Goal: Information Seeking & Learning: Learn about a topic

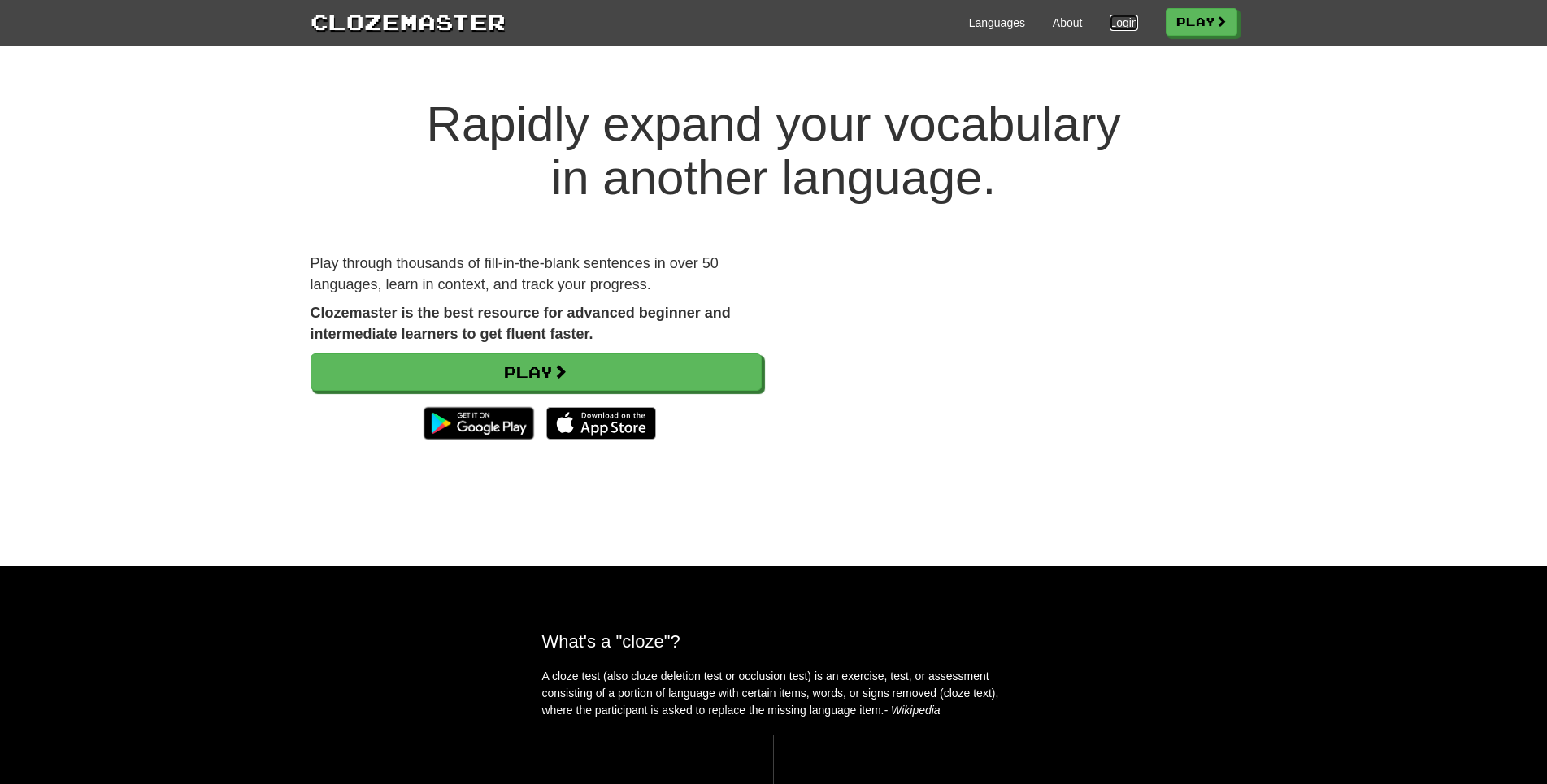
click at [1109, 19] on link "Login" at bounding box center [1123, 23] width 27 height 16
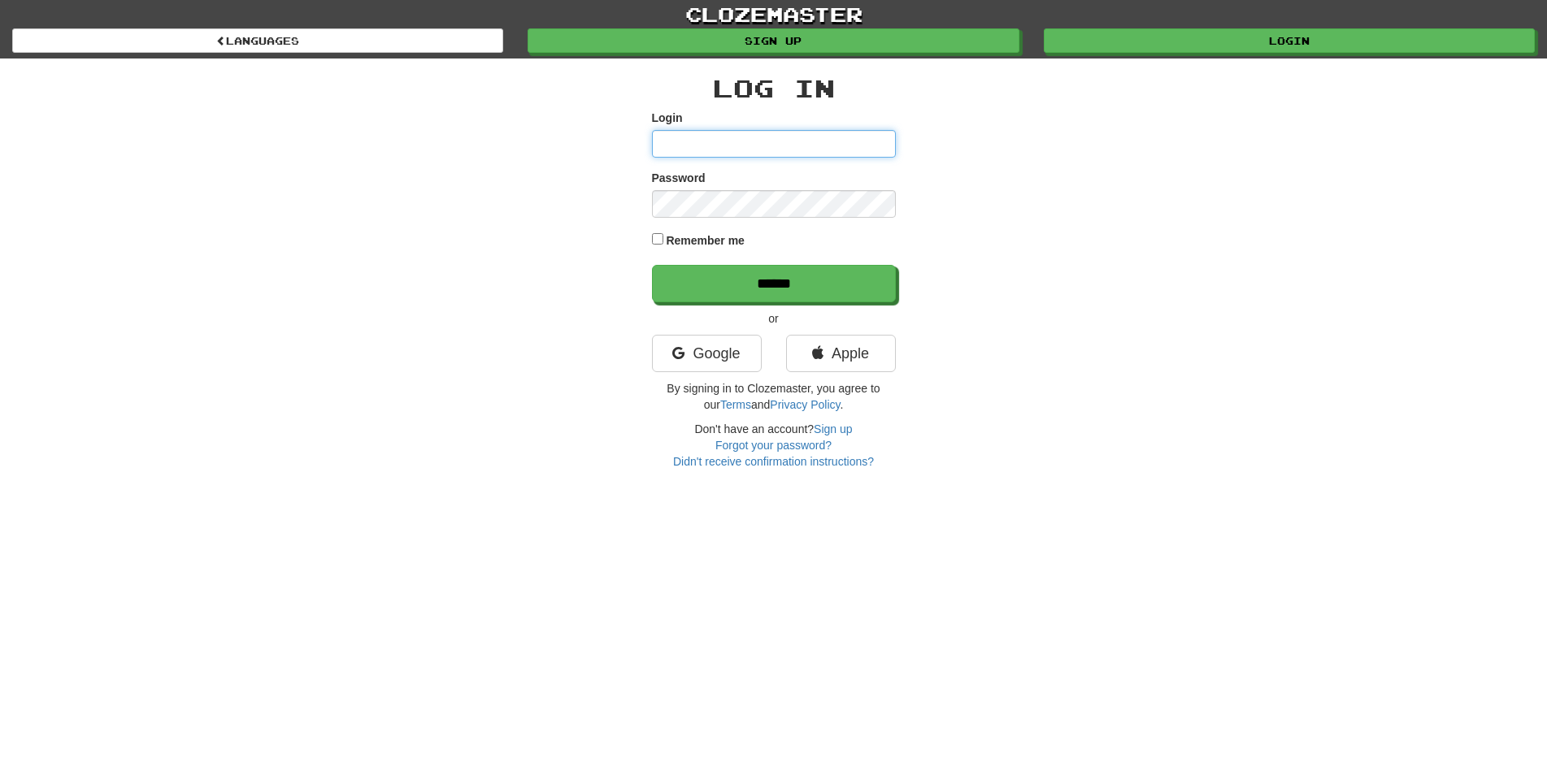
click at [757, 158] on input "Login" at bounding box center [774, 143] width 244 height 27
type input "*"
type input "**********"
click at [652, 265] on input "******" at bounding box center [774, 283] width 244 height 37
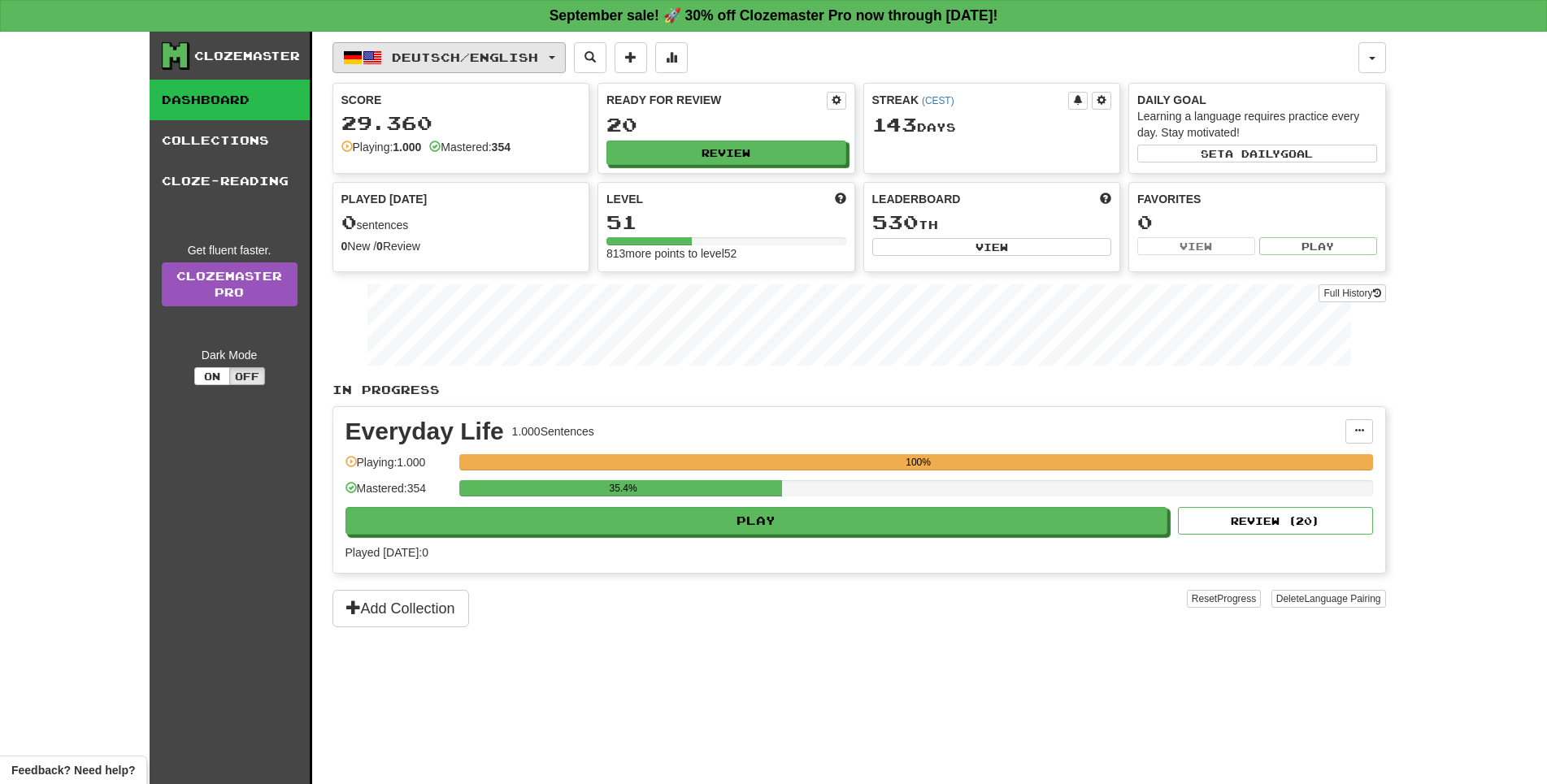
click at [538, 54] on span "Deutsch / English" at bounding box center [465, 57] width 146 height 14
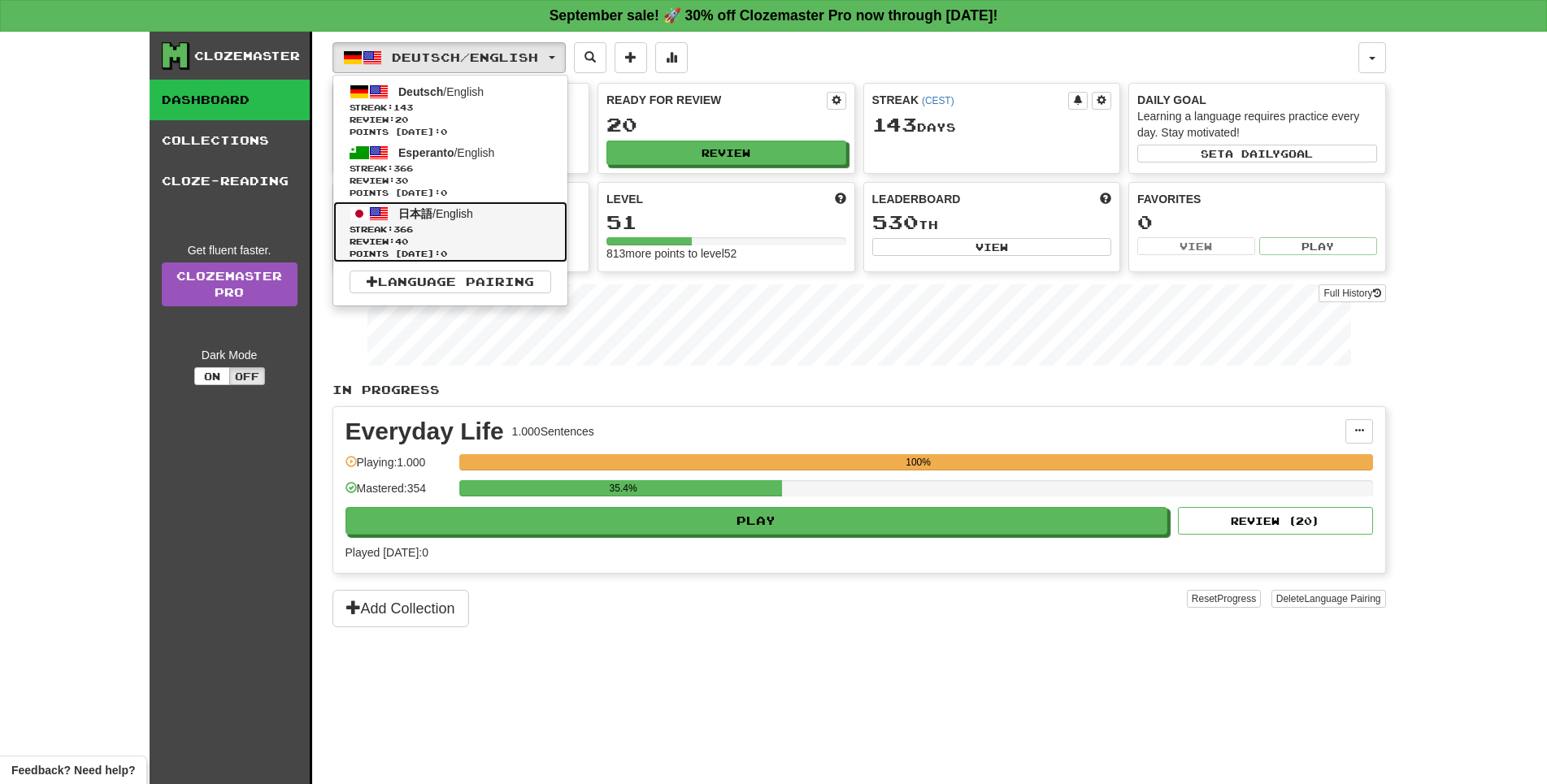
click at [530, 234] on link "日本語 / English Streak: 366 Review: 40 Points today: 0" at bounding box center [450, 231] width 234 height 61
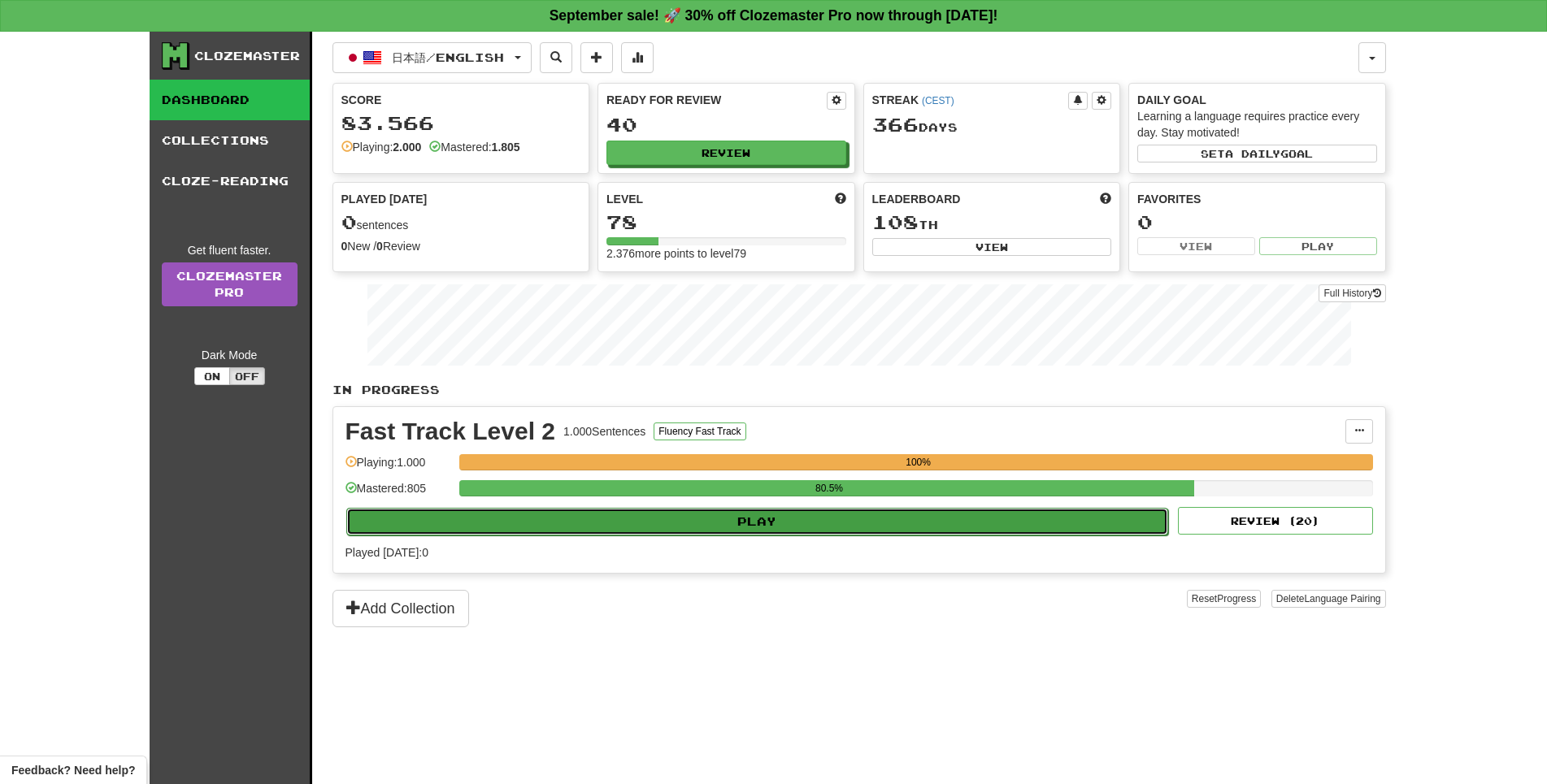
click at [812, 535] on button "Play" at bounding box center [757, 522] width 823 height 27
select select "**"
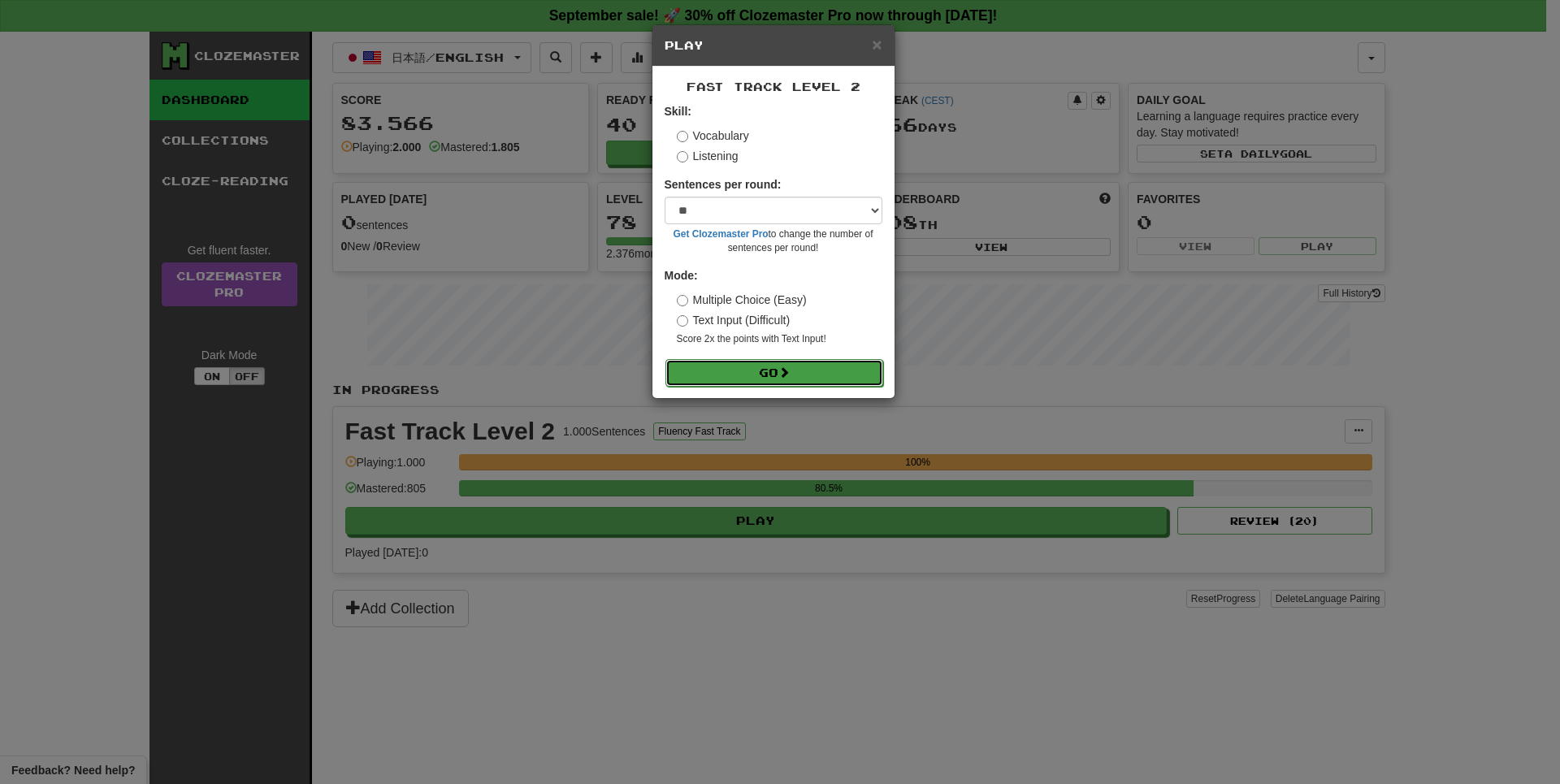
click at [804, 387] on button "Go" at bounding box center [774, 373] width 218 height 27
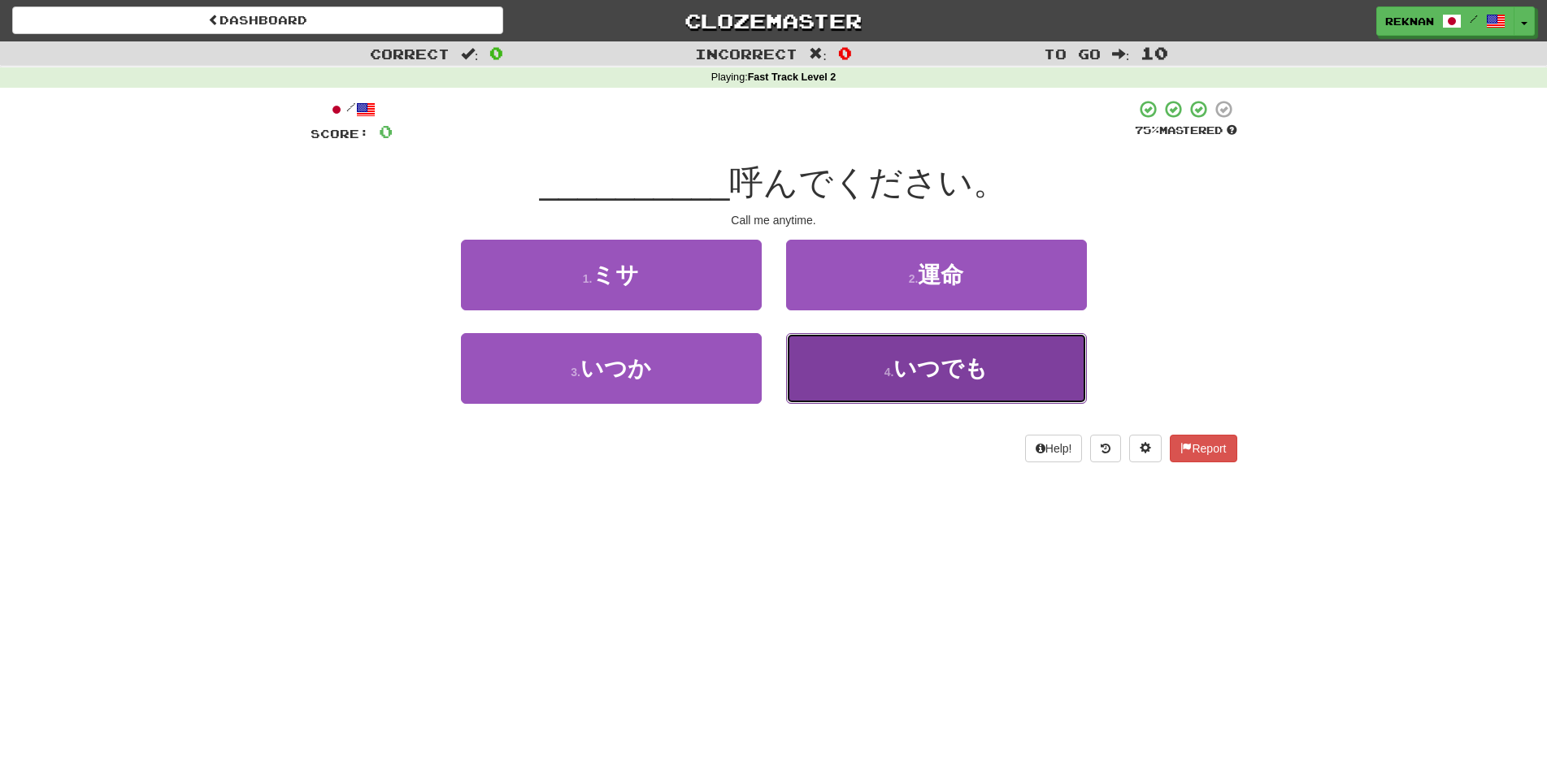
click at [917, 404] on button "4 . いつでも" at bounding box center [936, 368] width 301 height 71
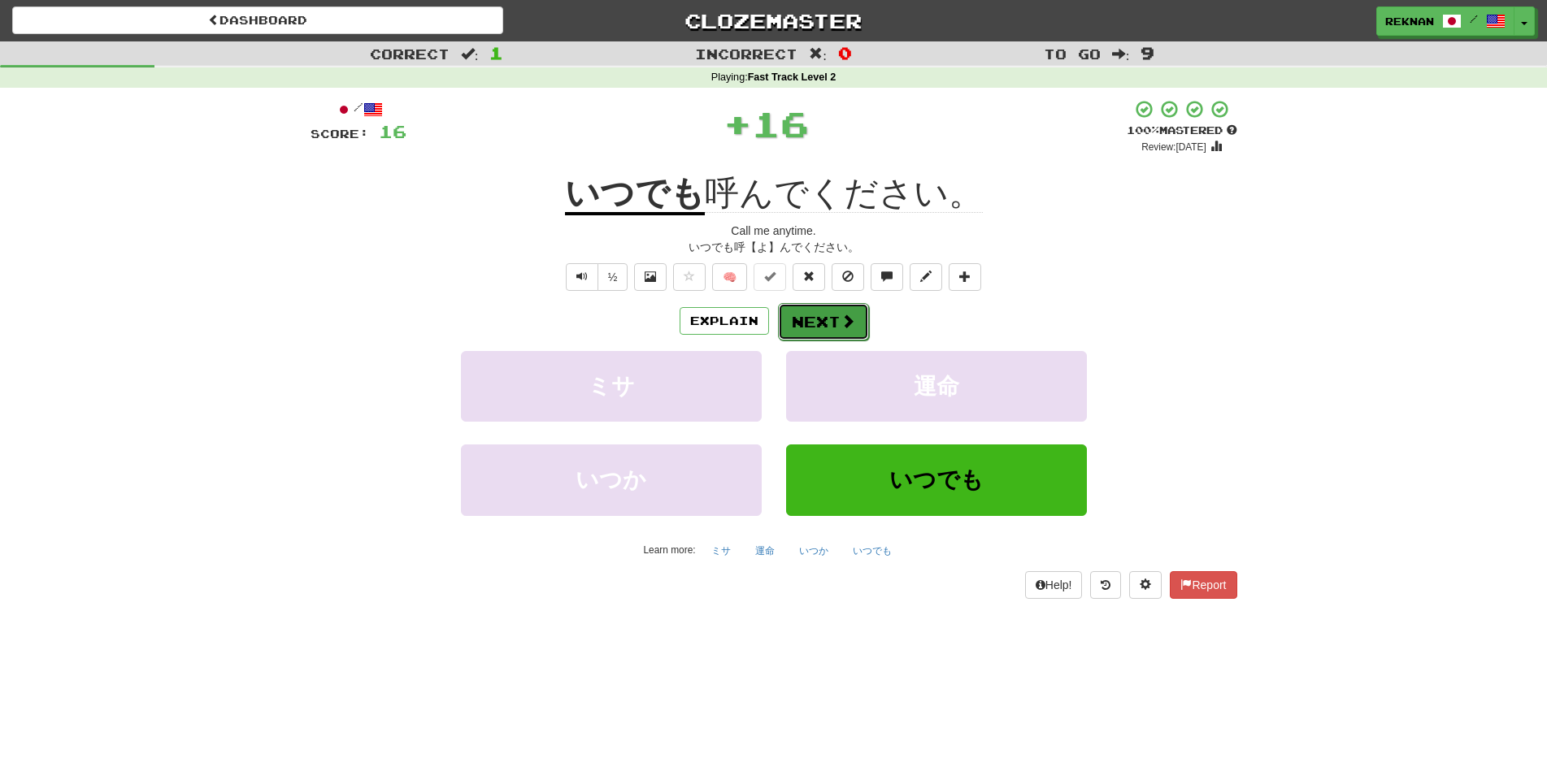
click at [841, 340] on button "Next" at bounding box center [823, 321] width 91 height 37
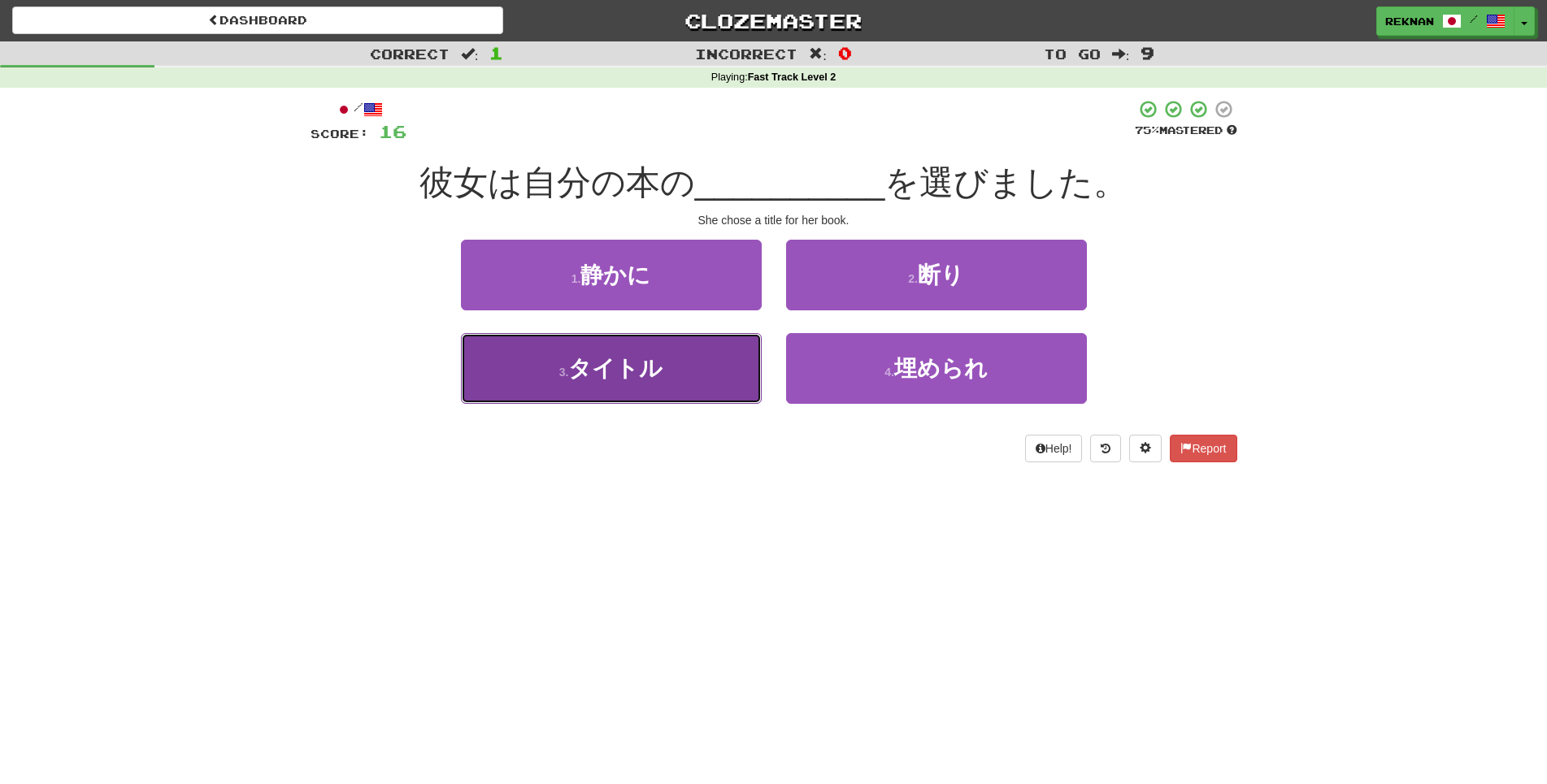
drag, startPoint x: 660, startPoint y: 428, endPoint x: 754, endPoint y: 377, distance: 106.9
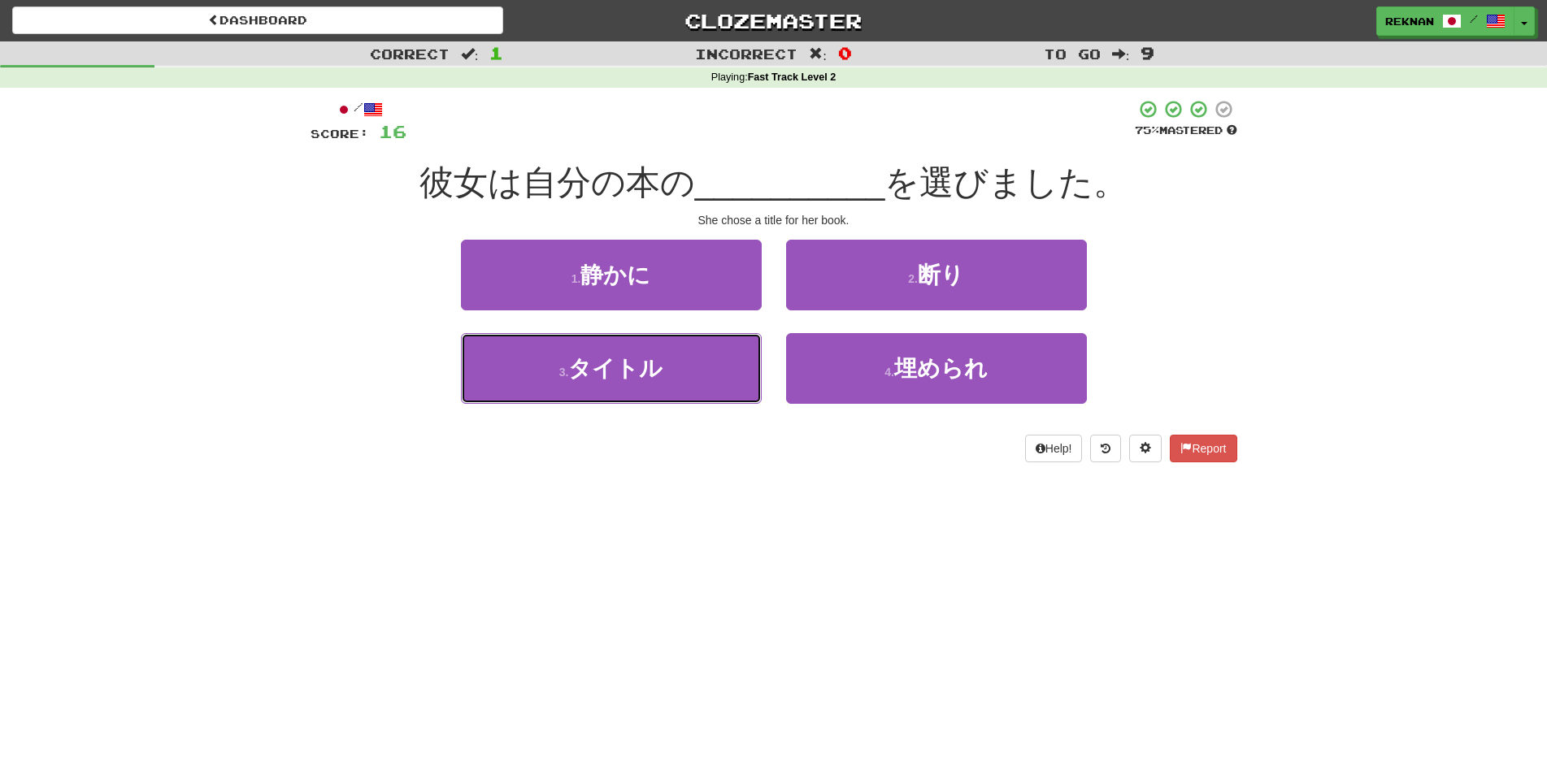
click at [660, 404] on button "3 . タイトル" at bounding box center [611, 368] width 301 height 71
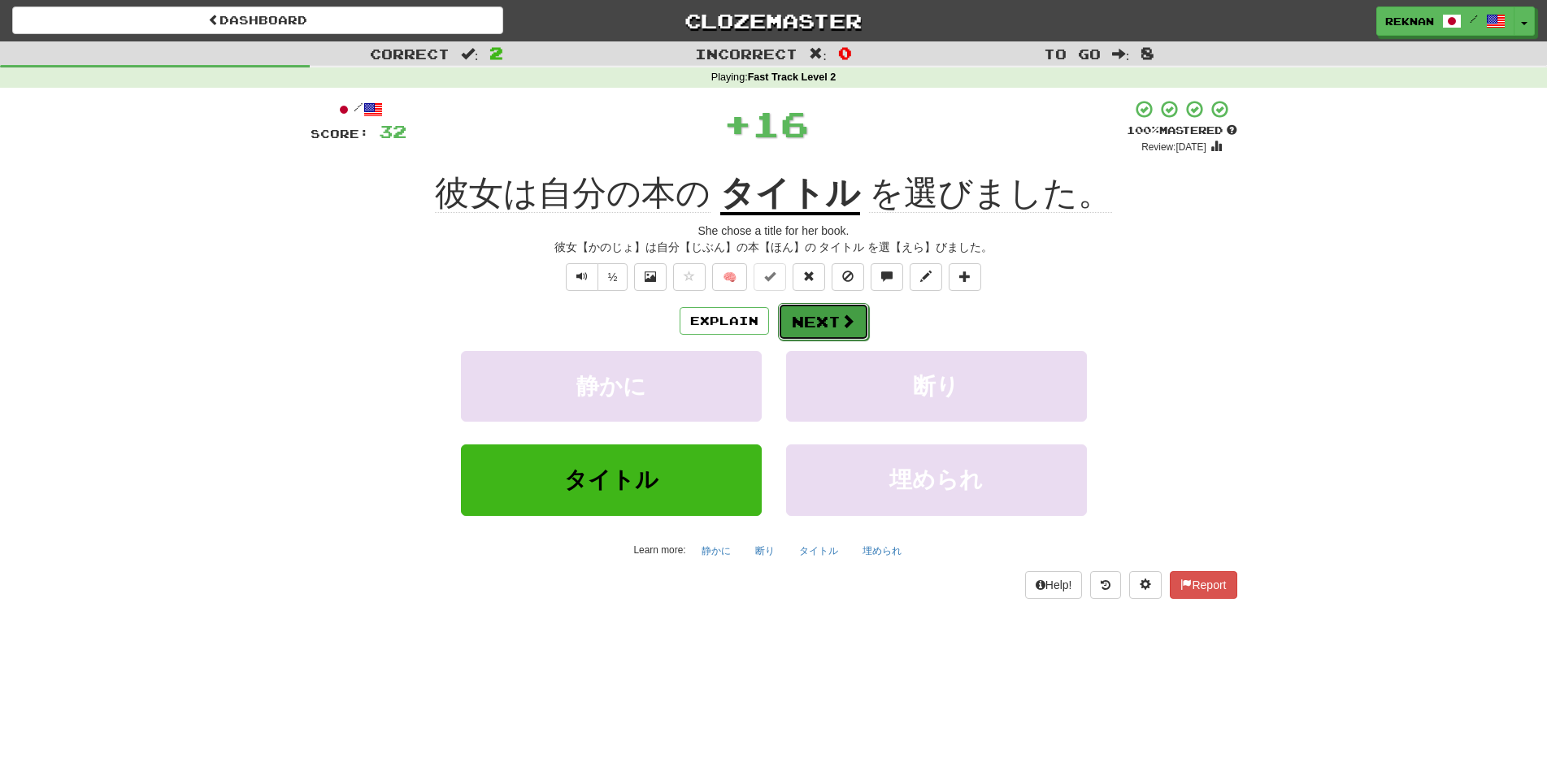
click at [812, 340] on button "Next" at bounding box center [823, 321] width 91 height 37
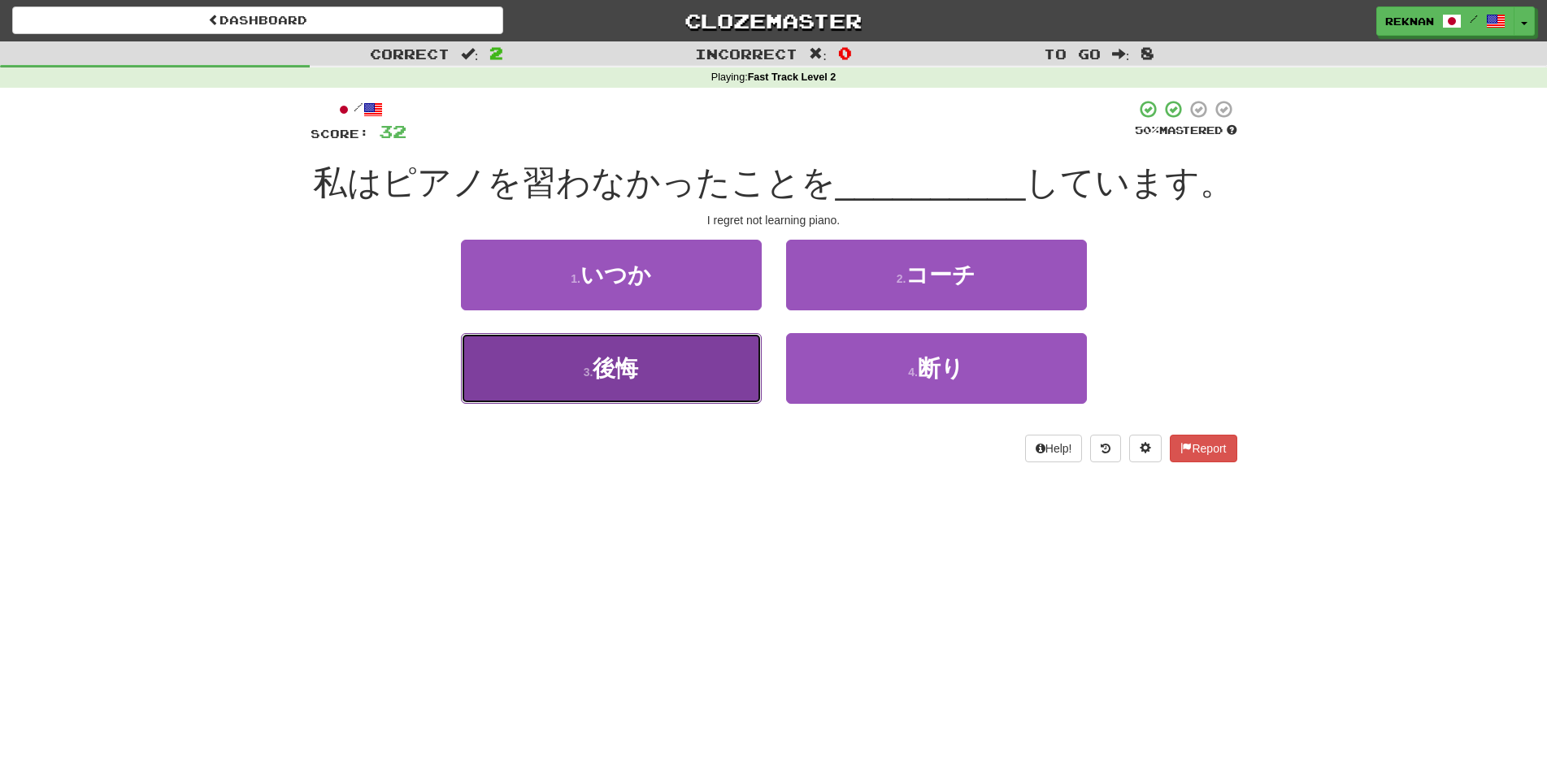
click at [665, 404] on button "3 . 後悔" at bounding box center [611, 368] width 301 height 71
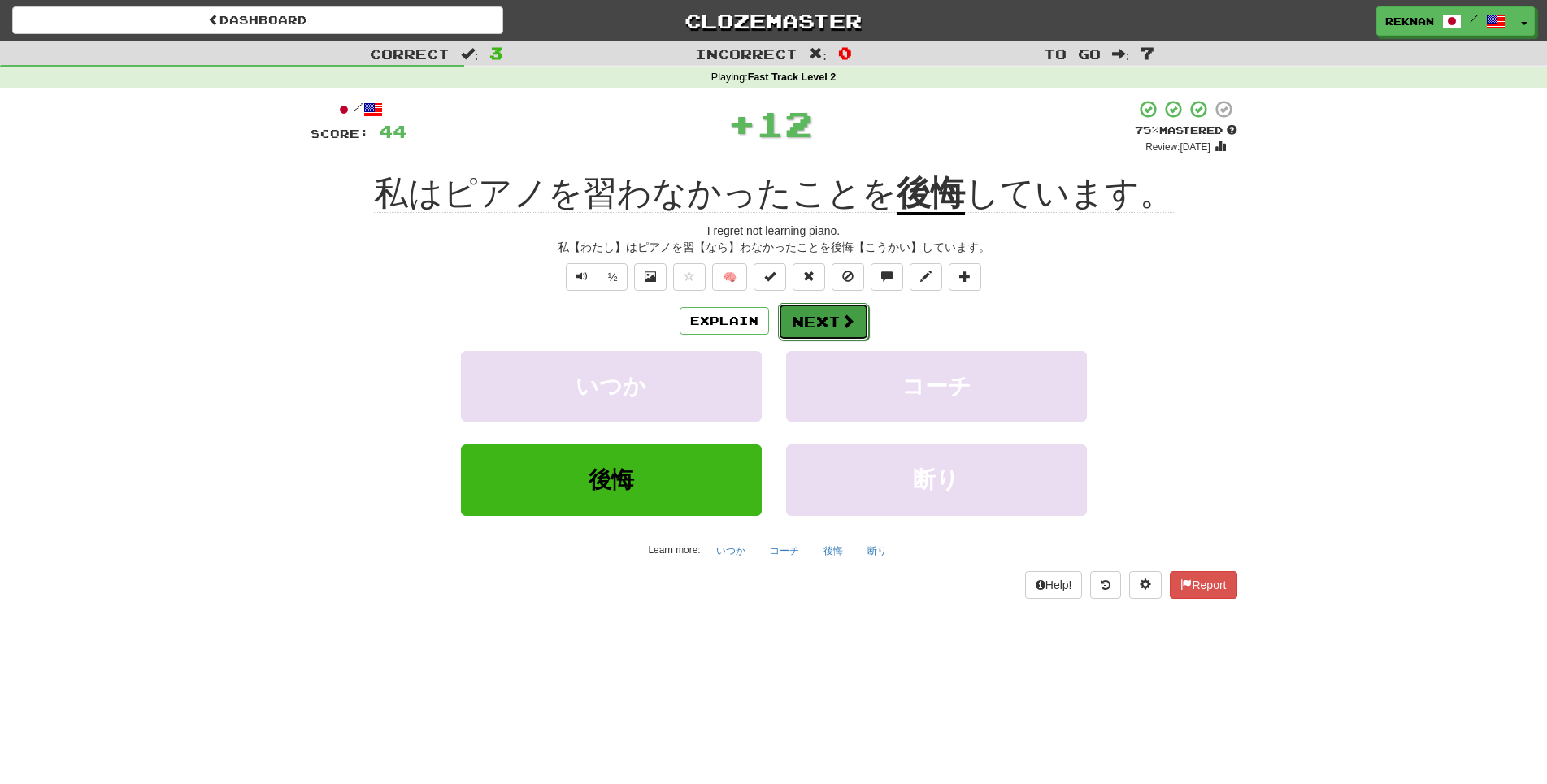
click at [824, 340] on button "Next" at bounding box center [823, 321] width 91 height 37
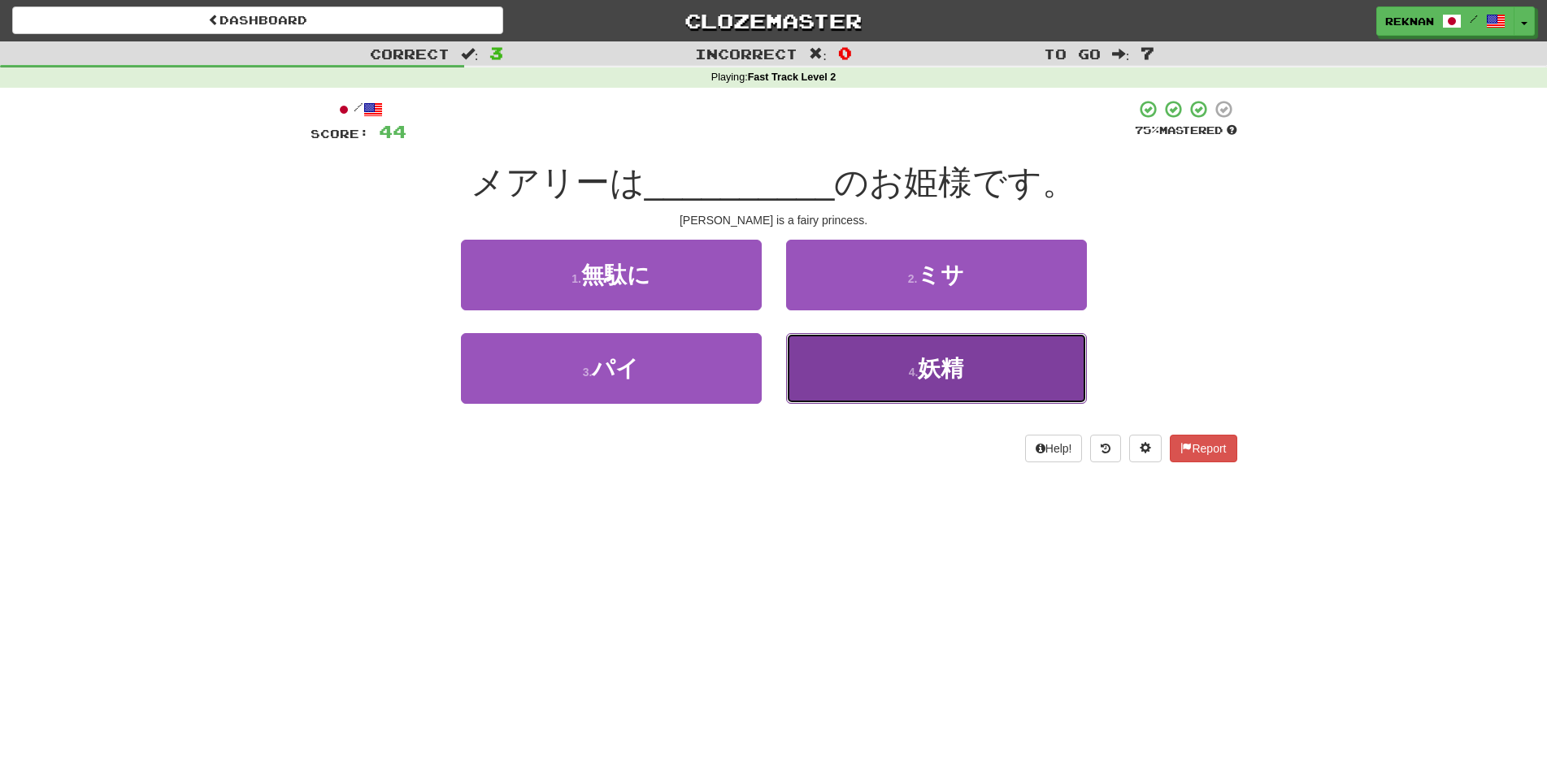
click at [835, 404] on button "4 . 妖精" at bounding box center [936, 368] width 301 height 71
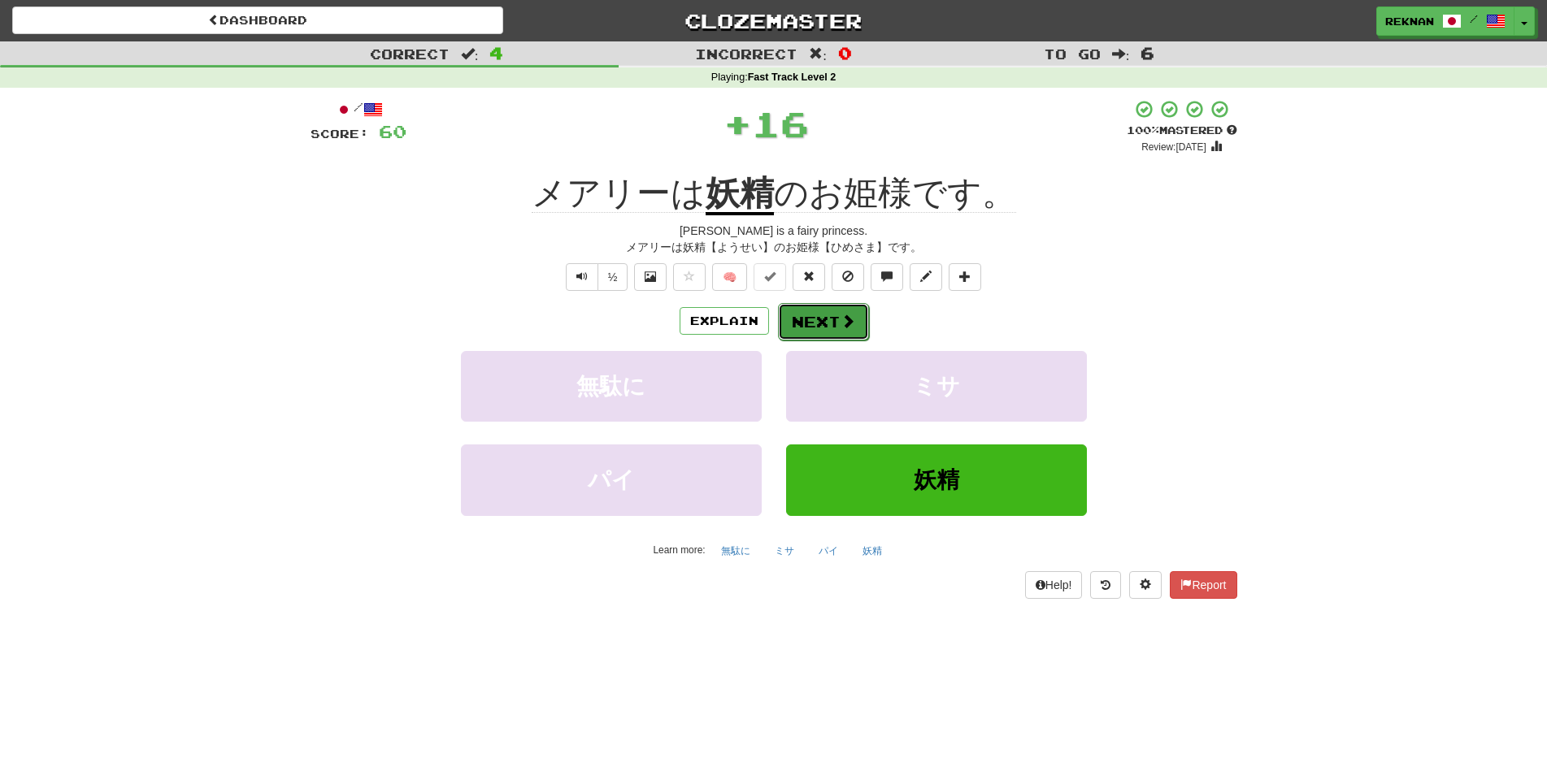
click at [833, 335] on button "Next" at bounding box center [823, 321] width 91 height 37
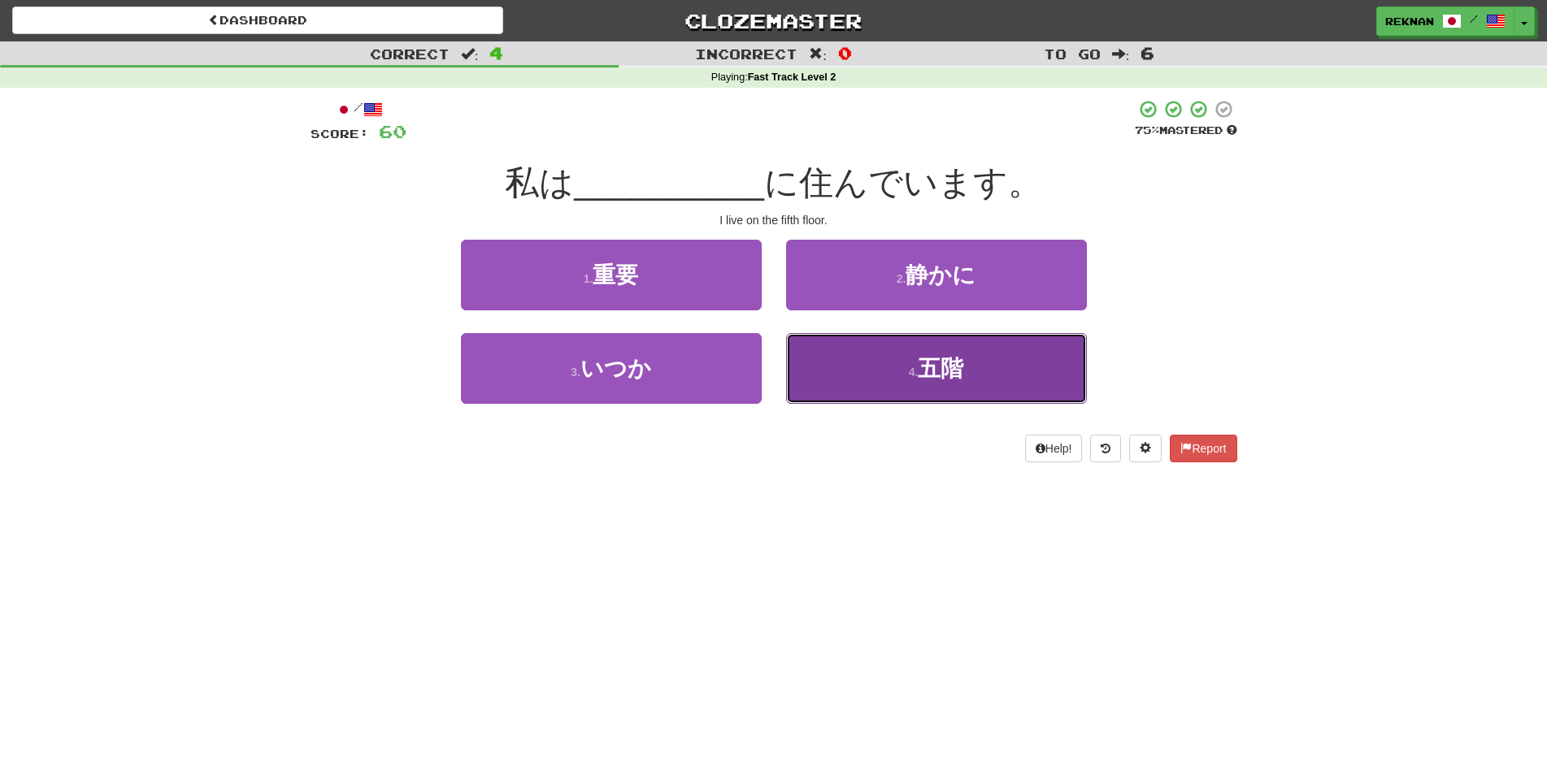
click at [861, 370] on button "4 . 五階" at bounding box center [936, 368] width 301 height 71
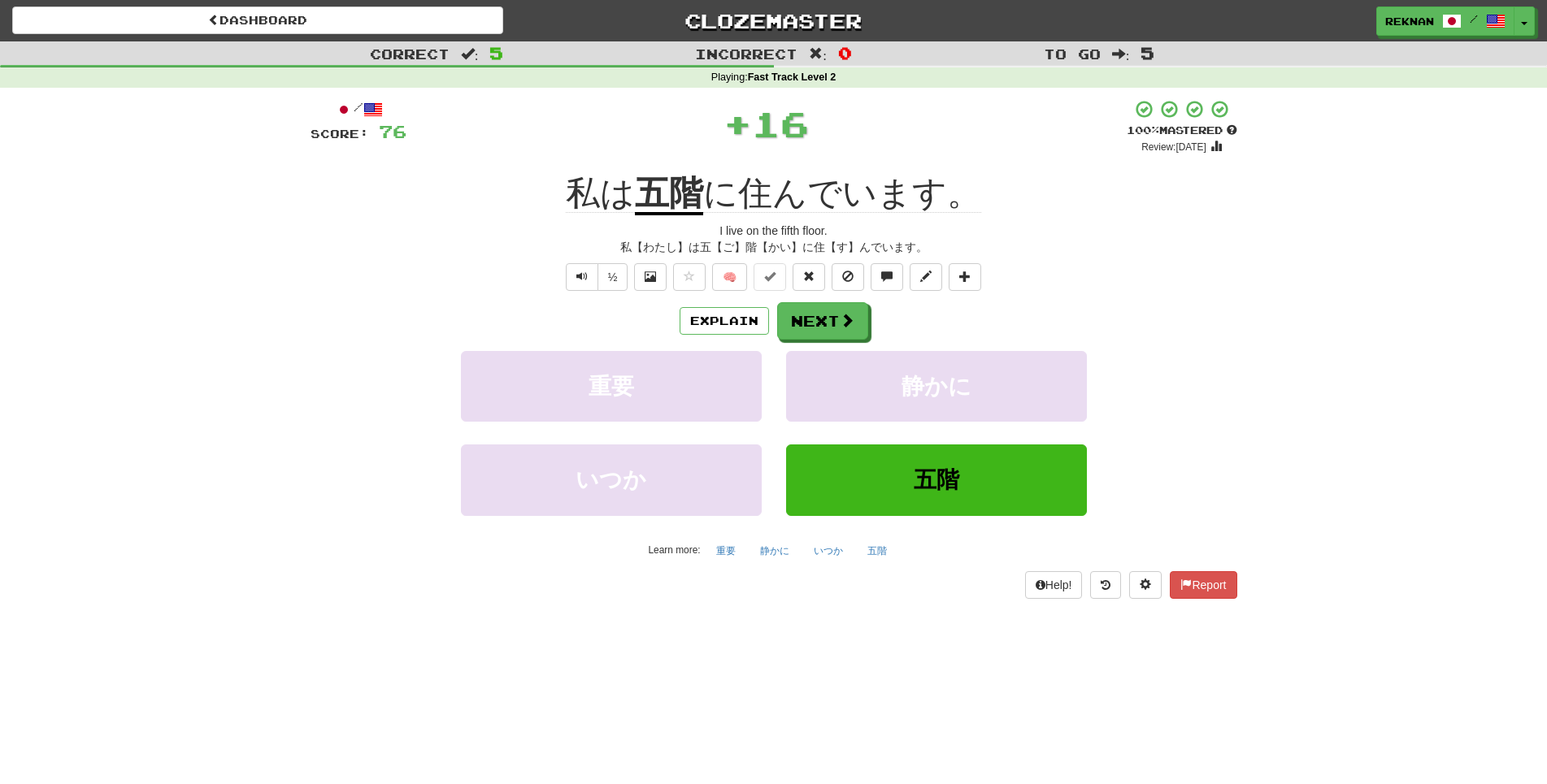
click at [851, 325] on div "/ Score: 76 + 16 100 % Mastered Review: 2026-03-15 私は 五階 に住んでいます。 I live on the…" at bounding box center [774, 348] width 927 height 499
click at [851, 328] on span at bounding box center [848, 321] width 15 height 15
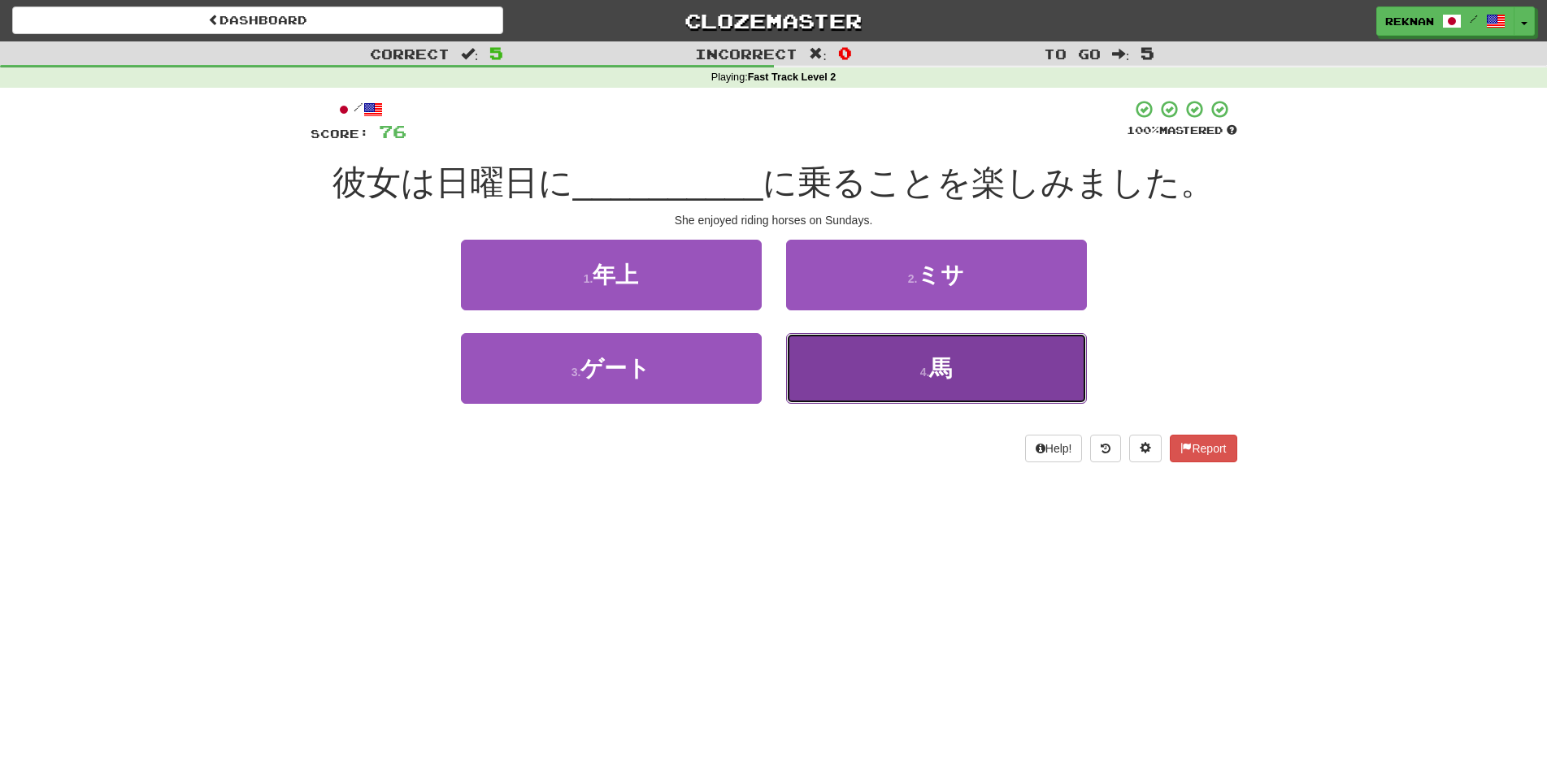
click at [874, 404] on button "4 . 馬" at bounding box center [936, 368] width 301 height 71
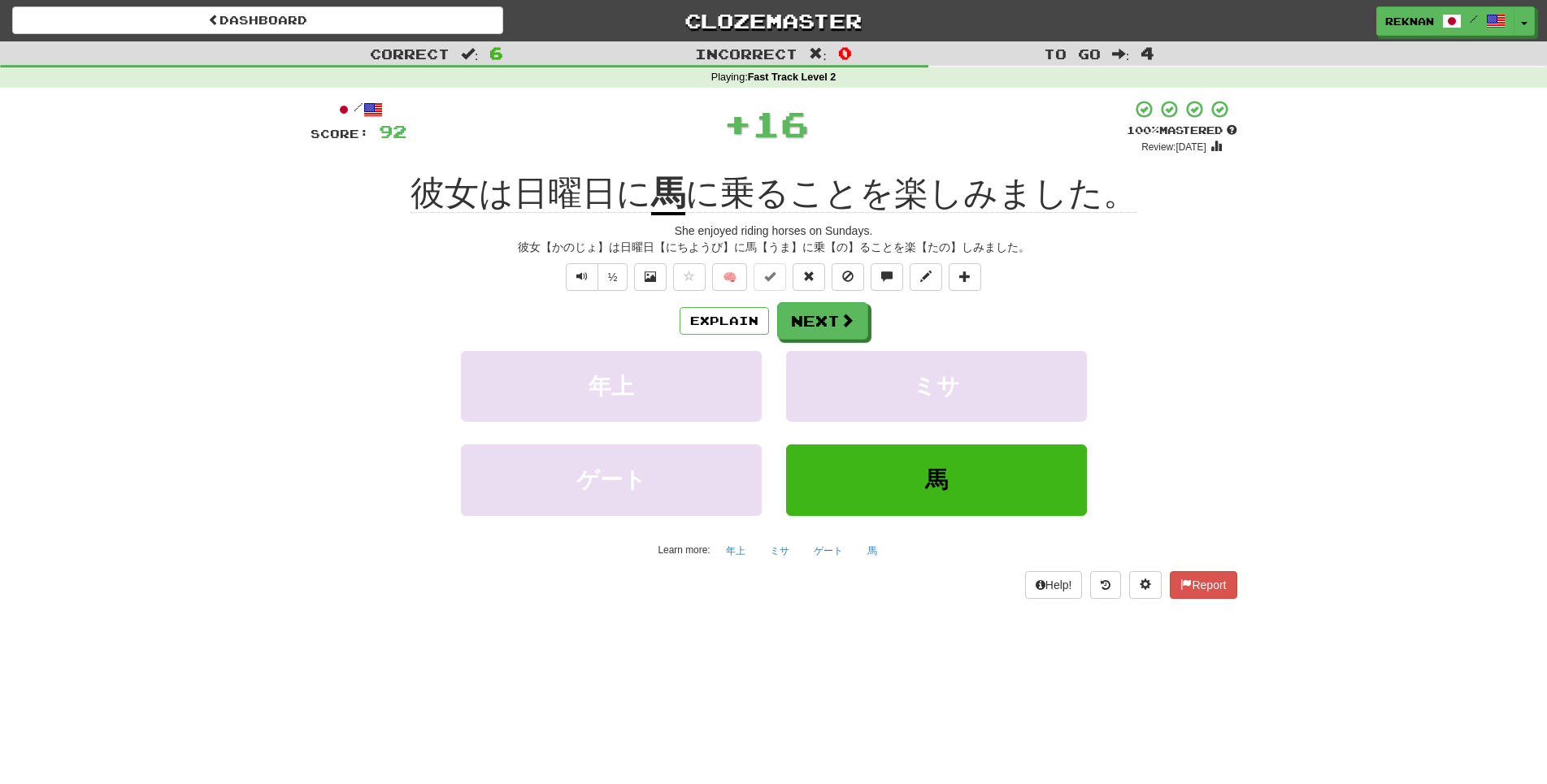
click at [805, 369] on div "Explain Next 年上 ミサ ゲート 馬 Learn more: 年上 ミサ ゲート 馬" at bounding box center [774, 432] width 927 height 260
click at [830, 340] on button "Next" at bounding box center [823, 321] width 91 height 37
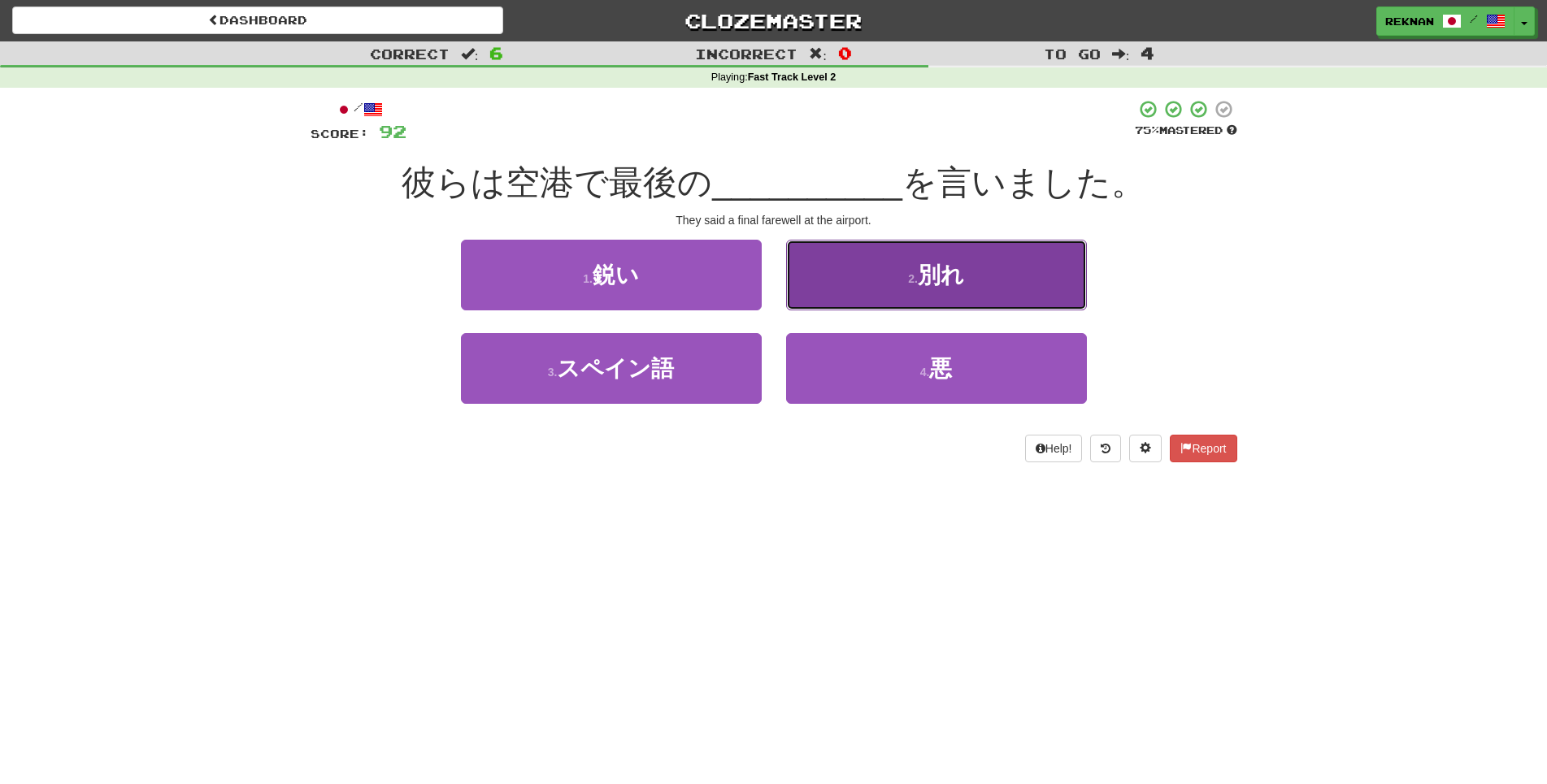
click at [847, 310] on button "2 . 別れ" at bounding box center [936, 275] width 301 height 71
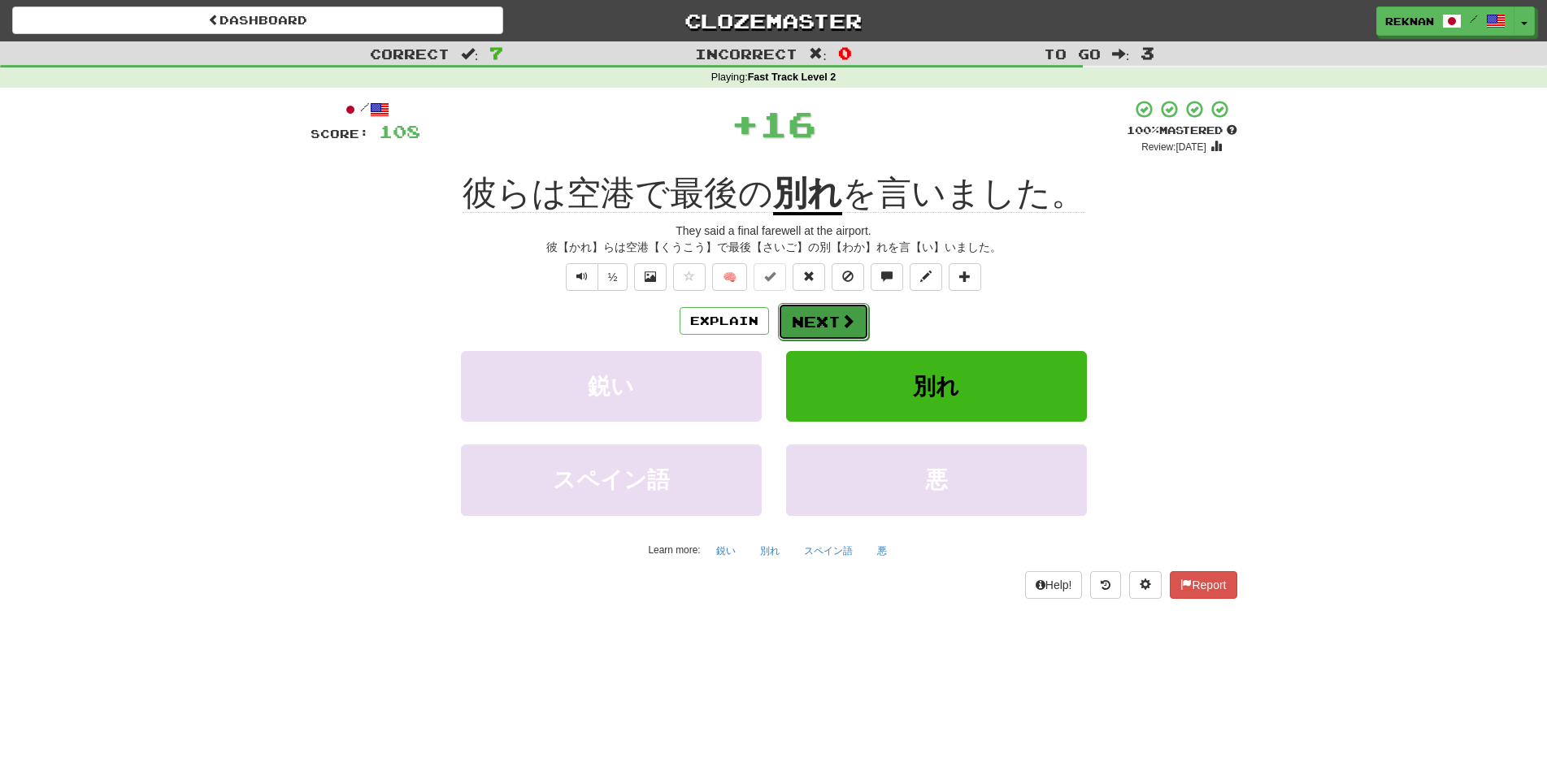
click at [843, 328] on span at bounding box center [848, 321] width 15 height 15
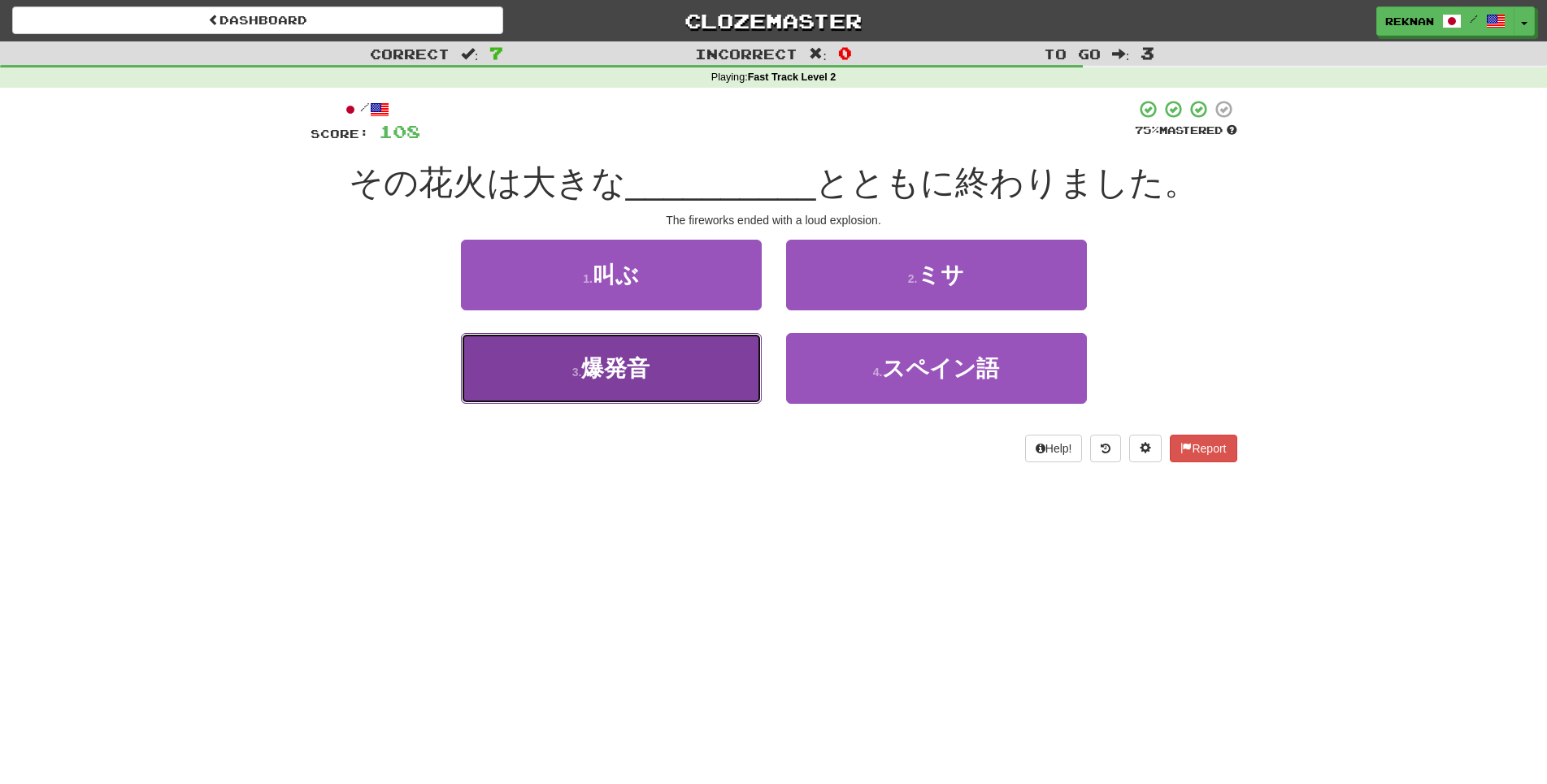
click at [578, 378] on small "3 ." at bounding box center [576, 372] width 10 height 13
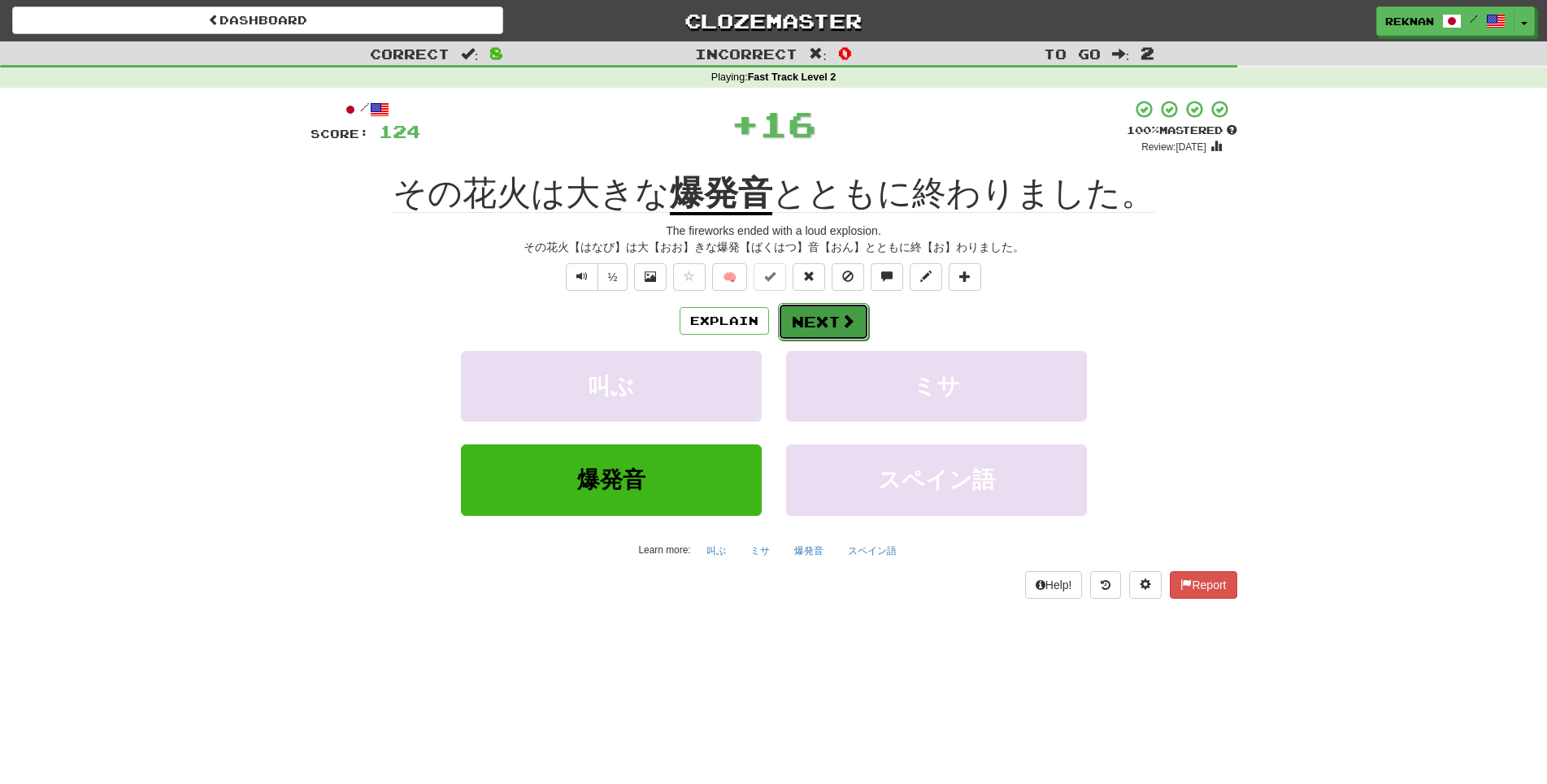
click at [862, 333] on button "Next" at bounding box center [823, 321] width 91 height 37
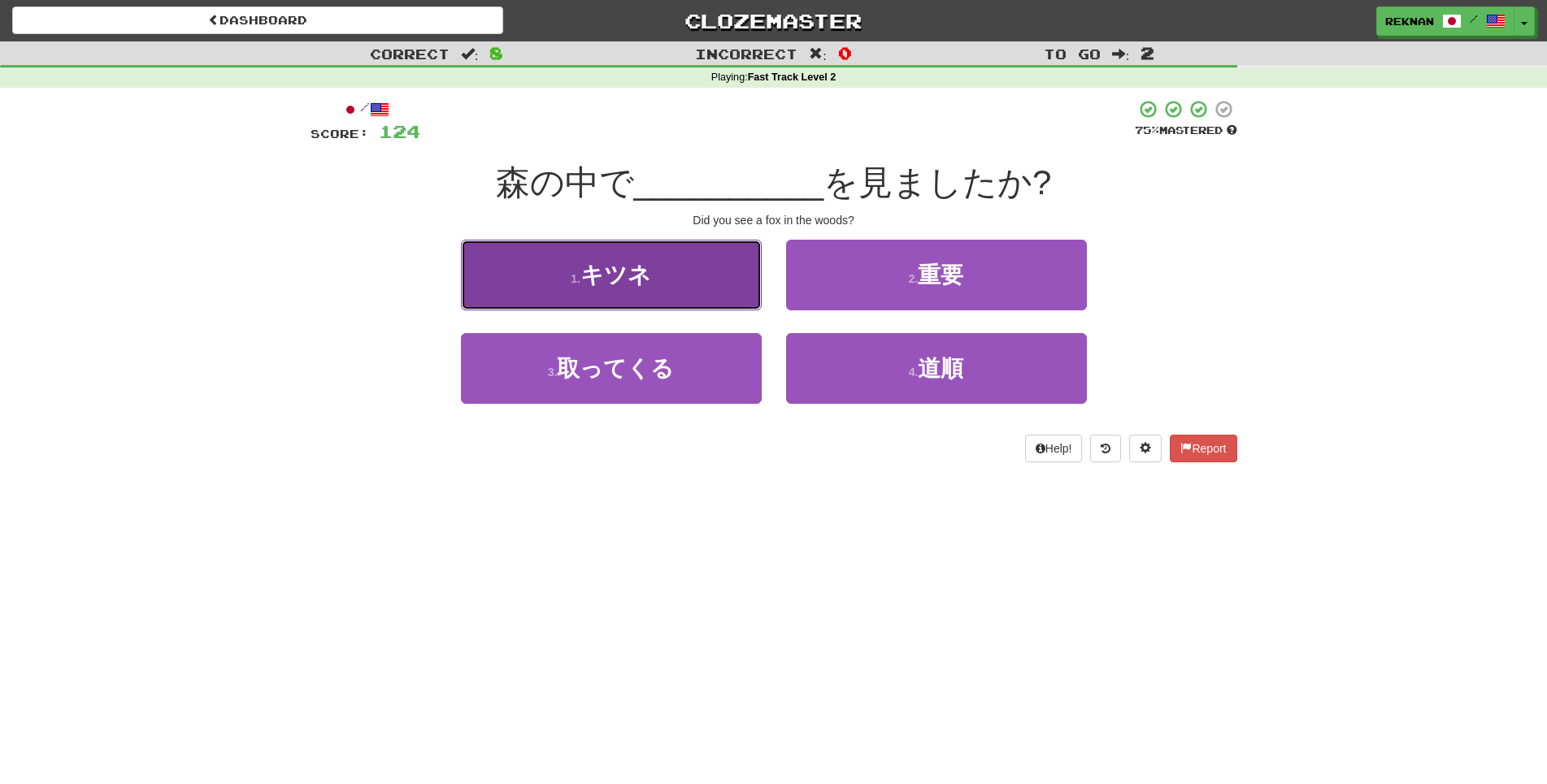
click at [605, 288] on span "キツネ" at bounding box center [616, 275] width 71 height 25
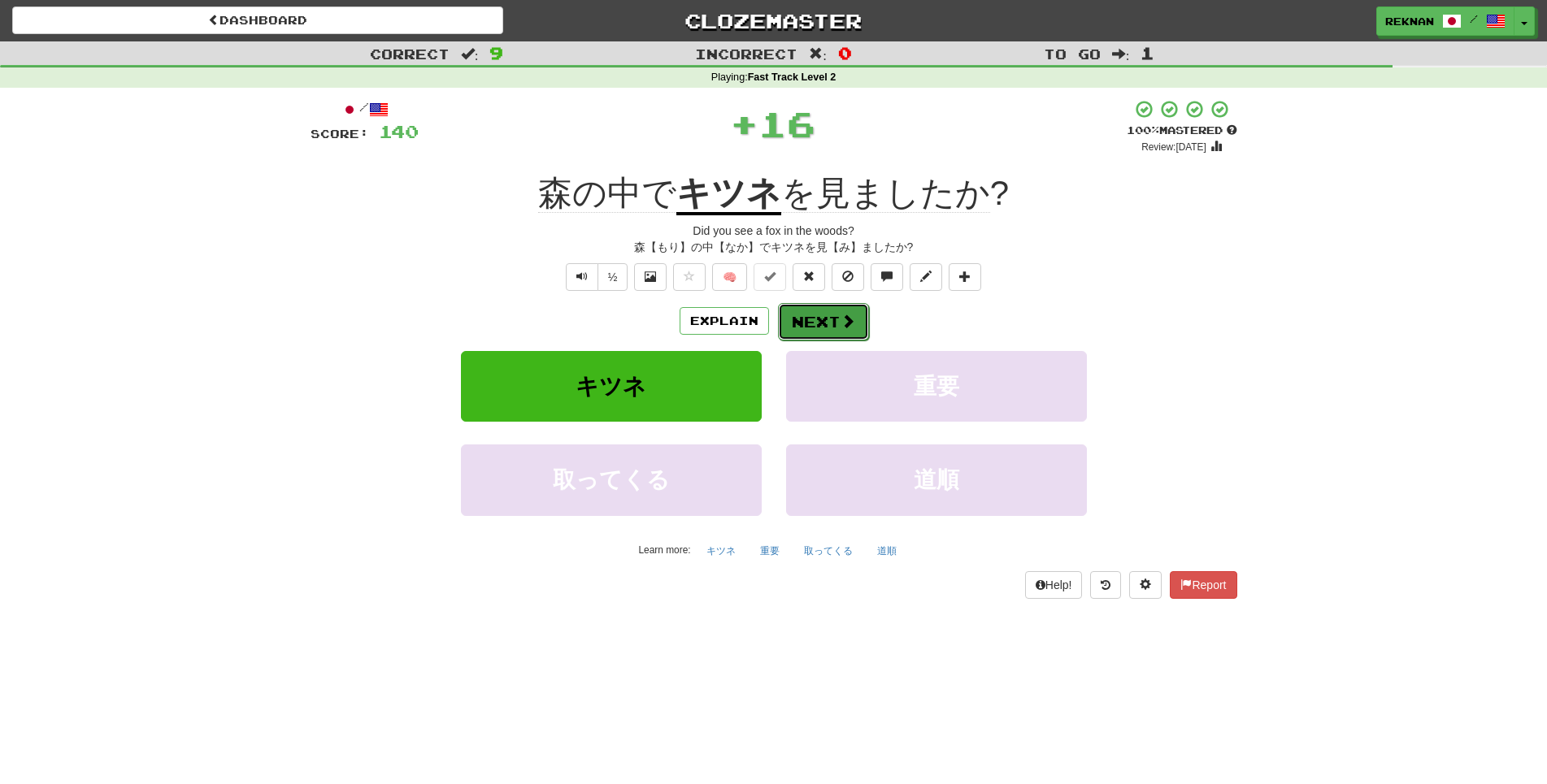
click at [842, 340] on button "Next" at bounding box center [823, 321] width 91 height 37
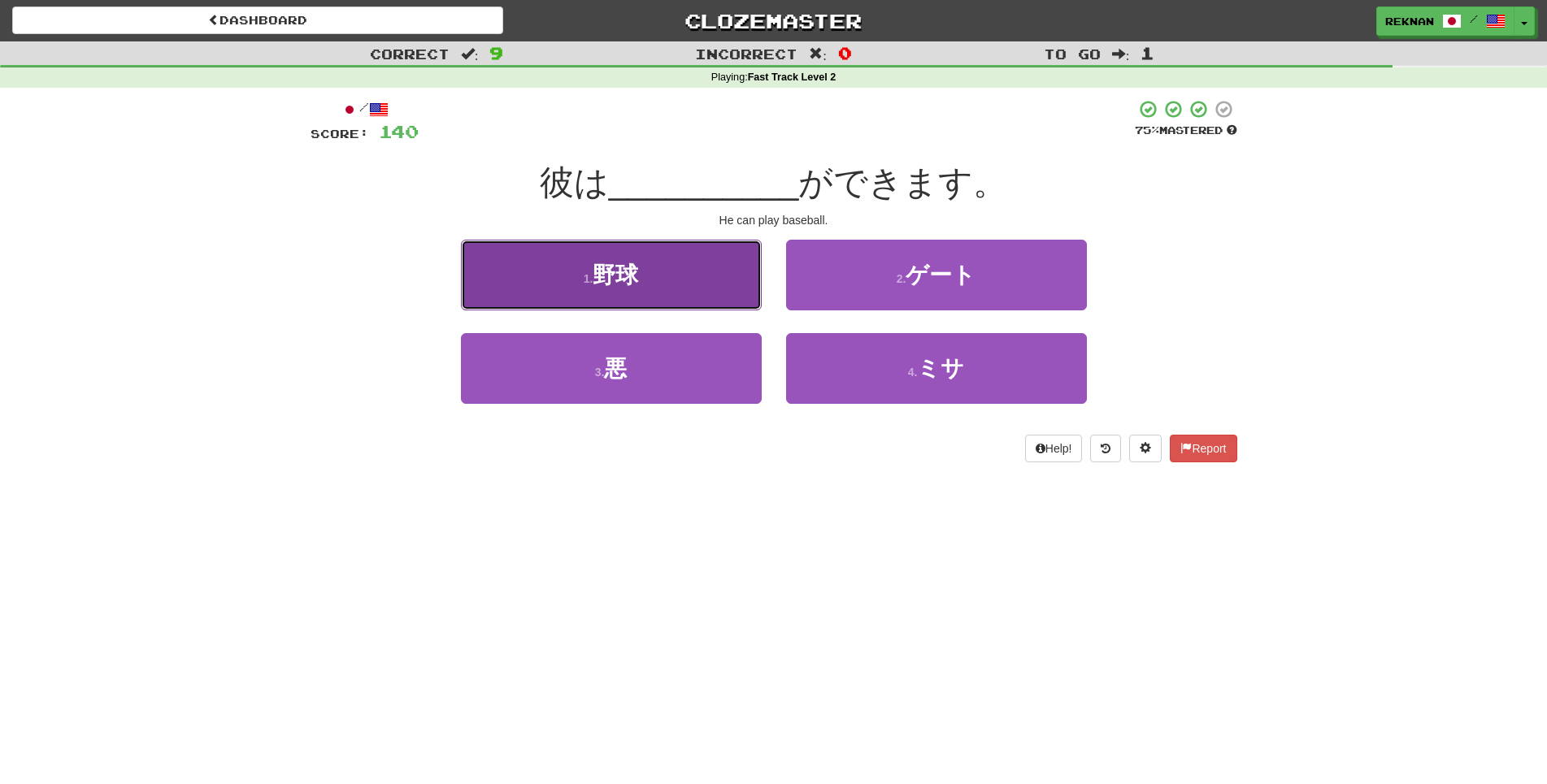
click at [710, 310] on button "1 . 野球" at bounding box center [611, 275] width 301 height 71
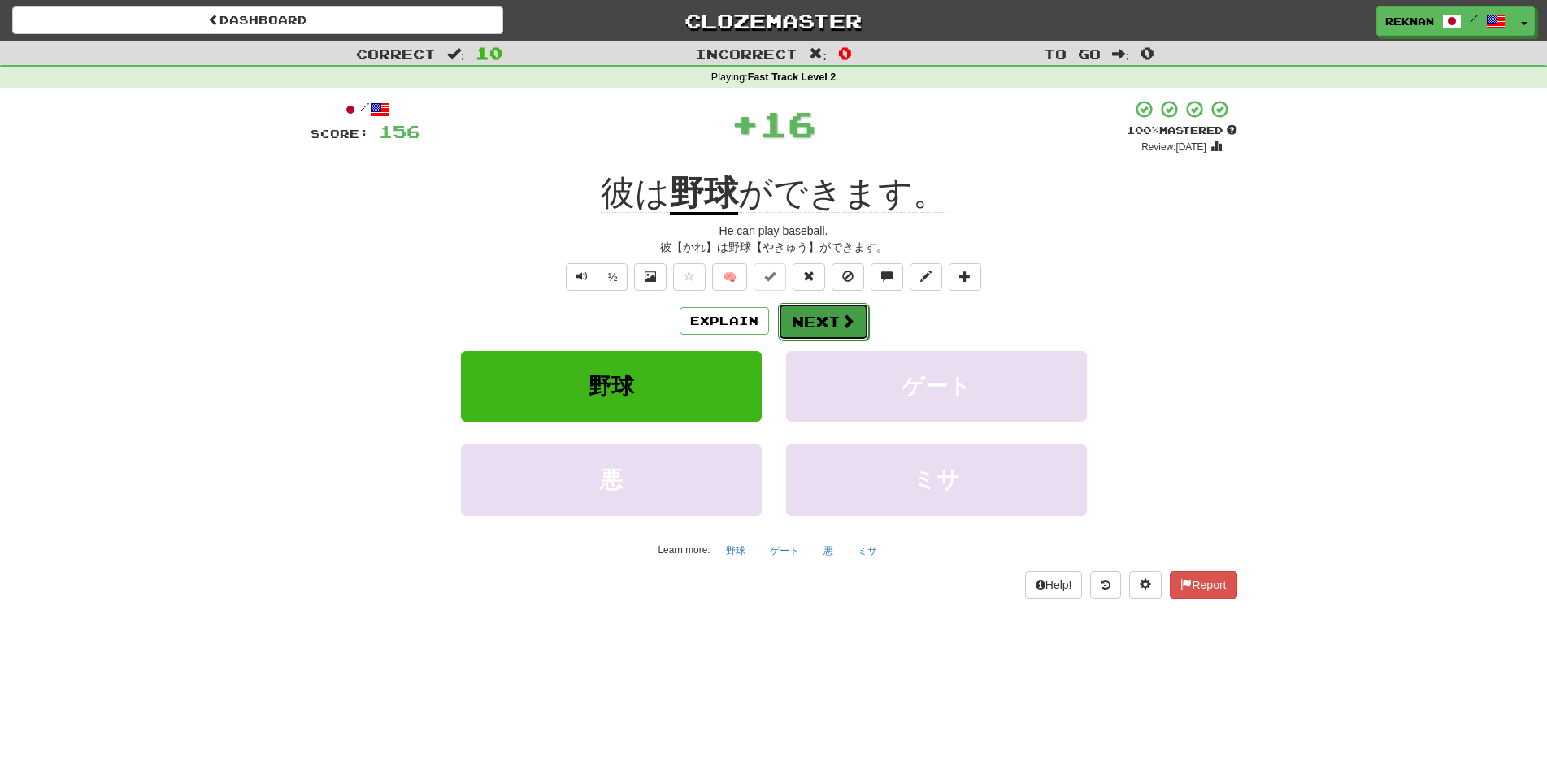
click at [855, 328] on span at bounding box center [848, 321] width 15 height 15
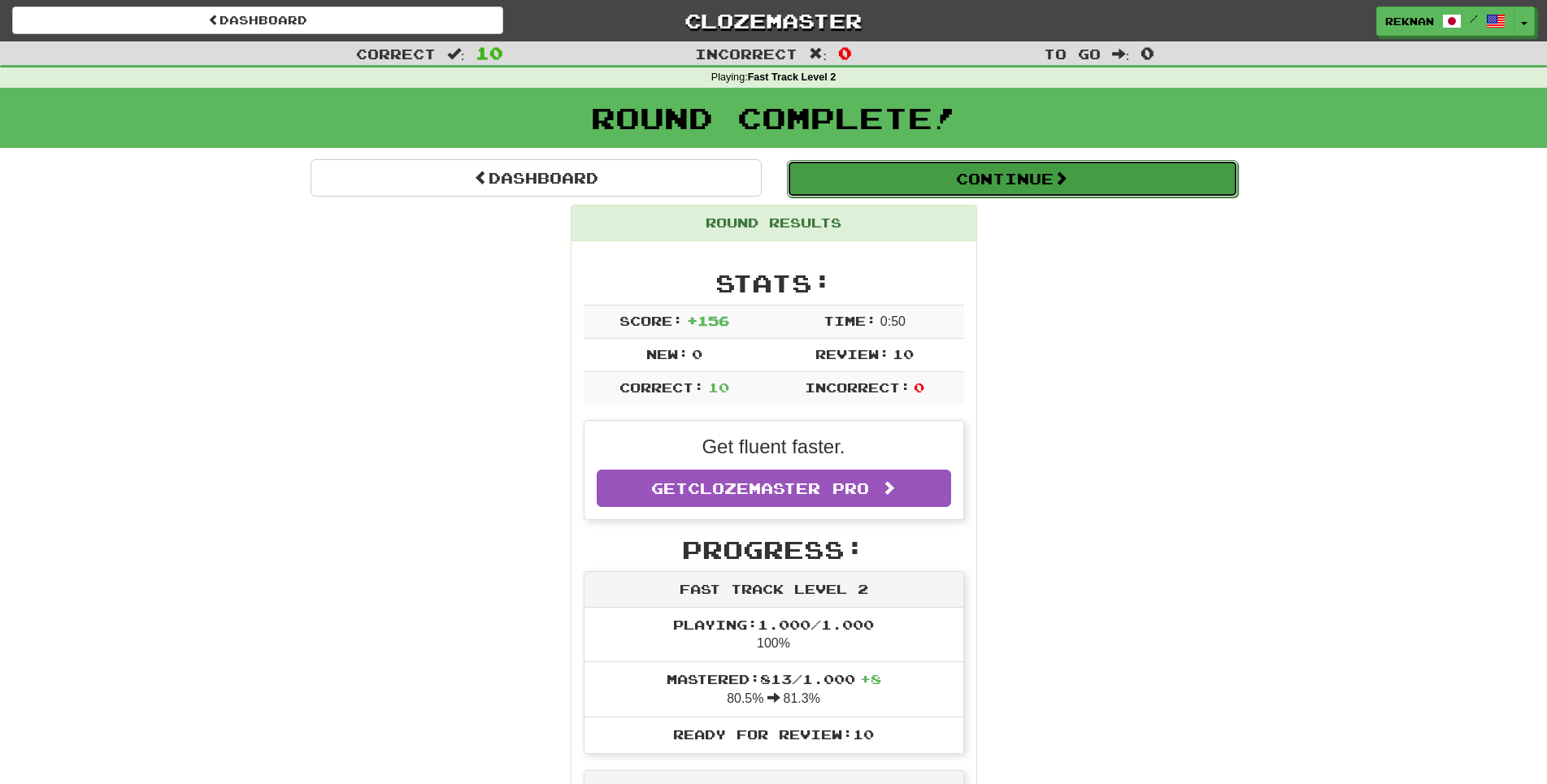
click at [1041, 181] on button "Continue" at bounding box center [1012, 178] width 451 height 37
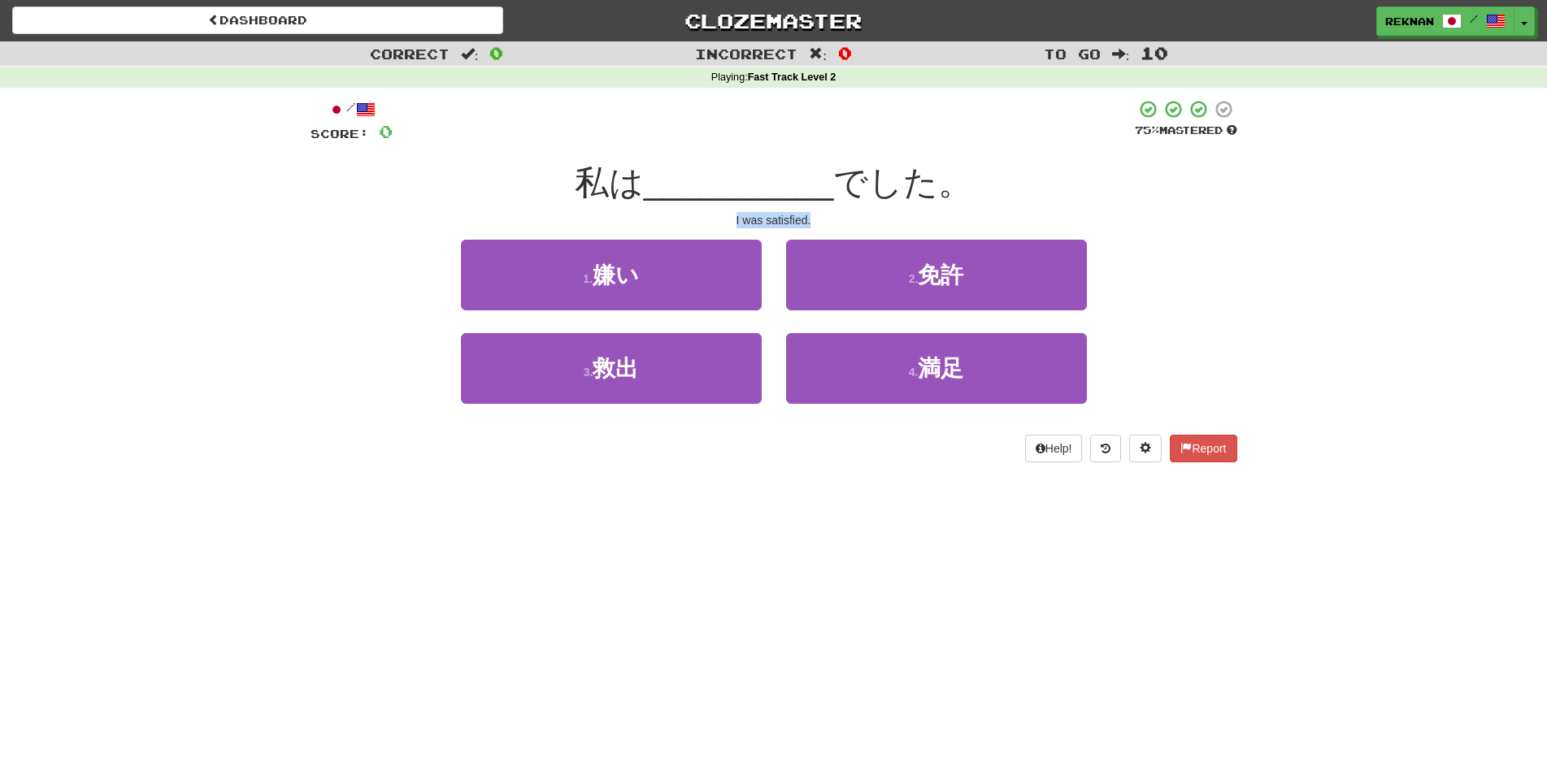
drag, startPoint x: 732, startPoint y: 252, endPoint x: 875, endPoint y: 233, distance: 144.3
click at [875, 233] on div "/ Score: 0 75 % Mastered 私は __________ でした。 I was satisfied. 1 . 嫌い 2 . 免許 3 . …" at bounding box center [774, 280] width 927 height 363
copy div "I was satisfied."
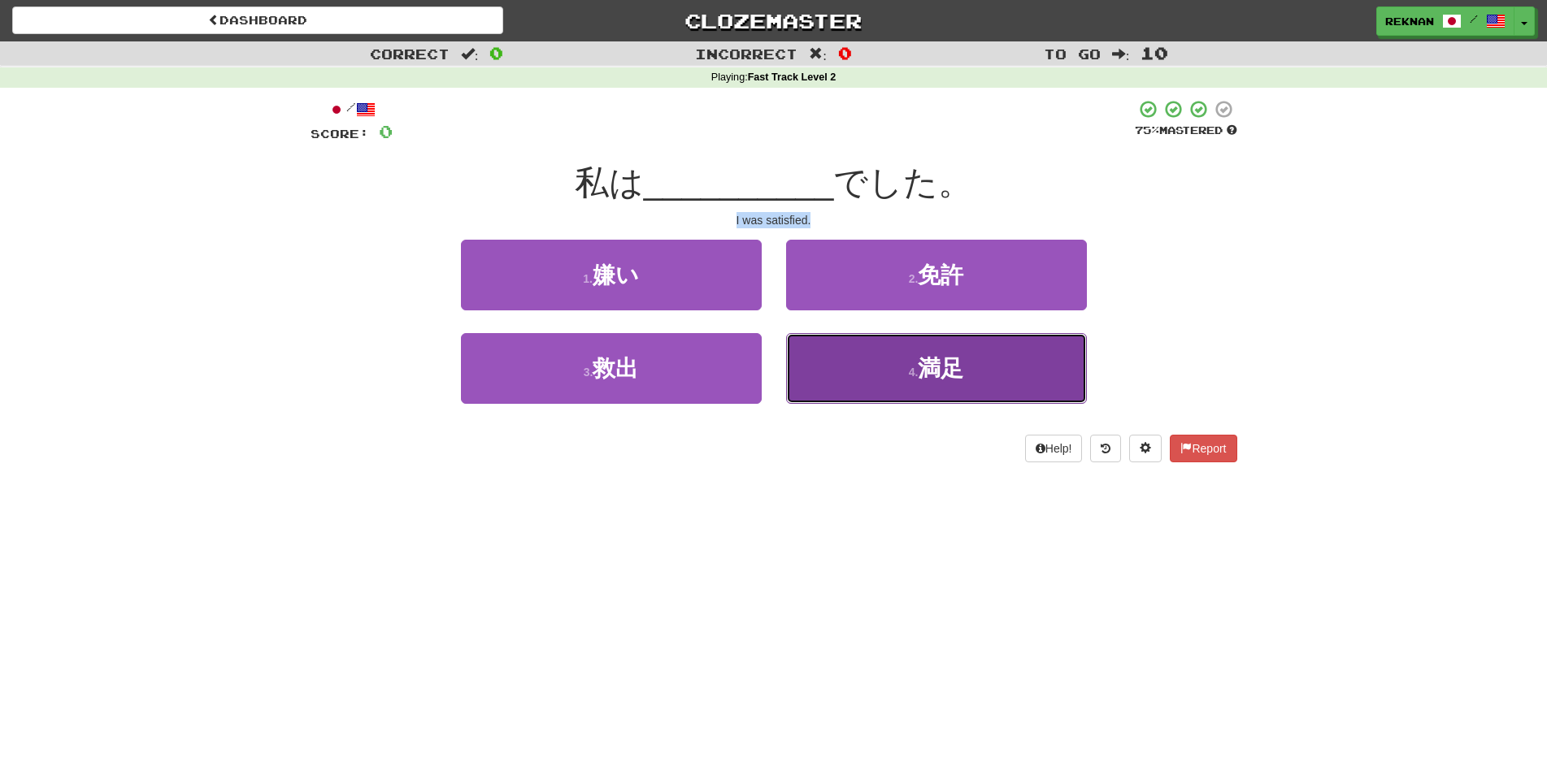
click at [902, 374] on button "4 . 満足" at bounding box center [936, 368] width 301 height 71
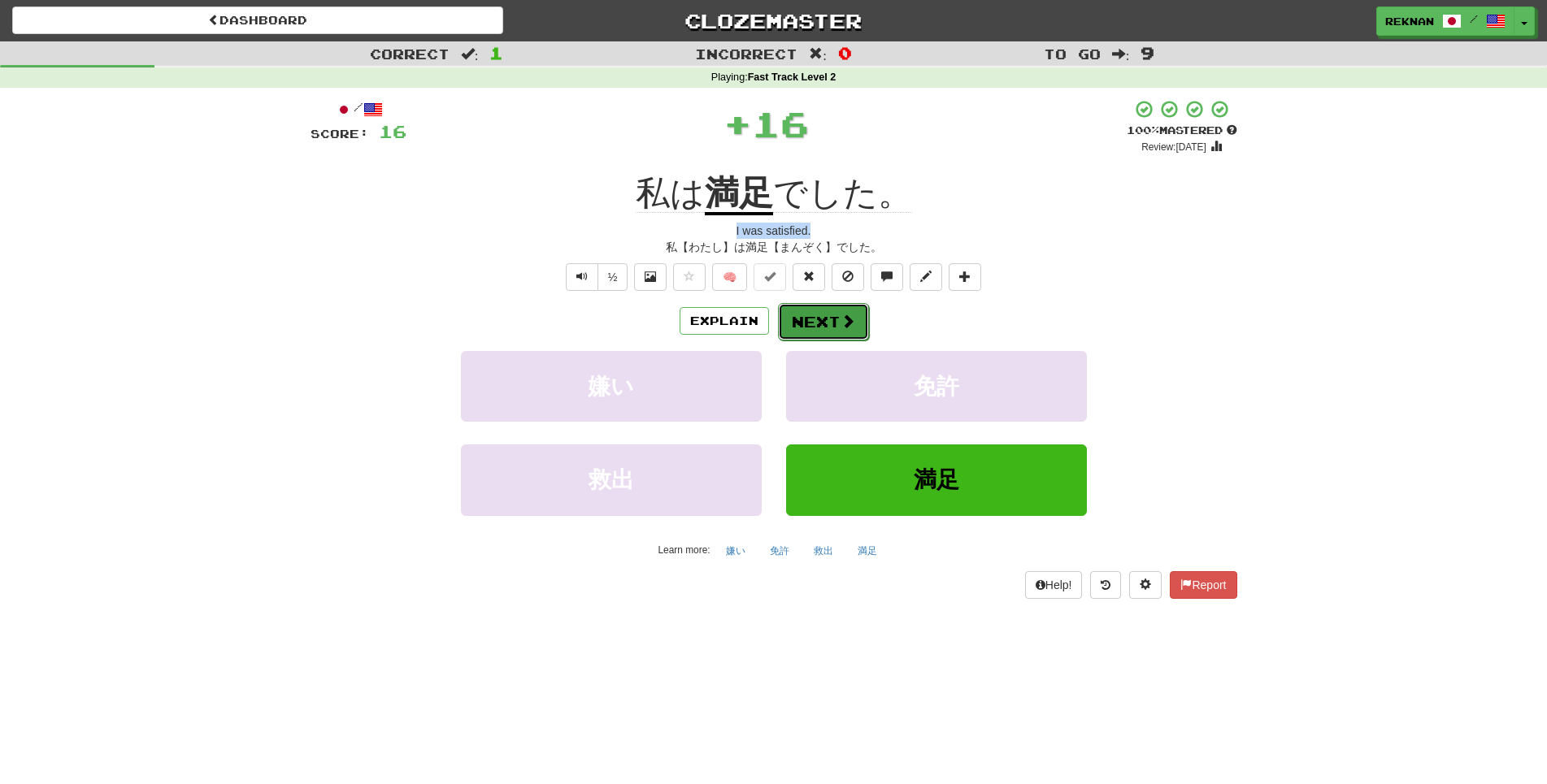
click at [803, 340] on button "Next" at bounding box center [823, 321] width 91 height 37
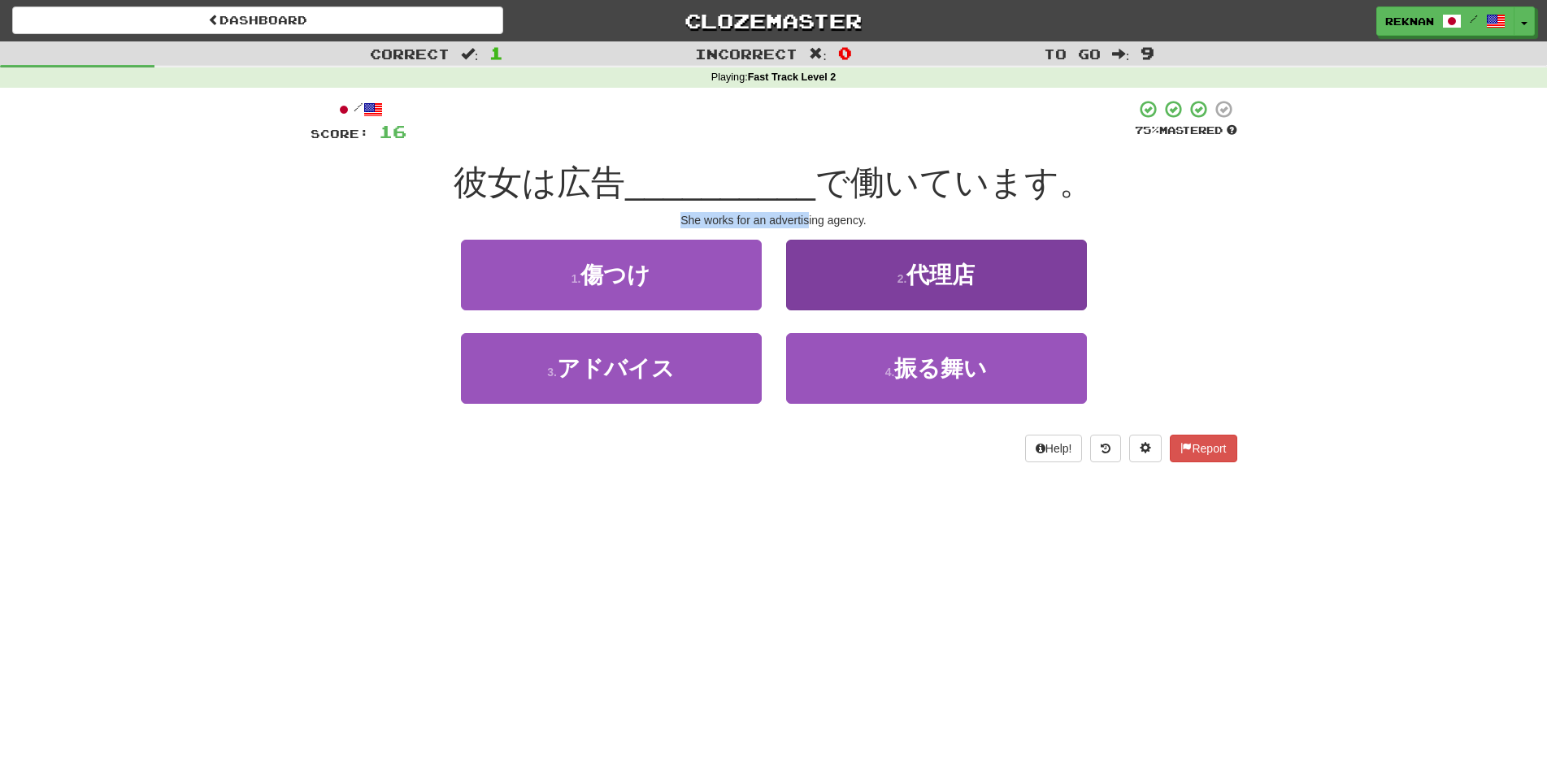
drag, startPoint x: 632, startPoint y: 242, endPoint x: 1069, endPoint y: 277, distance: 438.4
click at [1069, 277] on div "/ Score: 16 75 % Mastered 彼女は広告 __________ で働いています。 She works for an advertisin…" at bounding box center [774, 280] width 927 height 363
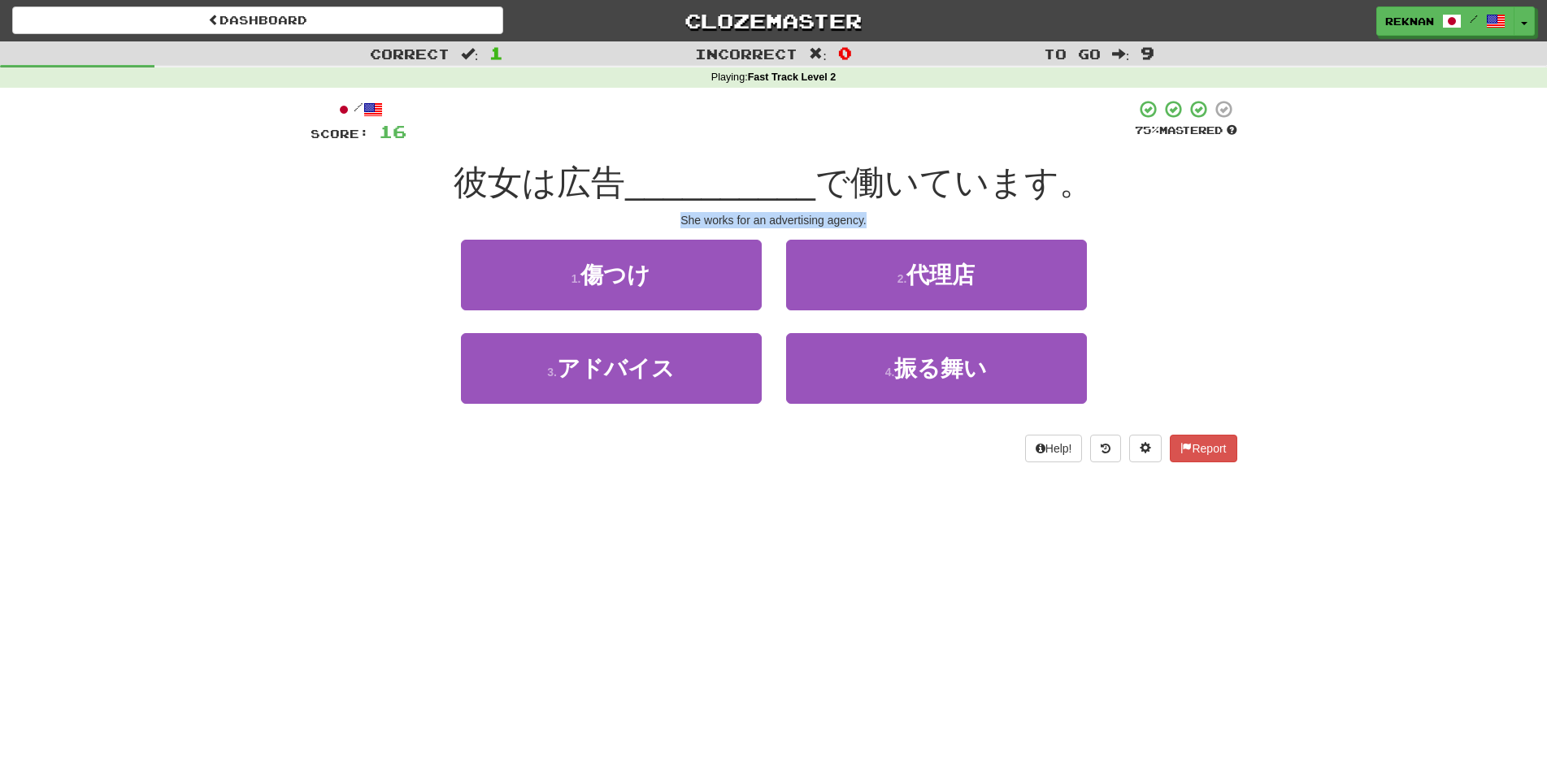
drag, startPoint x: 651, startPoint y: 241, endPoint x: 942, endPoint y: 242, distance: 291.0
click at [942, 229] on div "She works for an advertising agency." at bounding box center [774, 220] width 927 height 16
copy div "She works for an advertising agency."
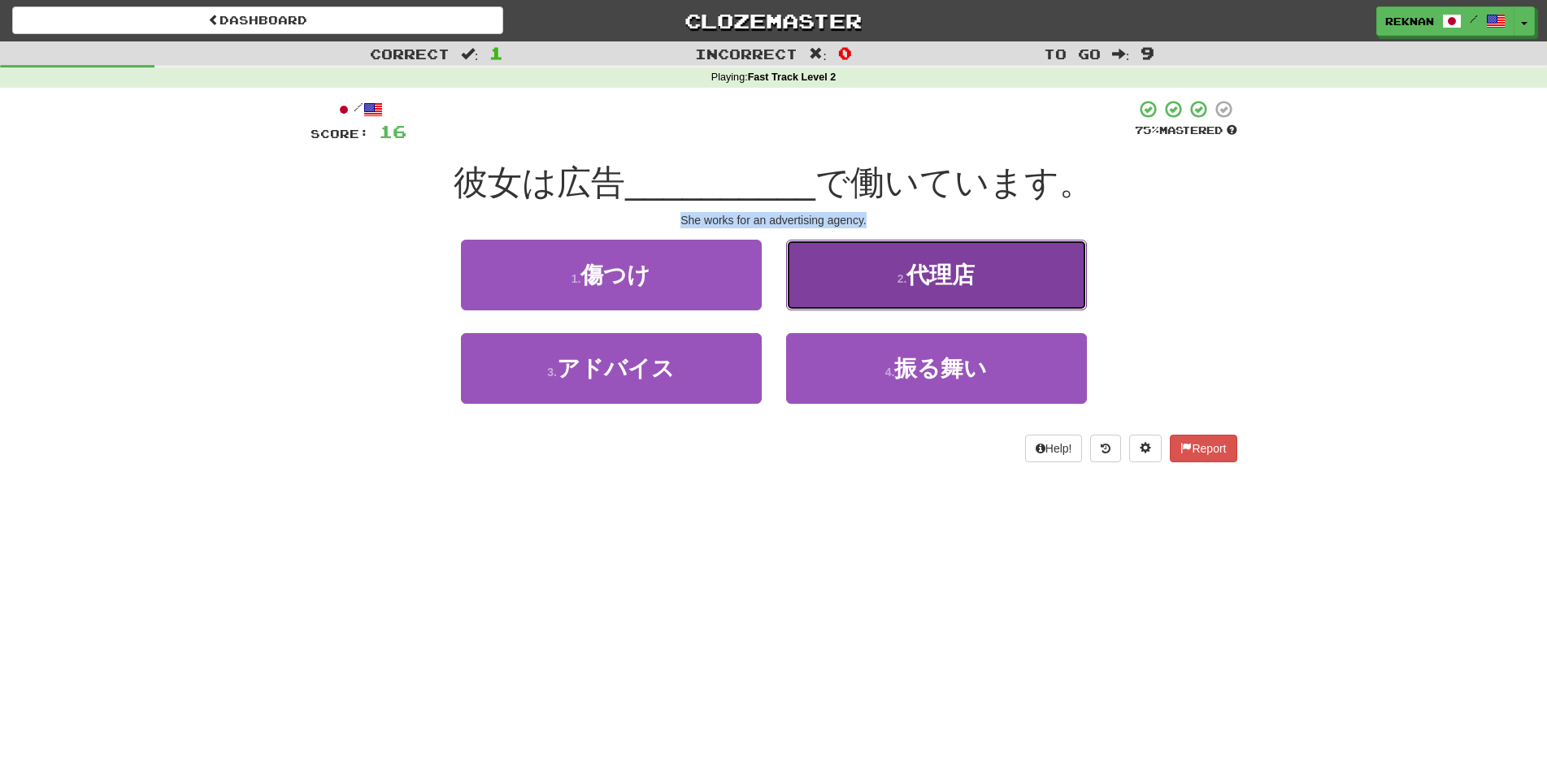
click at [958, 288] on span "代理店" at bounding box center [940, 275] width 68 height 25
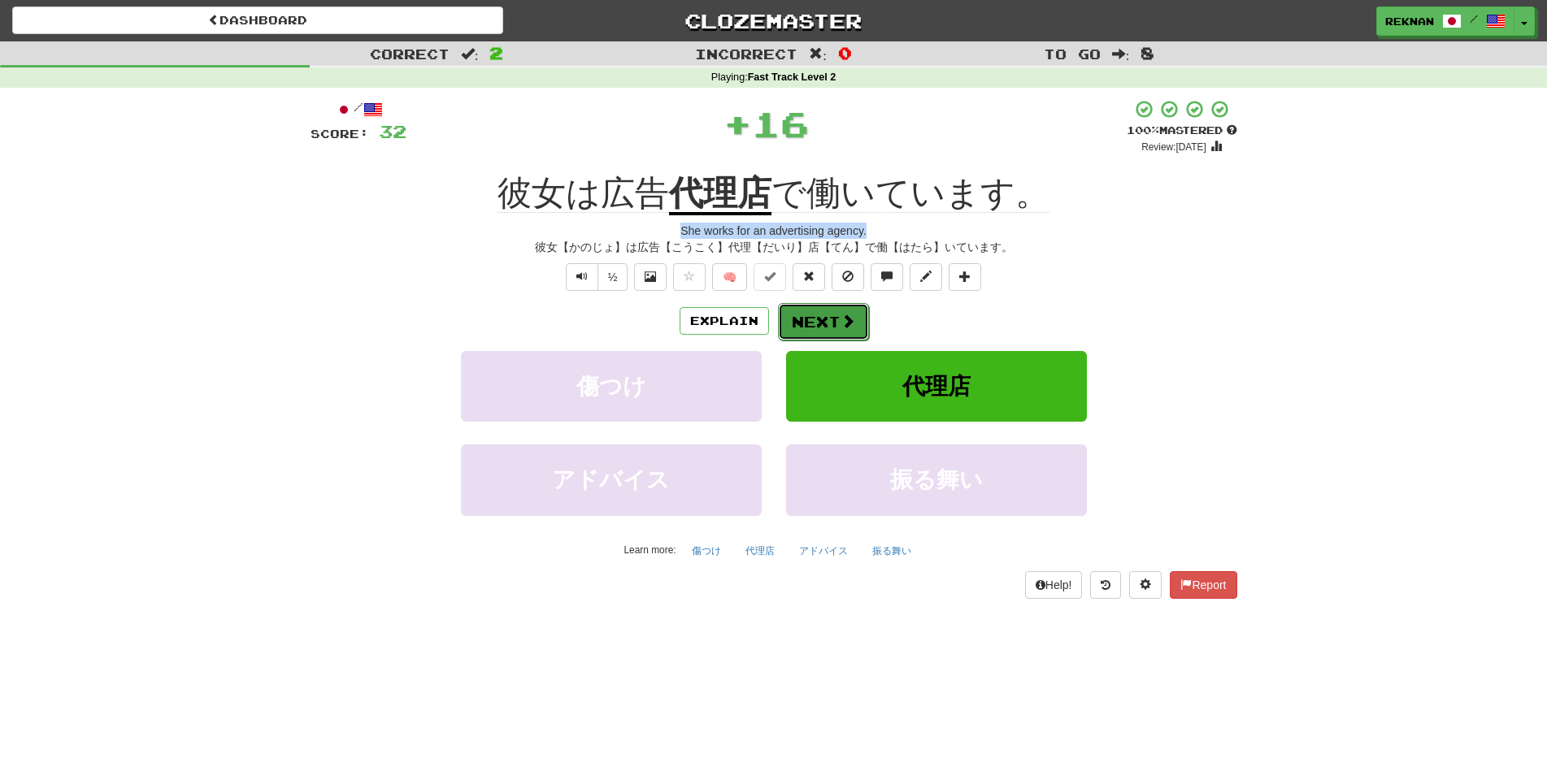
click at [821, 340] on button "Next" at bounding box center [823, 321] width 91 height 37
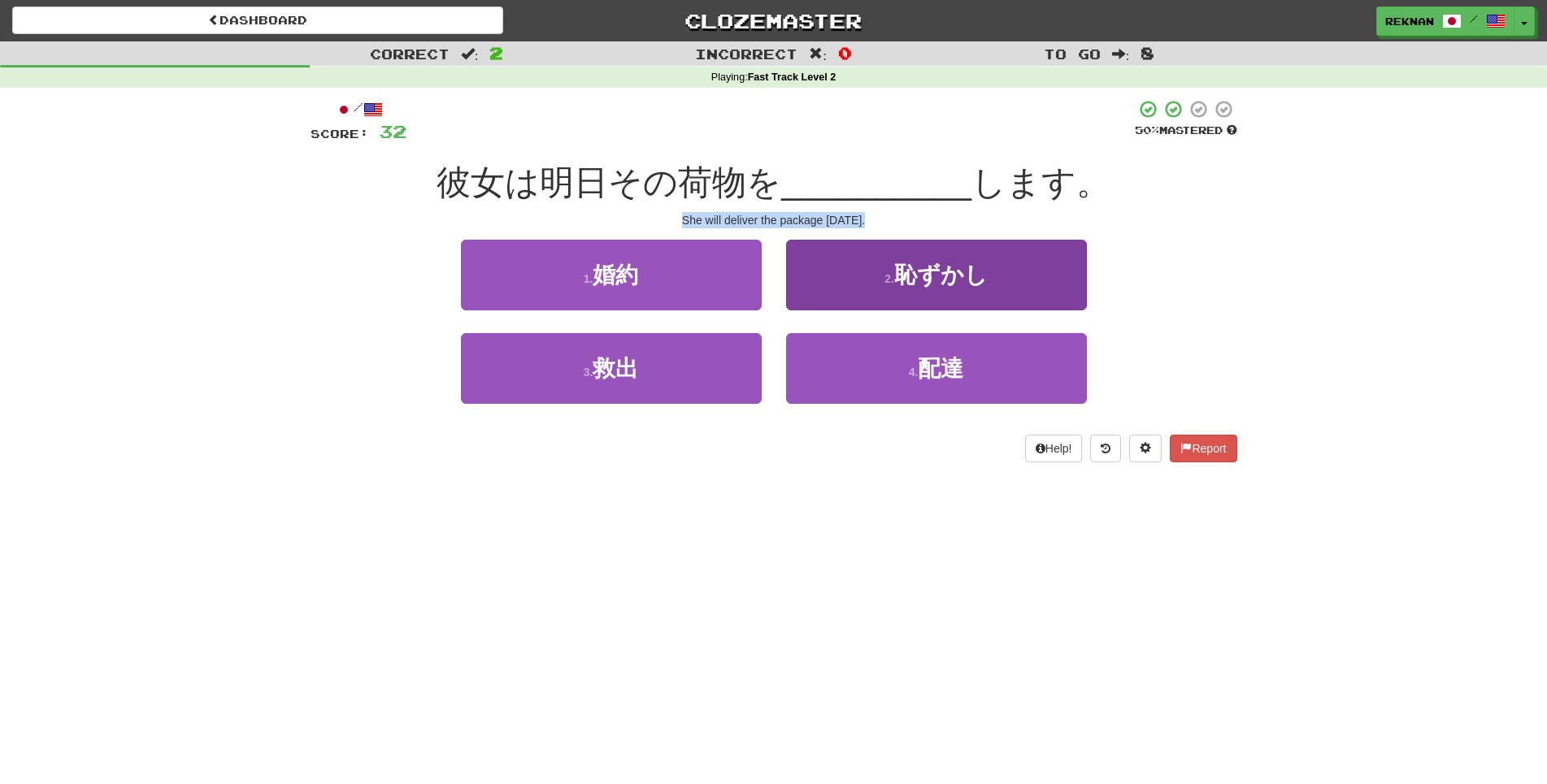
drag, startPoint x: 662, startPoint y: 239, endPoint x: 1005, endPoint y: 267, distance: 344.1
click at [1005, 267] on div "/ Score: 32 50 % Mastered 彼女は明日その荷物を __________ します。 She will deliver the packa…" at bounding box center [774, 280] width 927 height 363
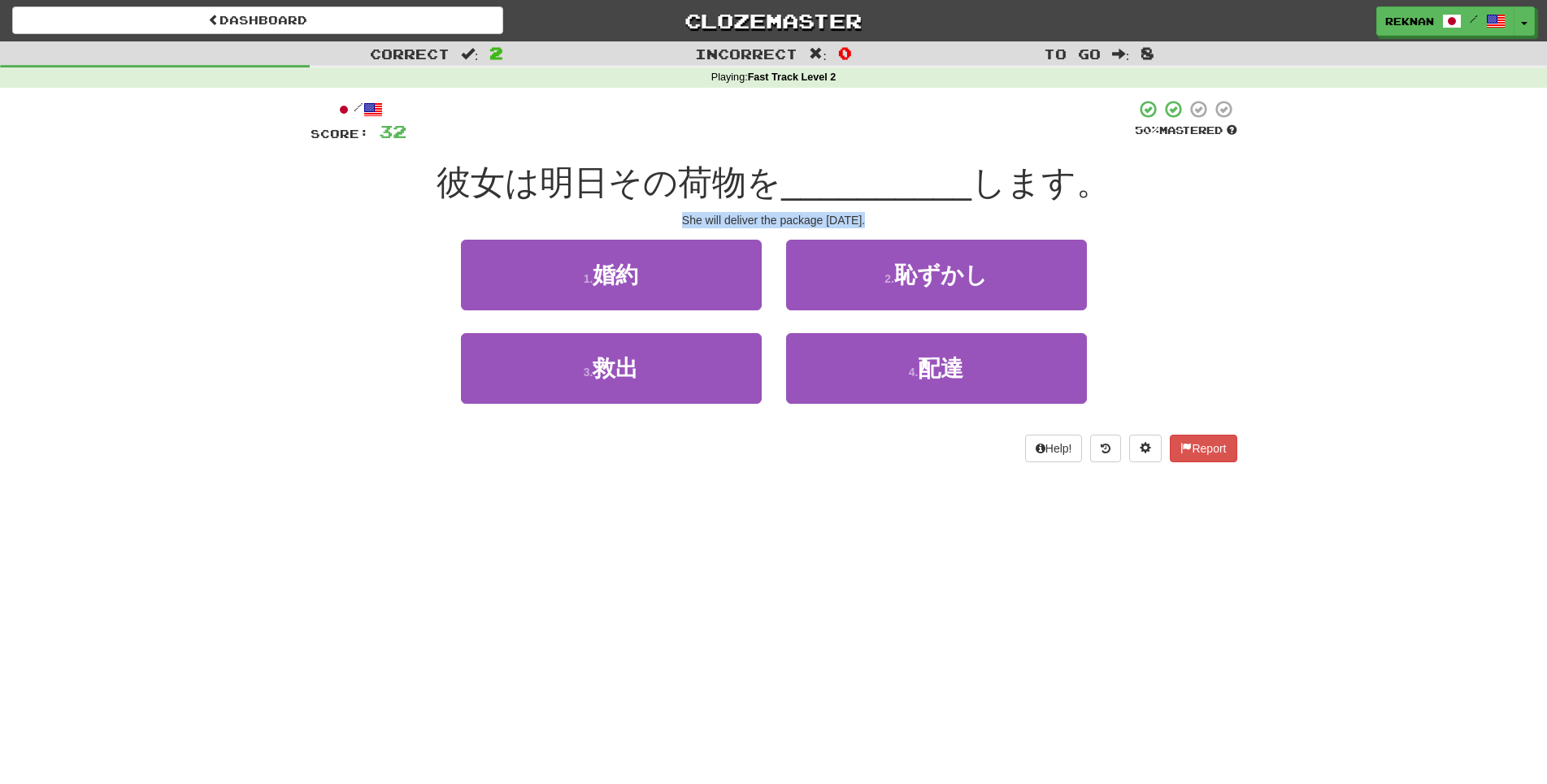
copy div "She will deliver the package tomorrow."
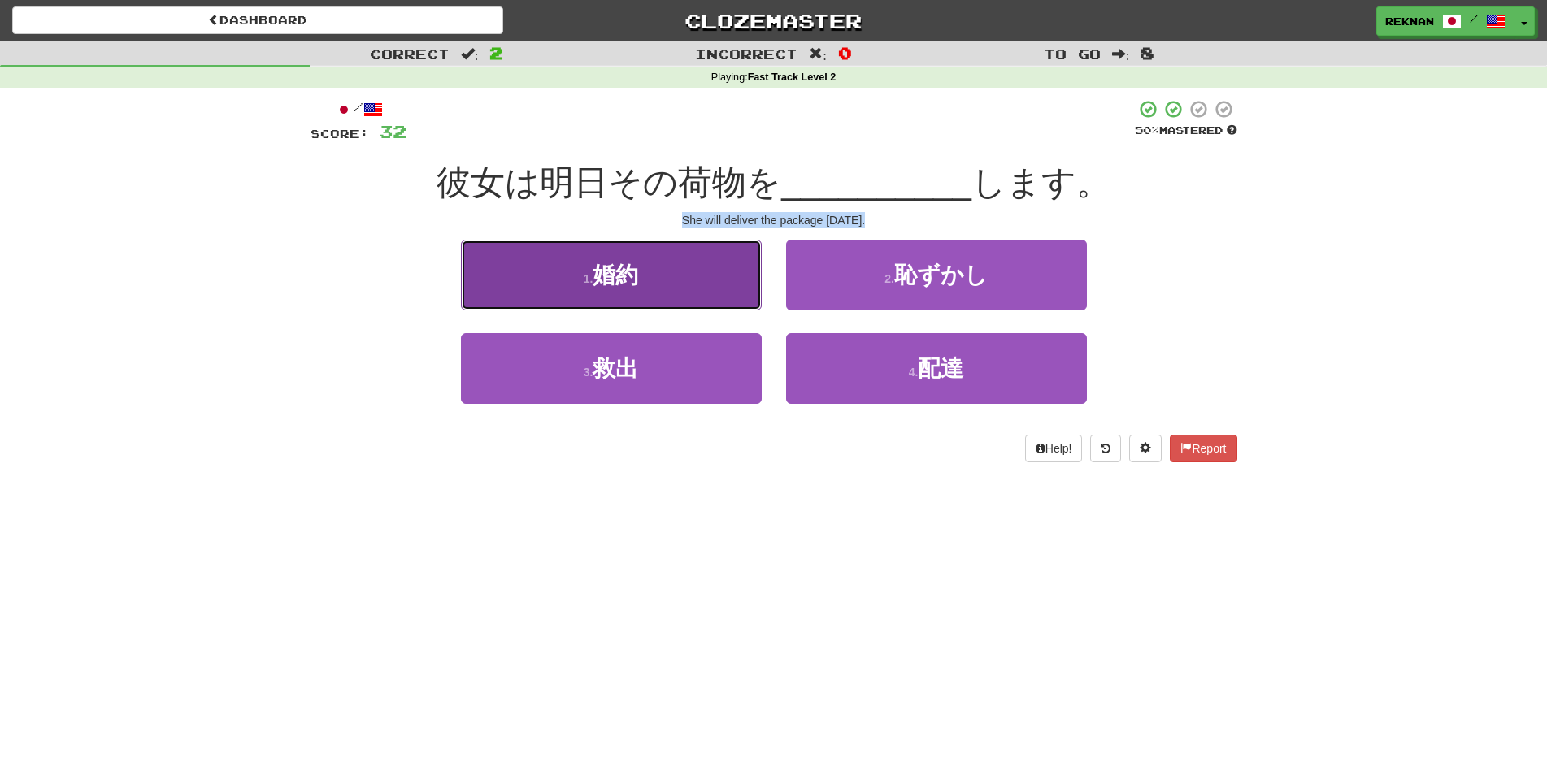
click at [601, 278] on button "1 . 婚約" at bounding box center [611, 275] width 301 height 71
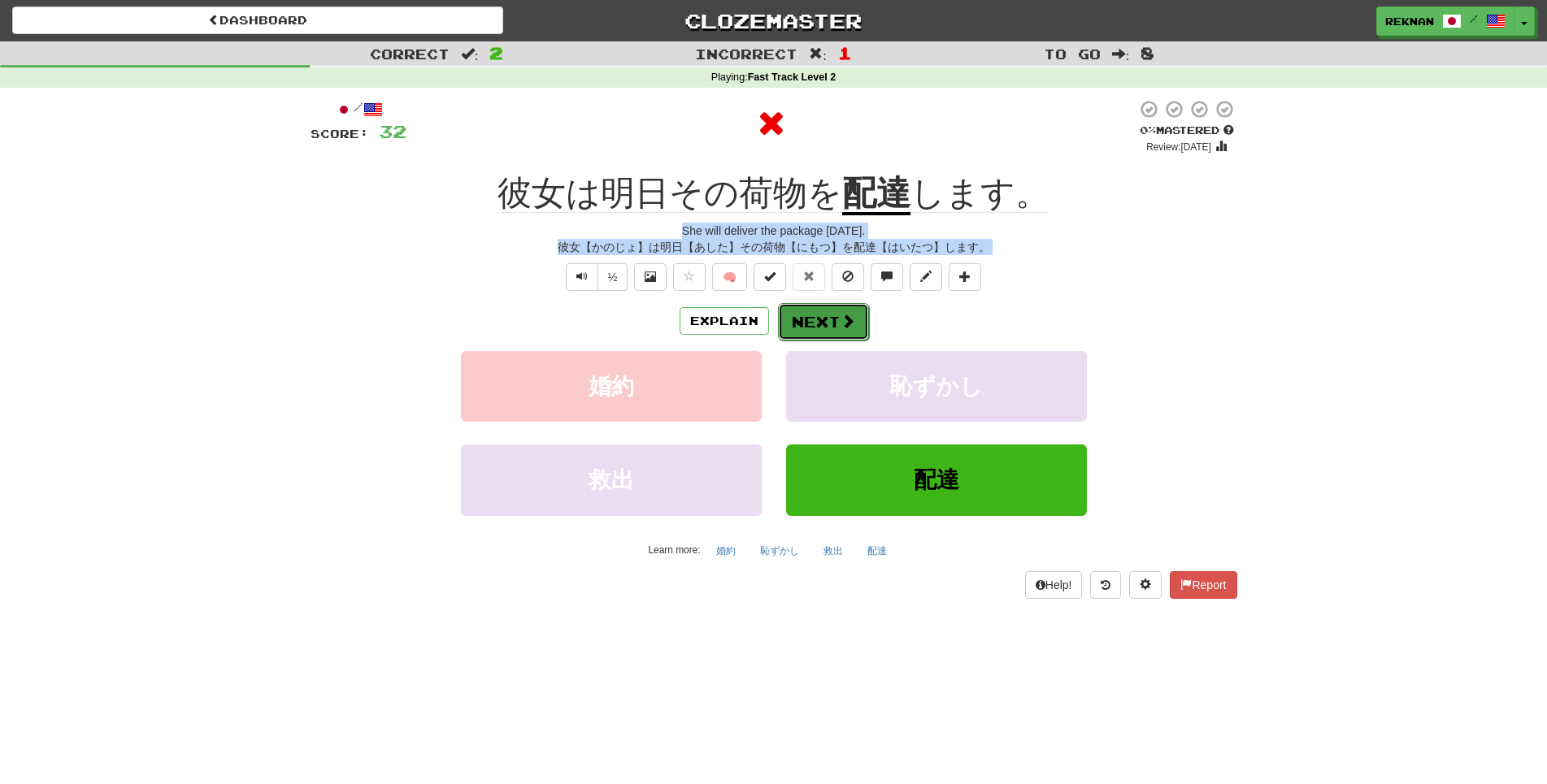
click at [842, 340] on button "Next" at bounding box center [823, 321] width 91 height 37
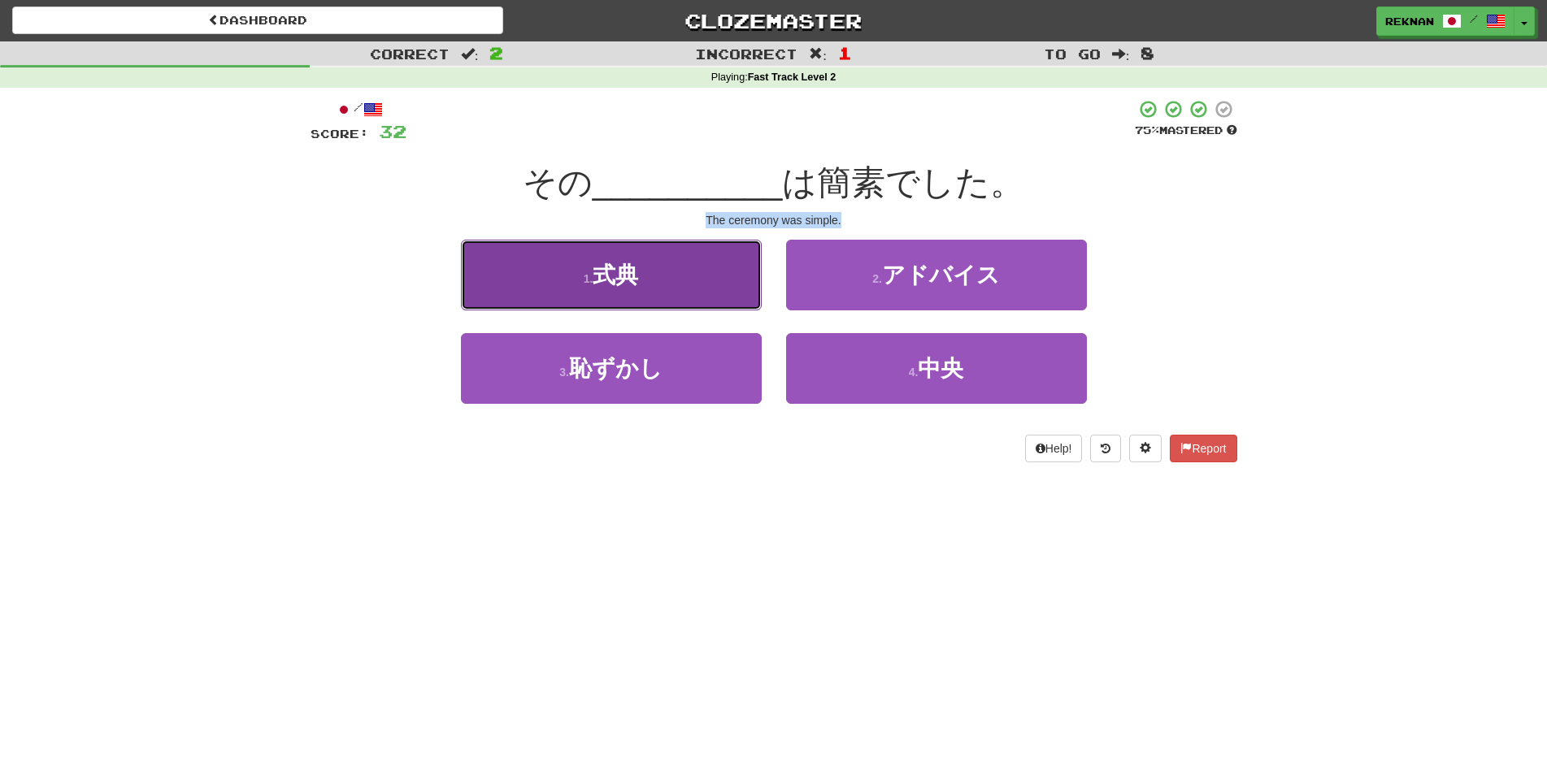
click at [566, 286] on button "1 . 式典" at bounding box center [611, 275] width 301 height 71
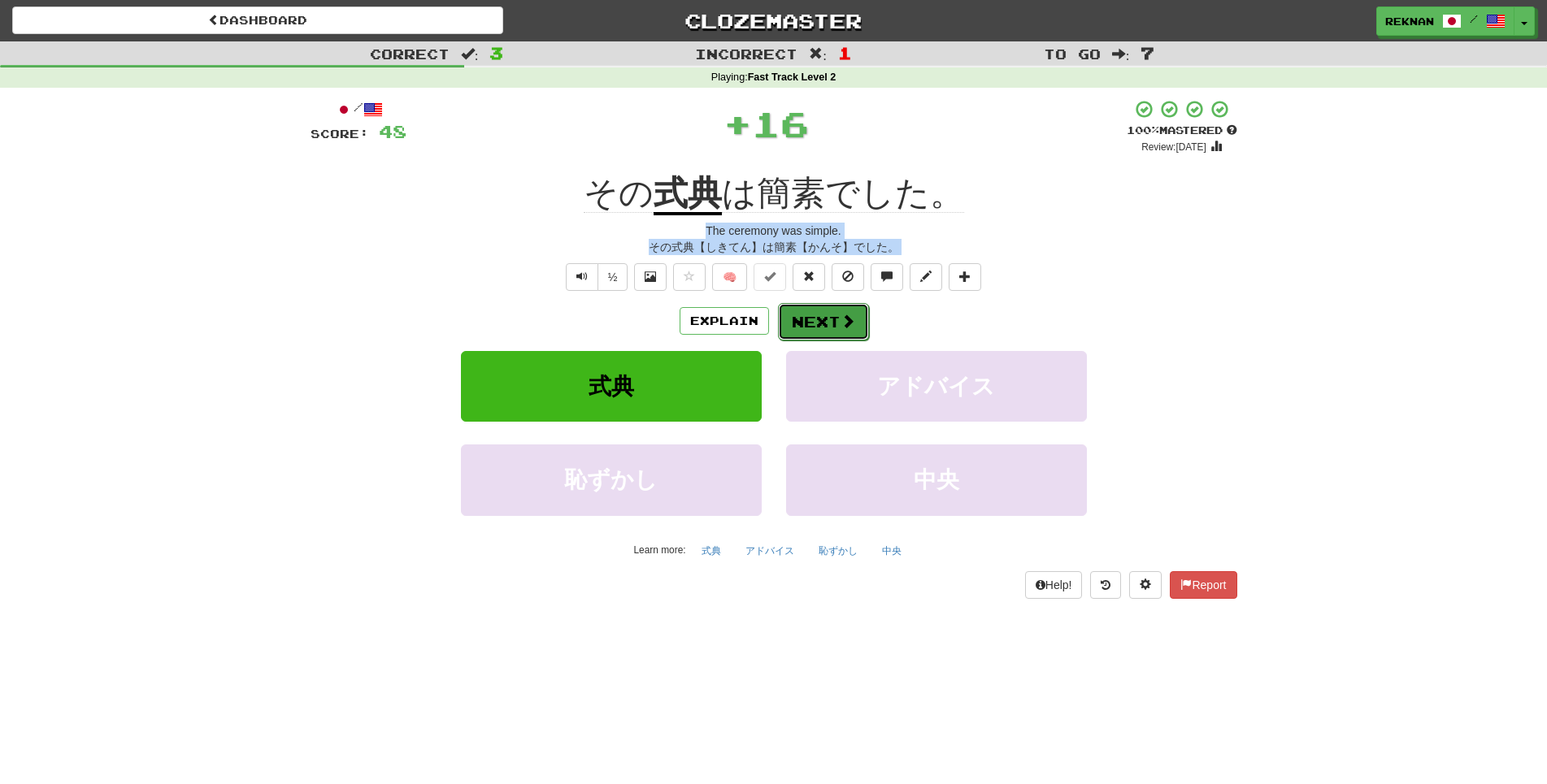
click at [855, 328] on span at bounding box center [848, 321] width 15 height 15
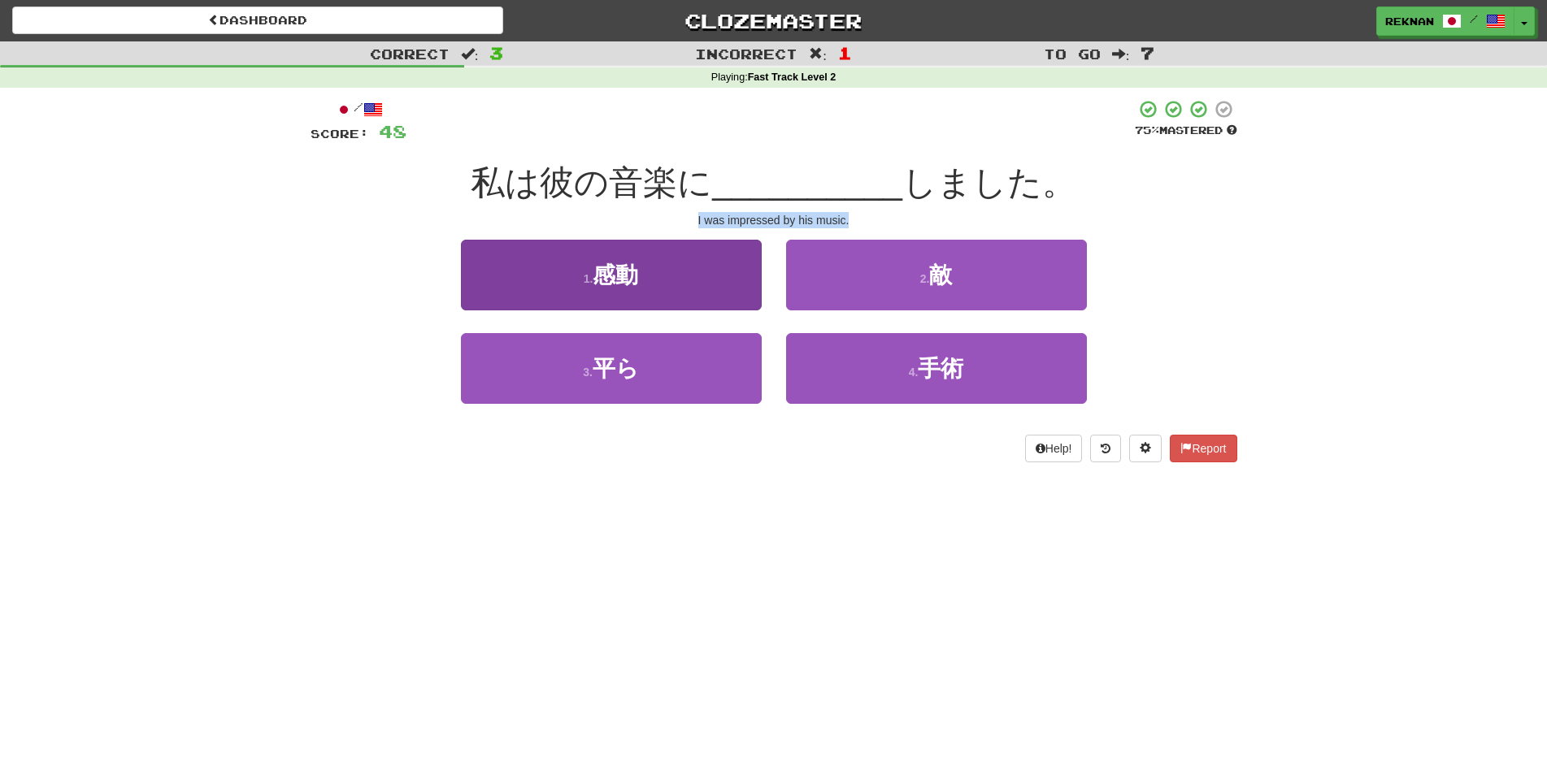
copy div "The ceremony was simple."
click at [628, 310] on button "1 . 感動" at bounding box center [611, 275] width 301 height 71
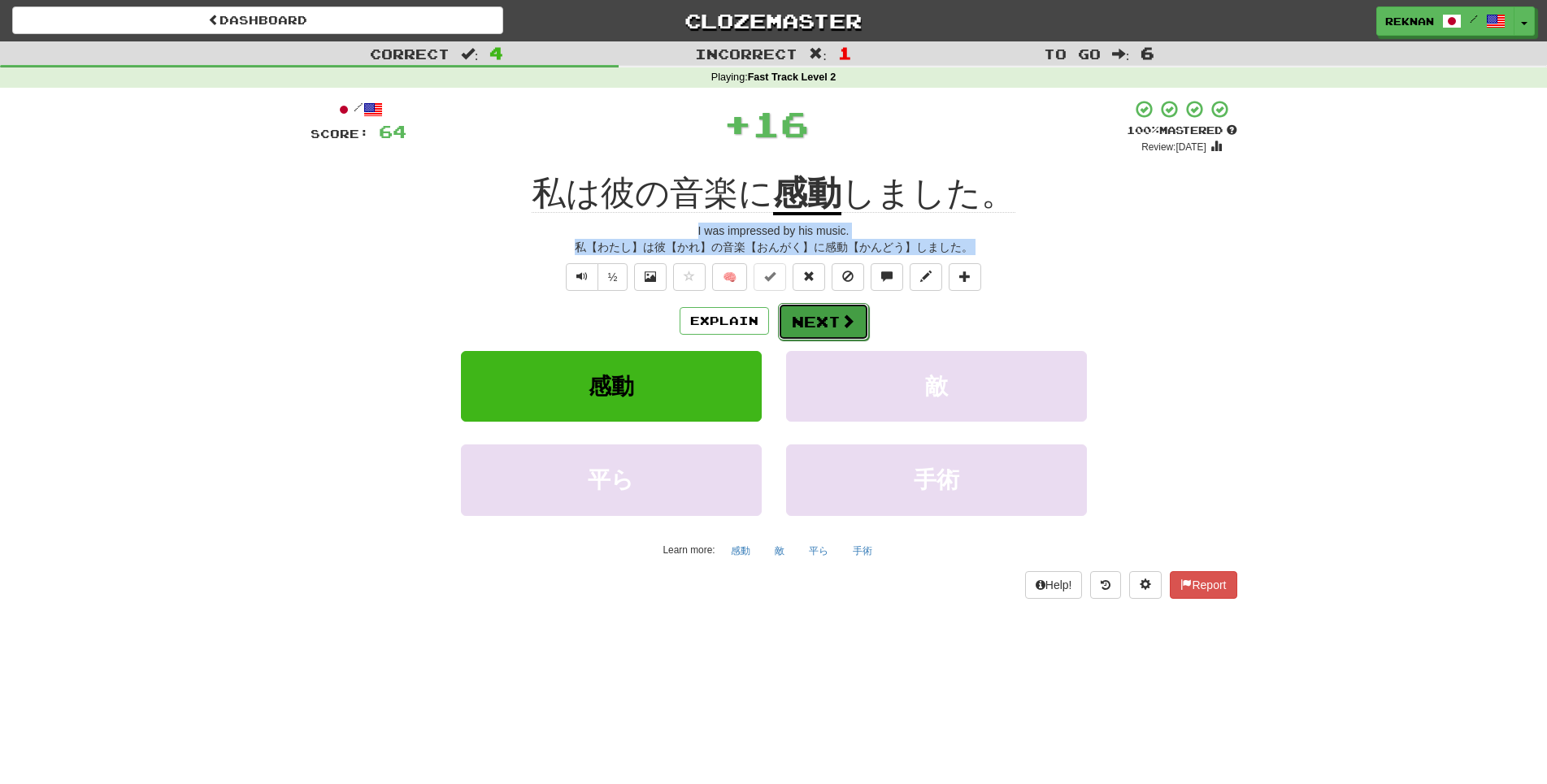
click at [842, 333] on button "Next" at bounding box center [823, 321] width 91 height 37
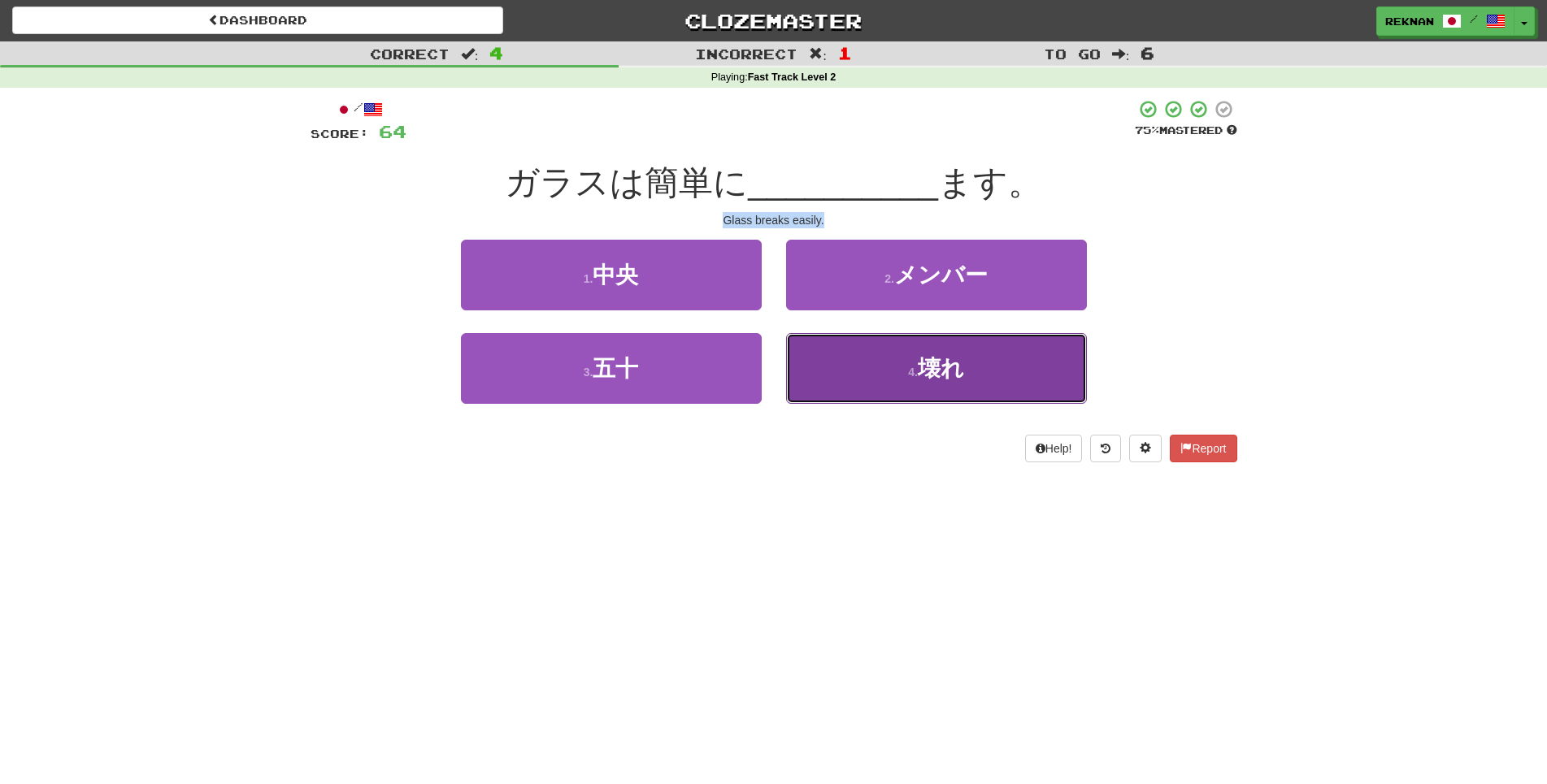
click at [959, 381] on span "壊れ" at bounding box center [941, 368] width 46 height 25
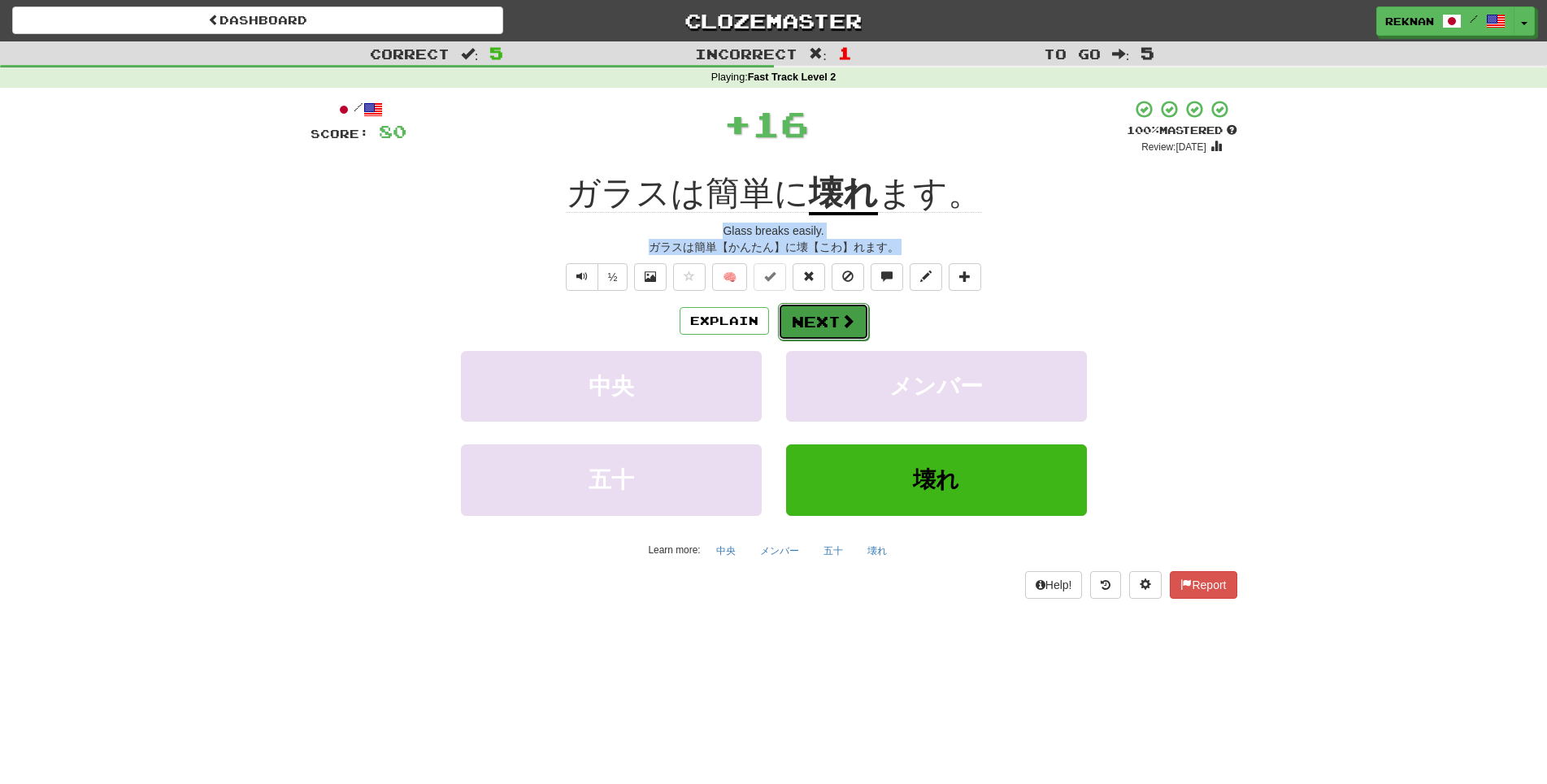
click at [826, 329] on button "Next" at bounding box center [823, 321] width 91 height 37
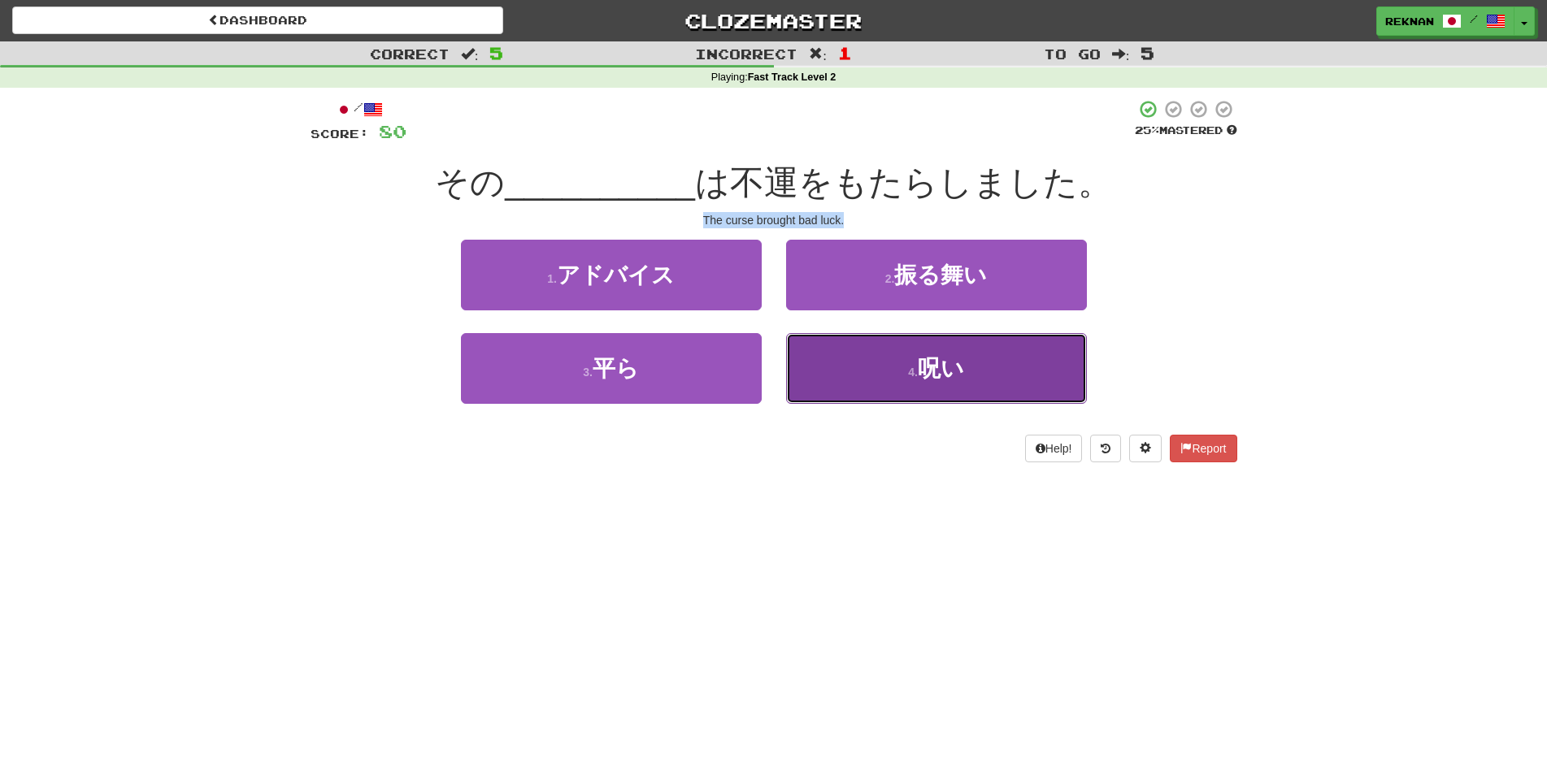
click at [909, 404] on button "4 . 呪い" at bounding box center [936, 368] width 301 height 71
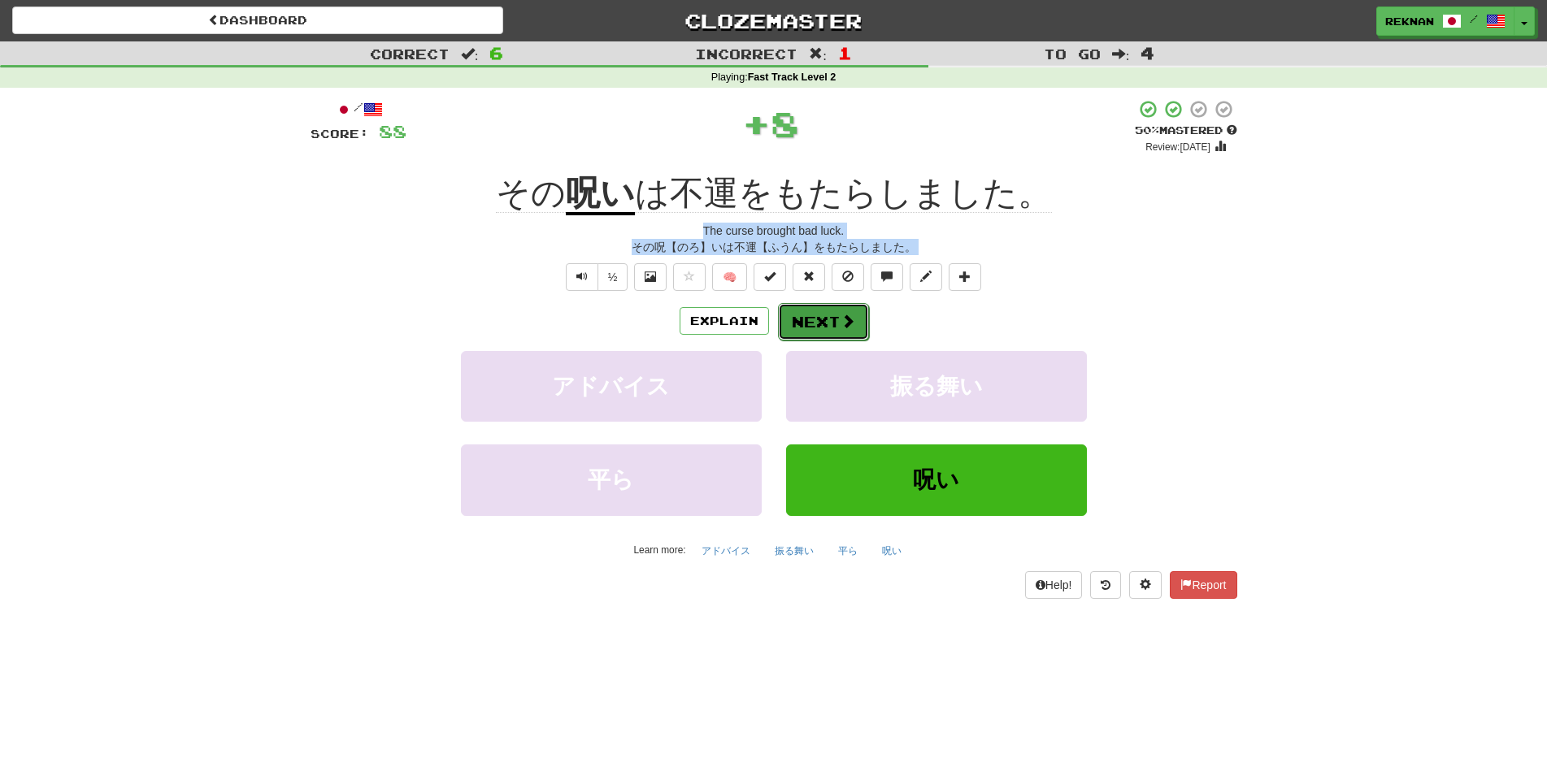
click at [840, 334] on button "Next" at bounding box center [823, 321] width 91 height 37
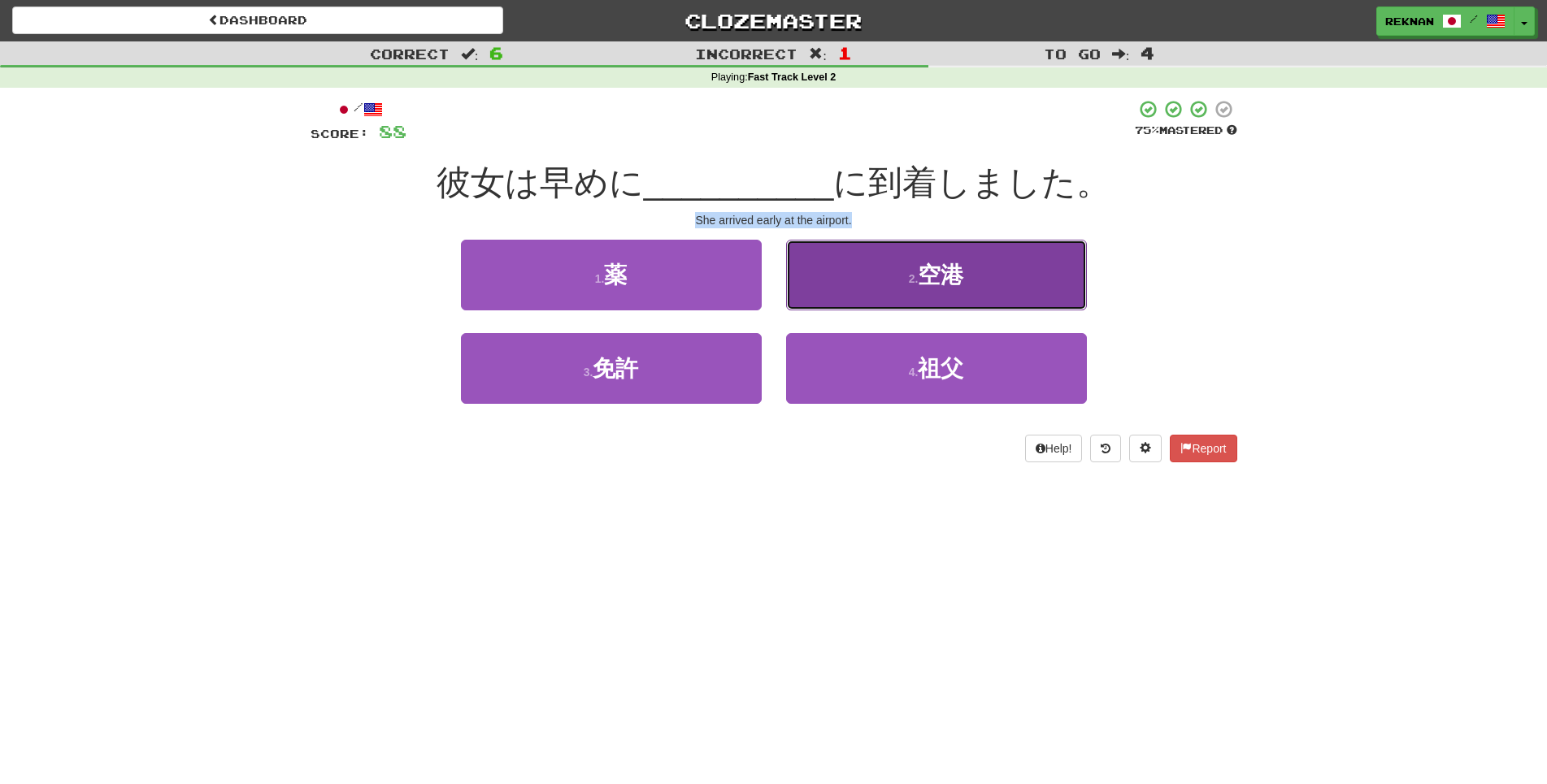
click at [875, 307] on button "2 . 空港" at bounding box center [936, 275] width 301 height 71
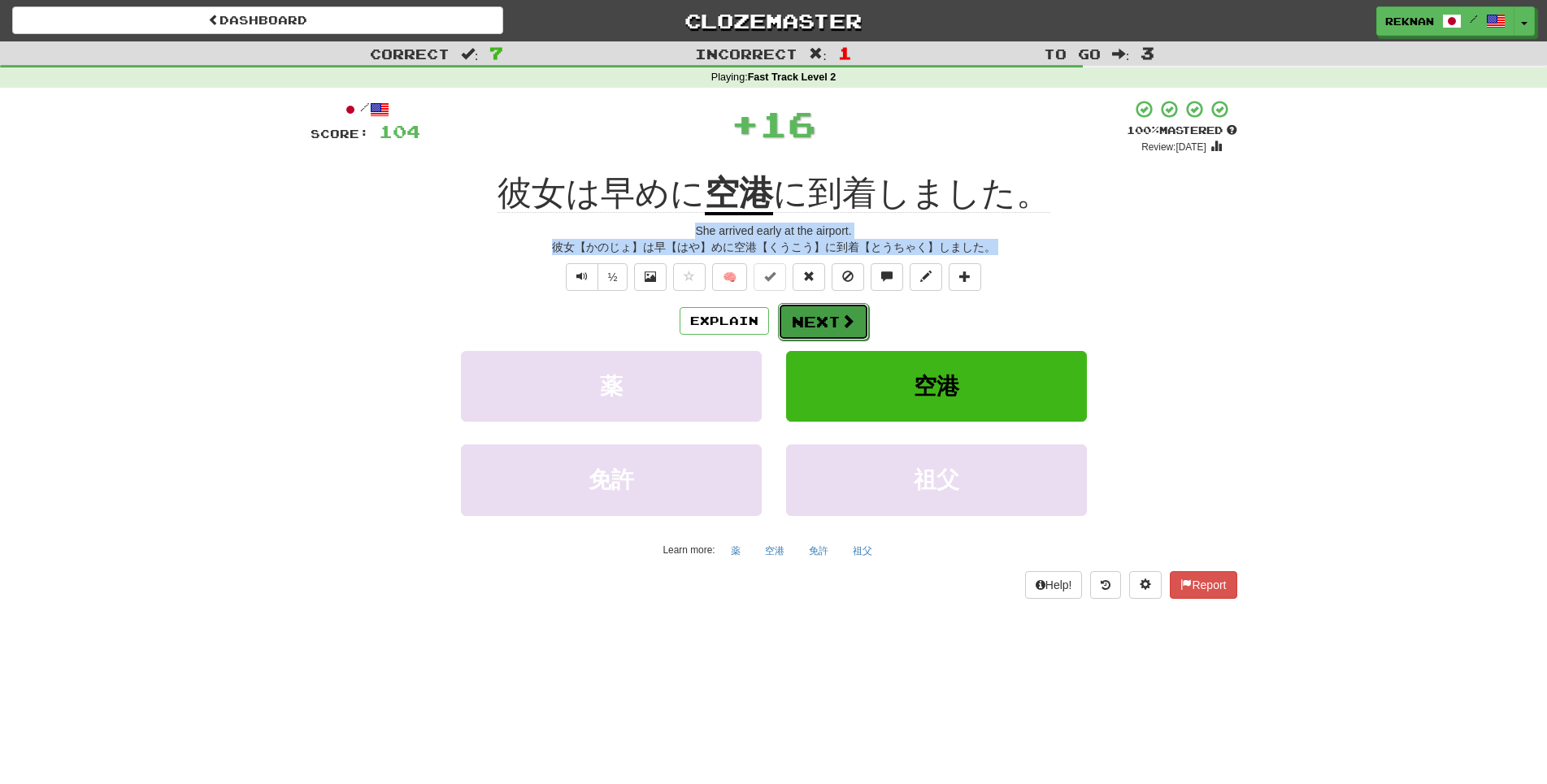
click at [843, 328] on span at bounding box center [848, 321] width 15 height 15
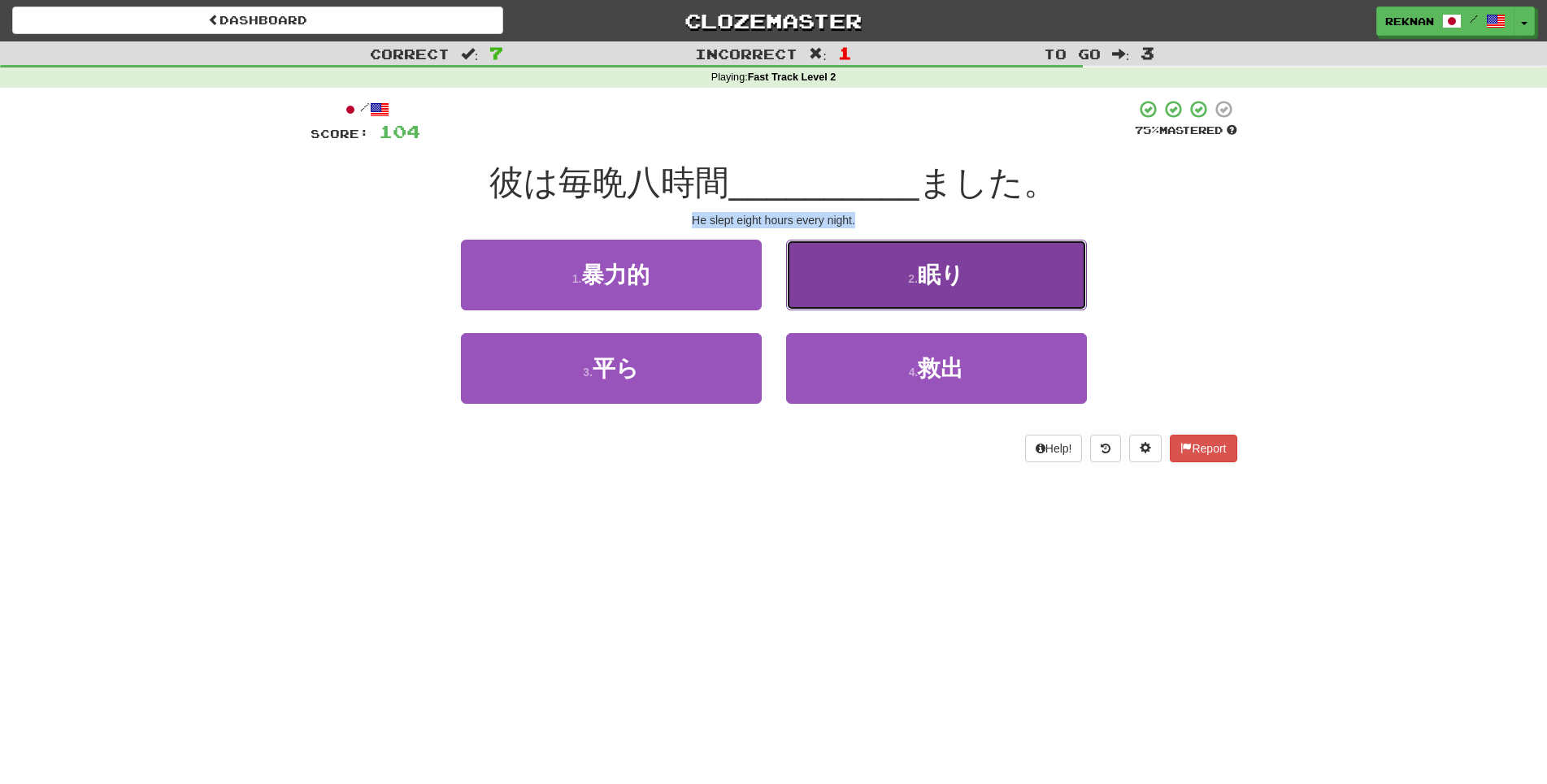
click at [866, 310] on button "2 . 眠り" at bounding box center [936, 275] width 301 height 71
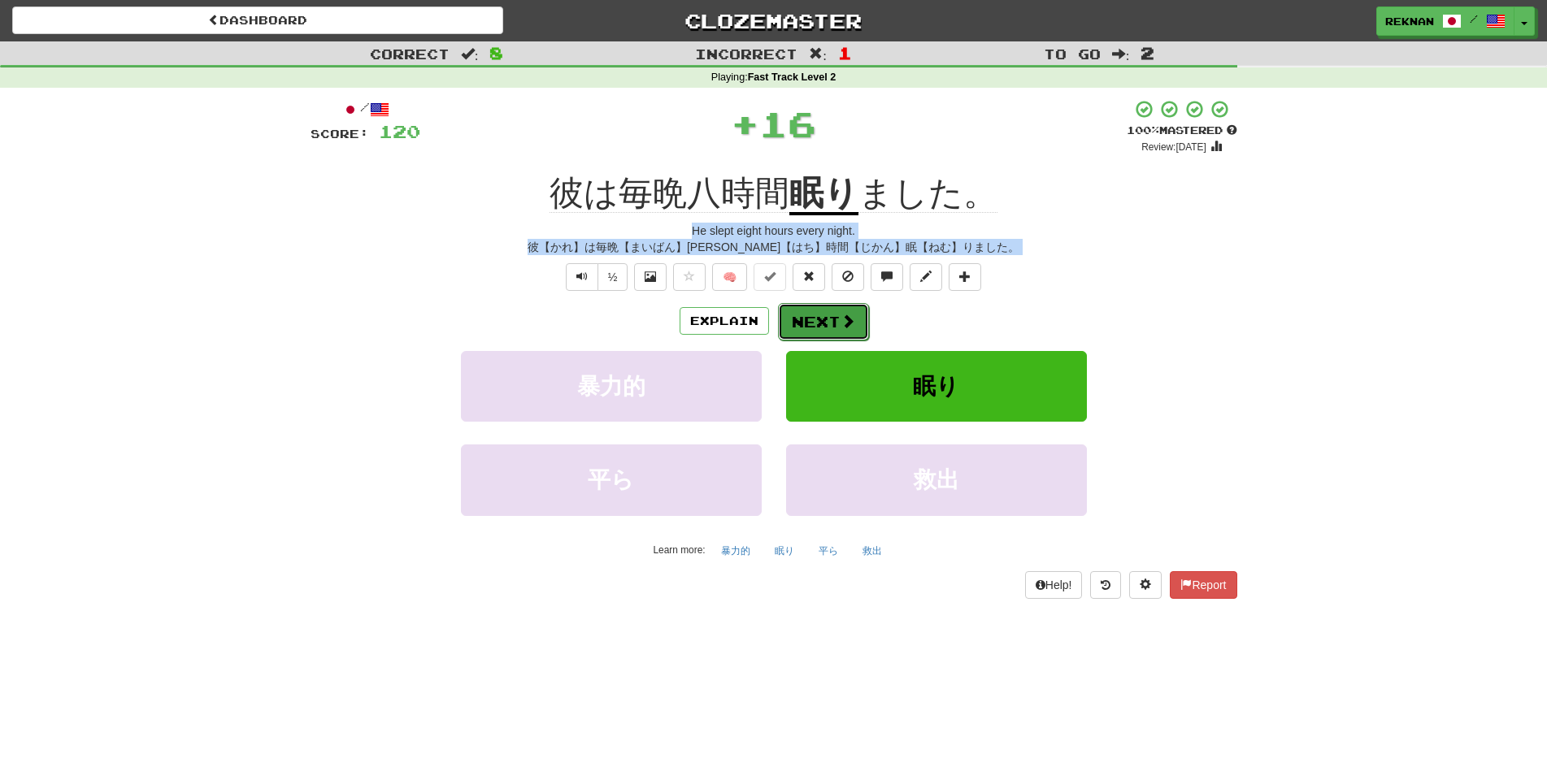
click at [857, 340] on button "Next" at bounding box center [823, 321] width 91 height 37
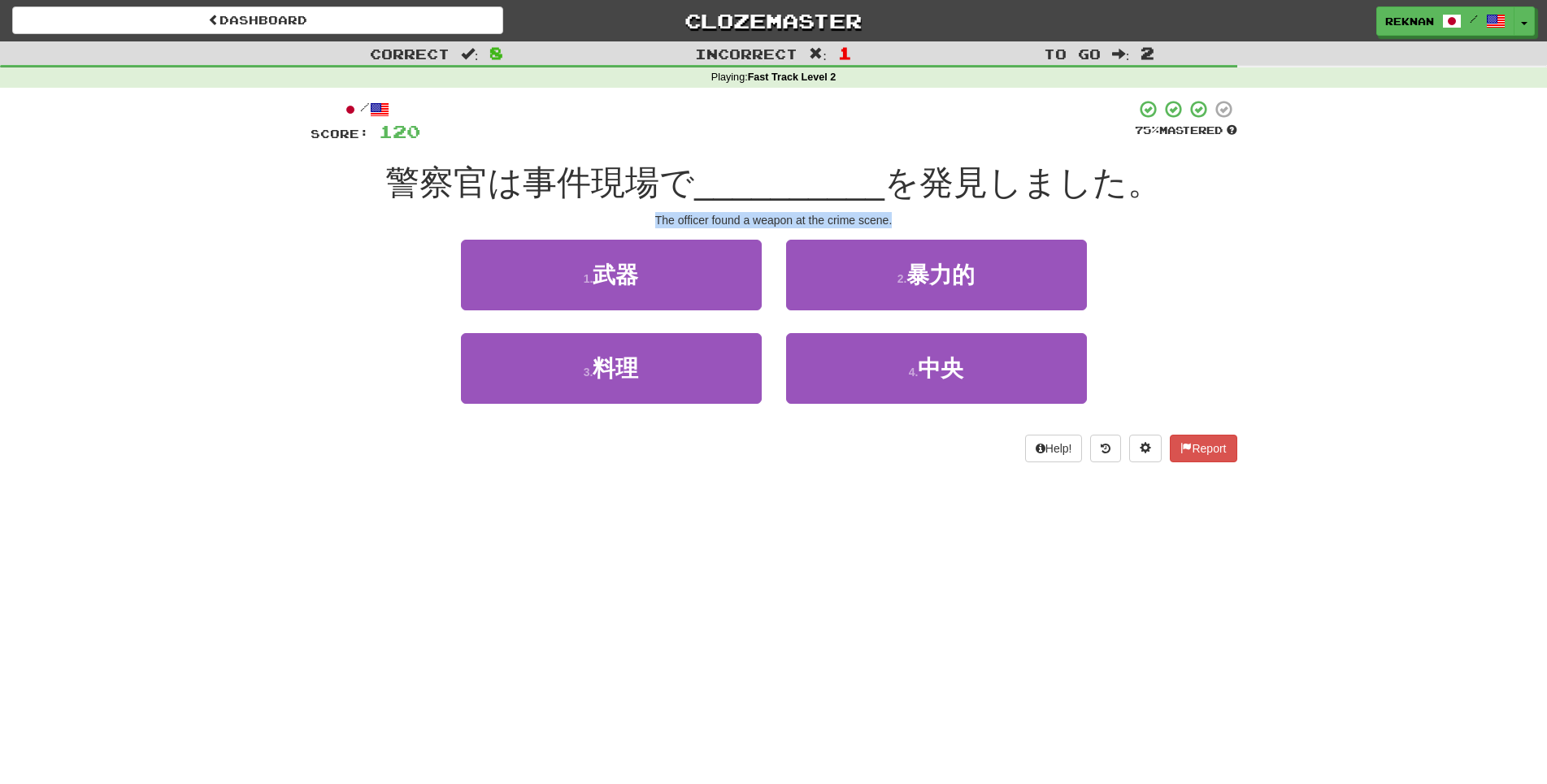
copy div "The ceremony was simple."
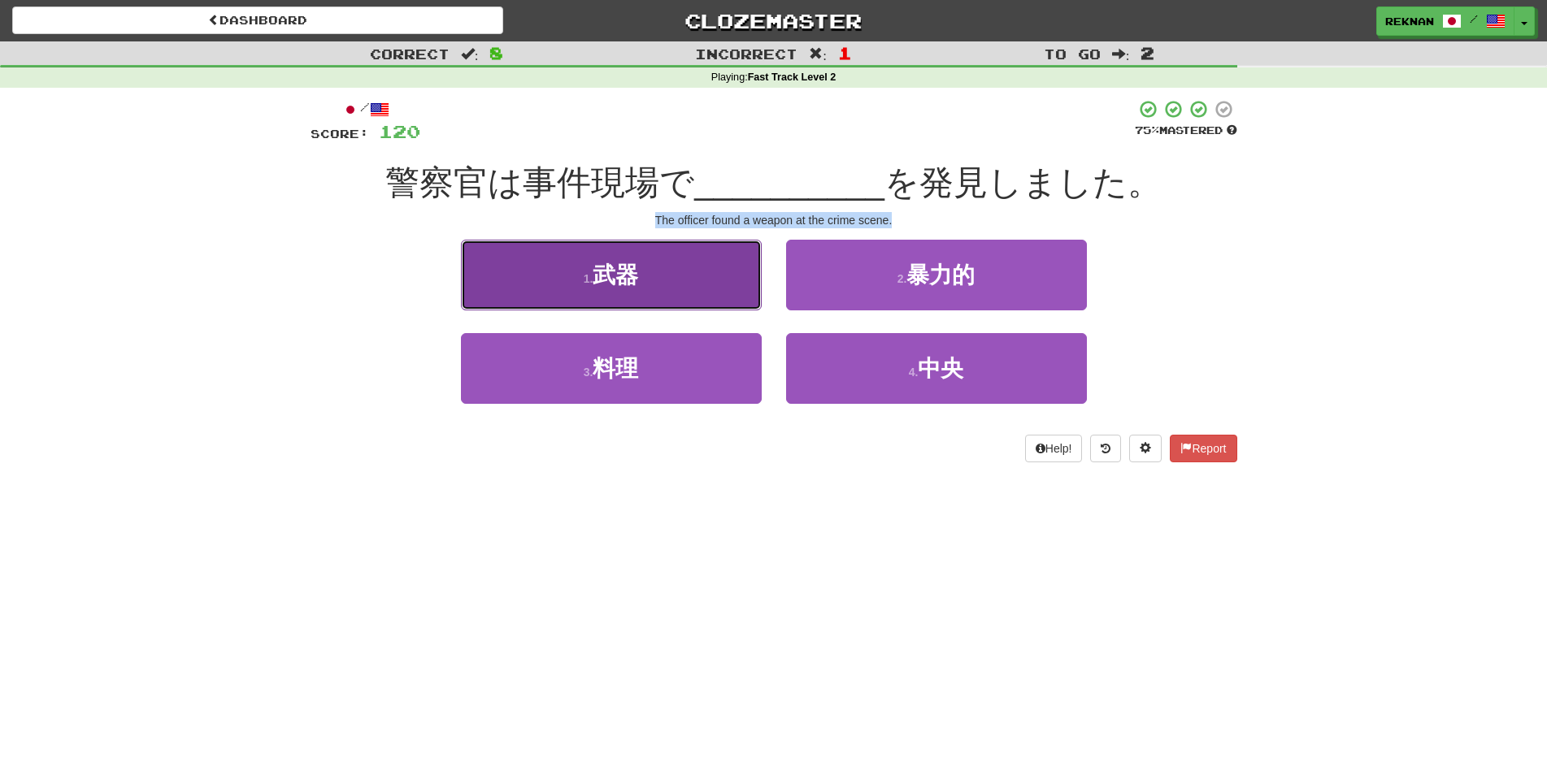
click at [655, 280] on button "1 . 武器" at bounding box center [611, 275] width 301 height 71
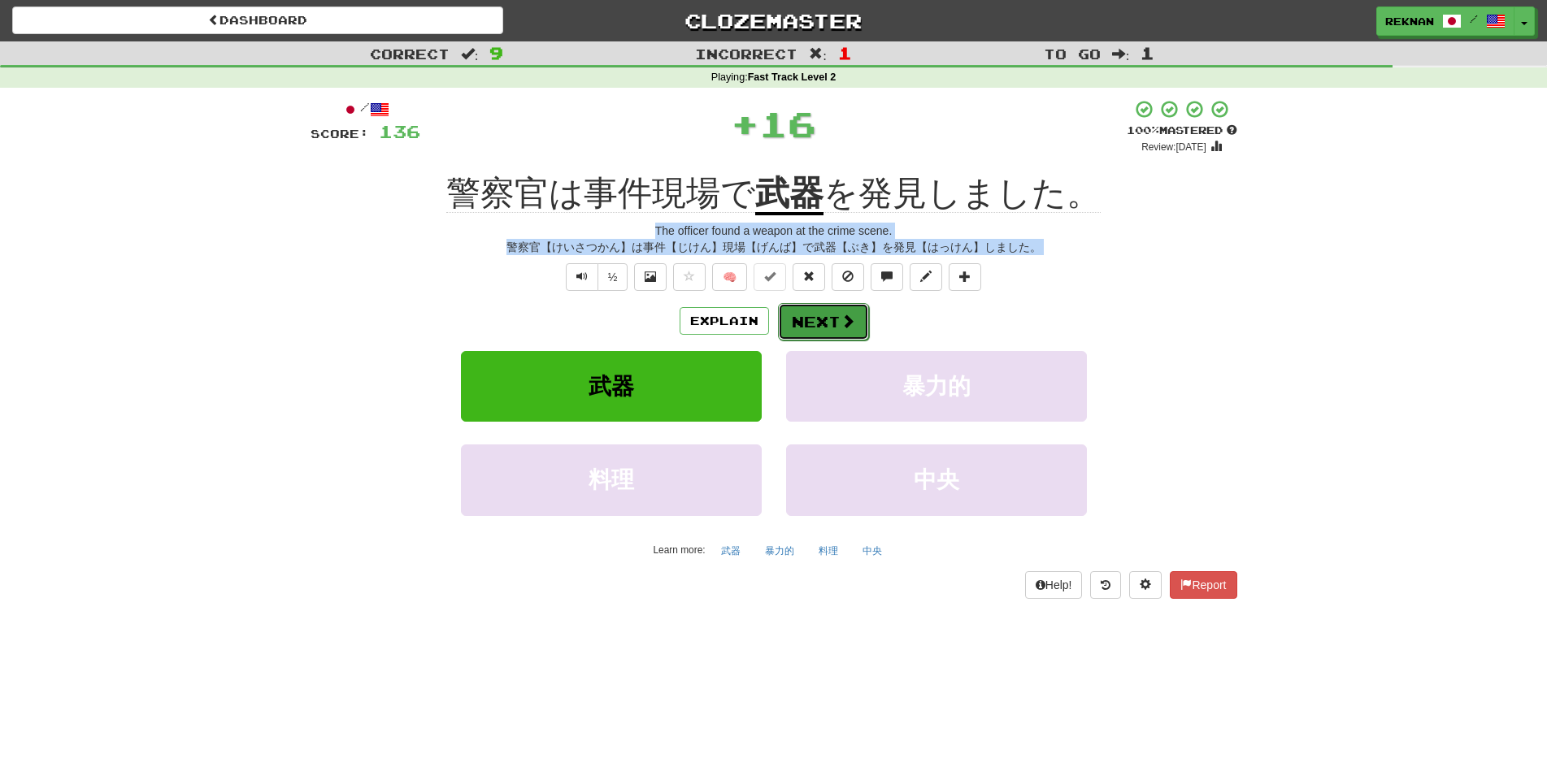
click at [847, 328] on span at bounding box center [848, 321] width 15 height 15
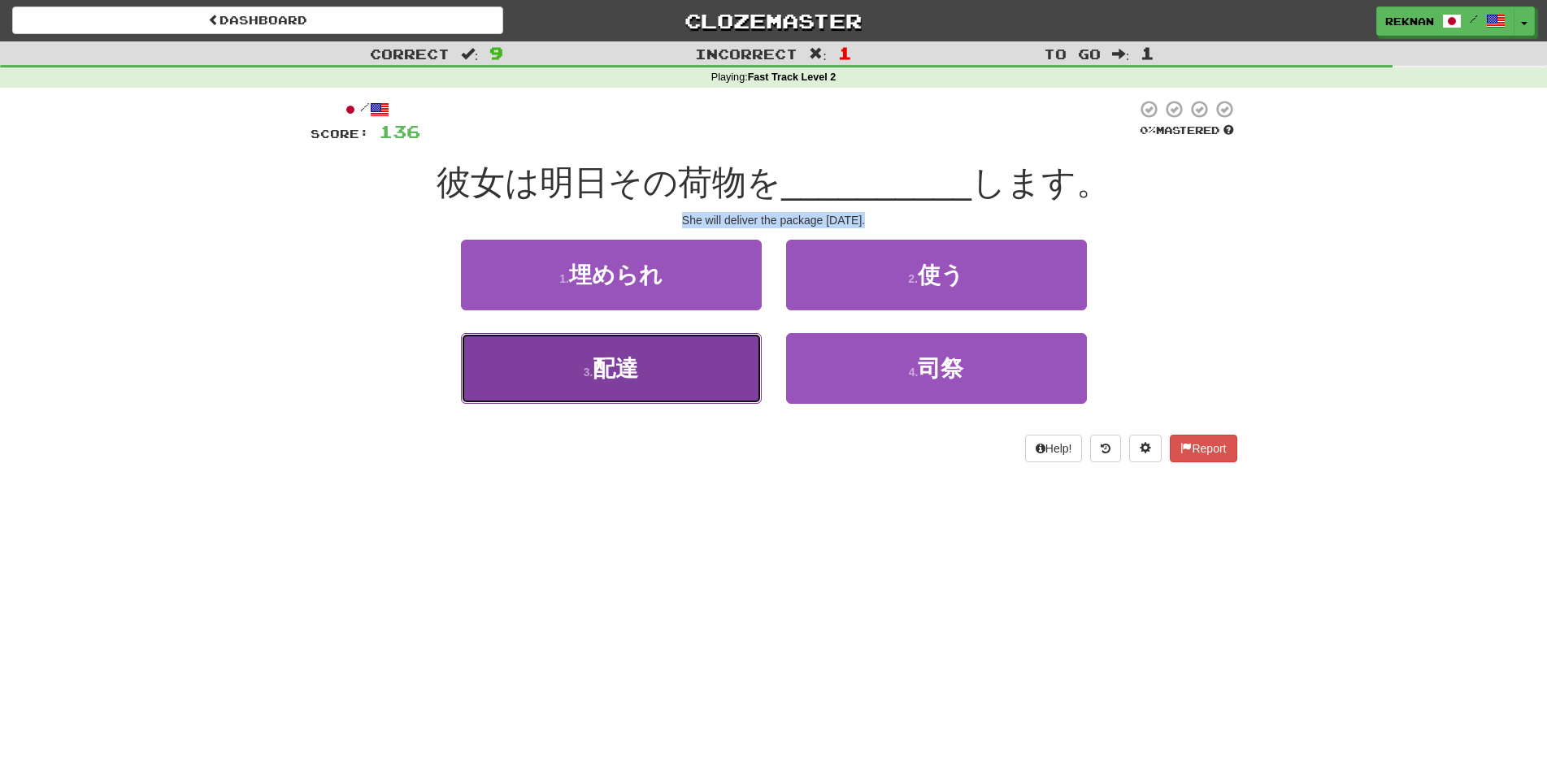
click at [600, 404] on button "3 . 配達" at bounding box center [611, 368] width 301 height 71
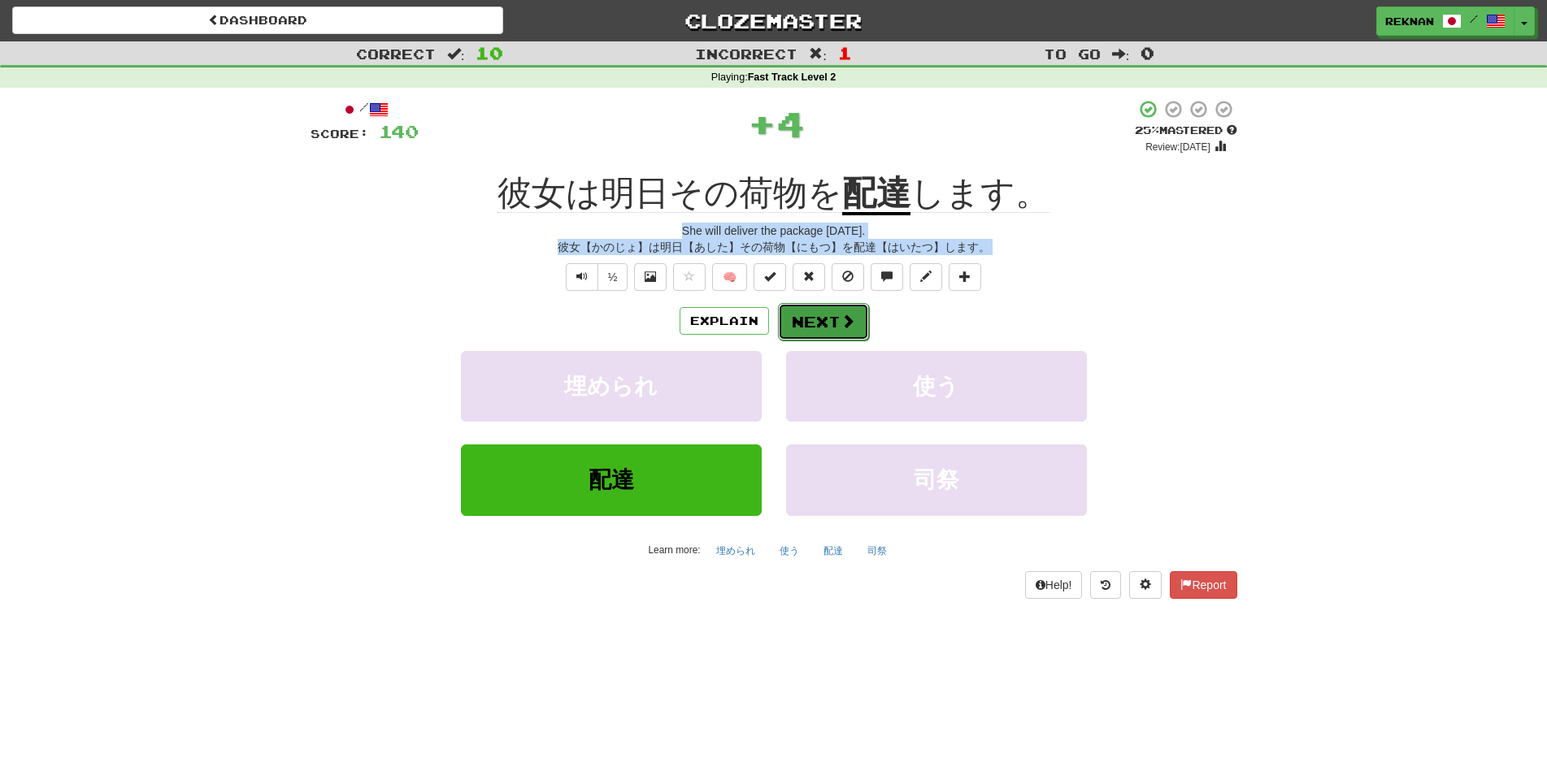
click at [836, 340] on button "Next" at bounding box center [823, 321] width 91 height 37
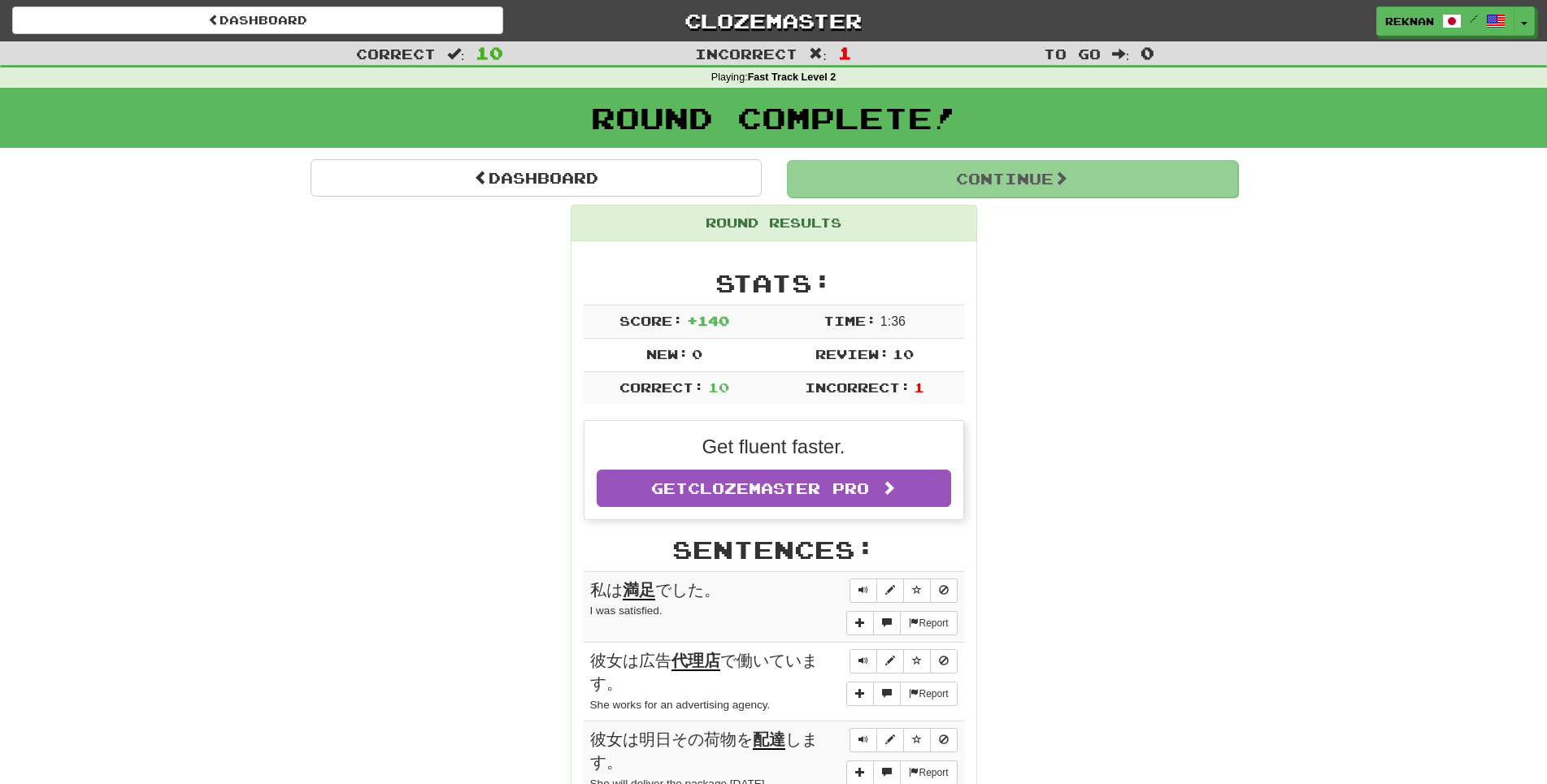
click at [1083, 190] on button "Continue" at bounding box center [1012, 178] width 451 height 37
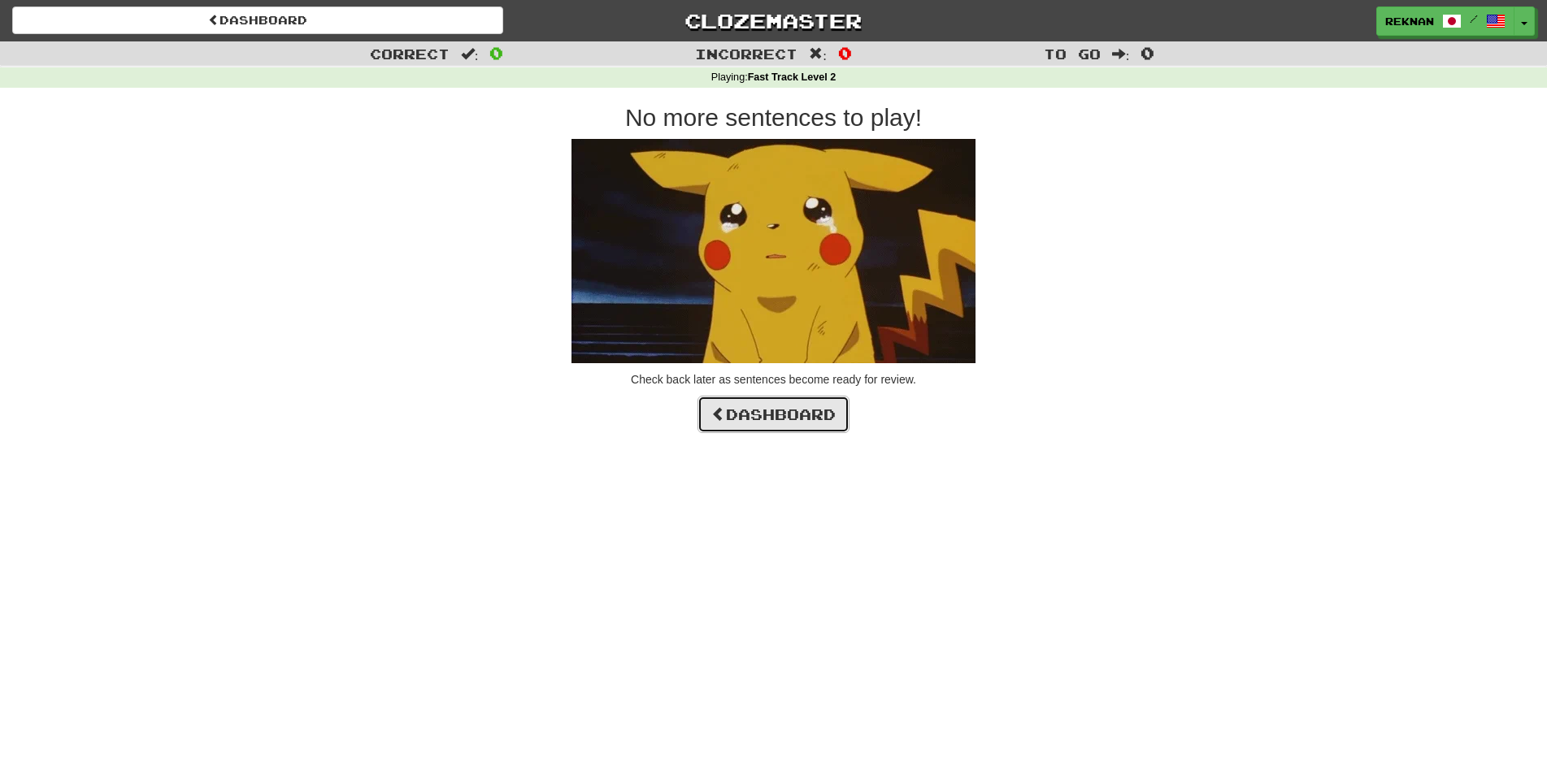
click at [818, 433] on link "Dashboard" at bounding box center [773, 414] width 152 height 37
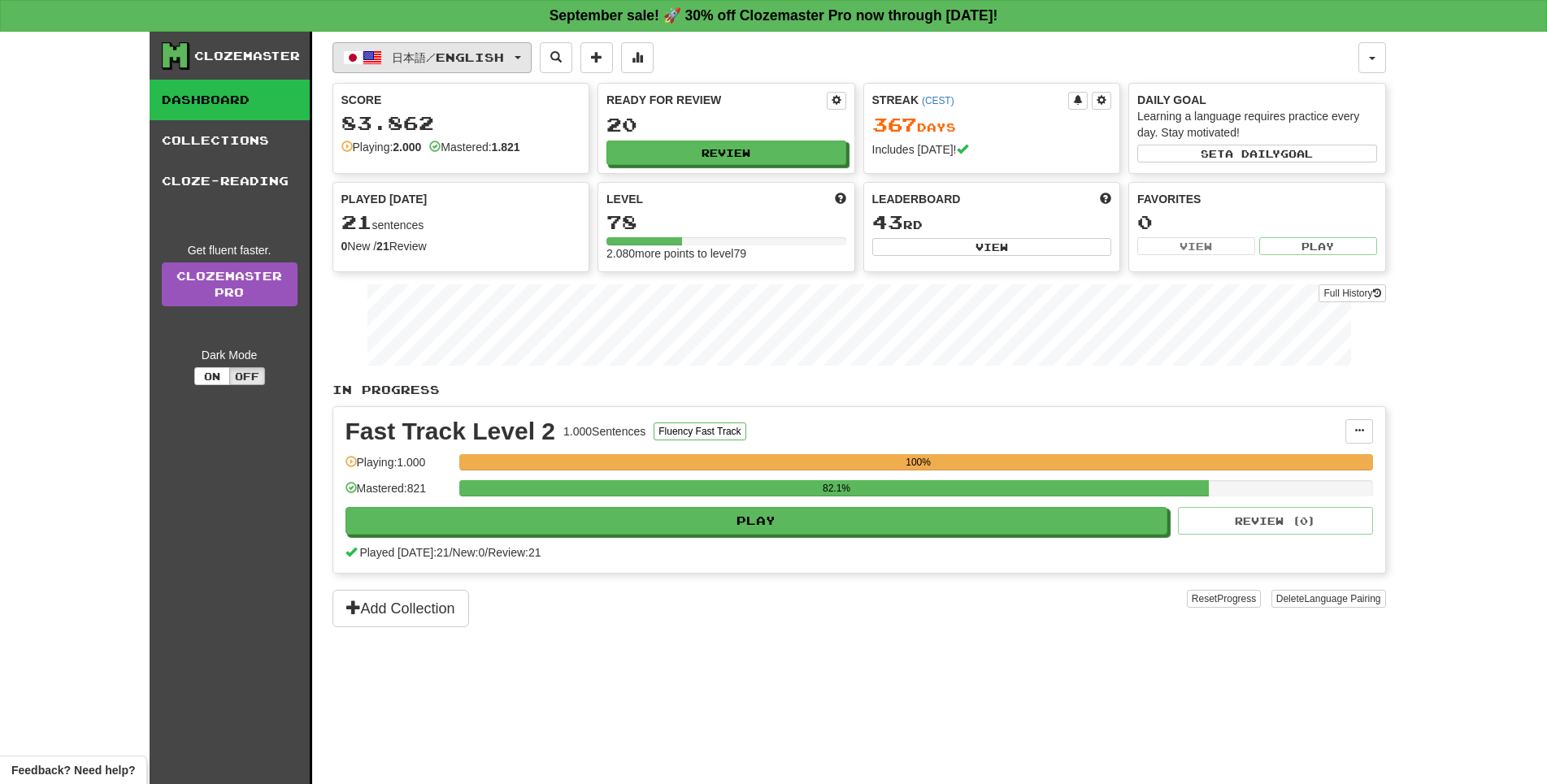
click at [382, 54] on span "button" at bounding box center [371, 57] width 19 height 19
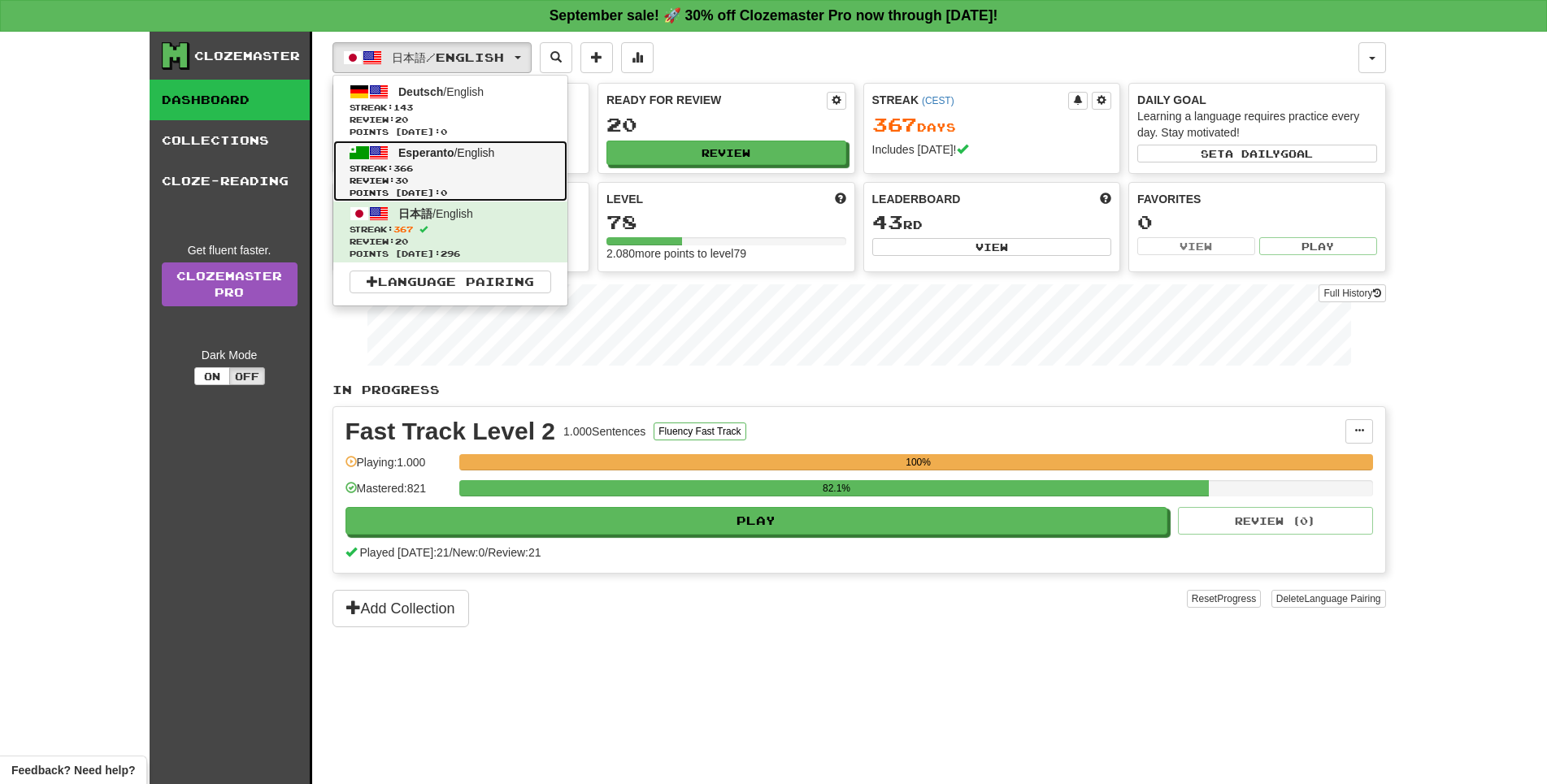
click at [451, 159] on span "Esperanto" at bounding box center [426, 152] width 55 height 13
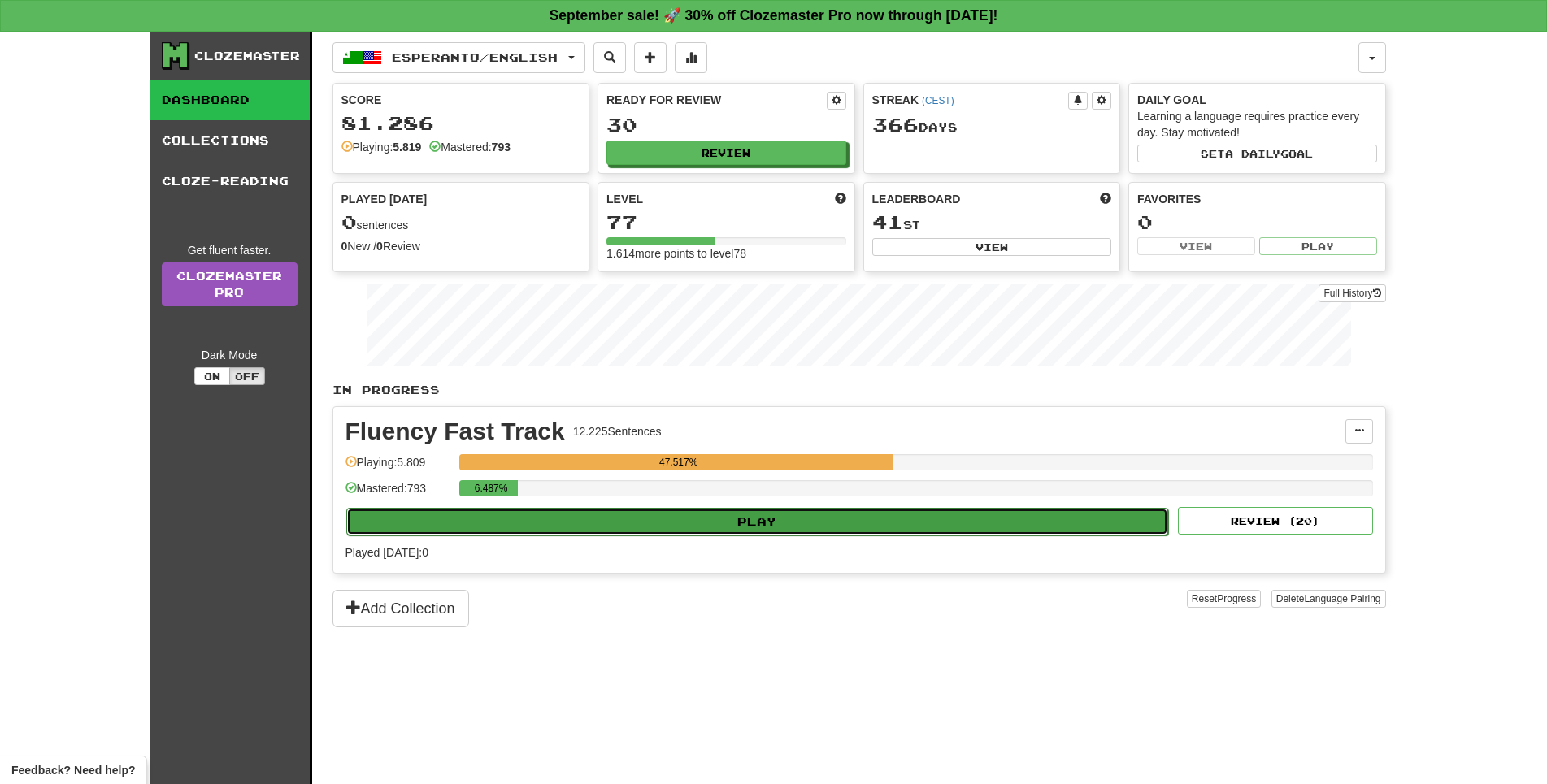
click at [904, 535] on button "Play" at bounding box center [757, 522] width 823 height 27
select select "**"
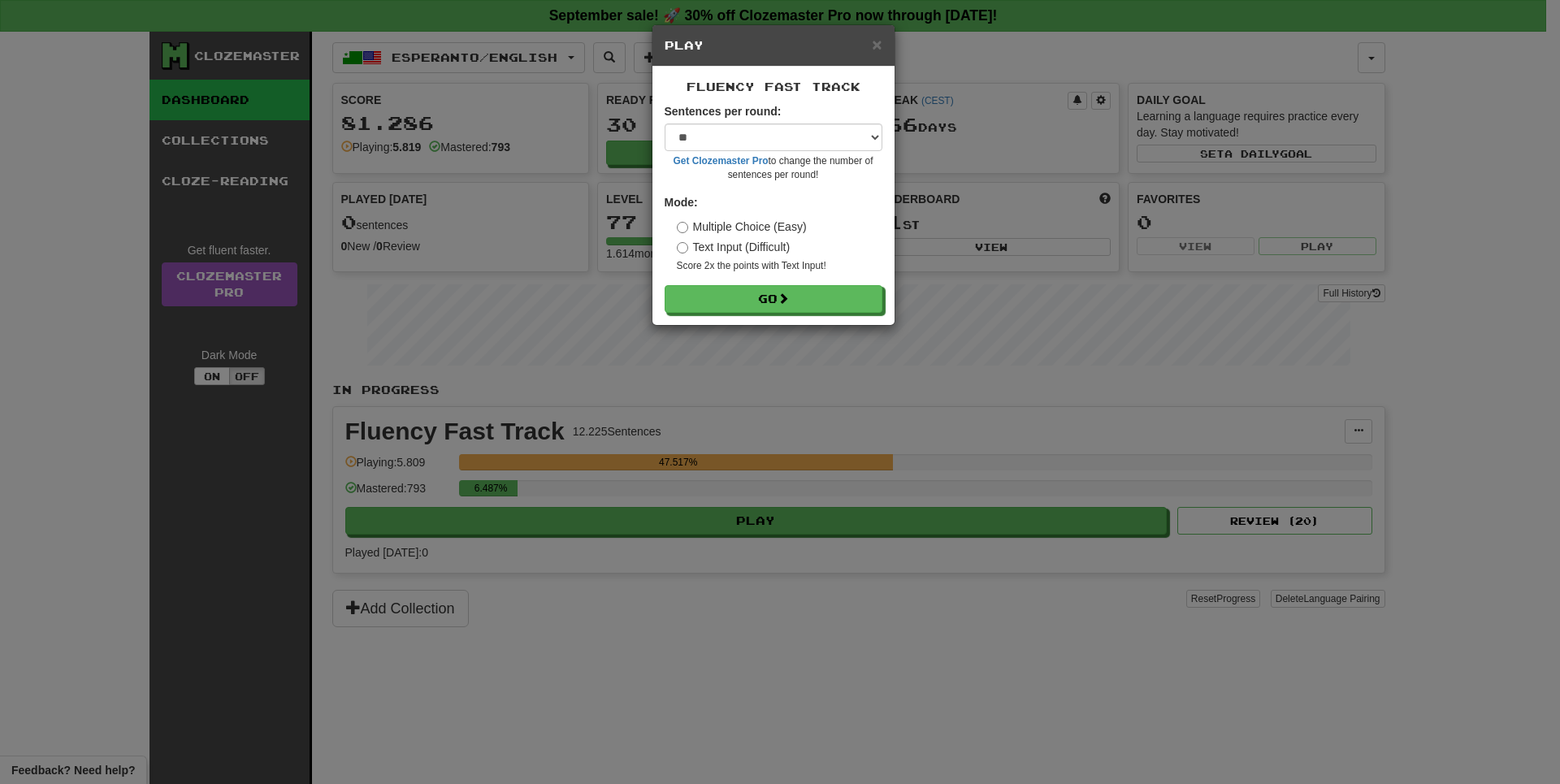
click at [780, 299] on form "Sentences per round: * ** ** ** ** ** *** ******** Get Clozemaster Pro to chang…" at bounding box center [773, 208] width 218 height 210
click at [783, 314] on button "Go" at bounding box center [774, 299] width 218 height 27
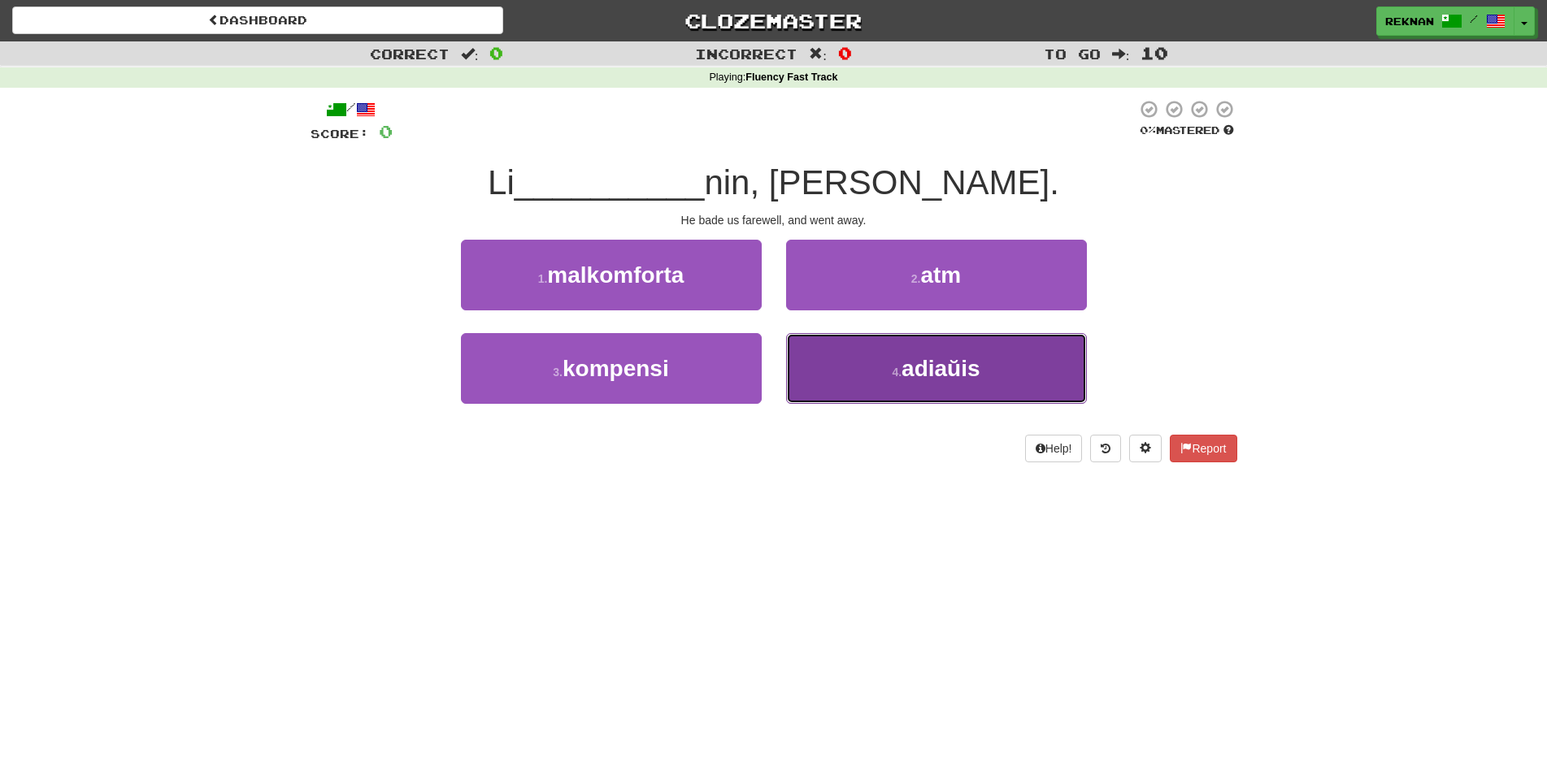
click at [838, 404] on button "4 . adiaŭis" at bounding box center [936, 368] width 301 height 71
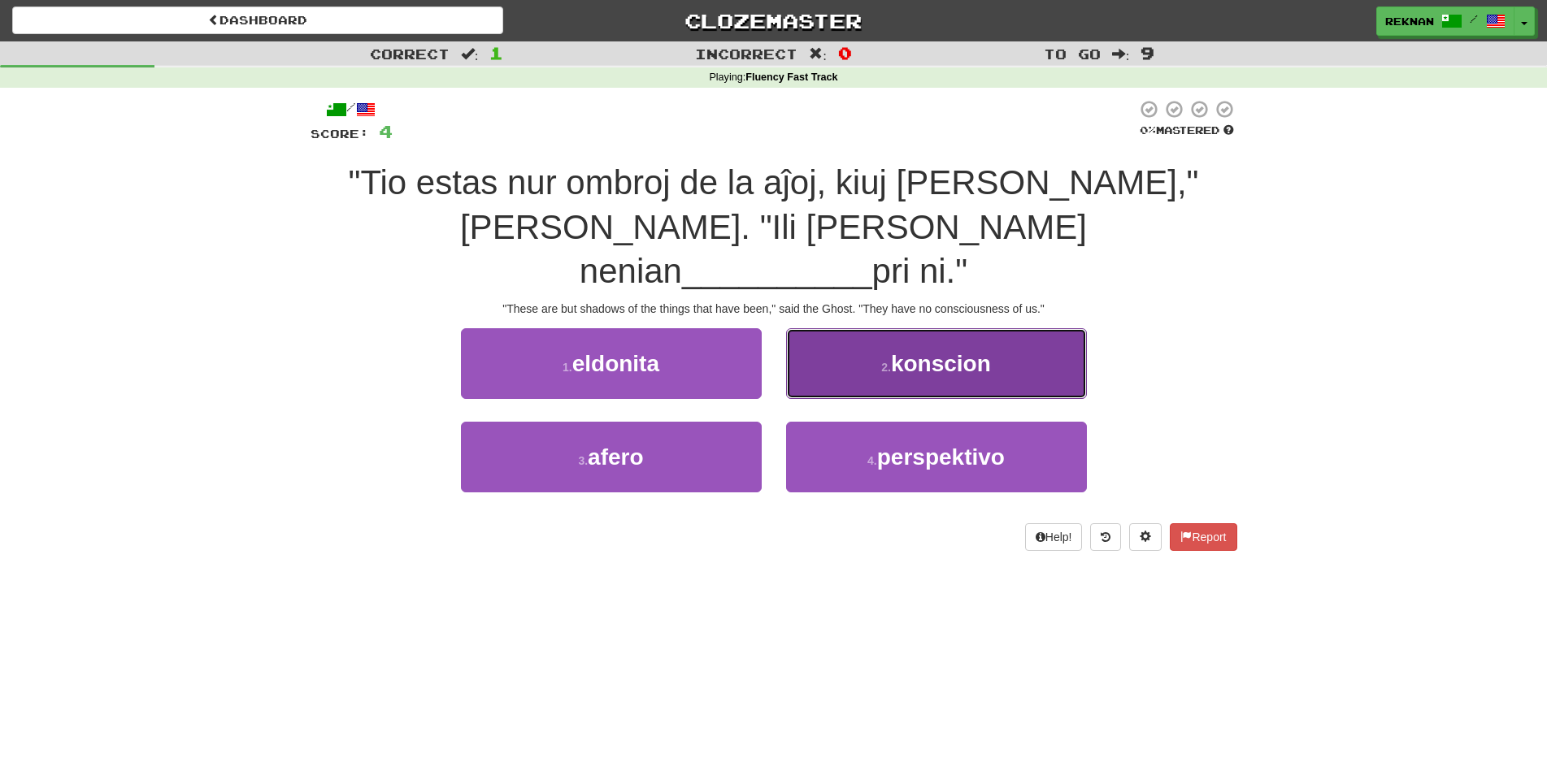
click at [894, 351] on span "konscion" at bounding box center [941, 364] width 100 height 25
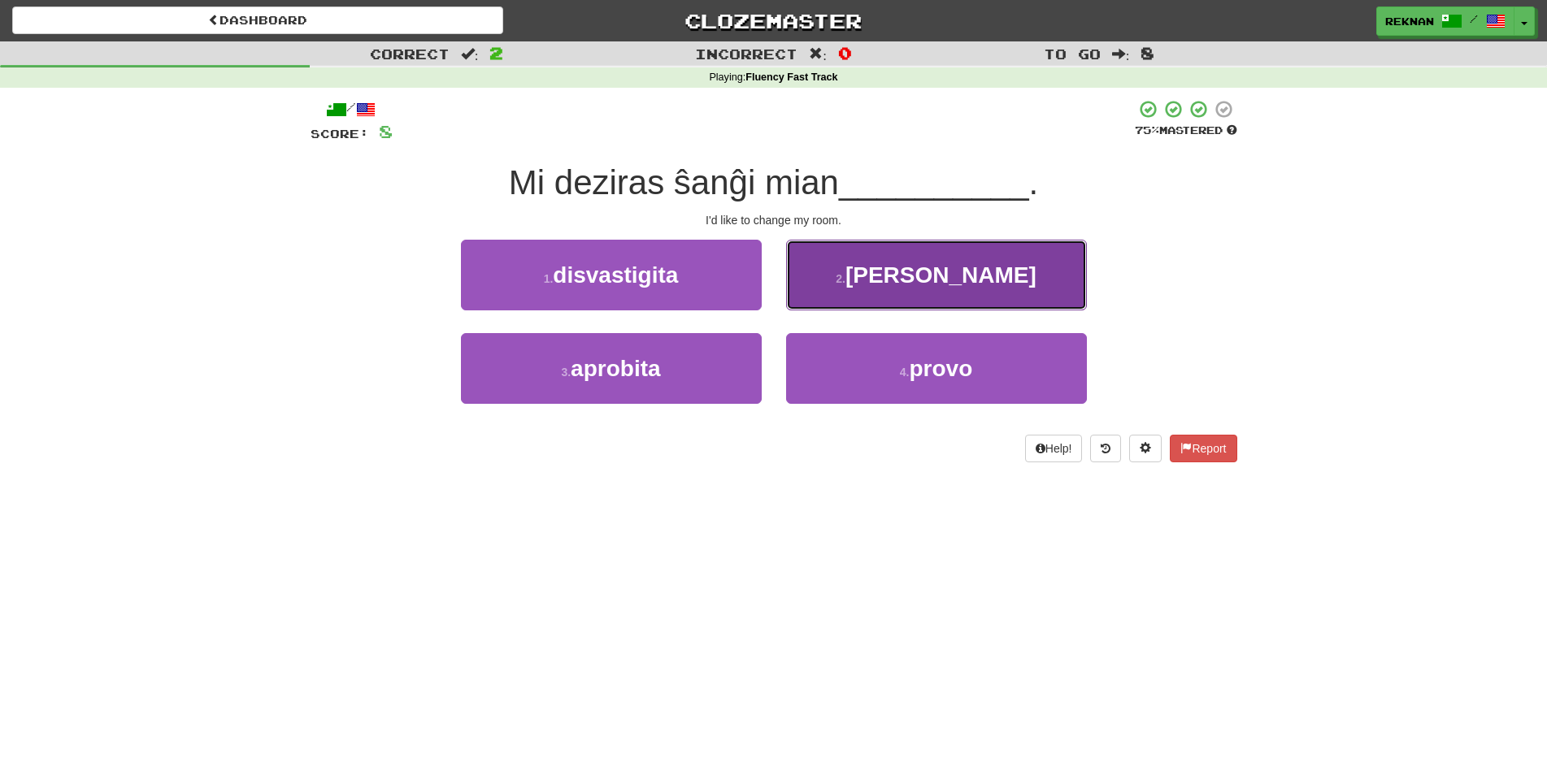
click at [897, 310] on button "2 . ĉambron" at bounding box center [936, 275] width 301 height 71
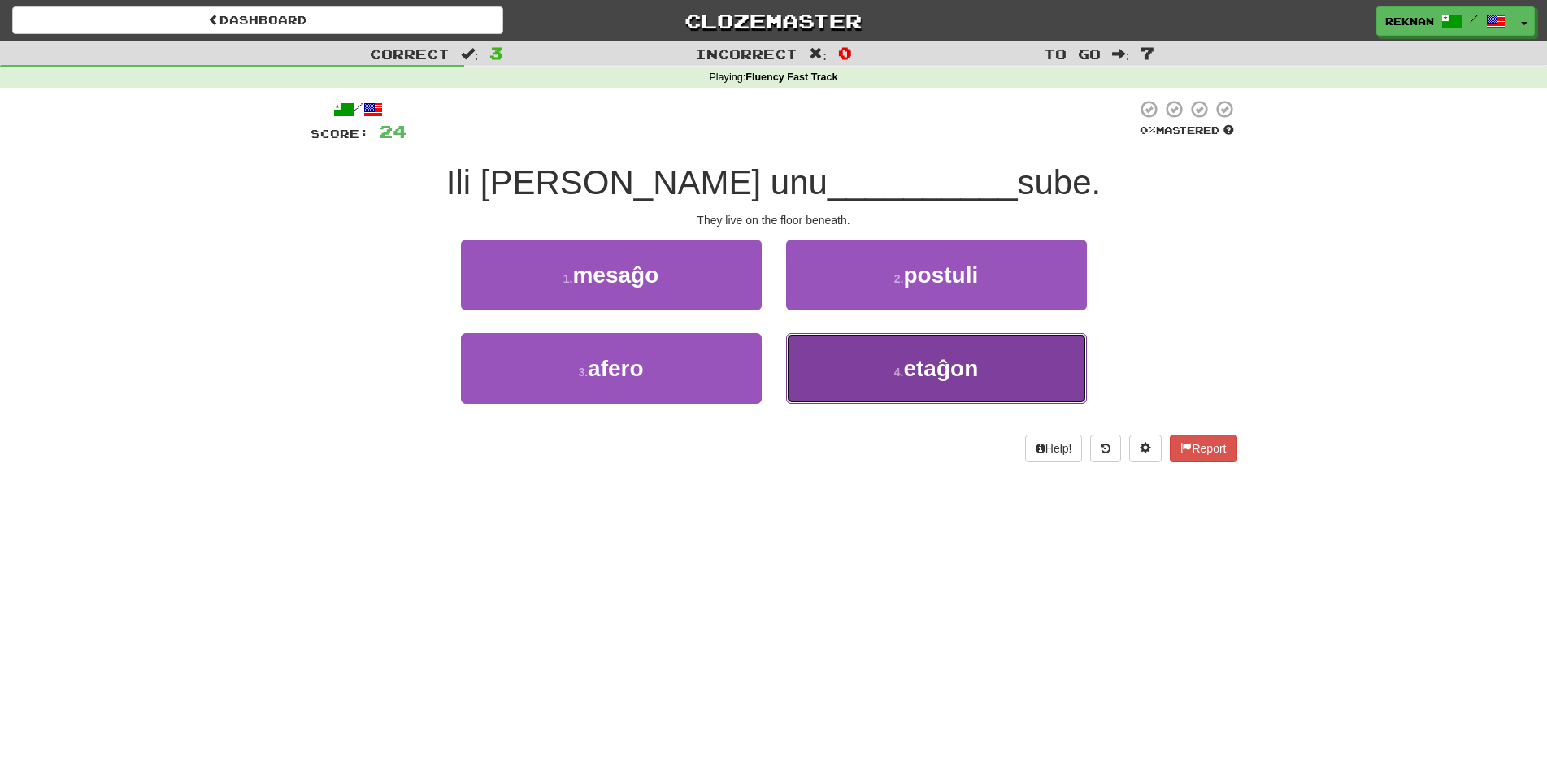
click at [851, 404] on button "4 . etaĝon" at bounding box center [936, 368] width 301 height 71
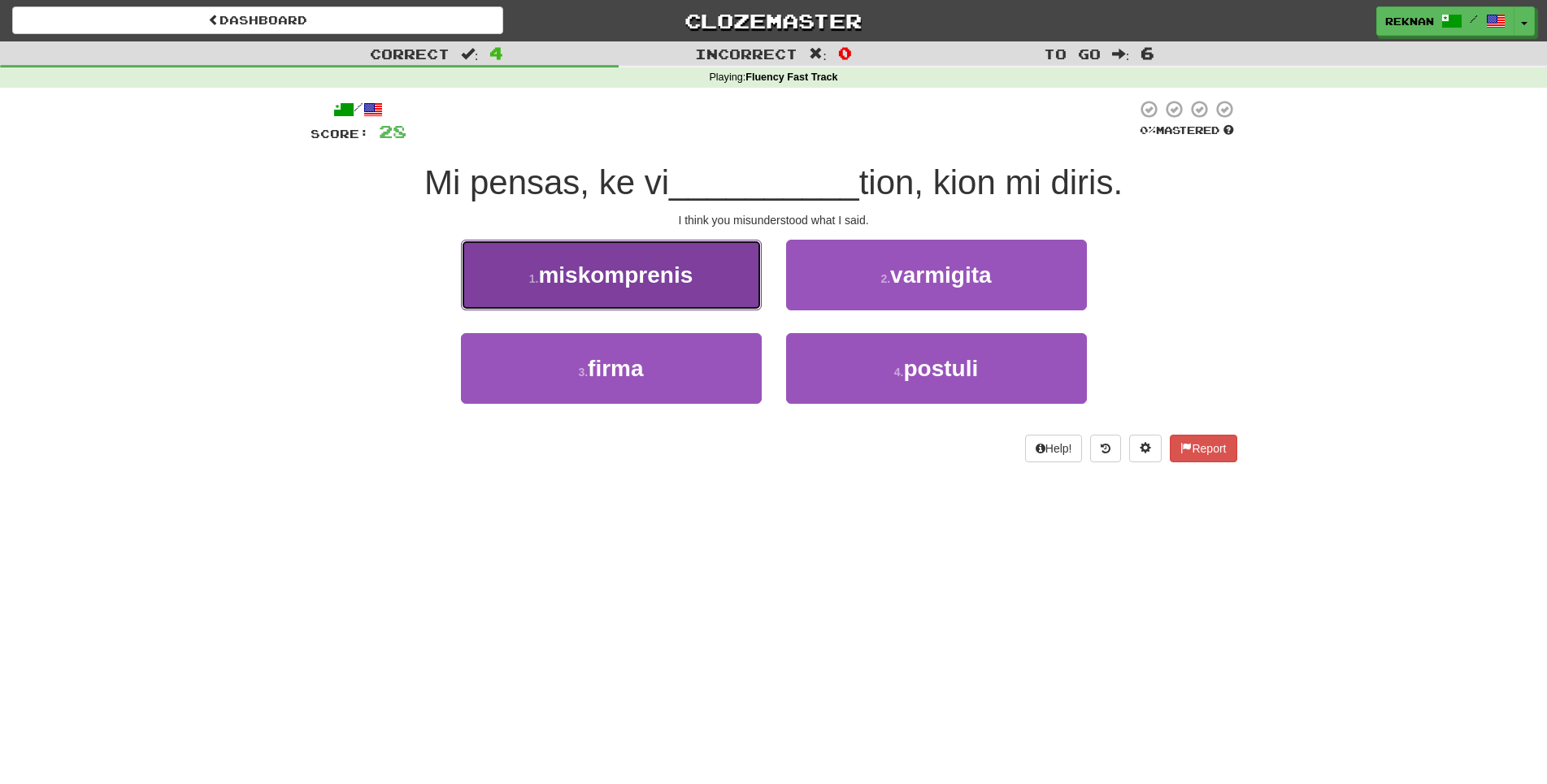
click at [640, 310] on button "1 . miskomprenis" at bounding box center [611, 275] width 301 height 71
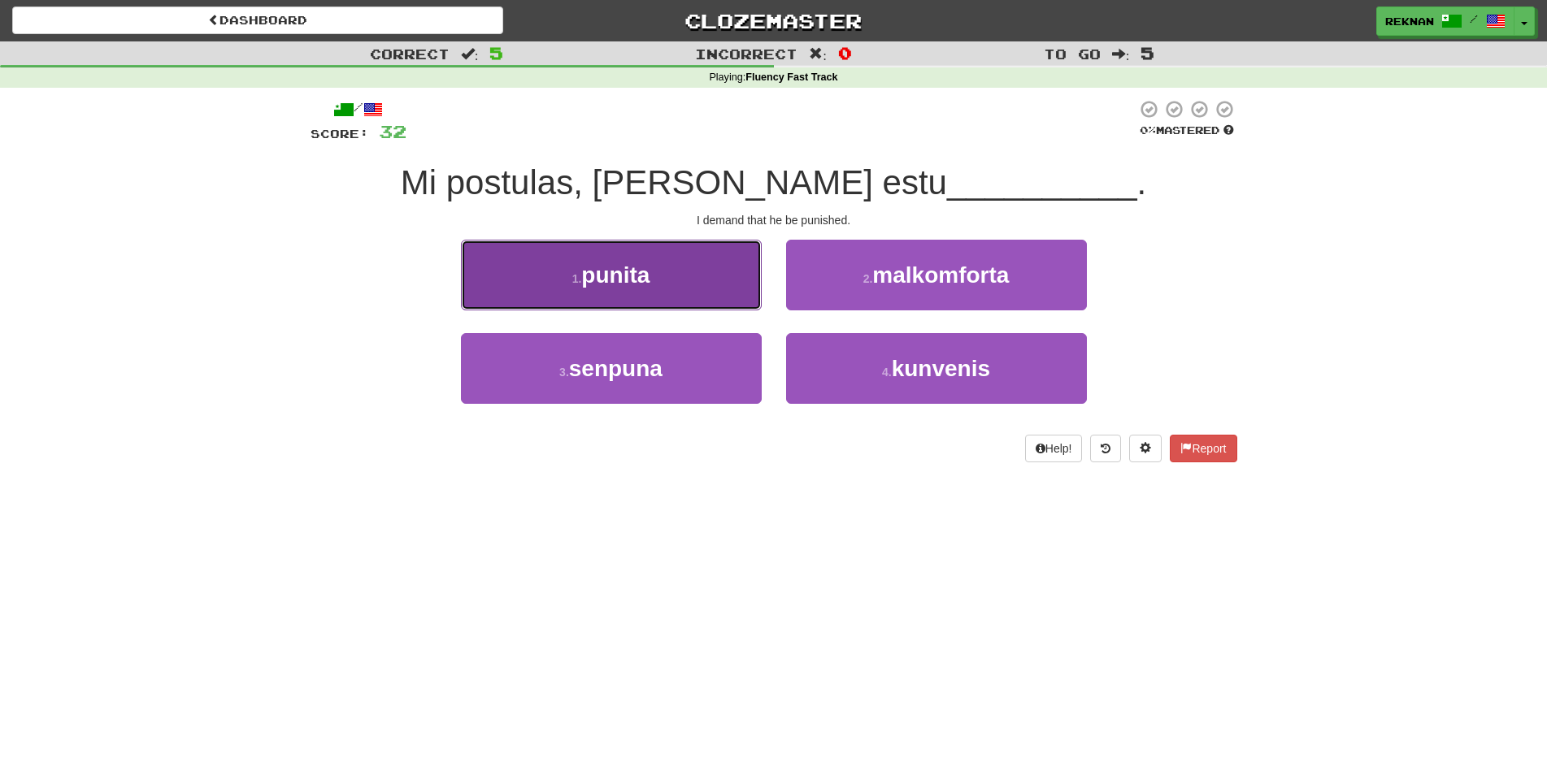
click at [645, 288] on span "punita" at bounding box center [615, 275] width 68 height 25
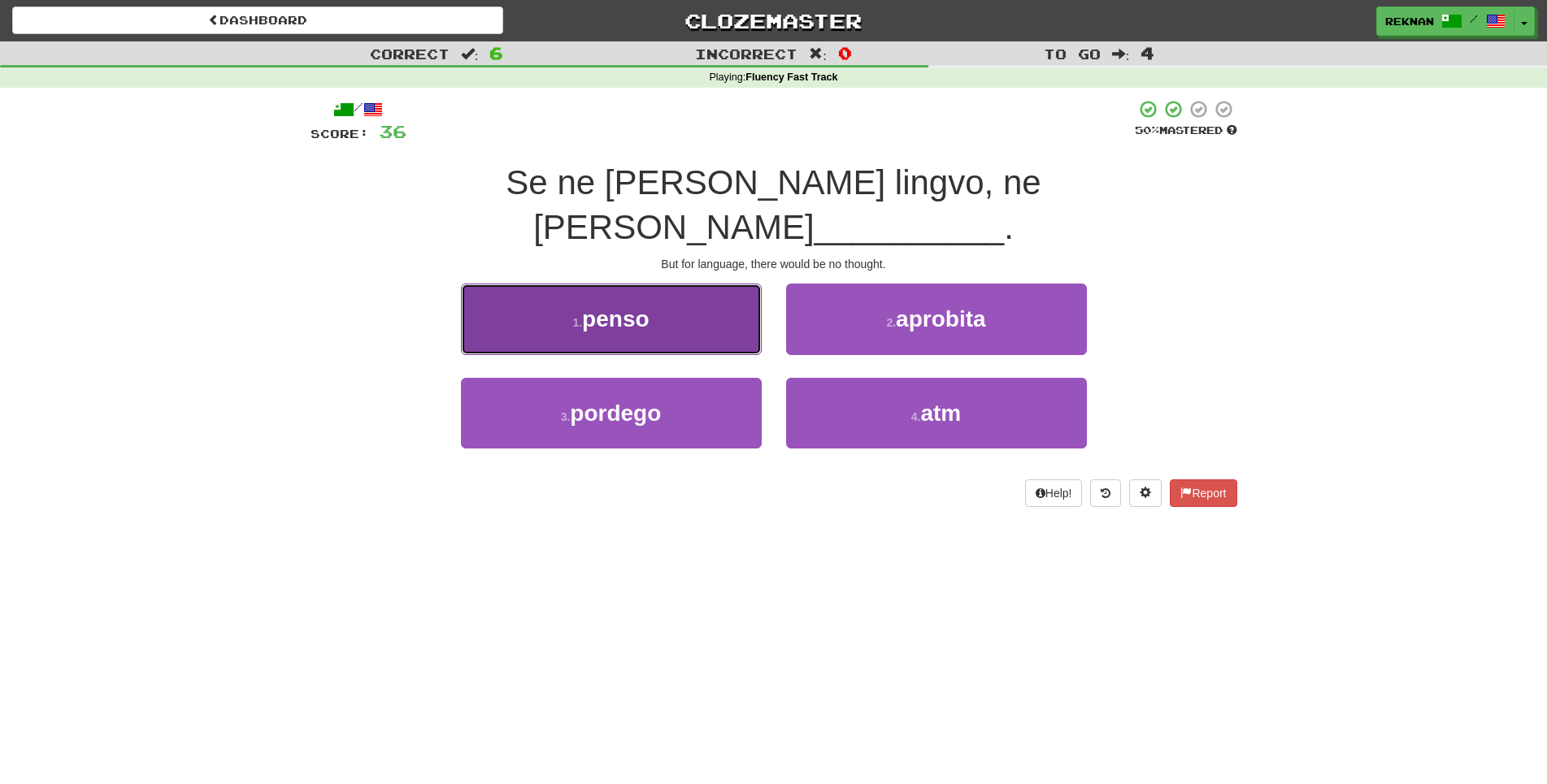
click at [638, 307] on span "penso" at bounding box center [615, 319] width 66 height 25
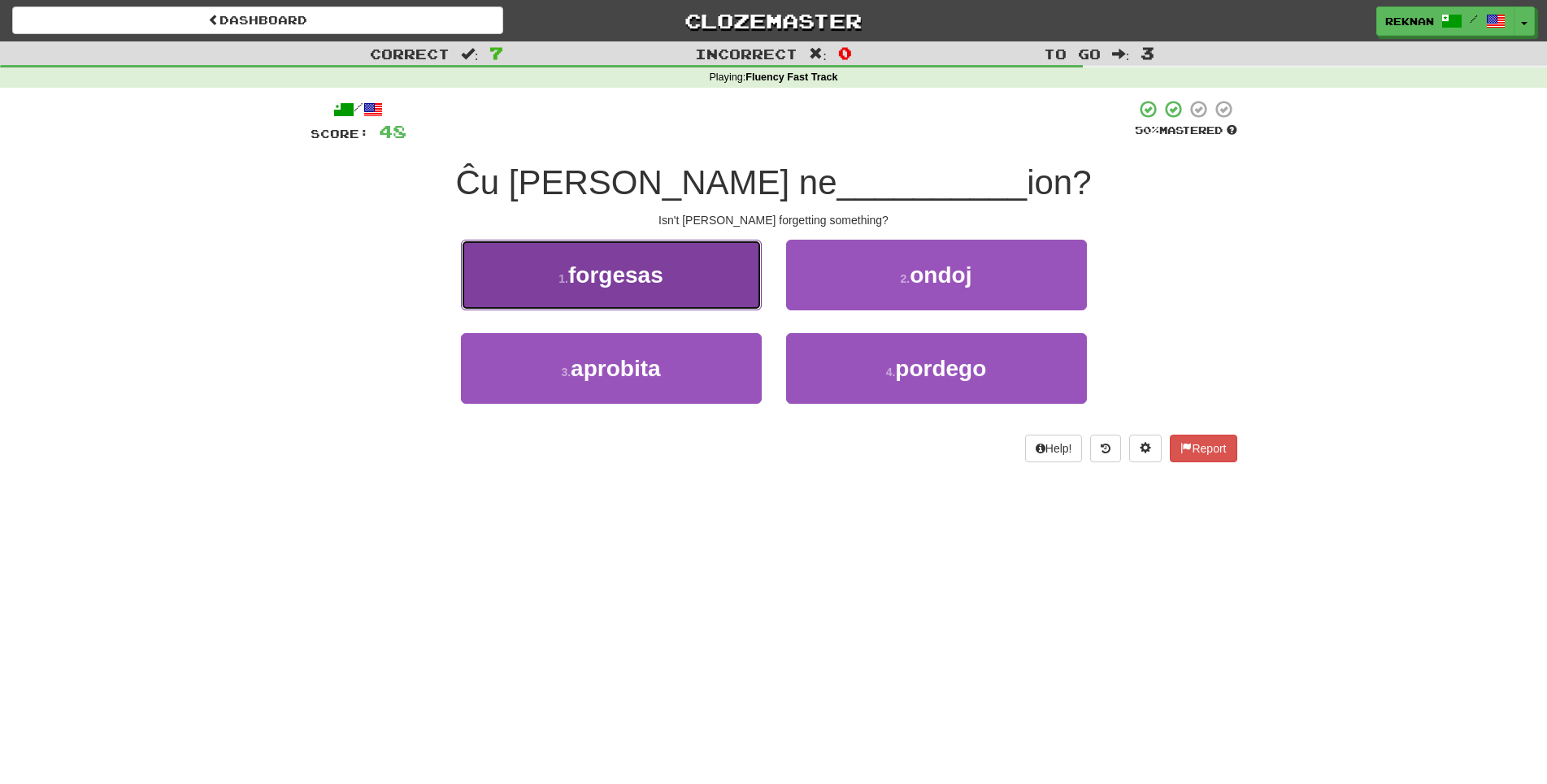
click at [631, 288] on span "forgesas" at bounding box center [616, 275] width 95 height 25
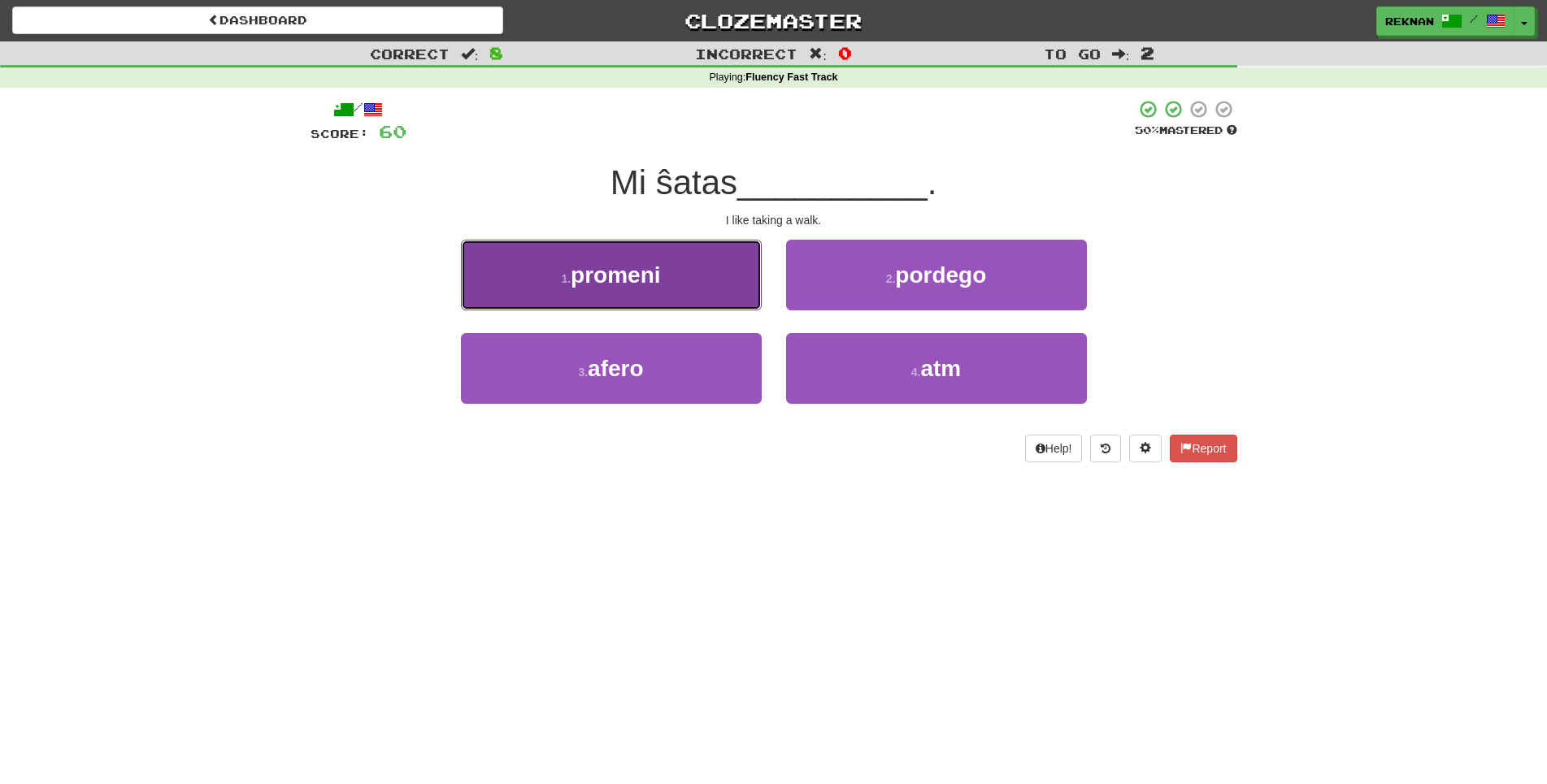
click at [674, 299] on button "1 . promeni" at bounding box center [611, 275] width 301 height 71
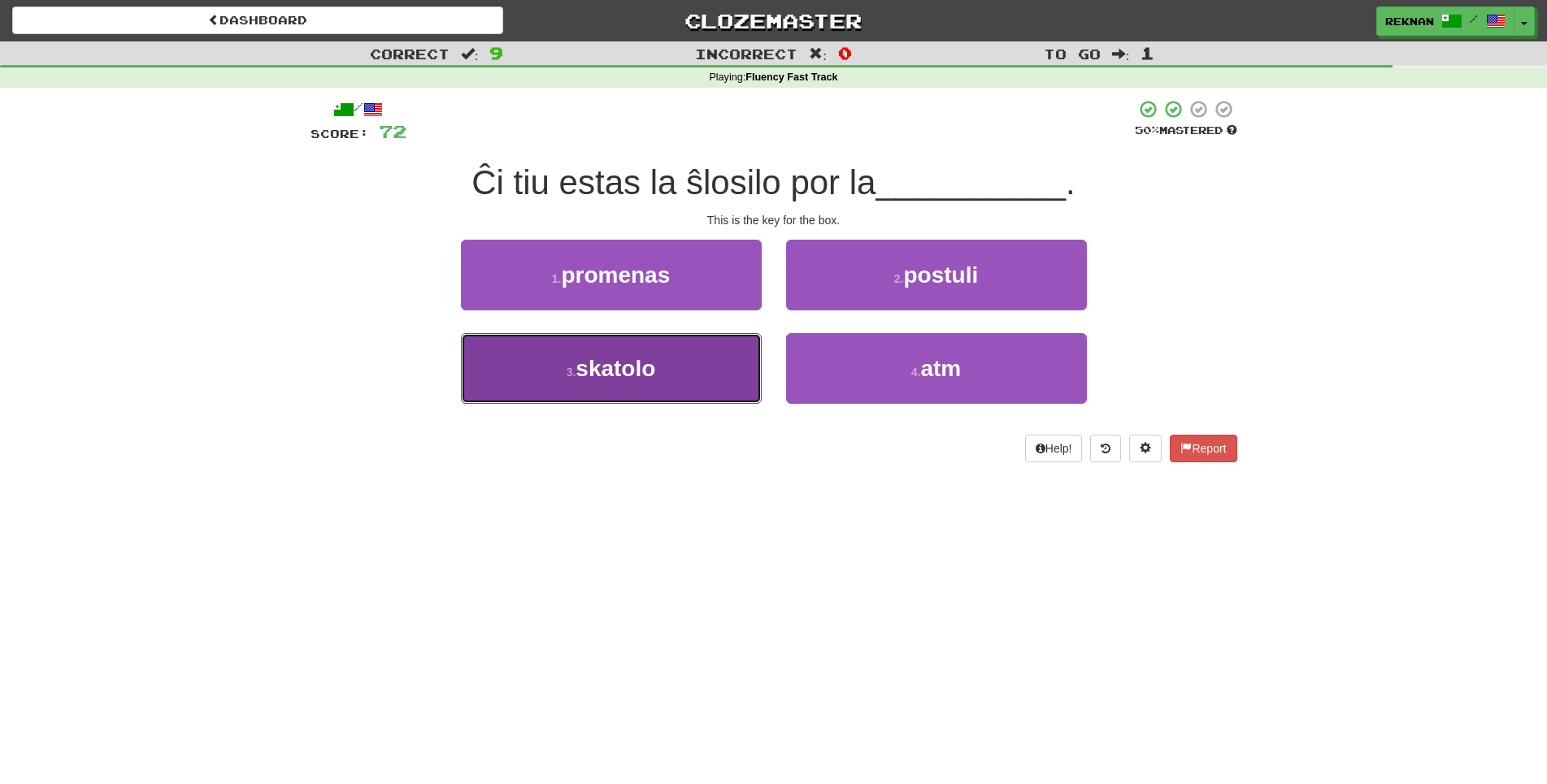
click at [636, 381] on span "skatolo" at bounding box center [616, 368] width 80 height 25
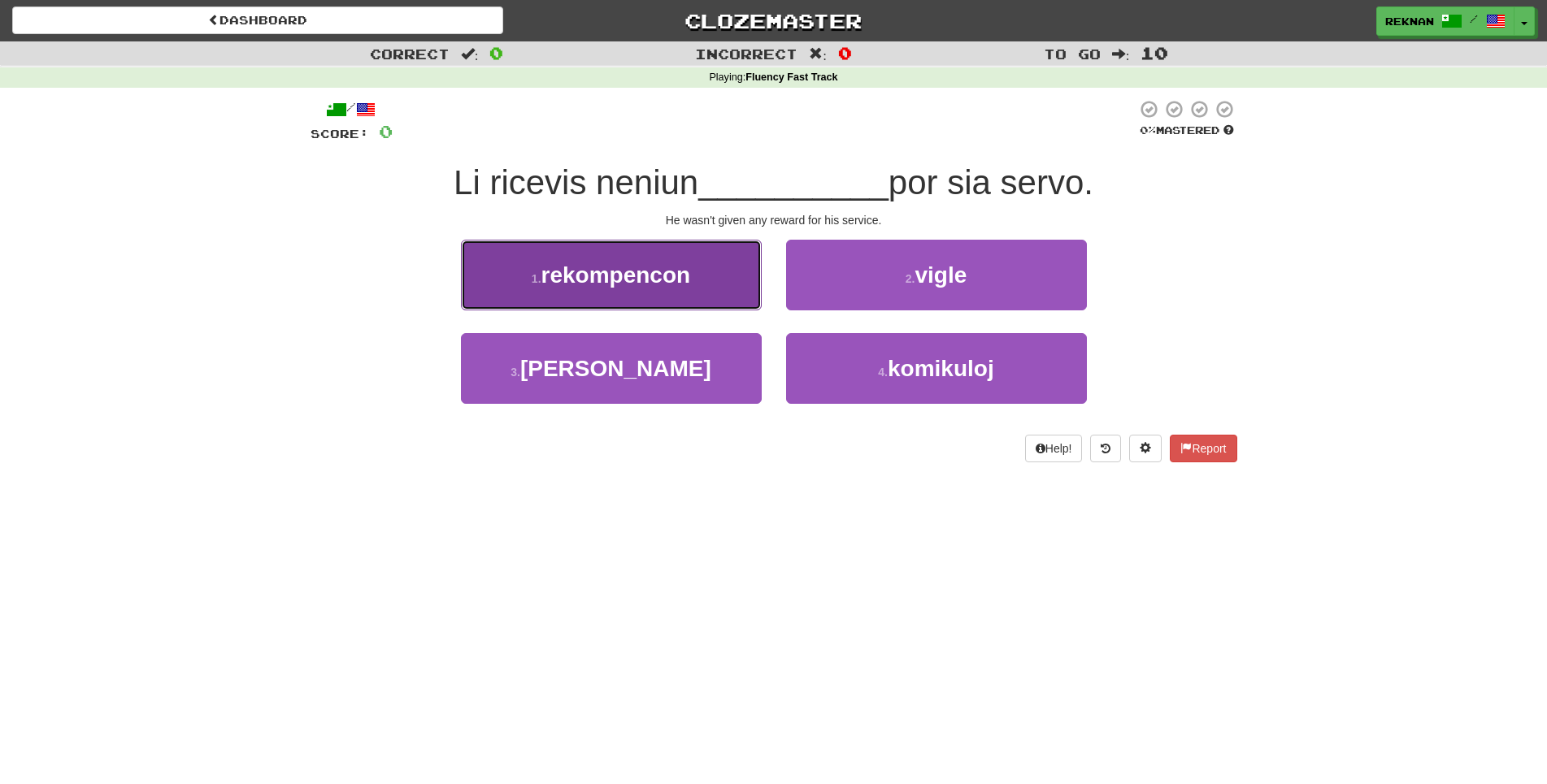
click at [614, 310] on button "1 . rekompencon" at bounding box center [611, 275] width 301 height 71
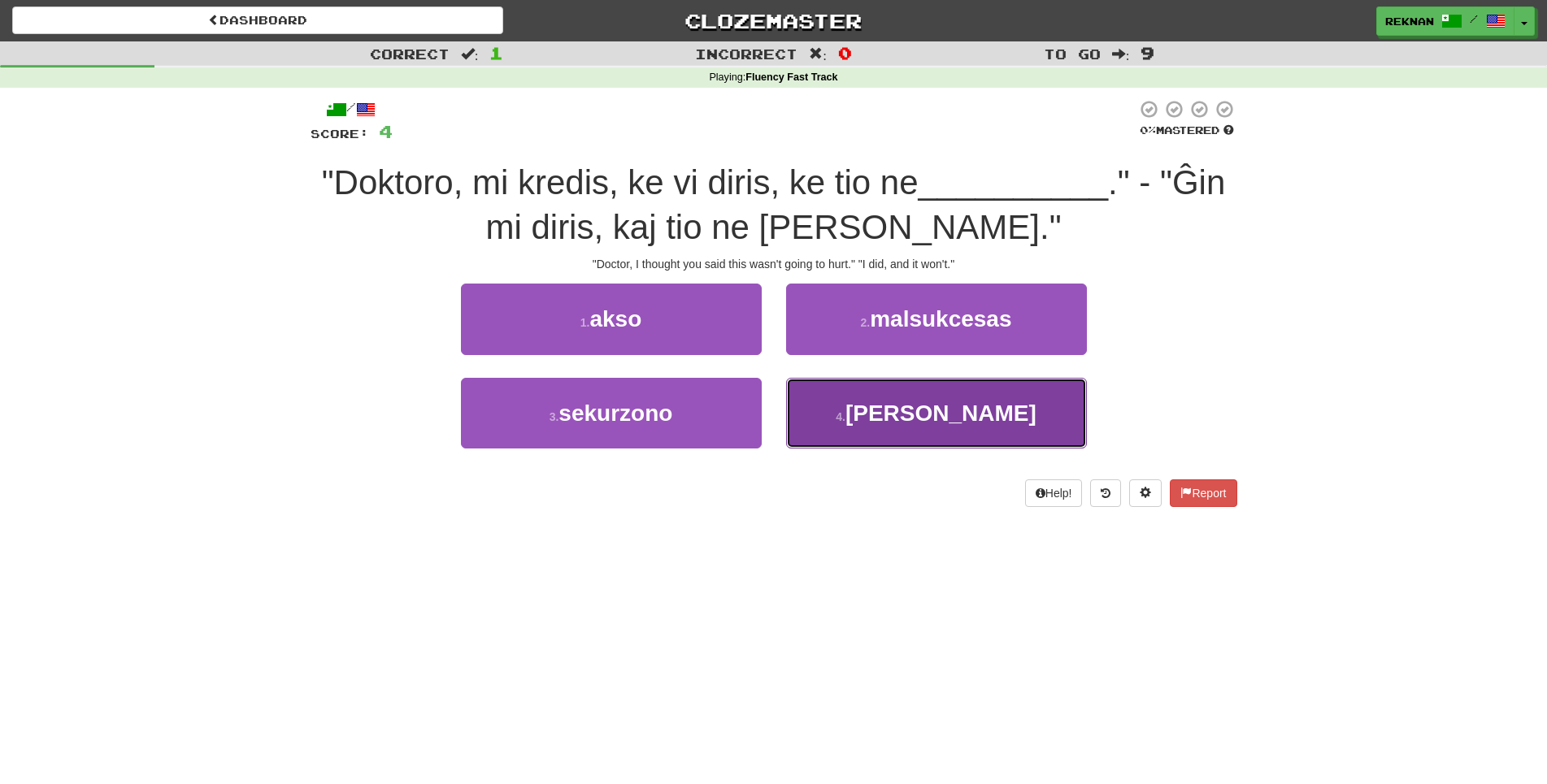
click at [935, 426] on span "doloros" at bounding box center [941, 413] width 191 height 25
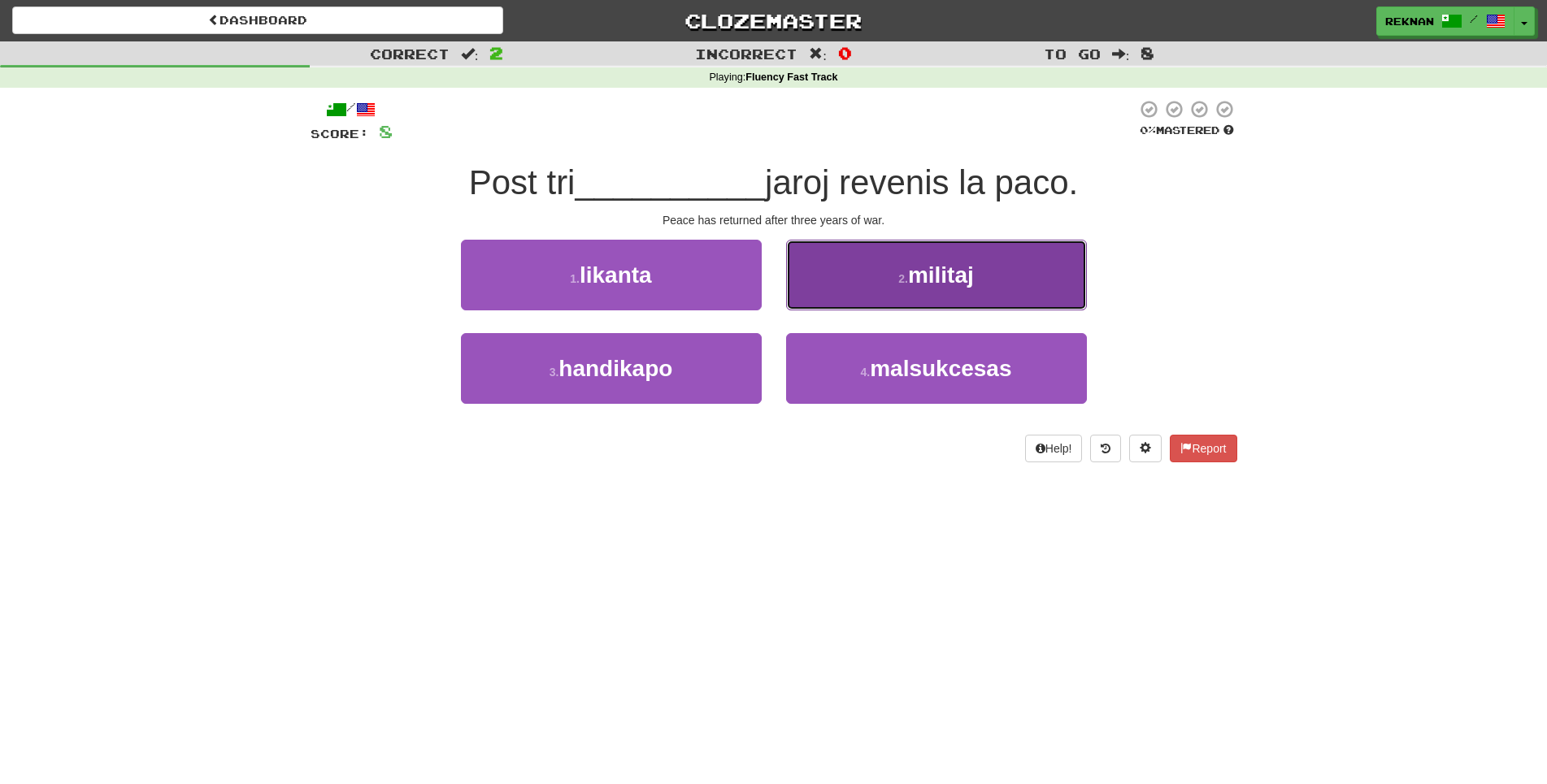
click at [867, 310] on button "2 . militaj" at bounding box center [936, 275] width 301 height 71
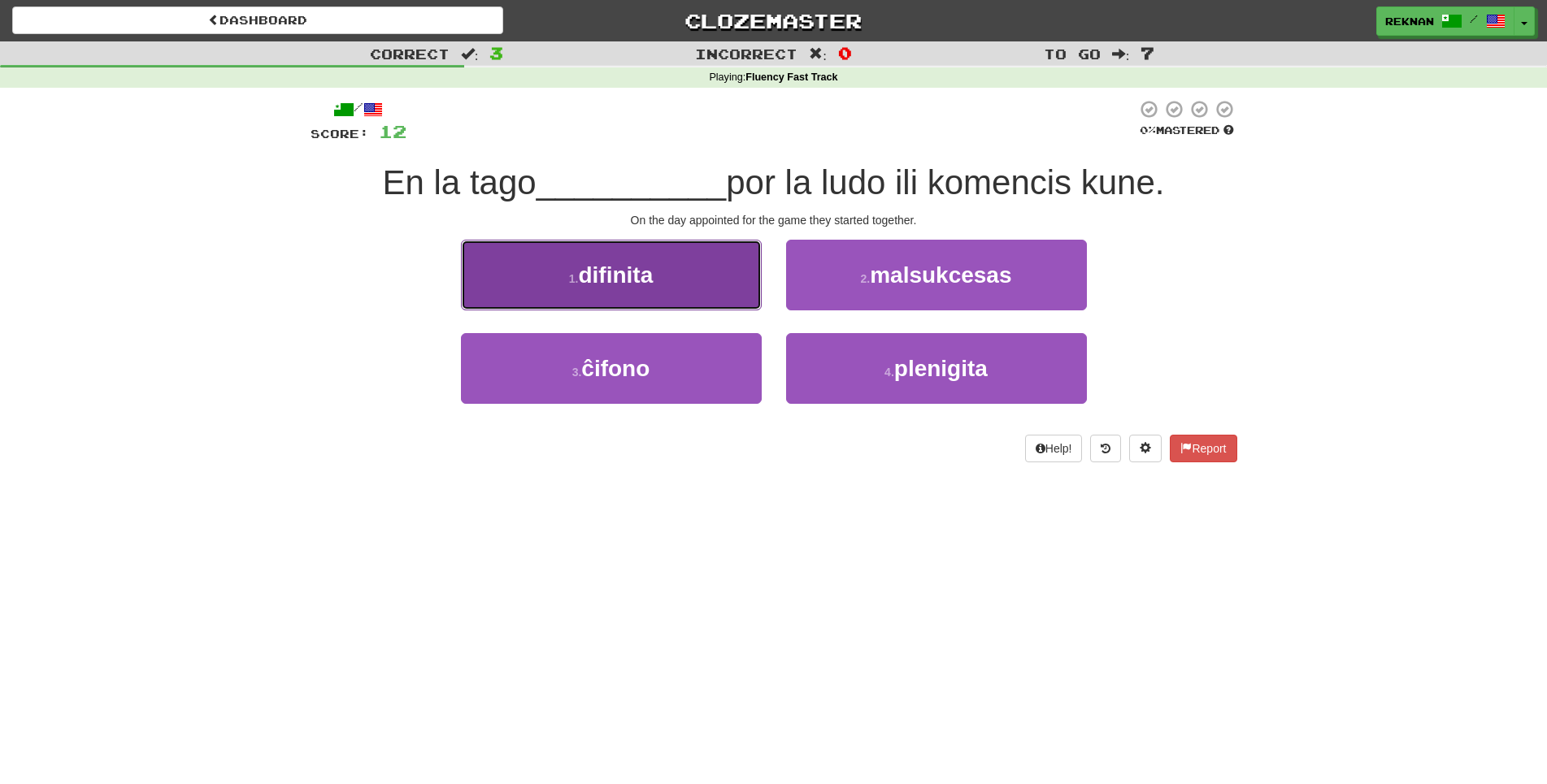
click at [717, 310] on button "1 . difinita" at bounding box center [611, 275] width 301 height 71
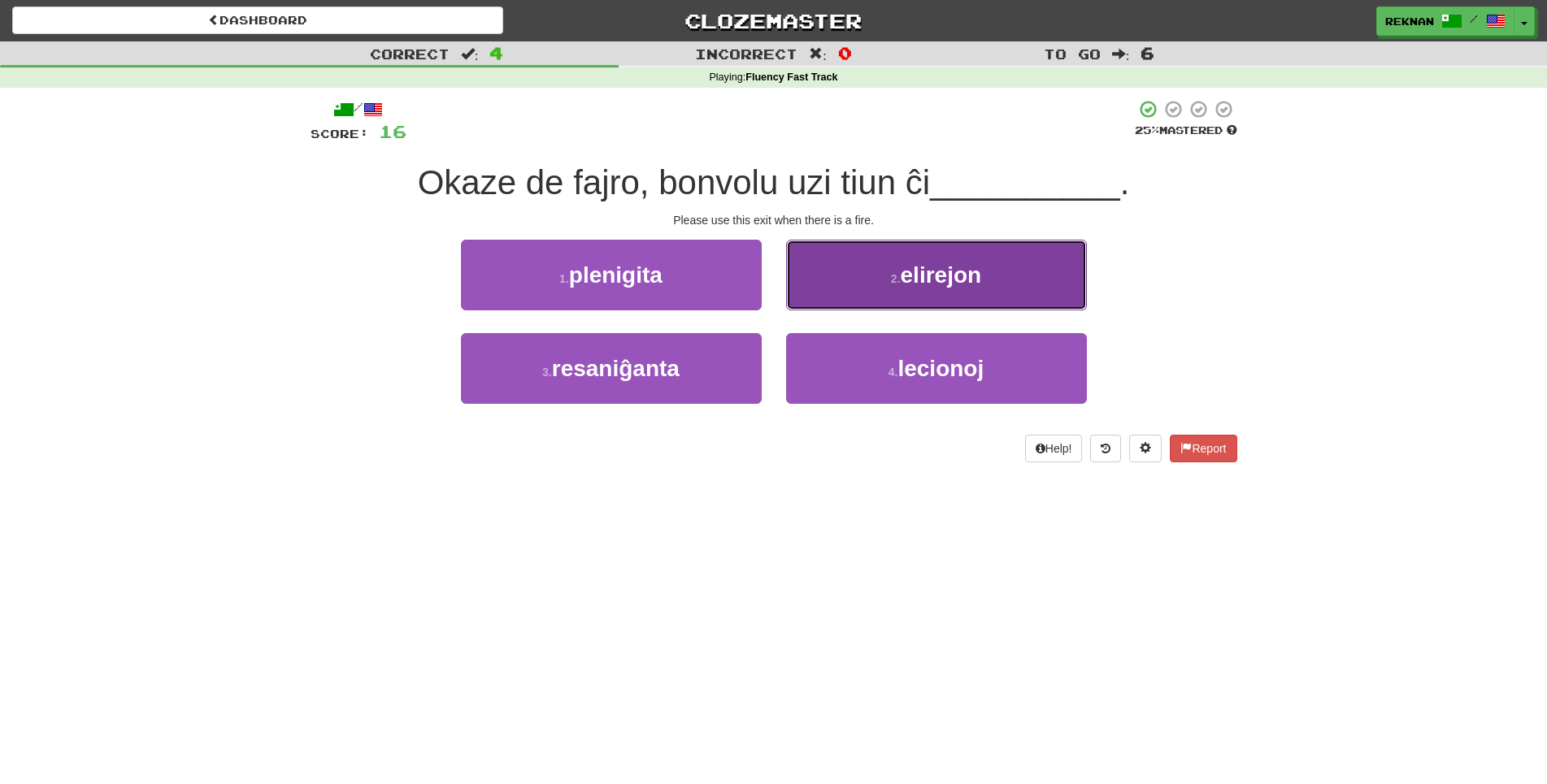
click at [892, 285] on small "2 ." at bounding box center [895, 279] width 10 height 13
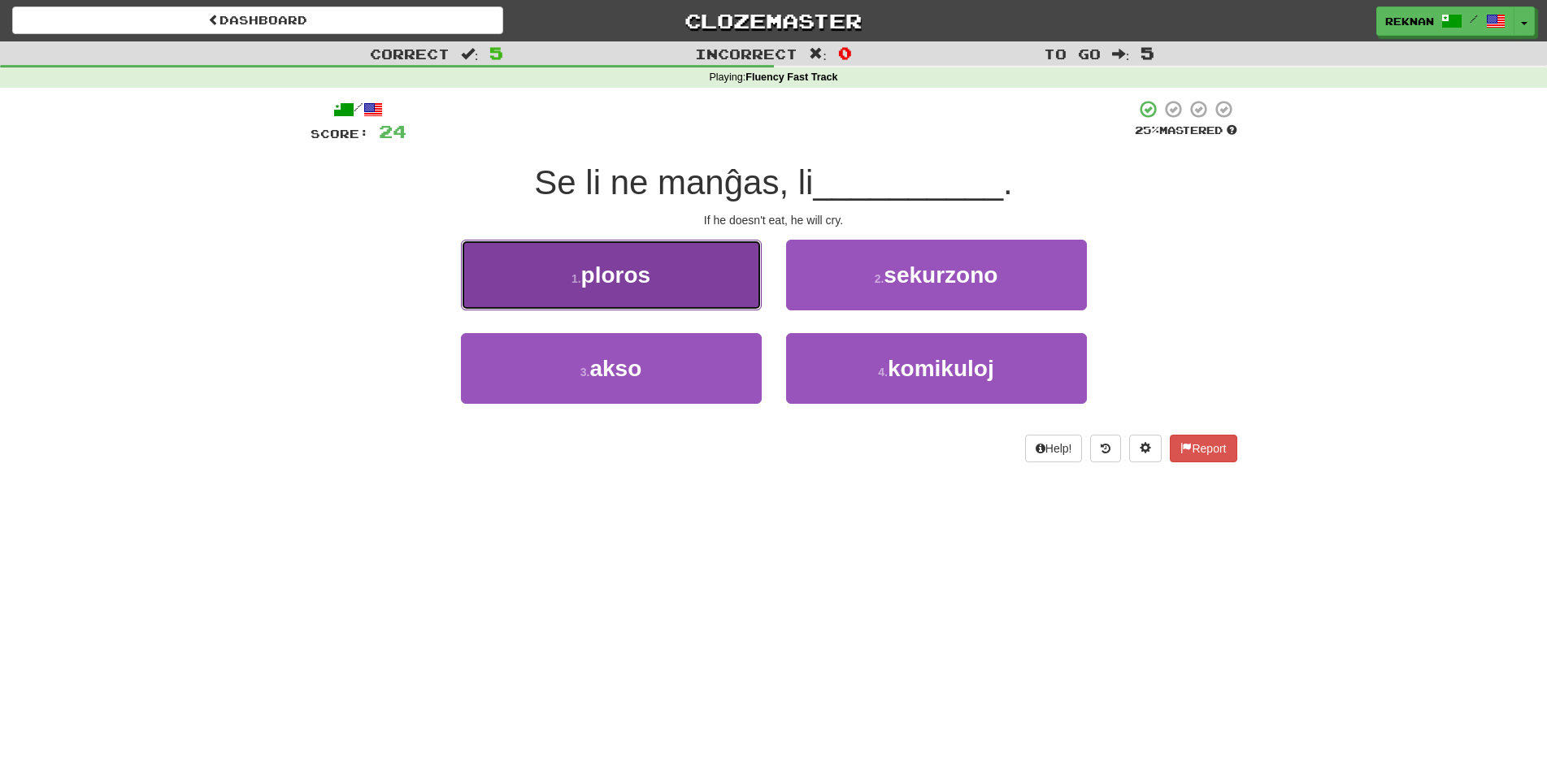
click at [638, 278] on button "1 . ploros" at bounding box center [611, 275] width 301 height 71
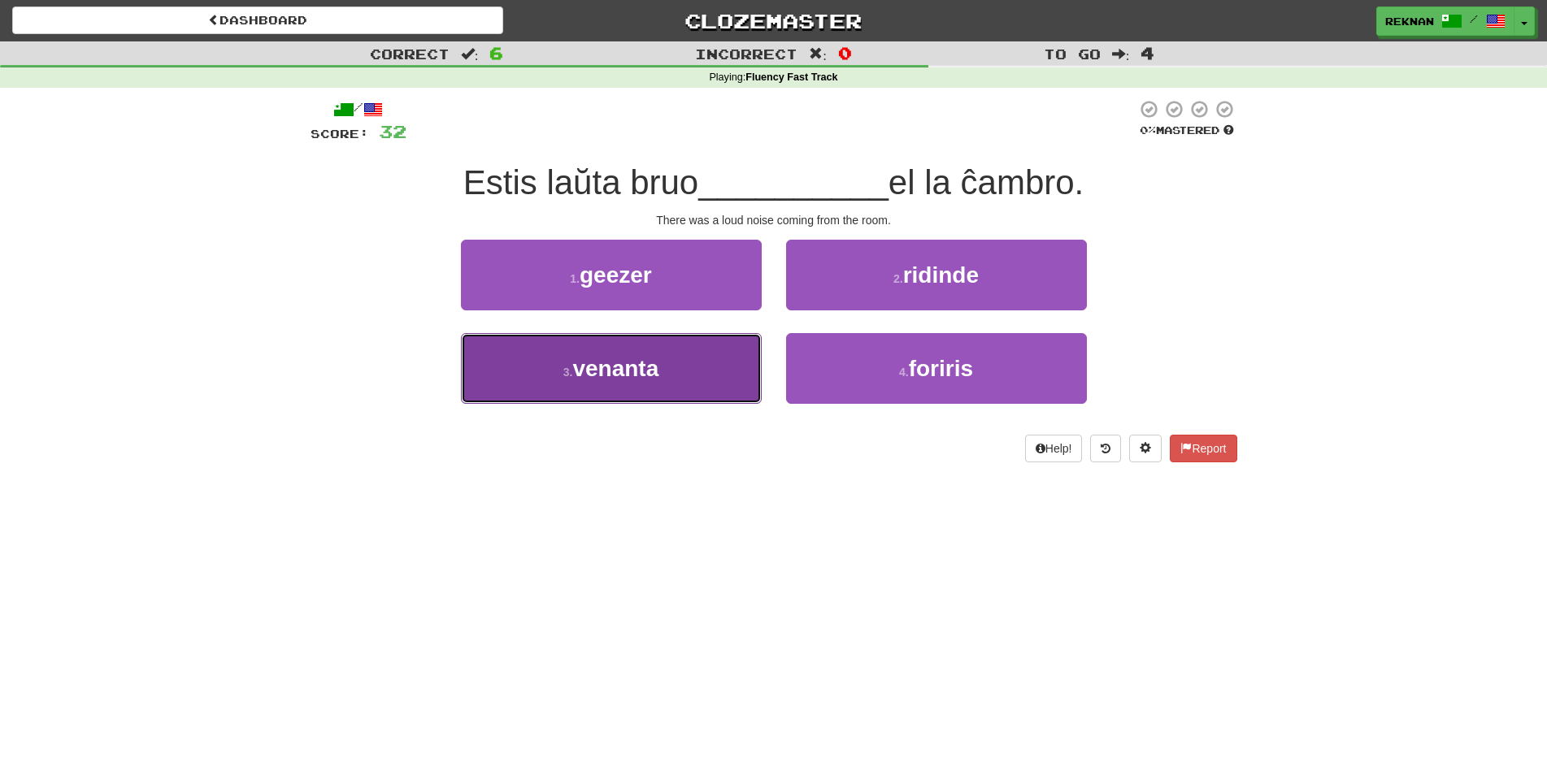
click at [686, 397] on button "3 . venanta" at bounding box center [611, 368] width 301 height 71
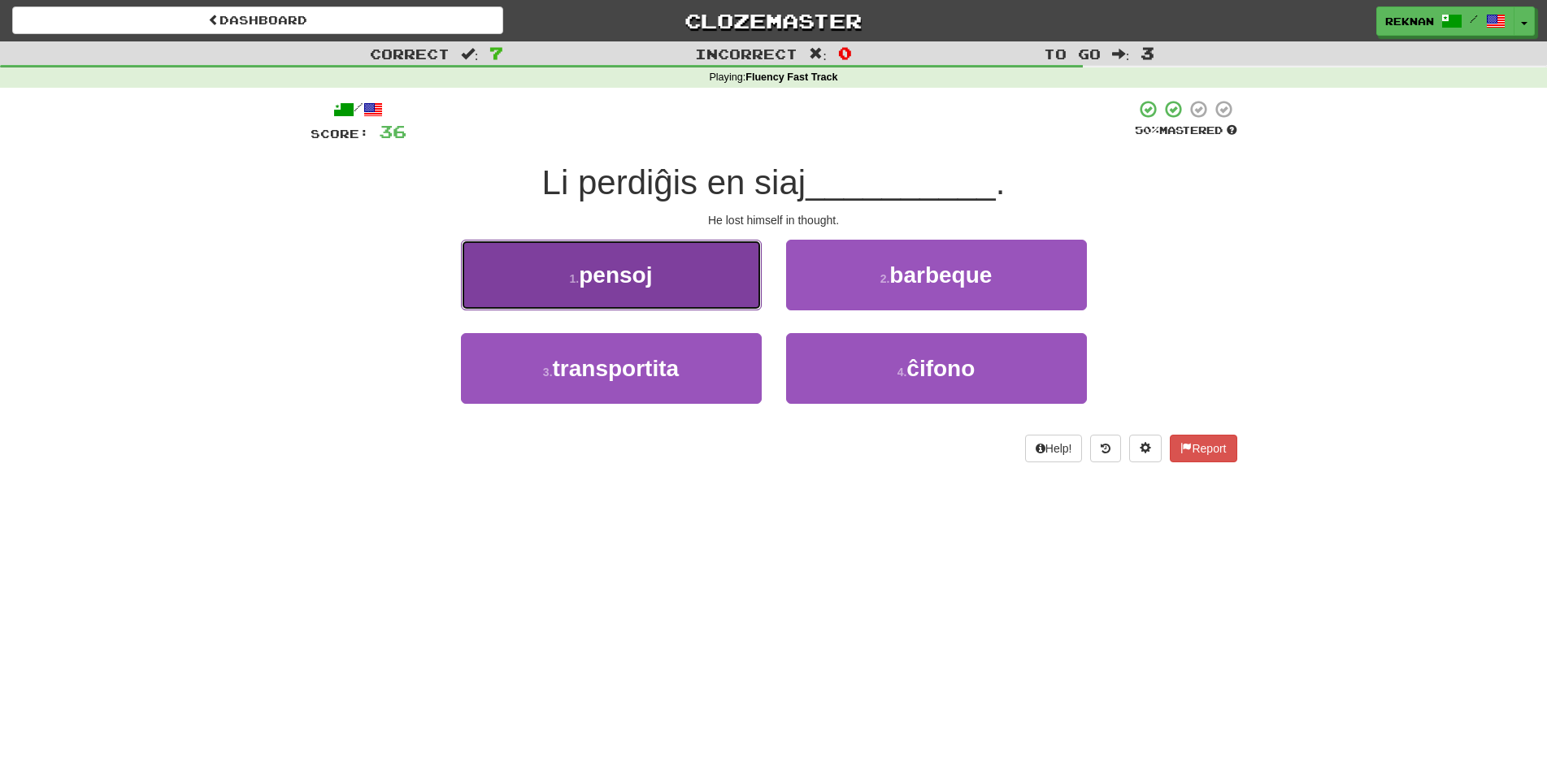
click at [666, 304] on button "1 . pensoj" at bounding box center [611, 275] width 301 height 71
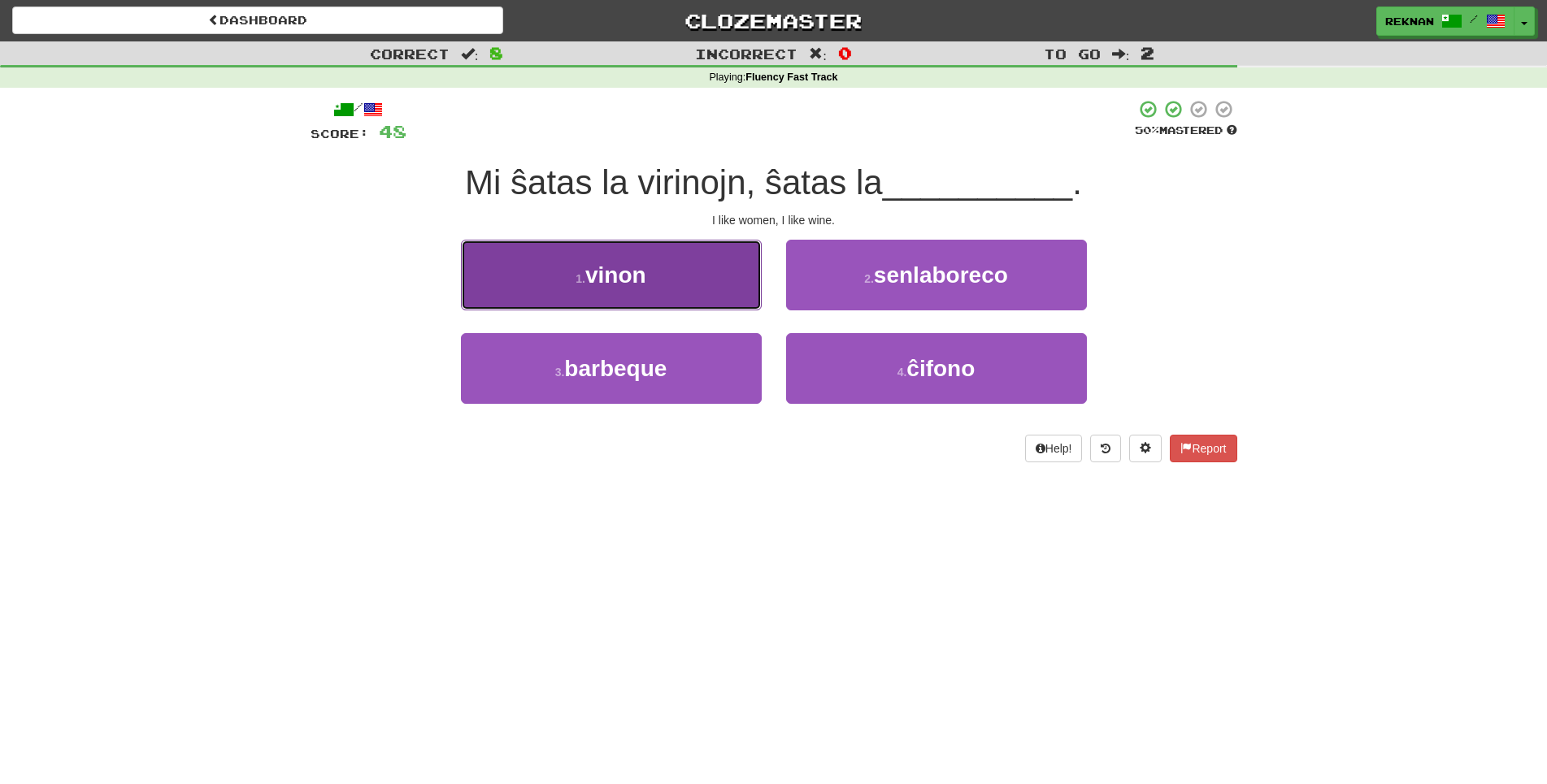
click at [644, 288] on span "vinon" at bounding box center [616, 275] width 61 height 25
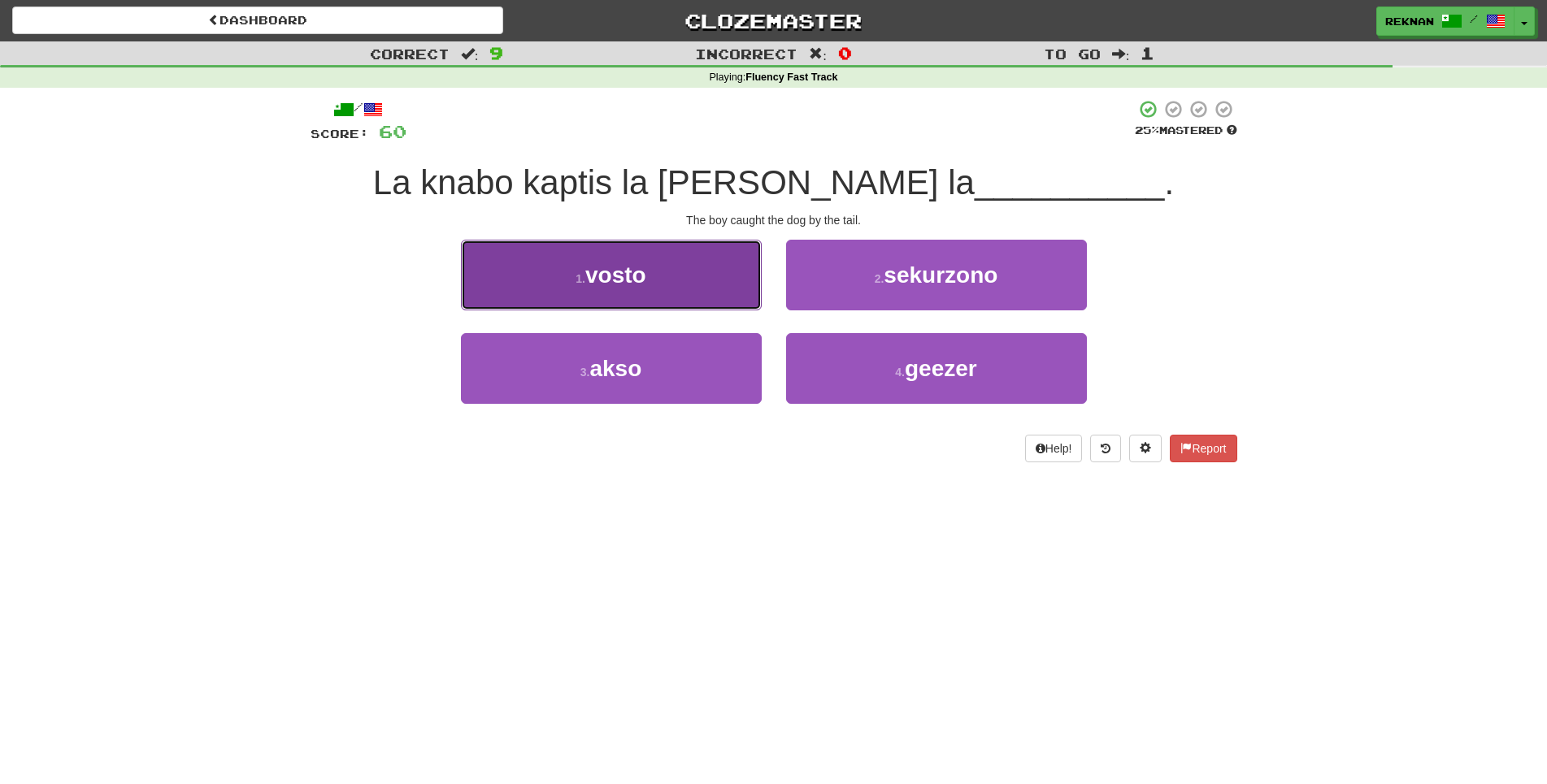
click at [644, 288] on span "vosto" at bounding box center [616, 275] width 61 height 25
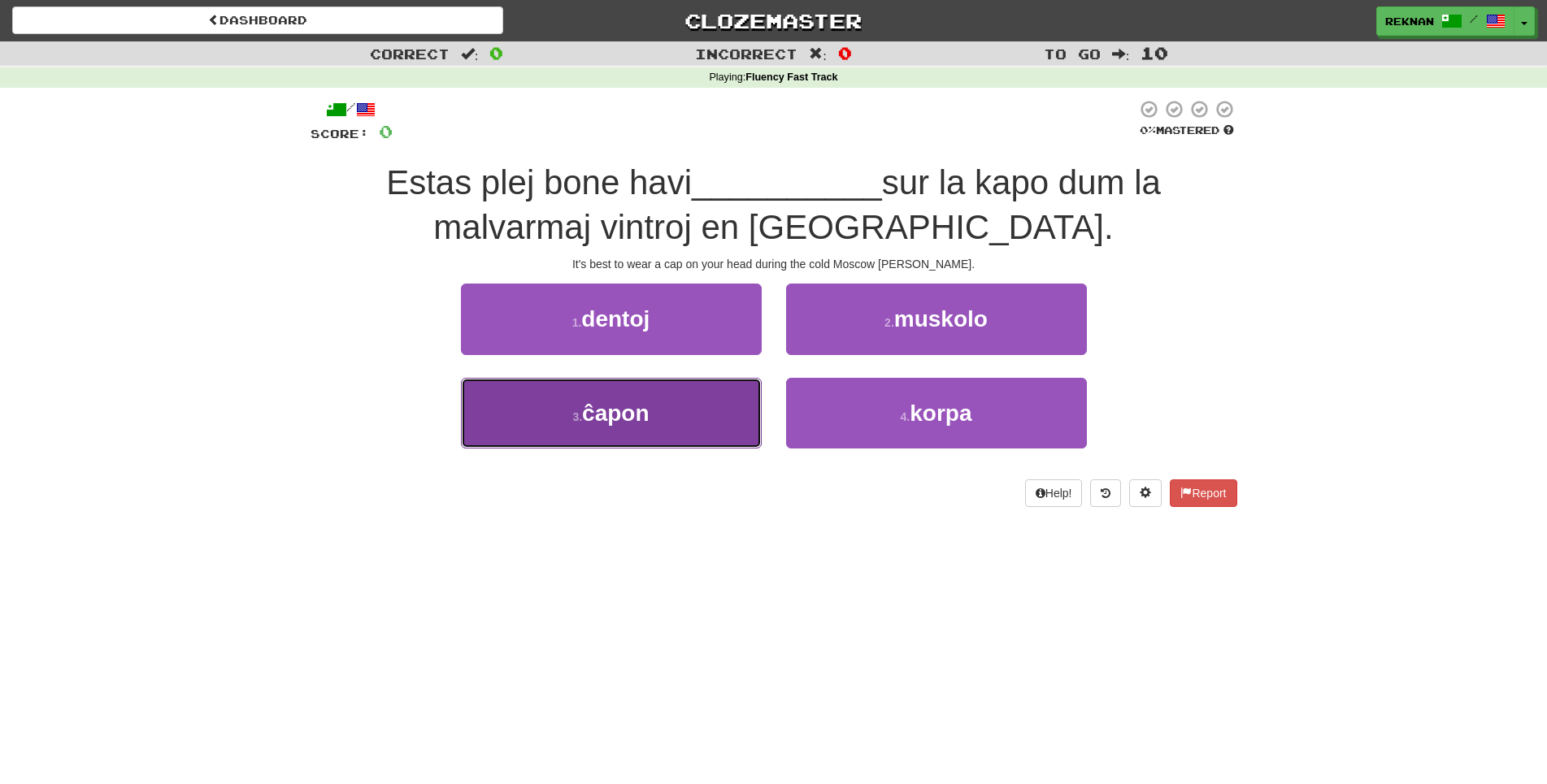
click at [600, 426] on span "ĉapon" at bounding box center [615, 413] width 66 height 25
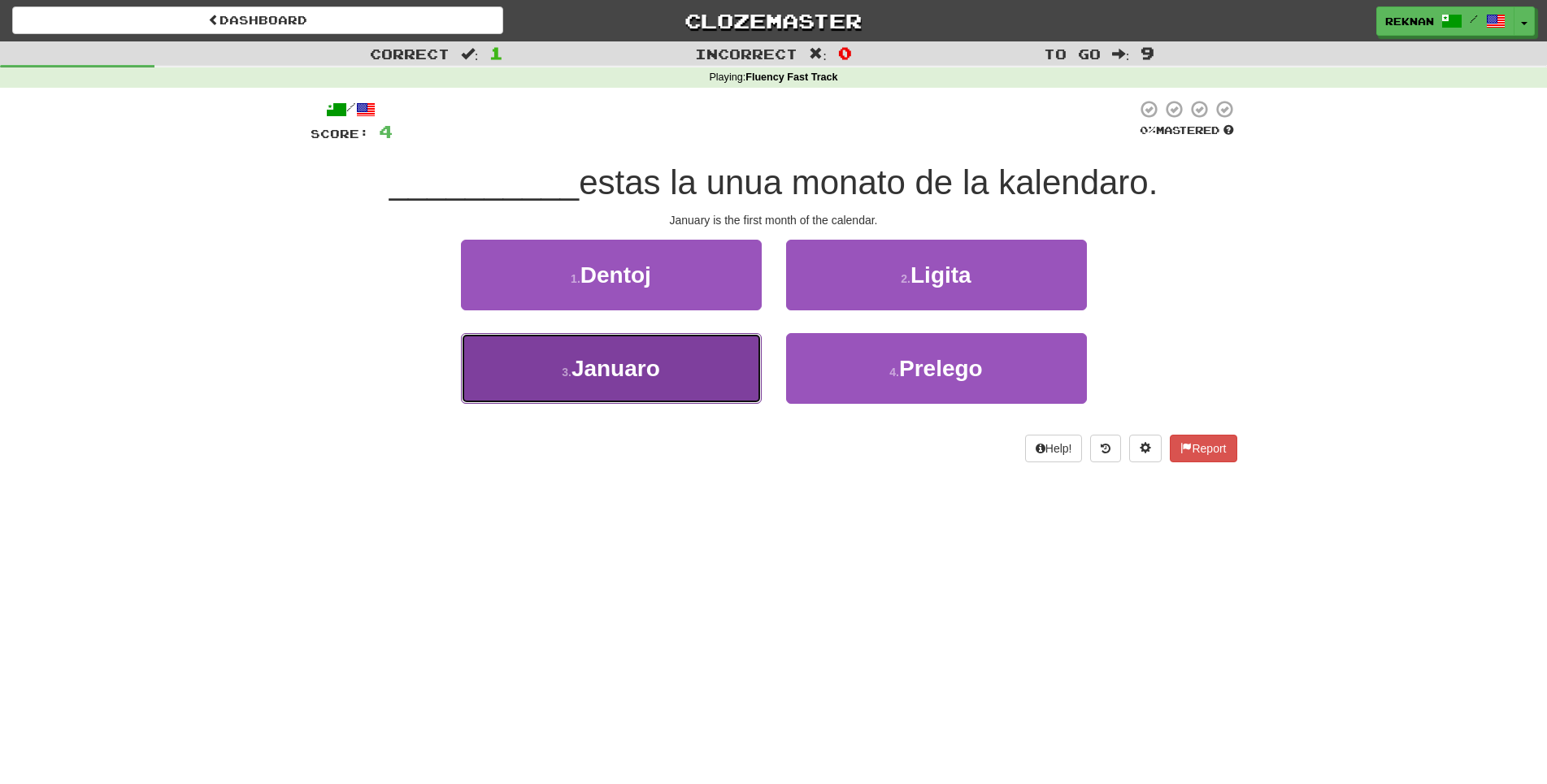
click at [641, 381] on span "Januaro" at bounding box center [616, 368] width 89 height 25
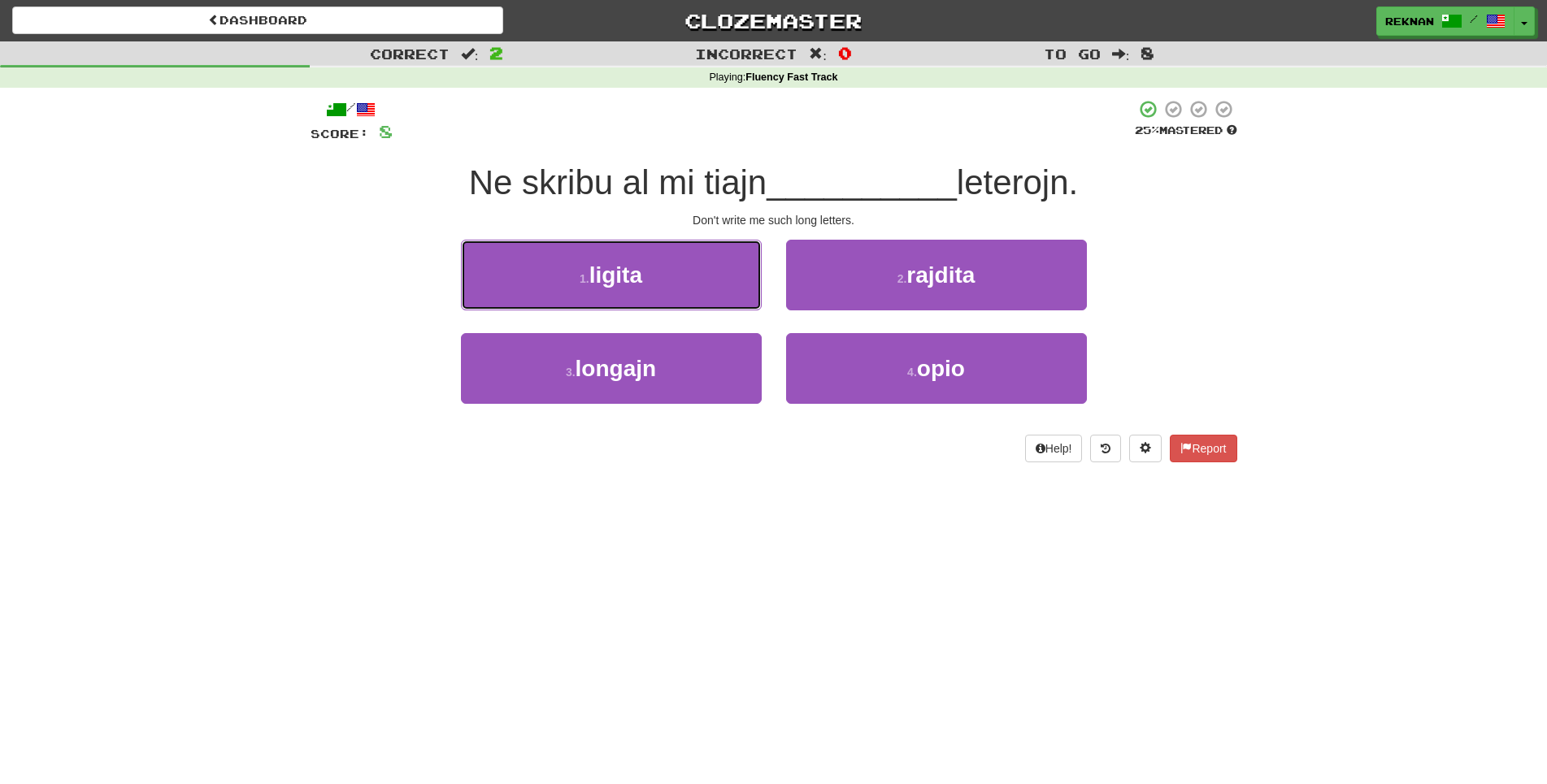
drag, startPoint x: 639, startPoint y: 309, endPoint x: 744, endPoint y: 531, distance: 245.6
click at [744, 531] on div "Dashboard Clozemaster Reknan / Toggle Dropdown Dashboard Leaderboard Activity F…" at bounding box center [774, 392] width 1547 height 784
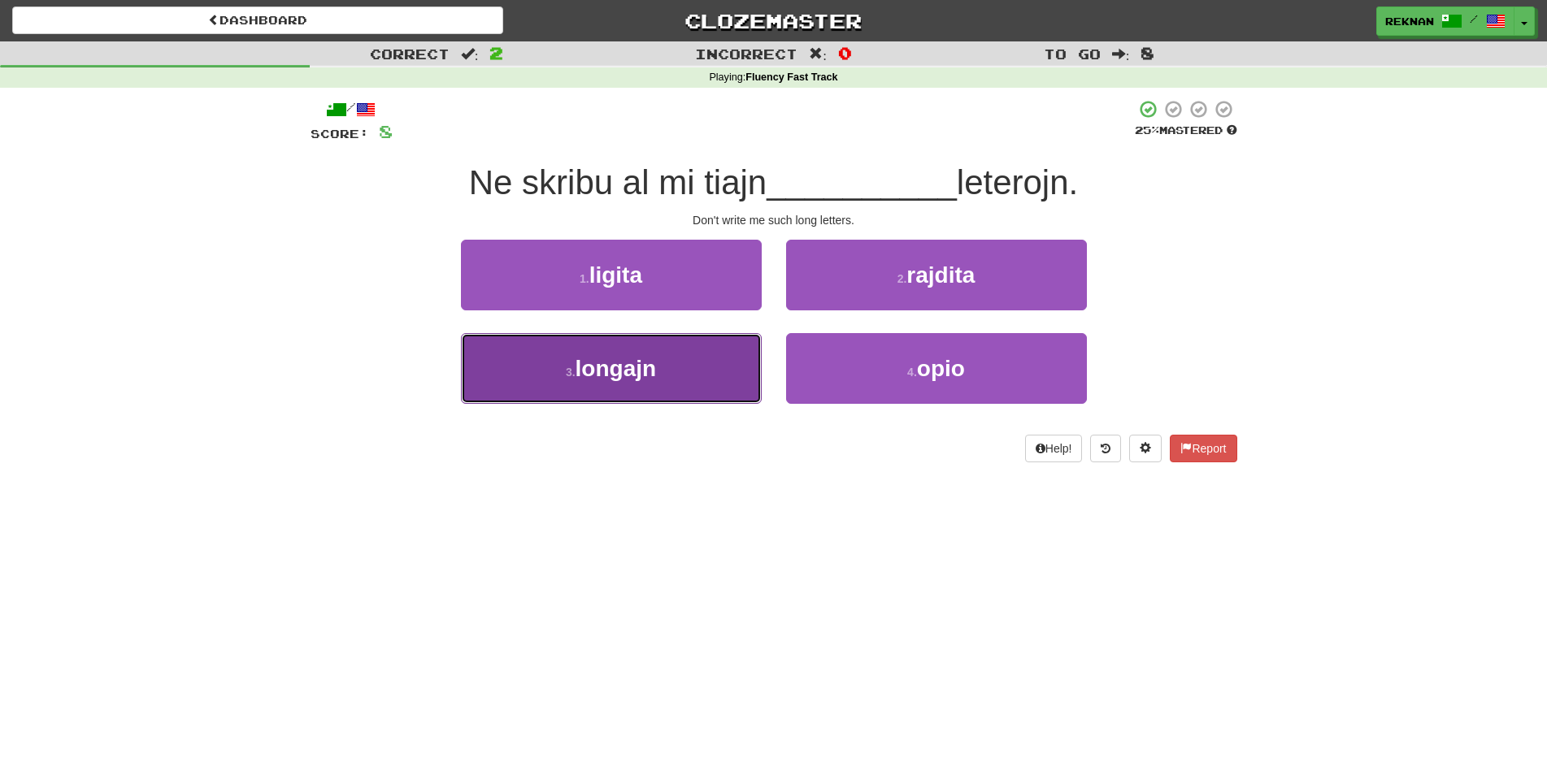
click at [685, 394] on button "3 . longajn" at bounding box center [611, 368] width 301 height 71
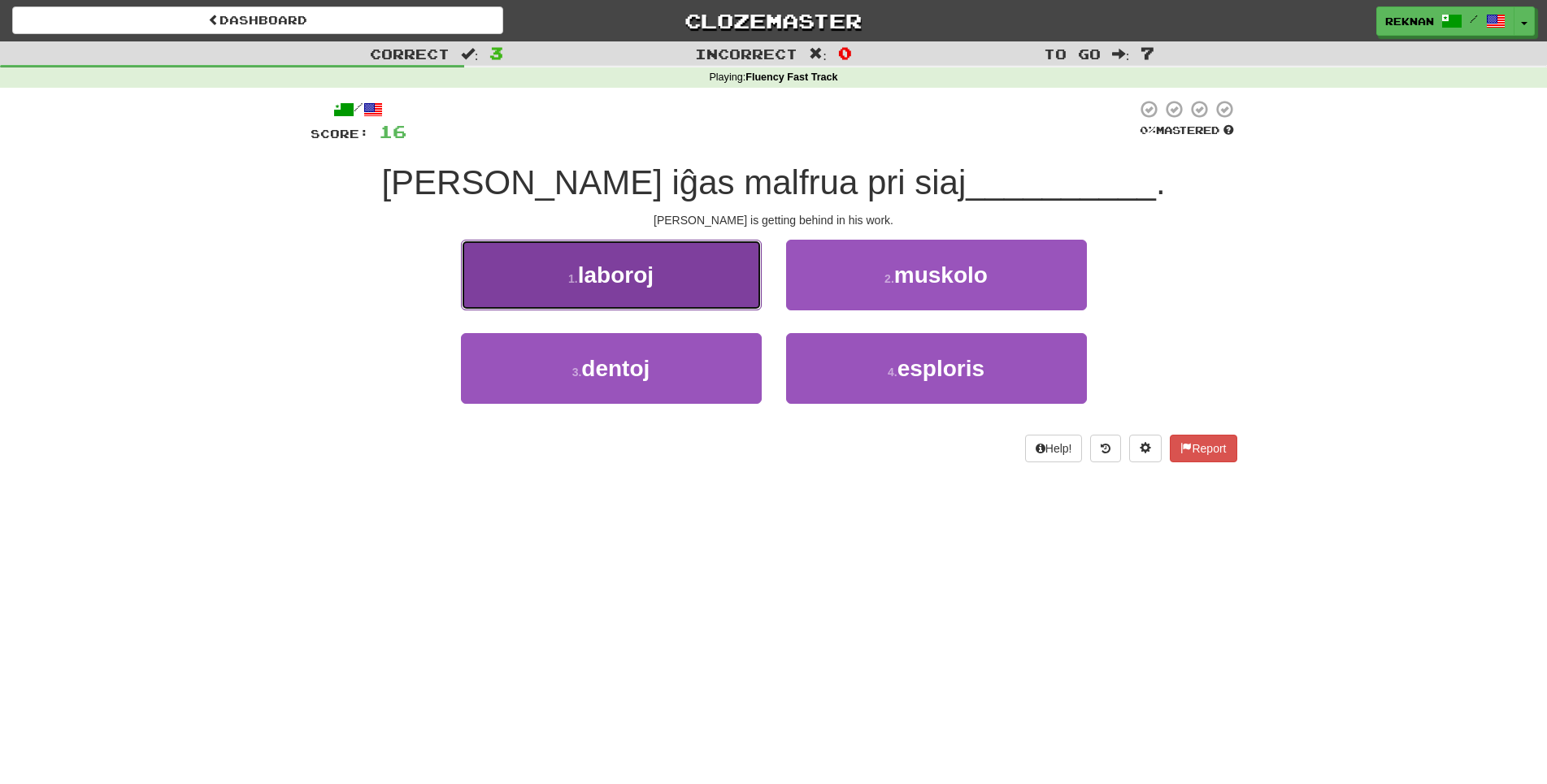
click at [647, 310] on button "1 . laboroj" at bounding box center [611, 275] width 301 height 71
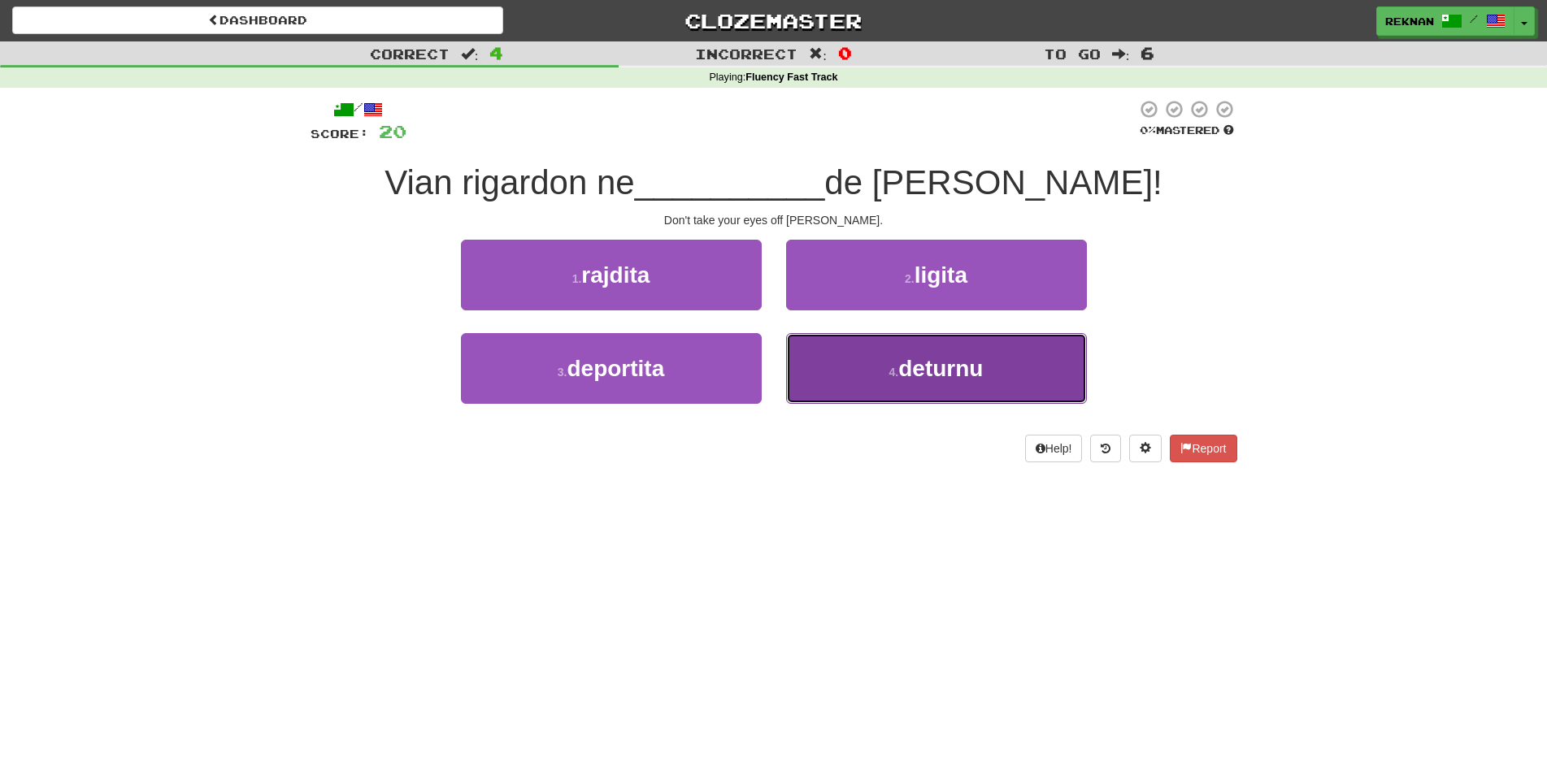
click at [947, 404] on button "4 . deturnu" at bounding box center [936, 368] width 301 height 71
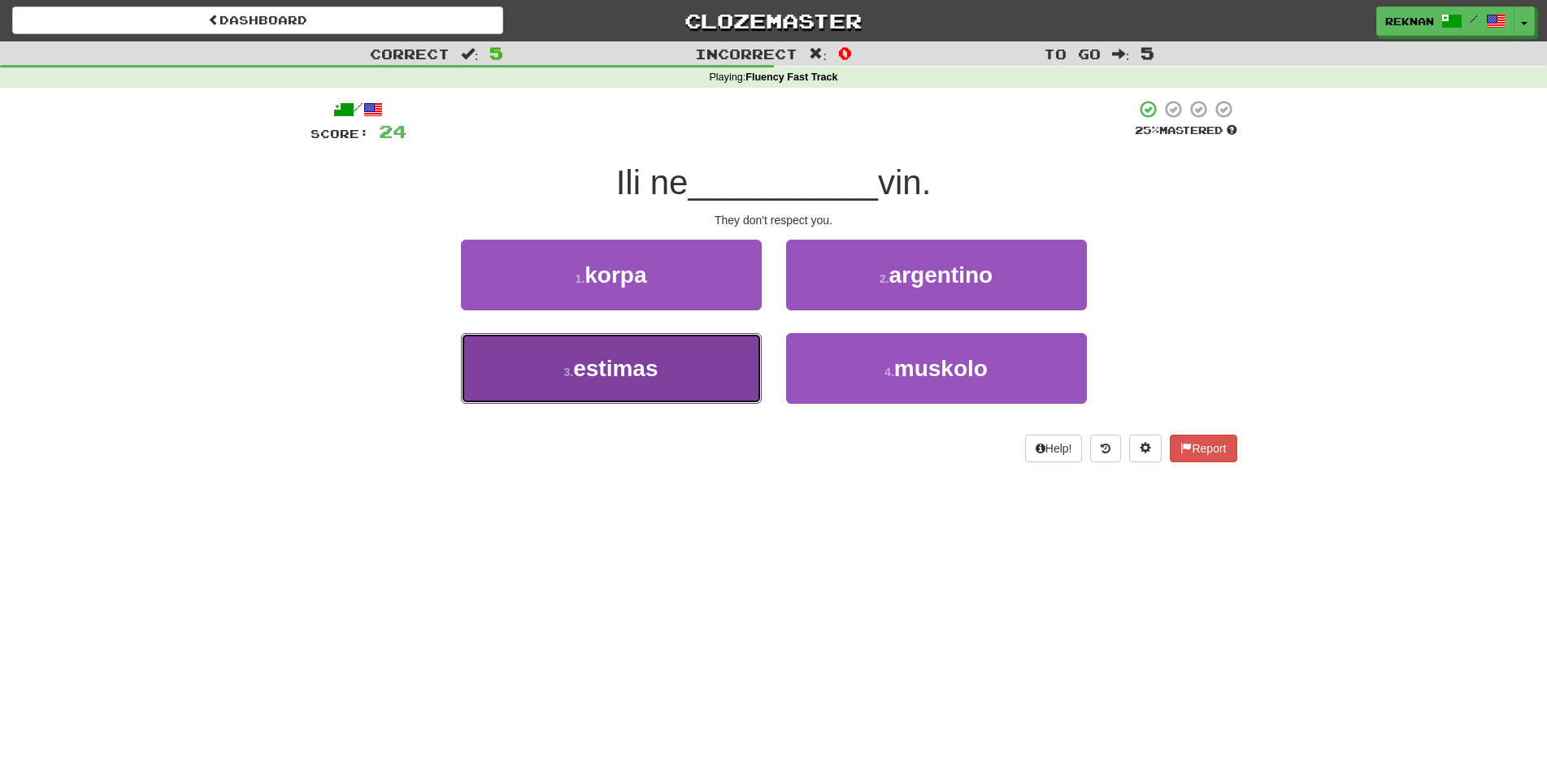
click at [699, 392] on button "3 . estimas" at bounding box center [611, 368] width 301 height 71
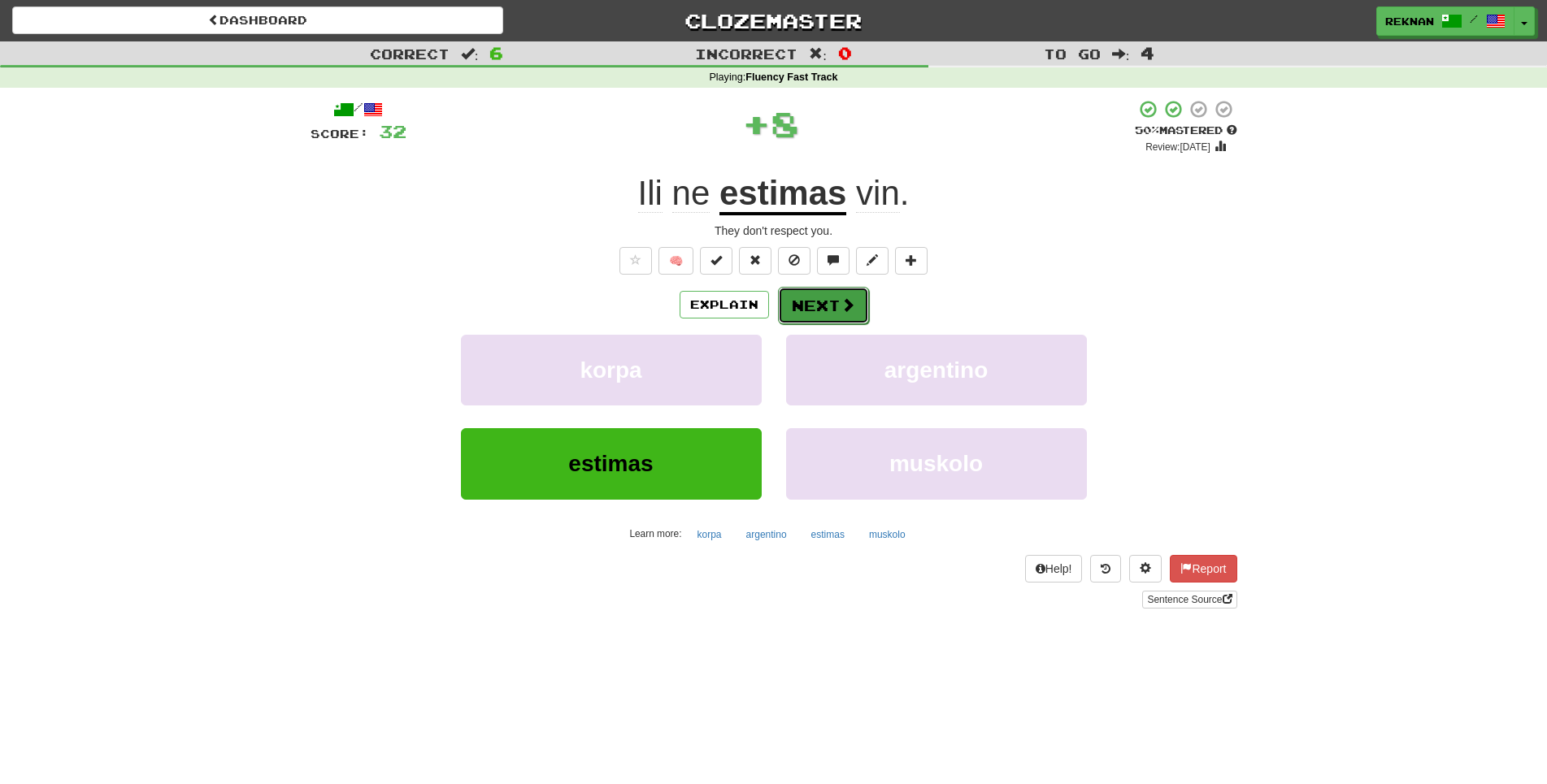
click at [803, 324] on button "Next" at bounding box center [823, 305] width 91 height 37
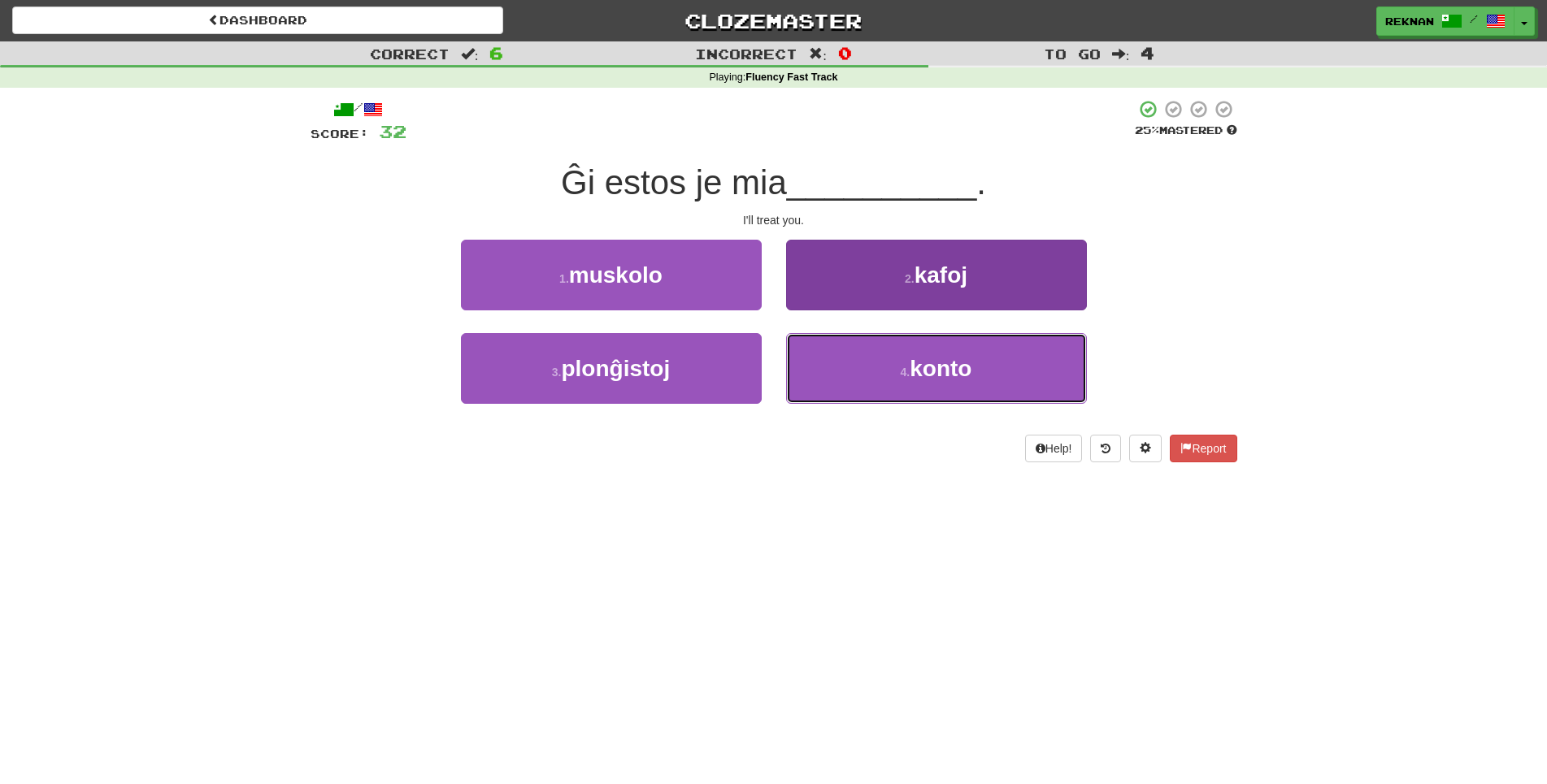
click at [878, 392] on button "4 . konto" at bounding box center [936, 368] width 301 height 71
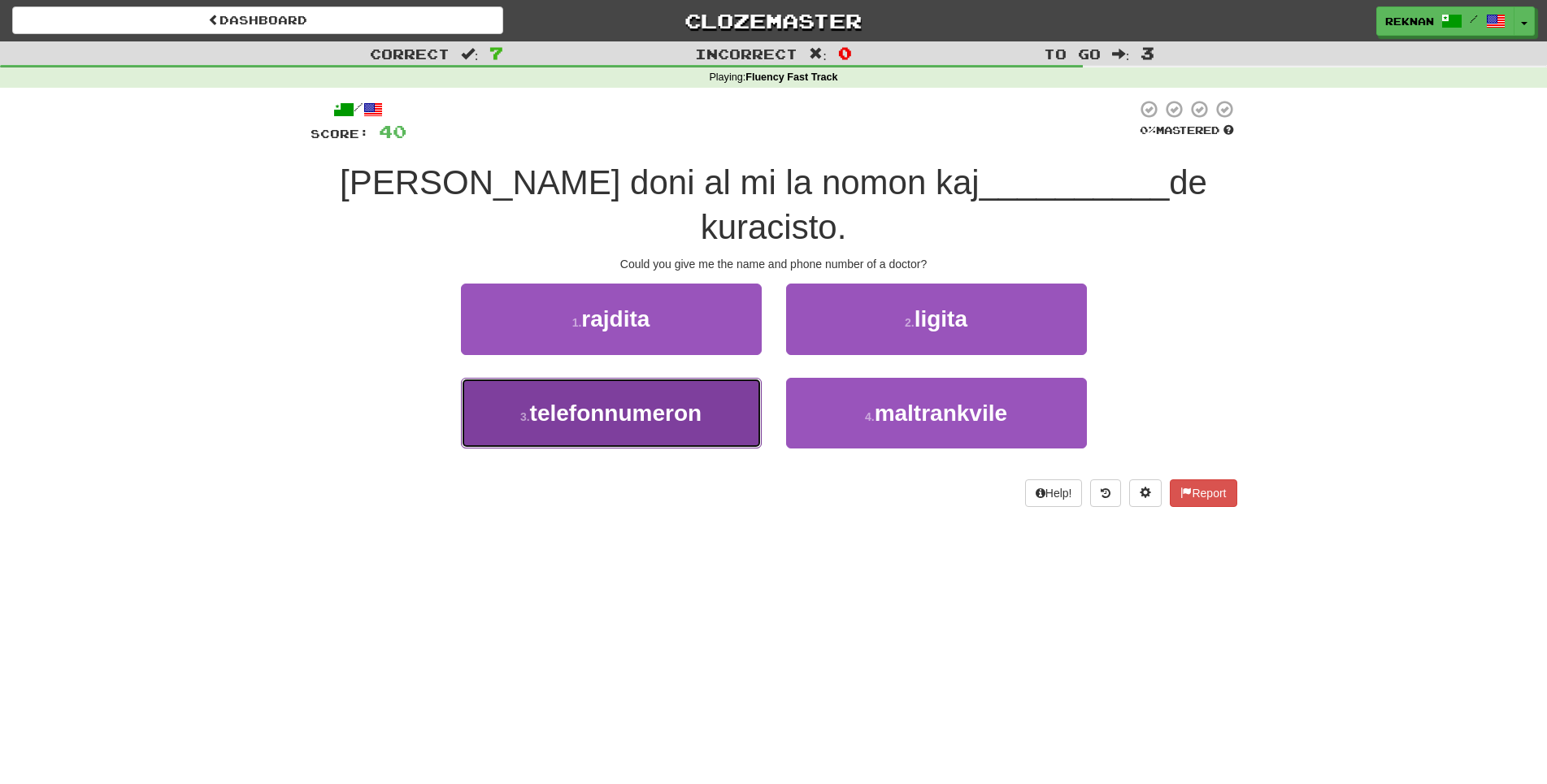
click at [602, 426] on span "telefonnumeron" at bounding box center [616, 413] width 172 height 25
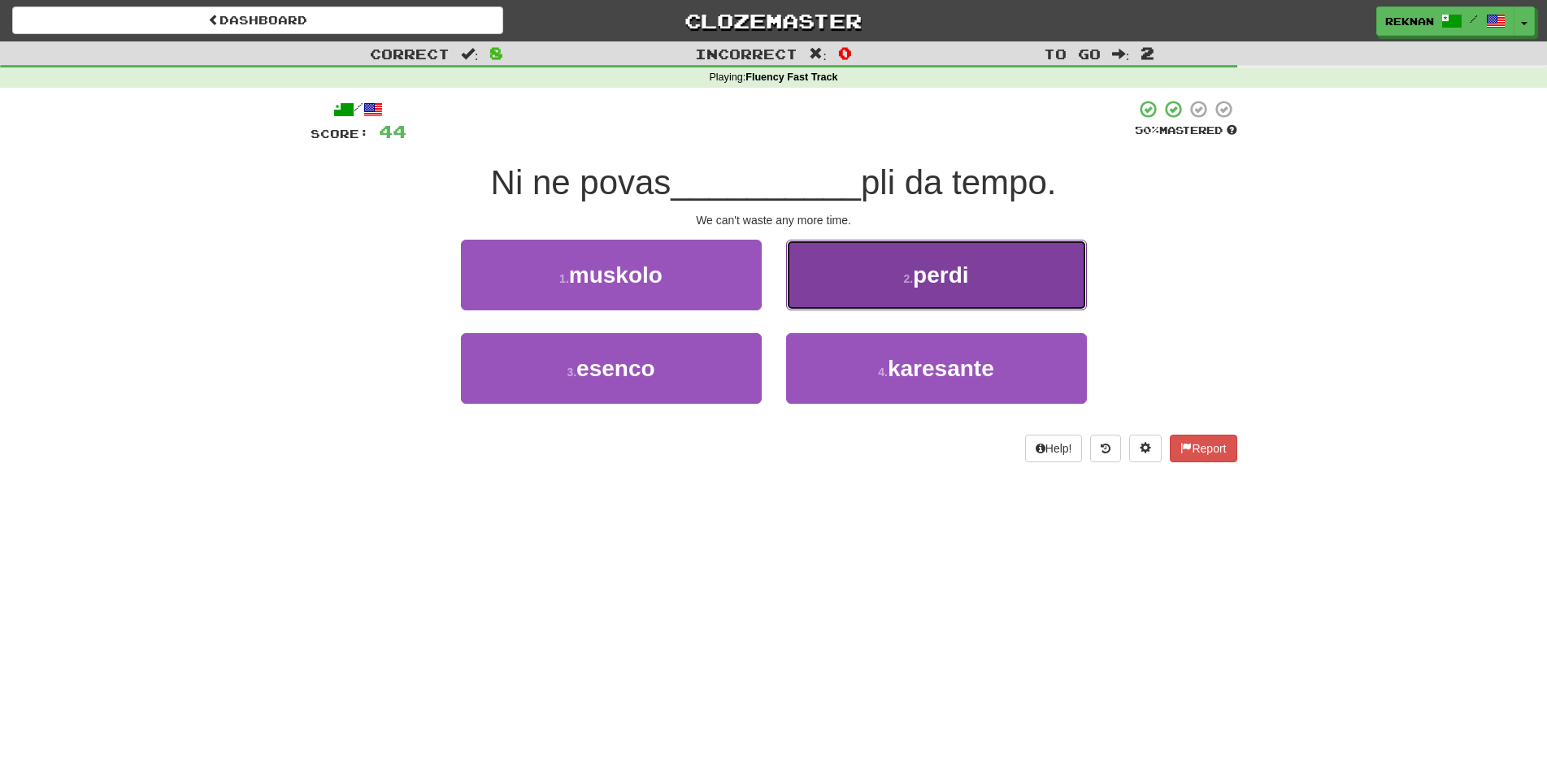
click at [865, 288] on button "2 . perdi" at bounding box center [936, 275] width 301 height 71
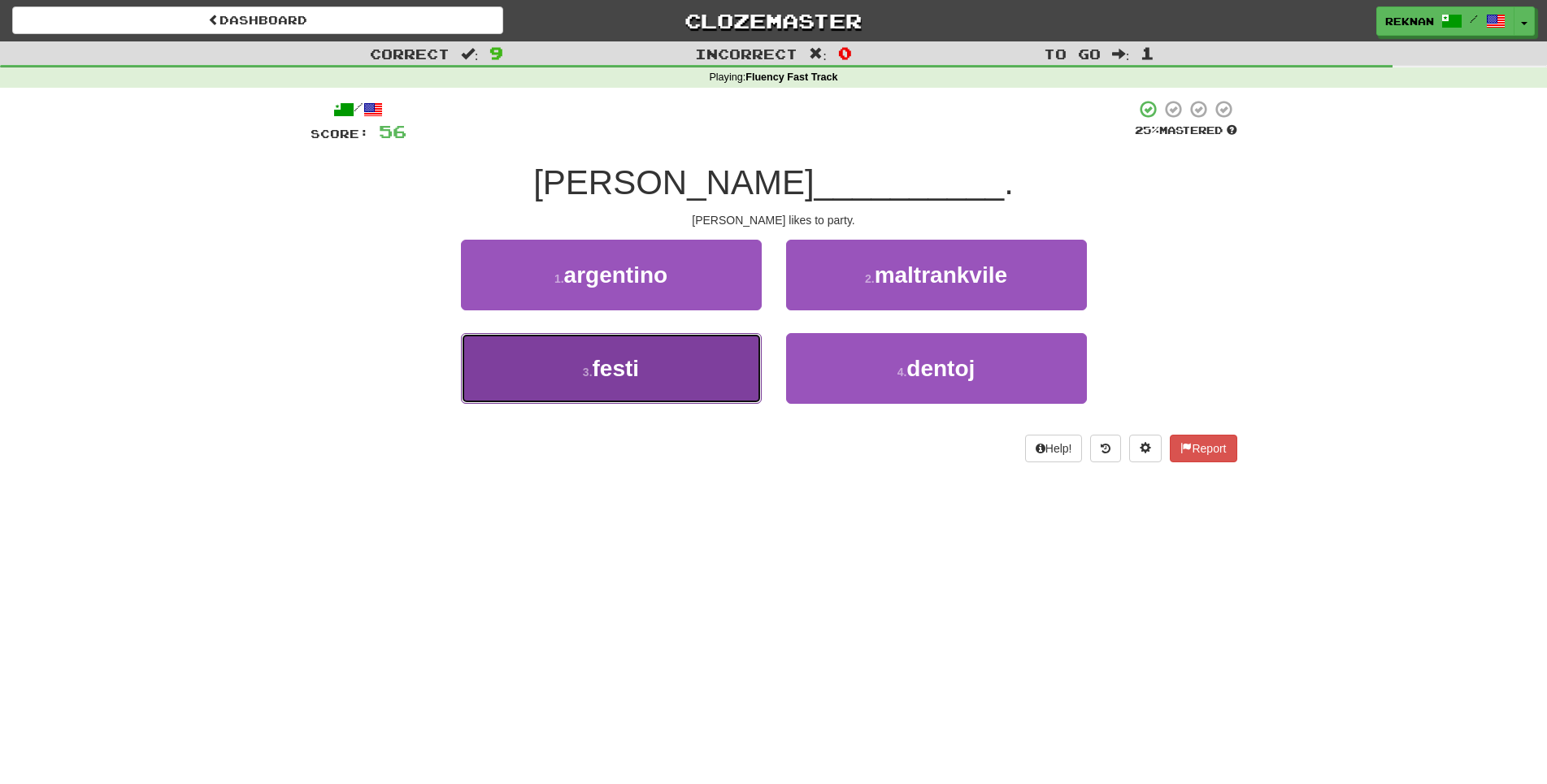
click at [709, 400] on button "3 . festi" at bounding box center [611, 368] width 301 height 71
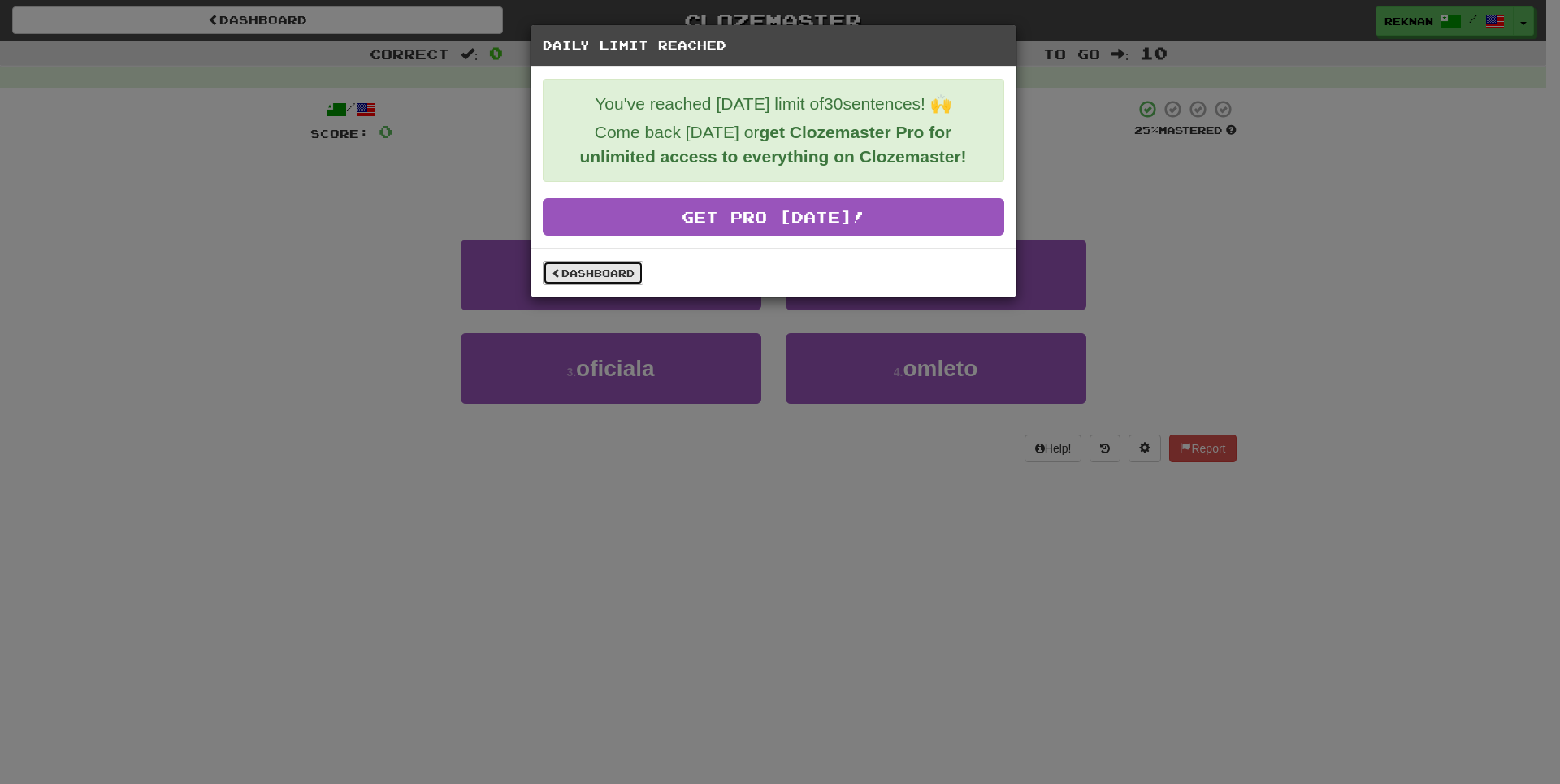
click at [614, 280] on link "Dashboard" at bounding box center [593, 272] width 101 height 24
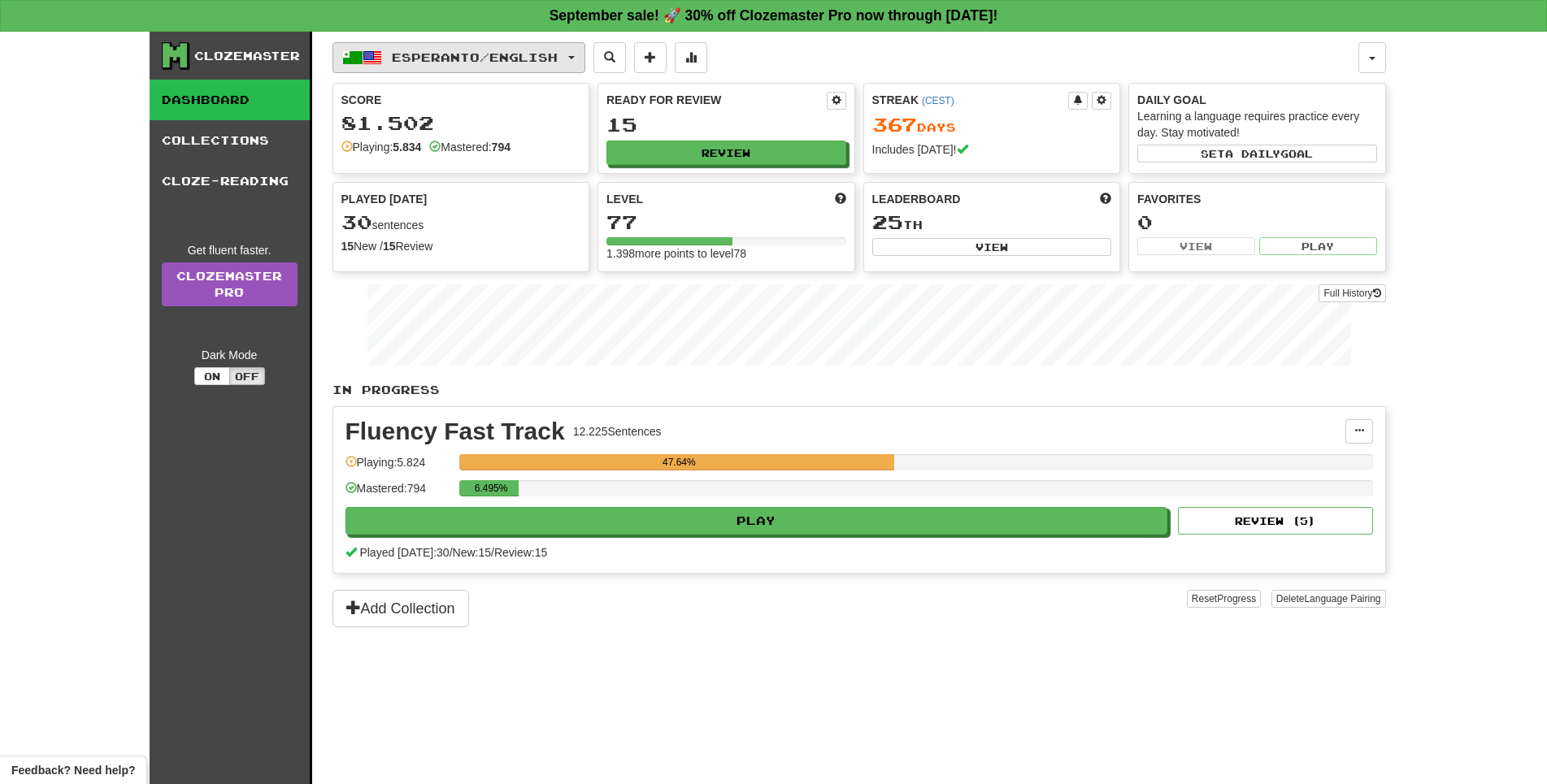
click at [505, 48] on button "Esperanto / English" at bounding box center [458, 58] width 252 height 31
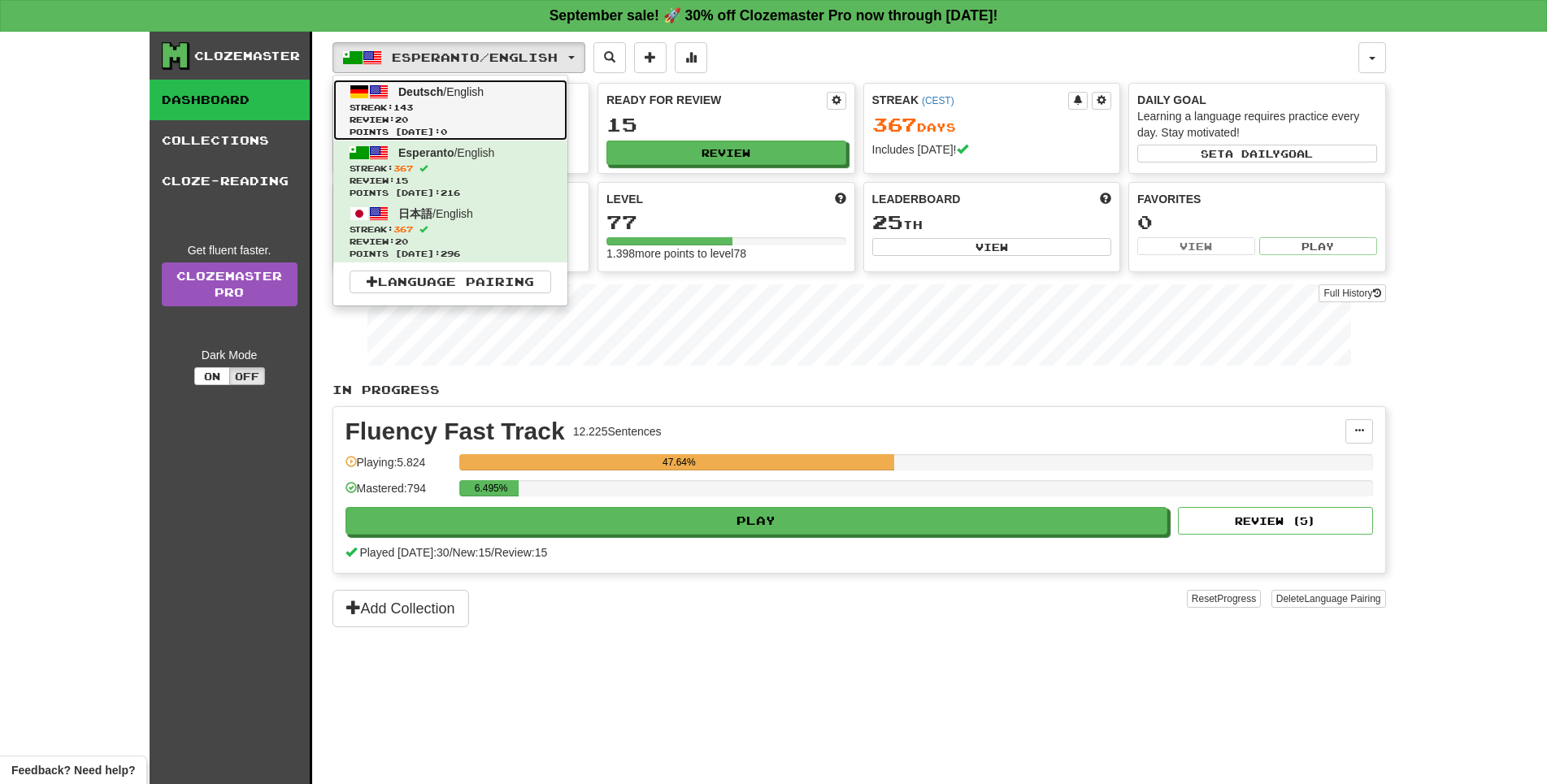
click at [502, 123] on span "Review: 20" at bounding box center [450, 119] width 202 height 12
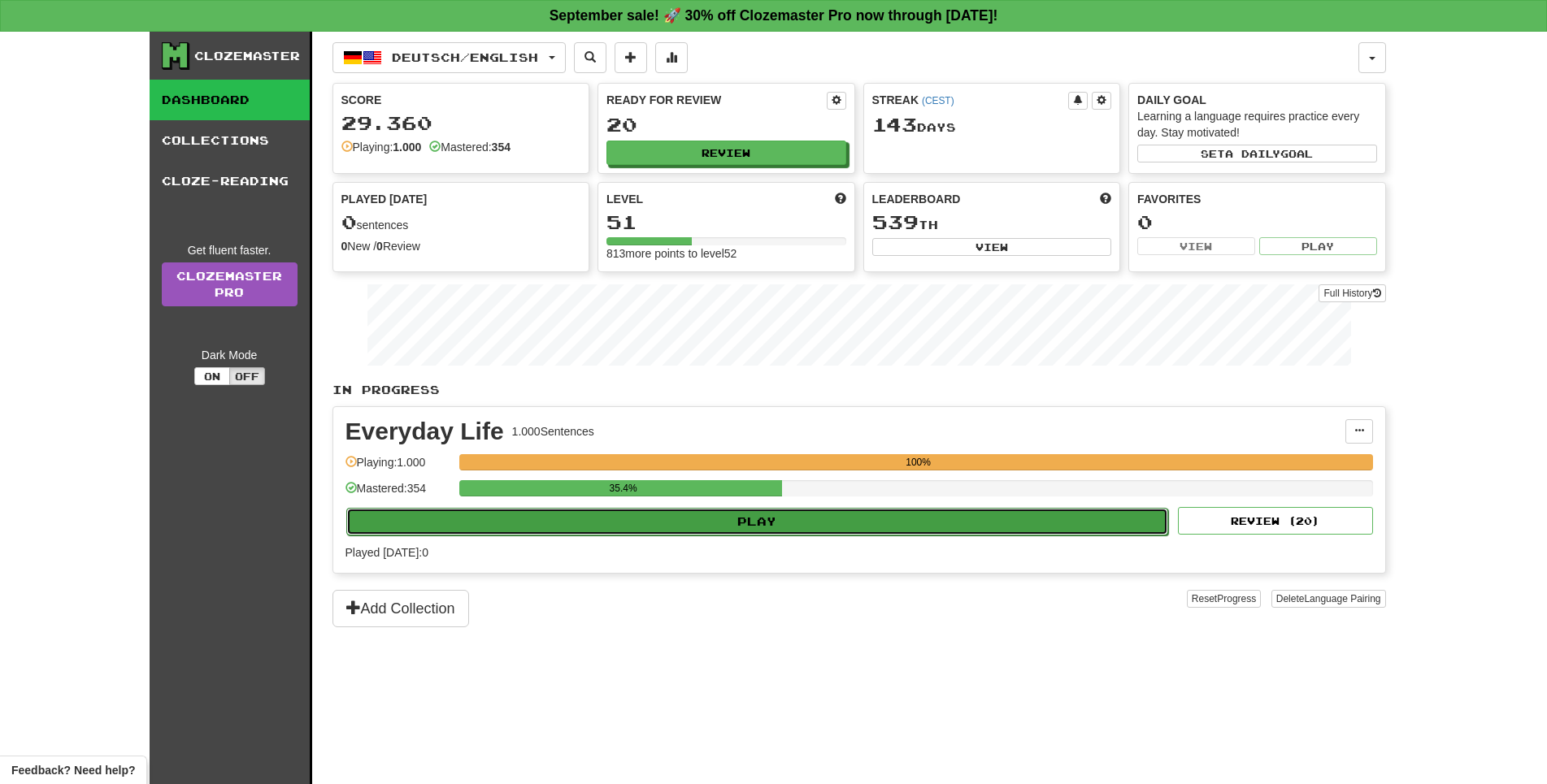
click at [718, 535] on button "Play" at bounding box center [757, 522] width 823 height 27
select select "**"
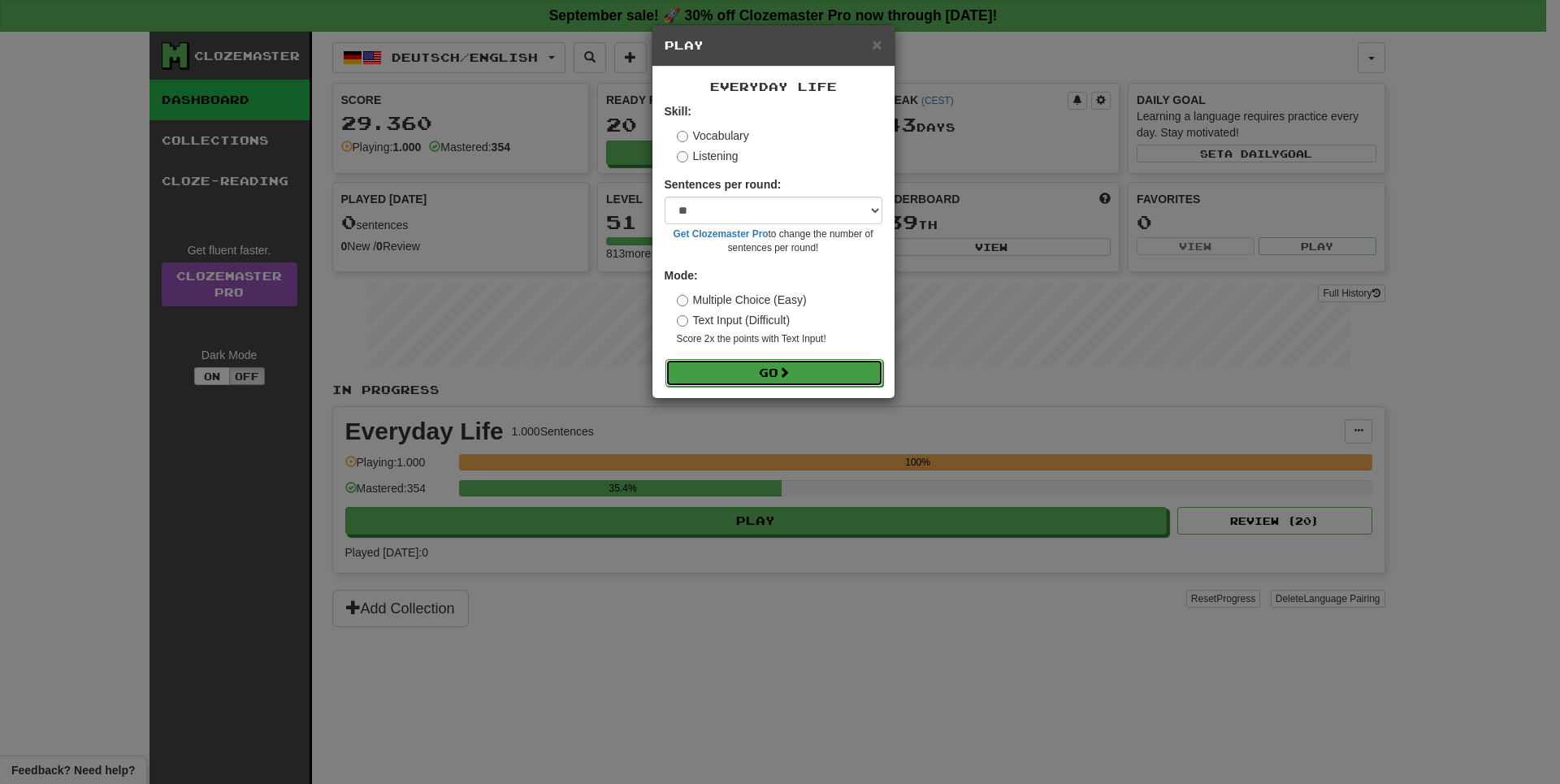
click at [778, 387] on button "Go" at bounding box center [774, 373] width 218 height 27
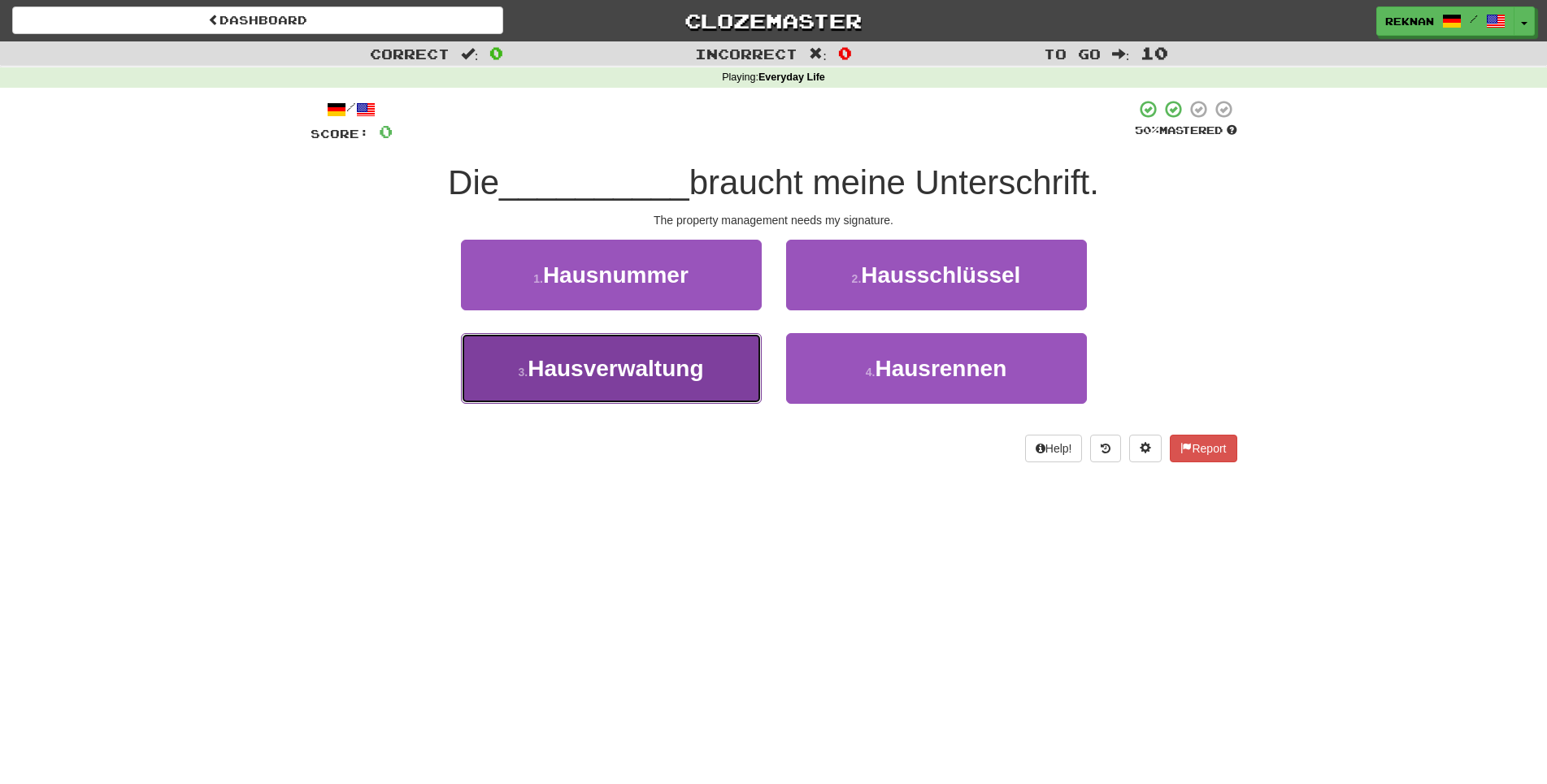
click at [684, 404] on button "3 . Hausverwaltung" at bounding box center [611, 368] width 301 height 71
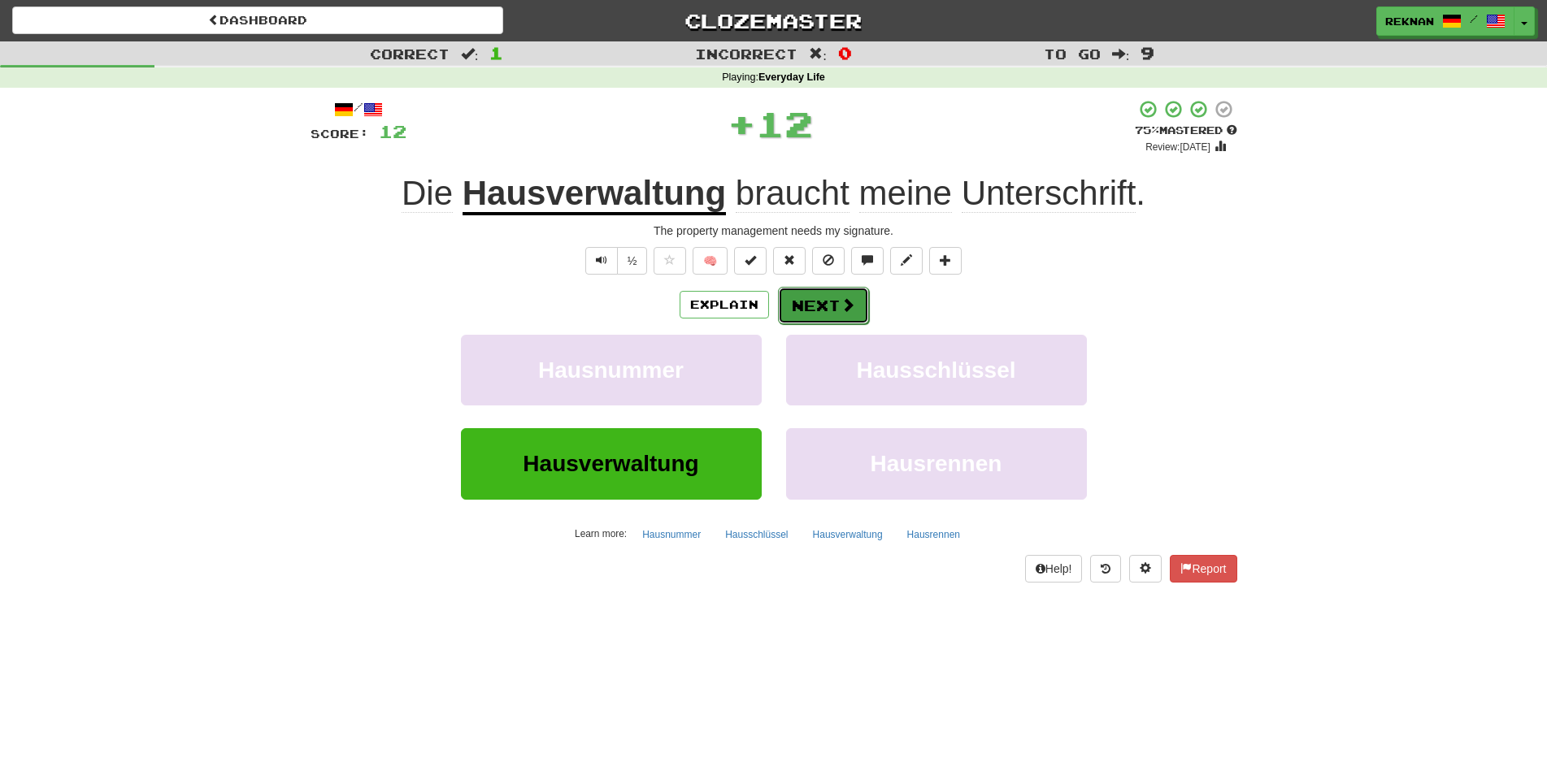
click at [836, 324] on button "Next" at bounding box center [823, 305] width 91 height 37
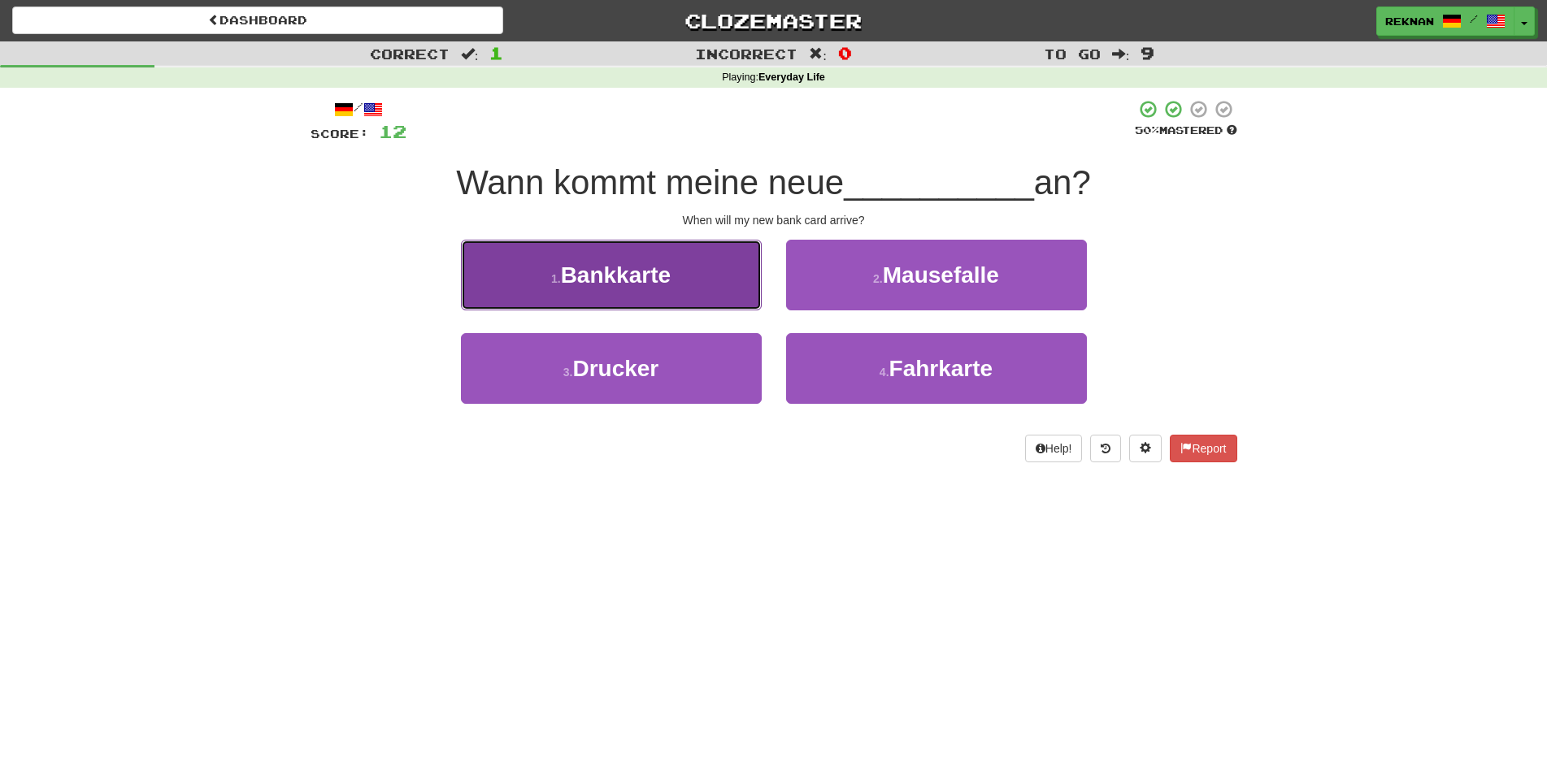
click at [685, 310] on button "1 . Bankkarte" at bounding box center [611, 275] width 301 height 71
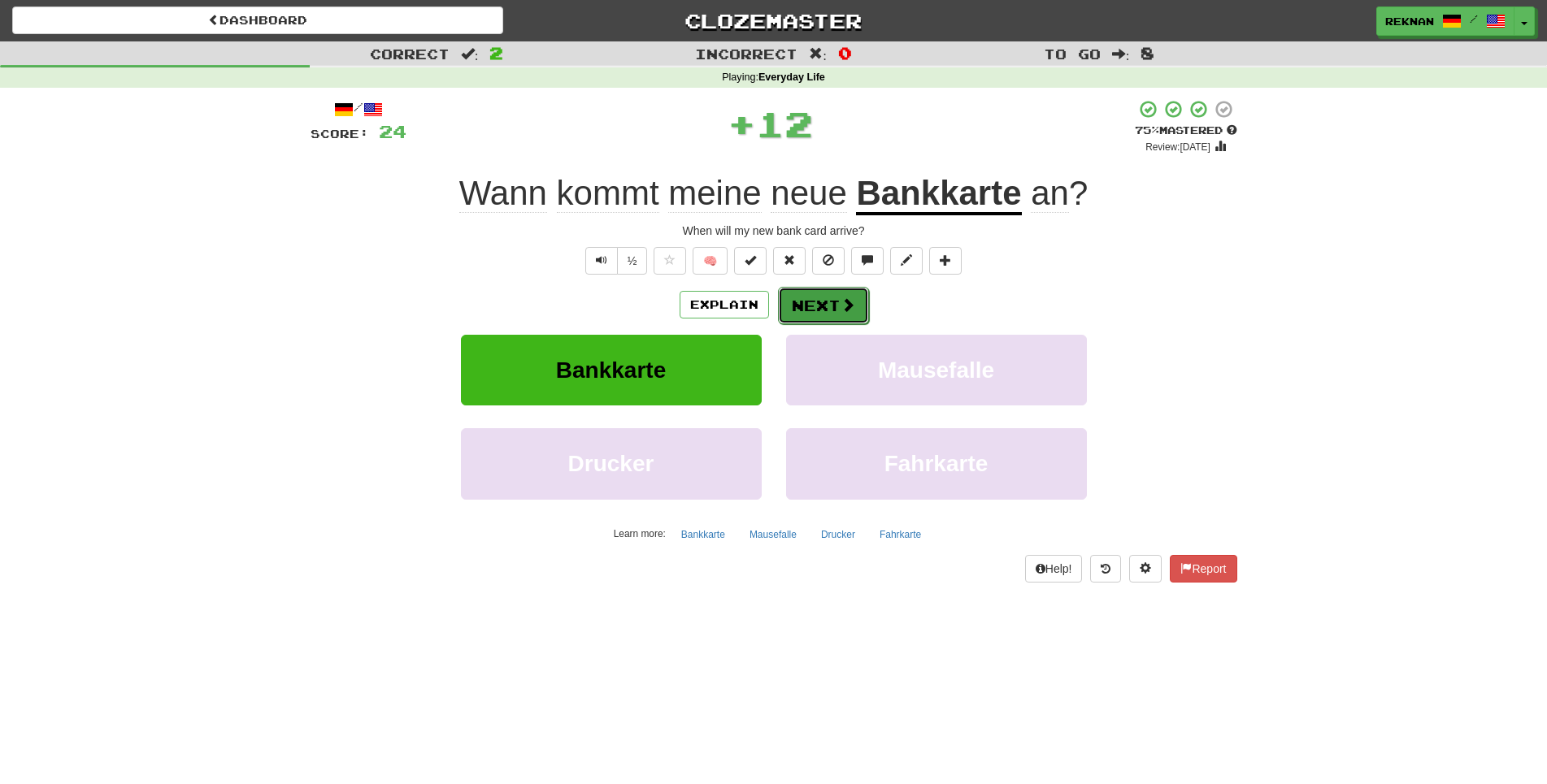
click at [811, 324] on button "Next" at bounding box center [823, 305] width 91 height 37
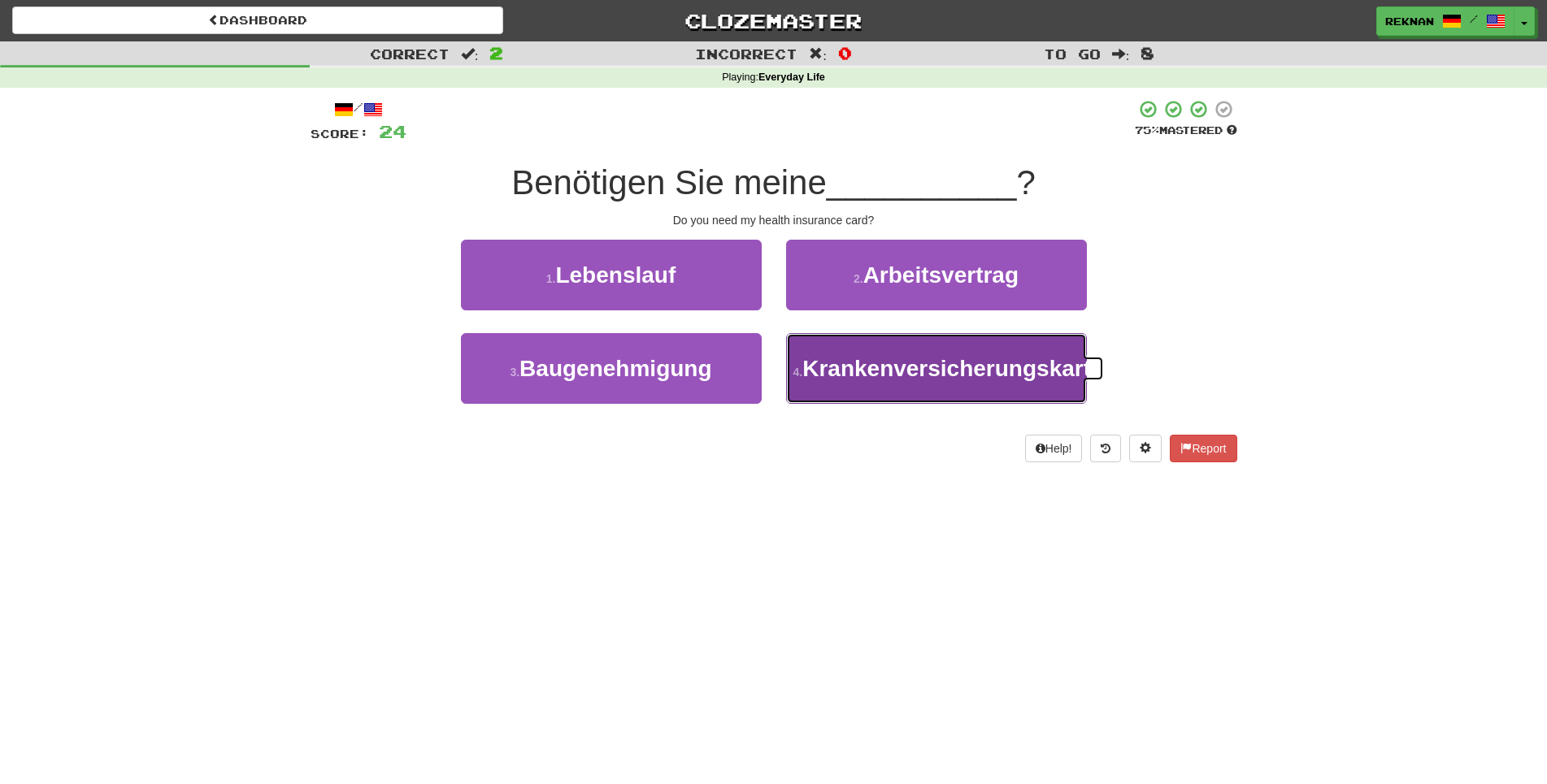
click at [863, 404] on button "4 . Krankenversicherungskarte" at bounding box center [936, 368] width 301 height 71
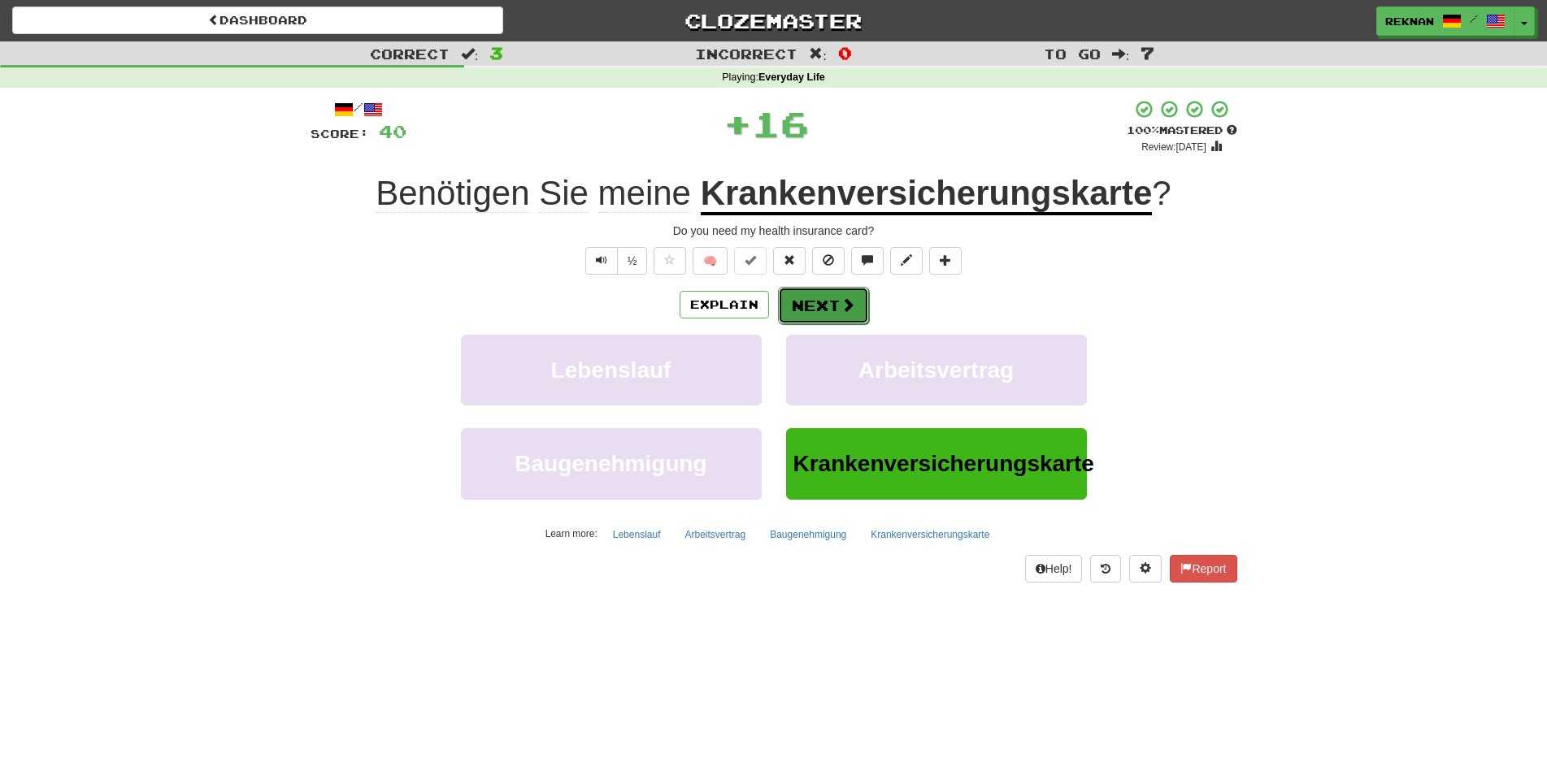
click at [828, 324] on button "Next" at bounding box center [823, 305] width 91 height 37
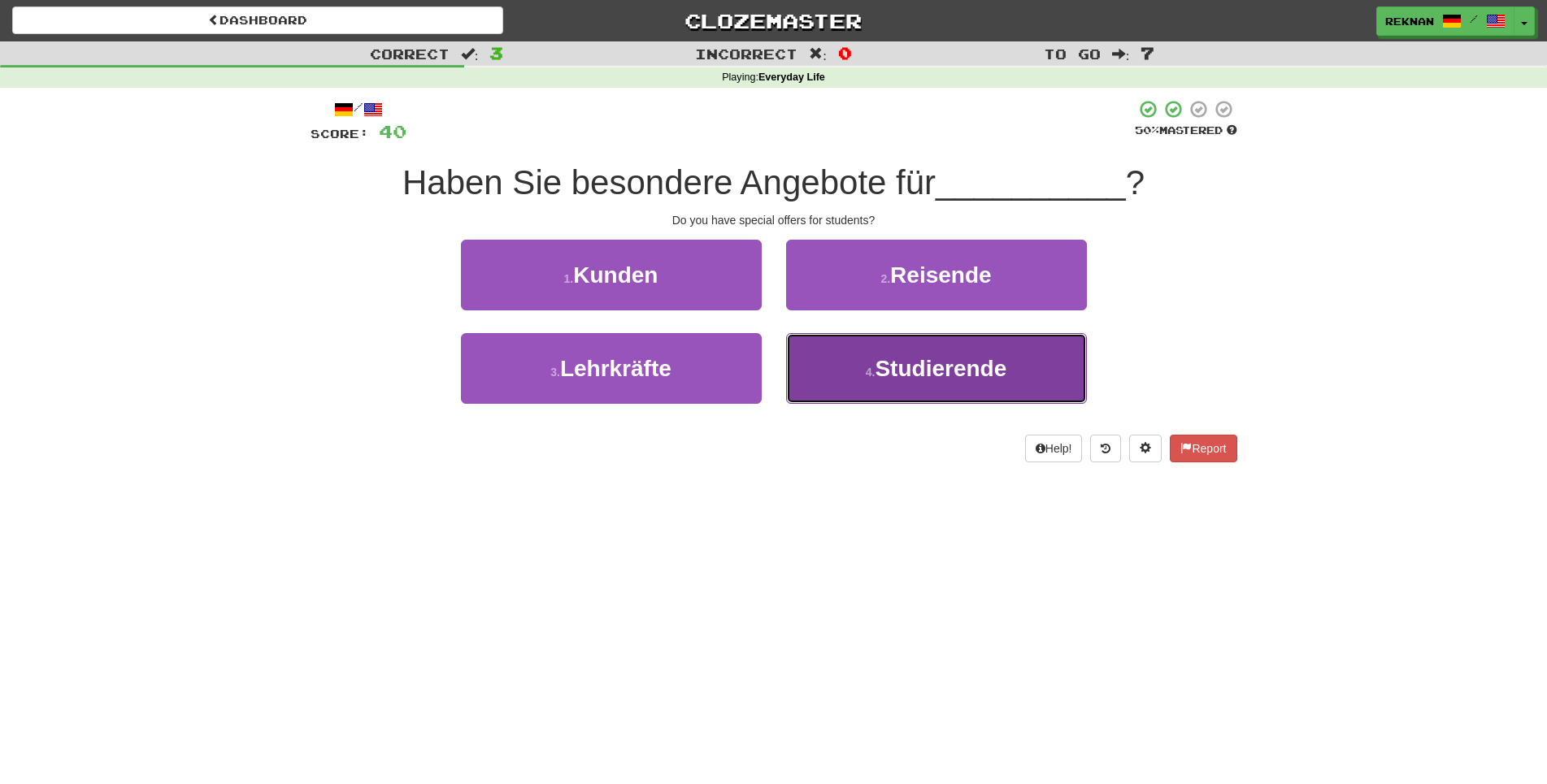
click at [828, 382] on button "4 . Studierende" at bounding box center [936, 368] width 301 height 71
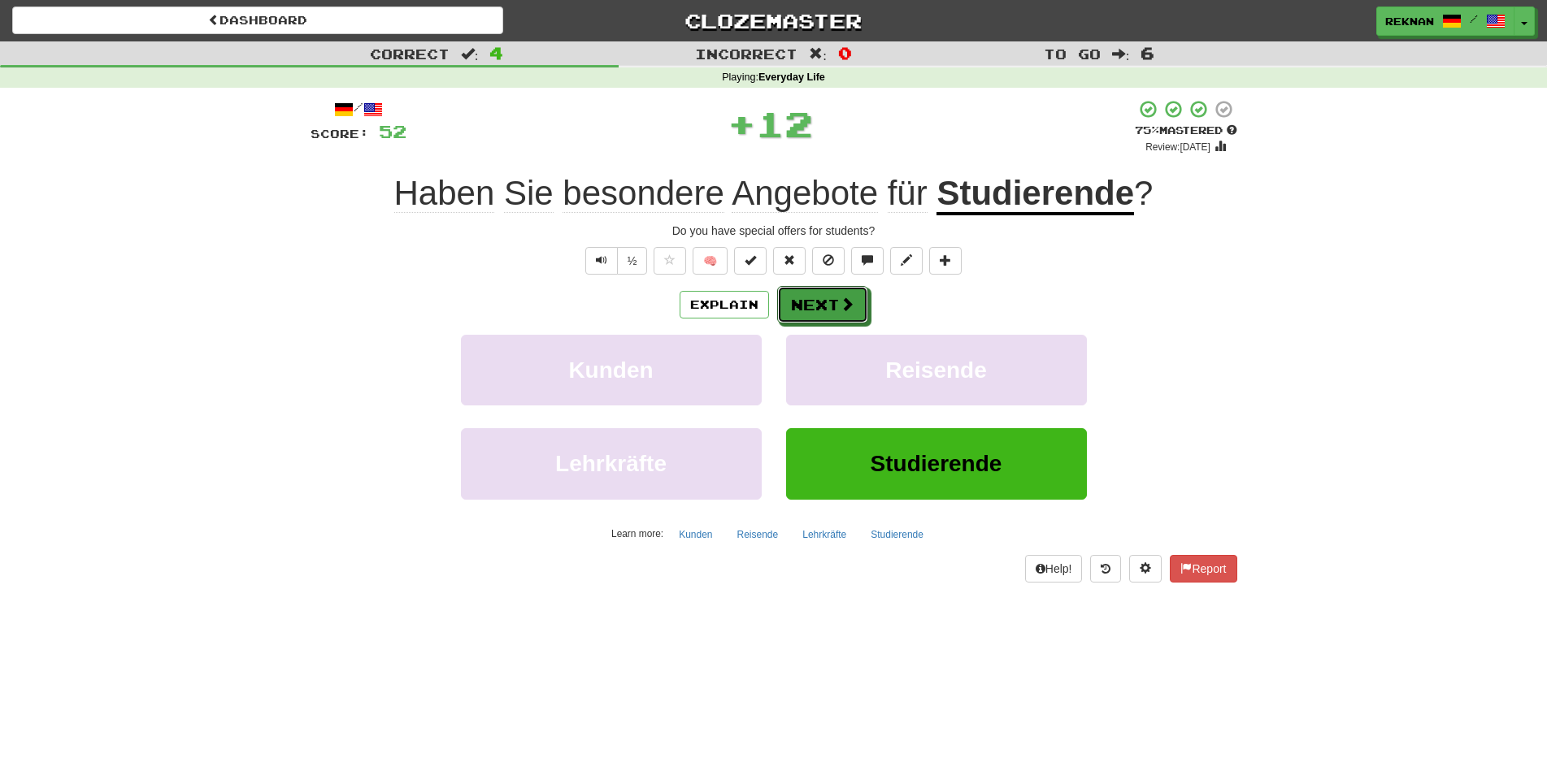
click at [824, 323] on button "Next" at bounding box center [823, 304] width 91 height 37
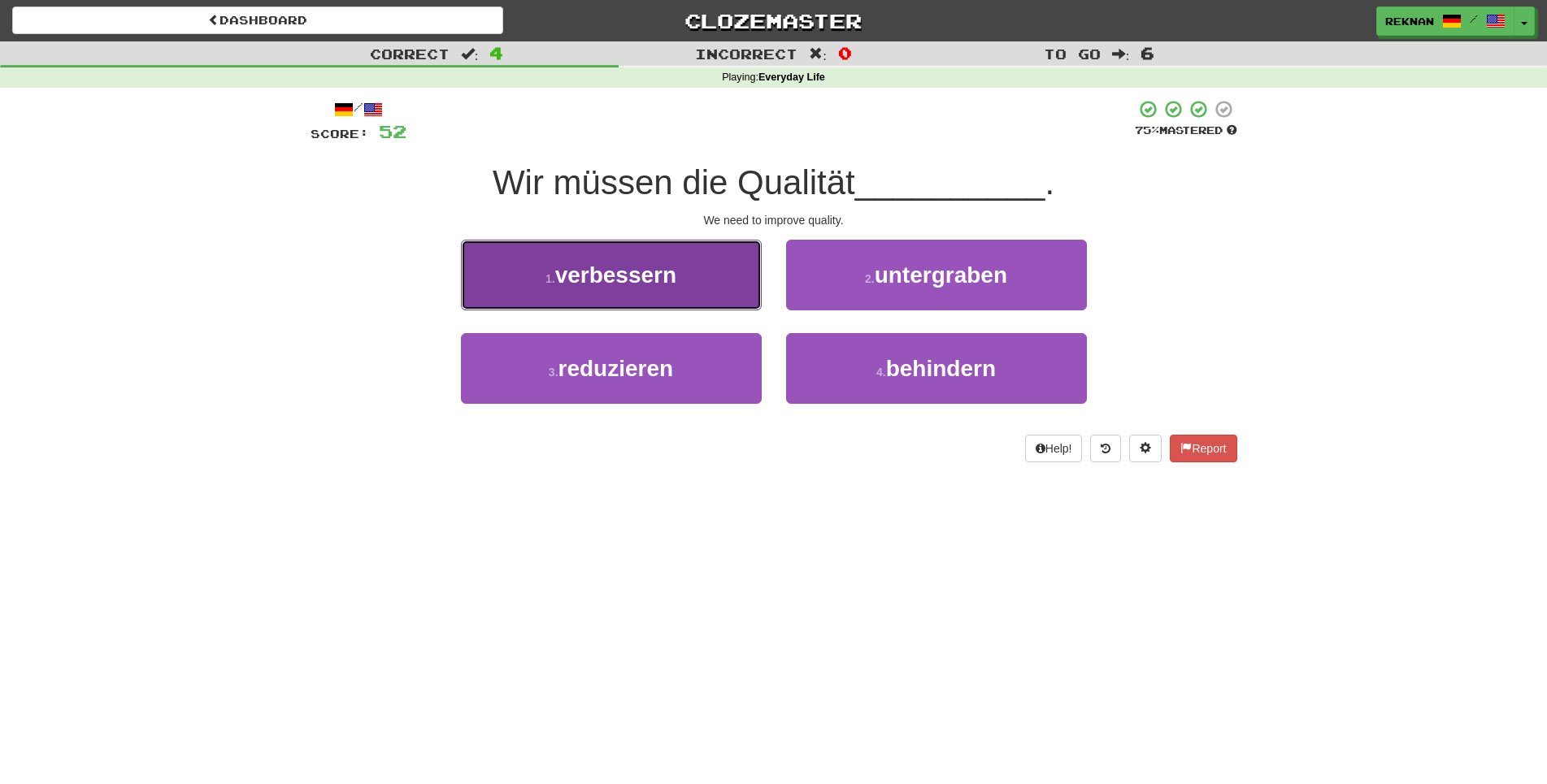
click at [669, 288] on span "verbessern" at bounding box center [615, 275] width 121 height 25
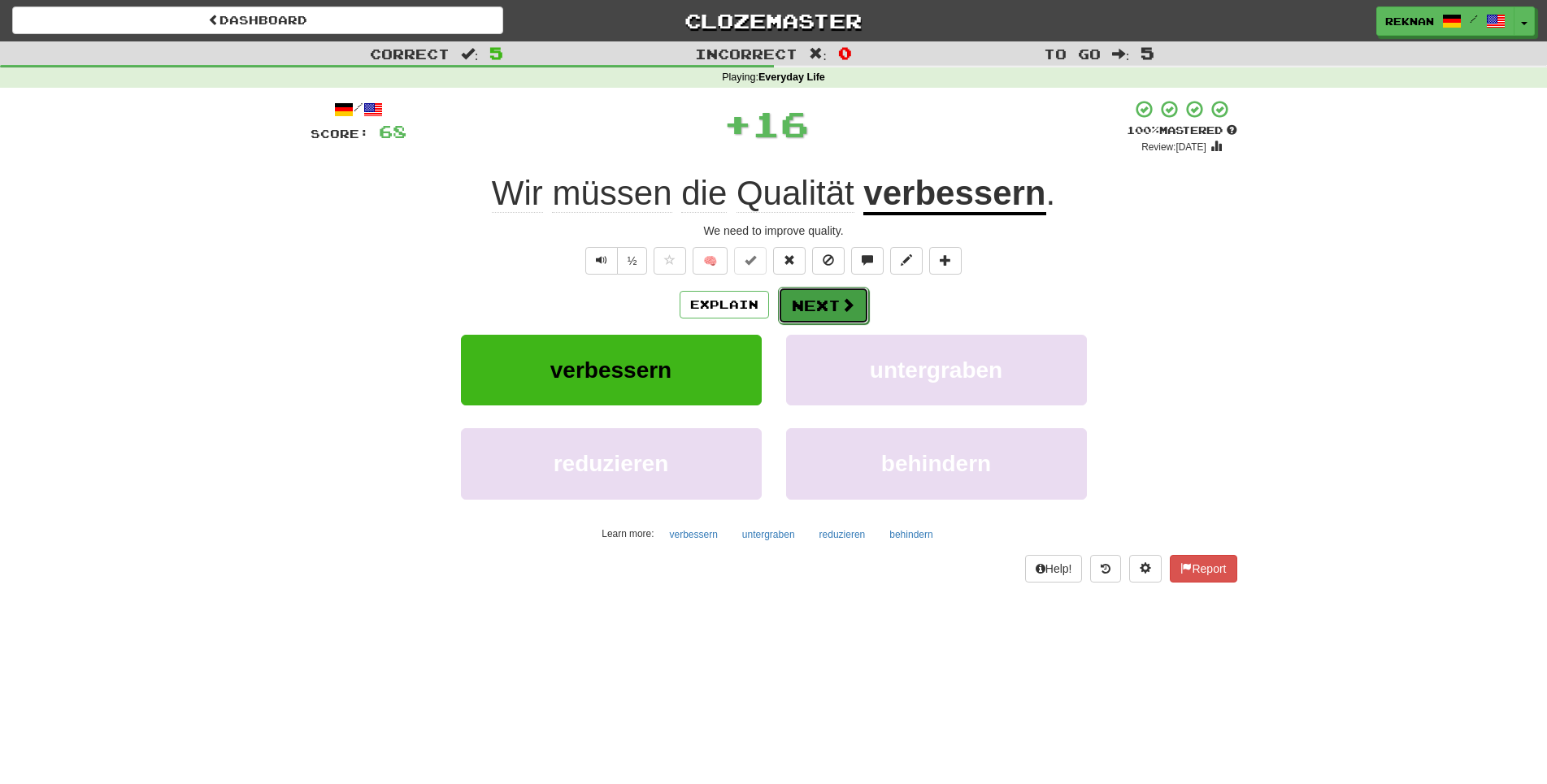
click at [853, 312] on span at bounding box center [848, 305] width 15 height 15
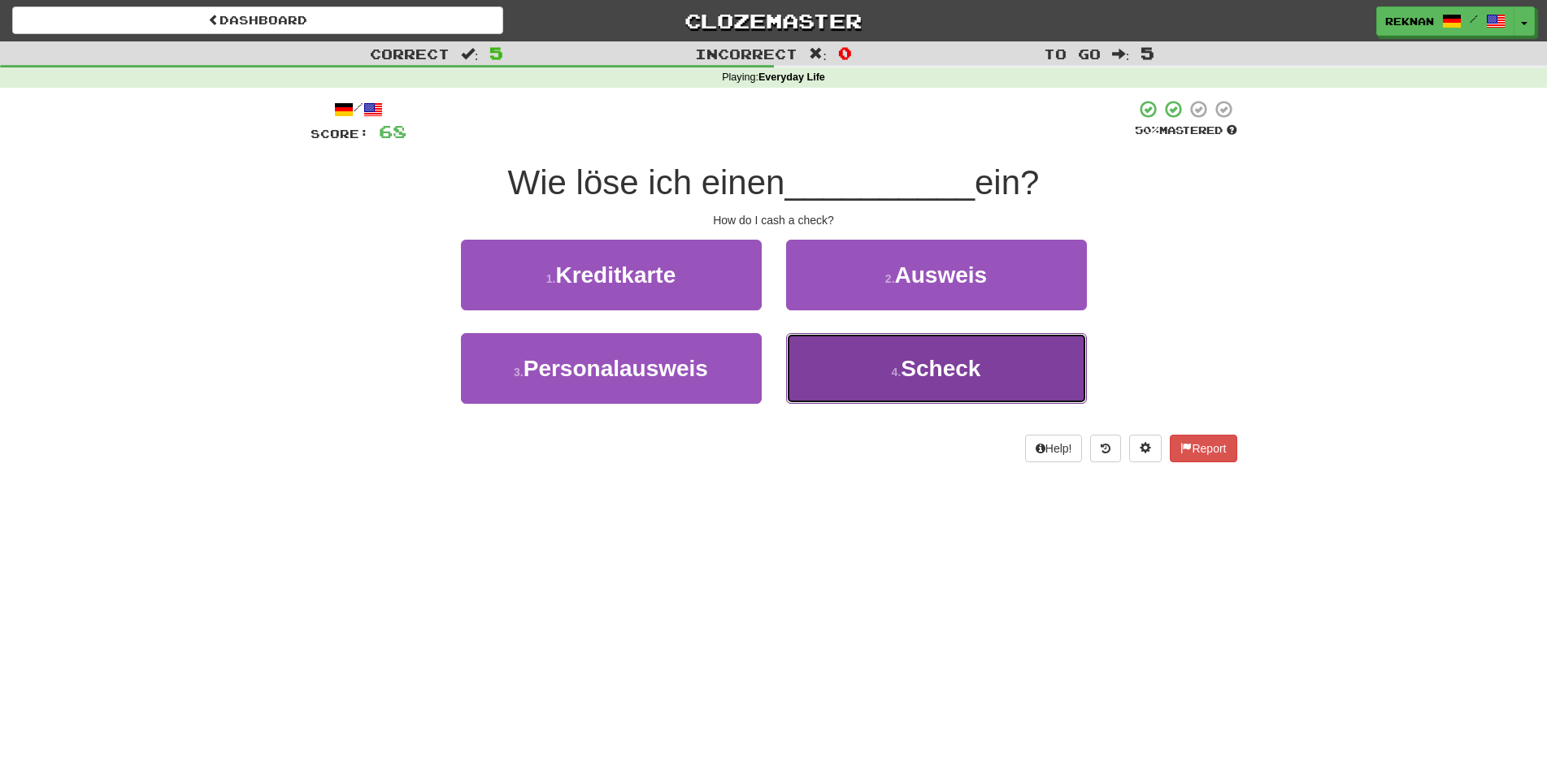
click at [844, 383] on button "4 . Scheck" at bounding box center [936, 368] width 301 height 71
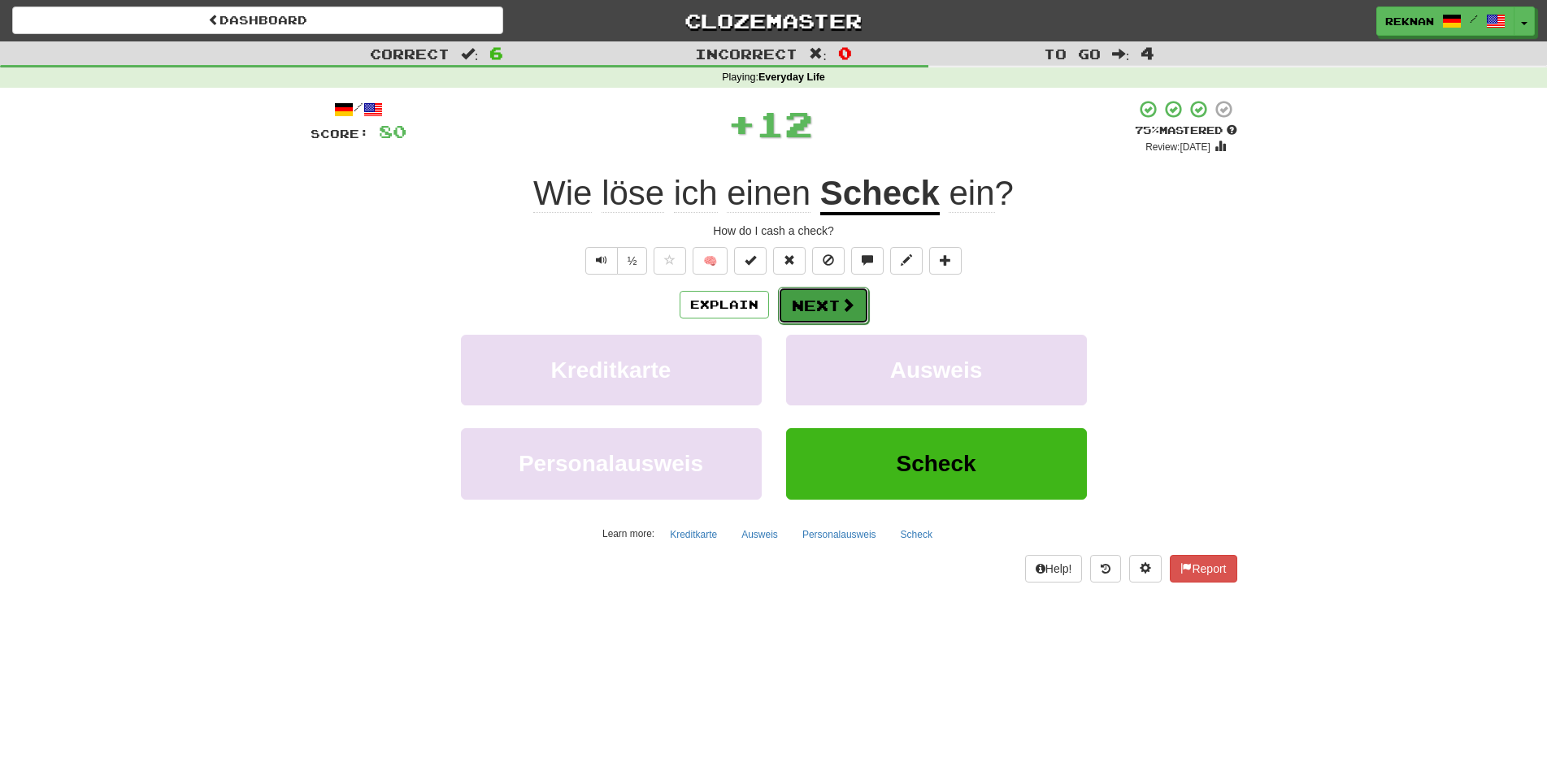
click at [810, 323] on button "Next" at bounding box center [823, 305] width 91 height 37
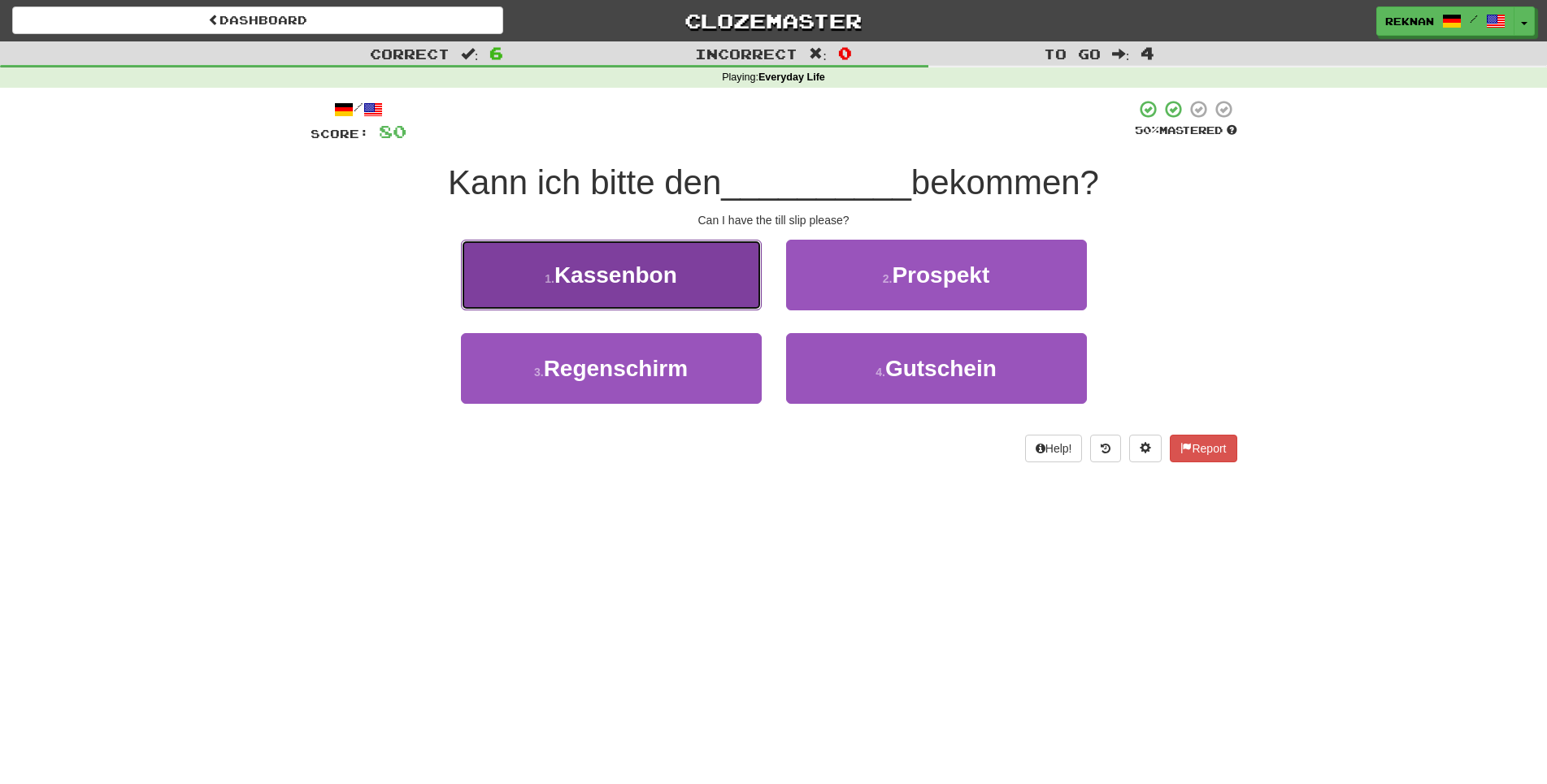
click at [716, 310] on button "1 . Kassenbon" at bounding box center [611, 275] width 301 height 71
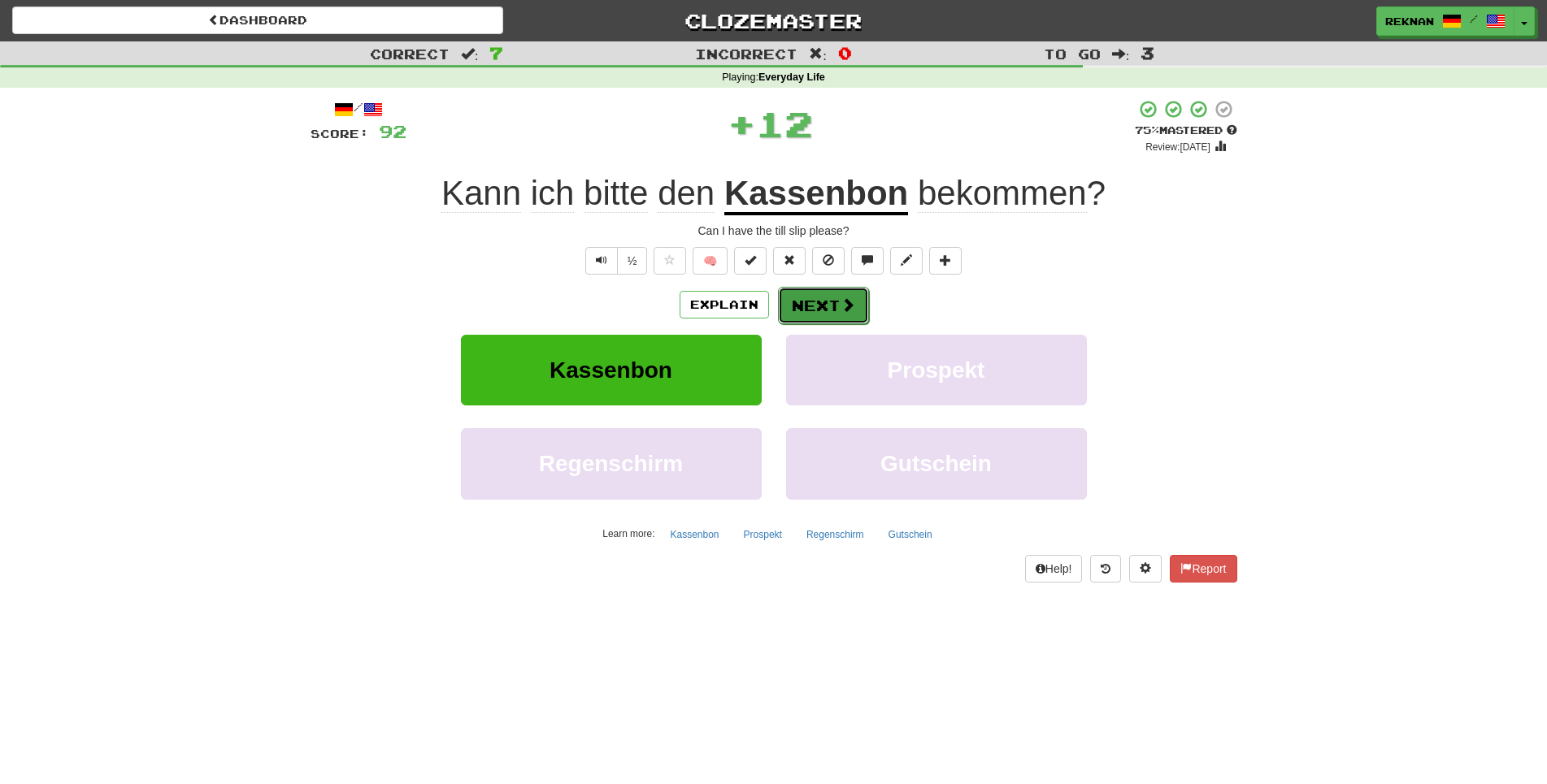
click at [796, 324] on button "Next" at bounding box center [823, 305] width 91 height 37
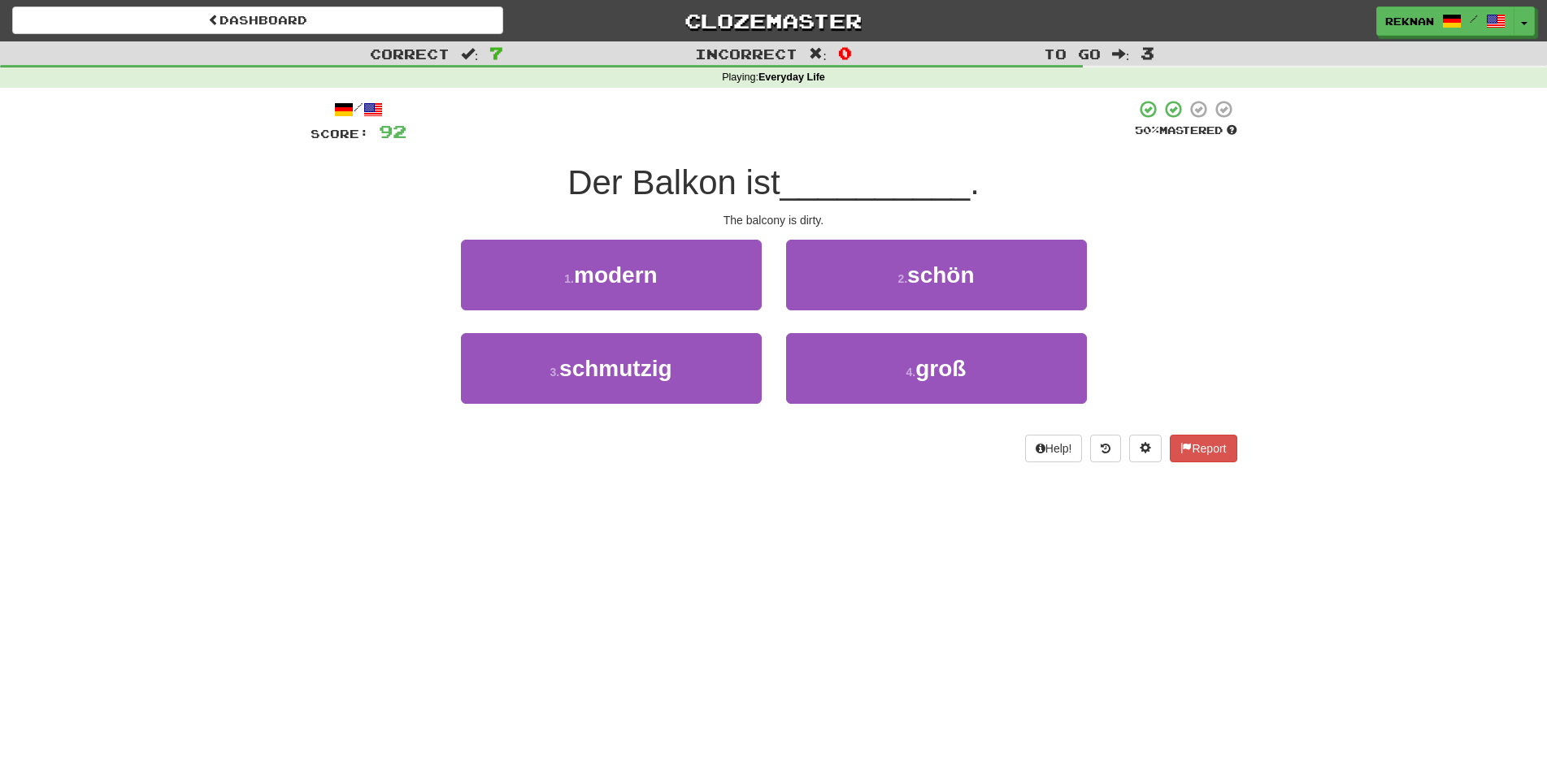
click at [683, 426] on div "3 . schmutzig" at bounding box center [611, 379] width 325 height 93
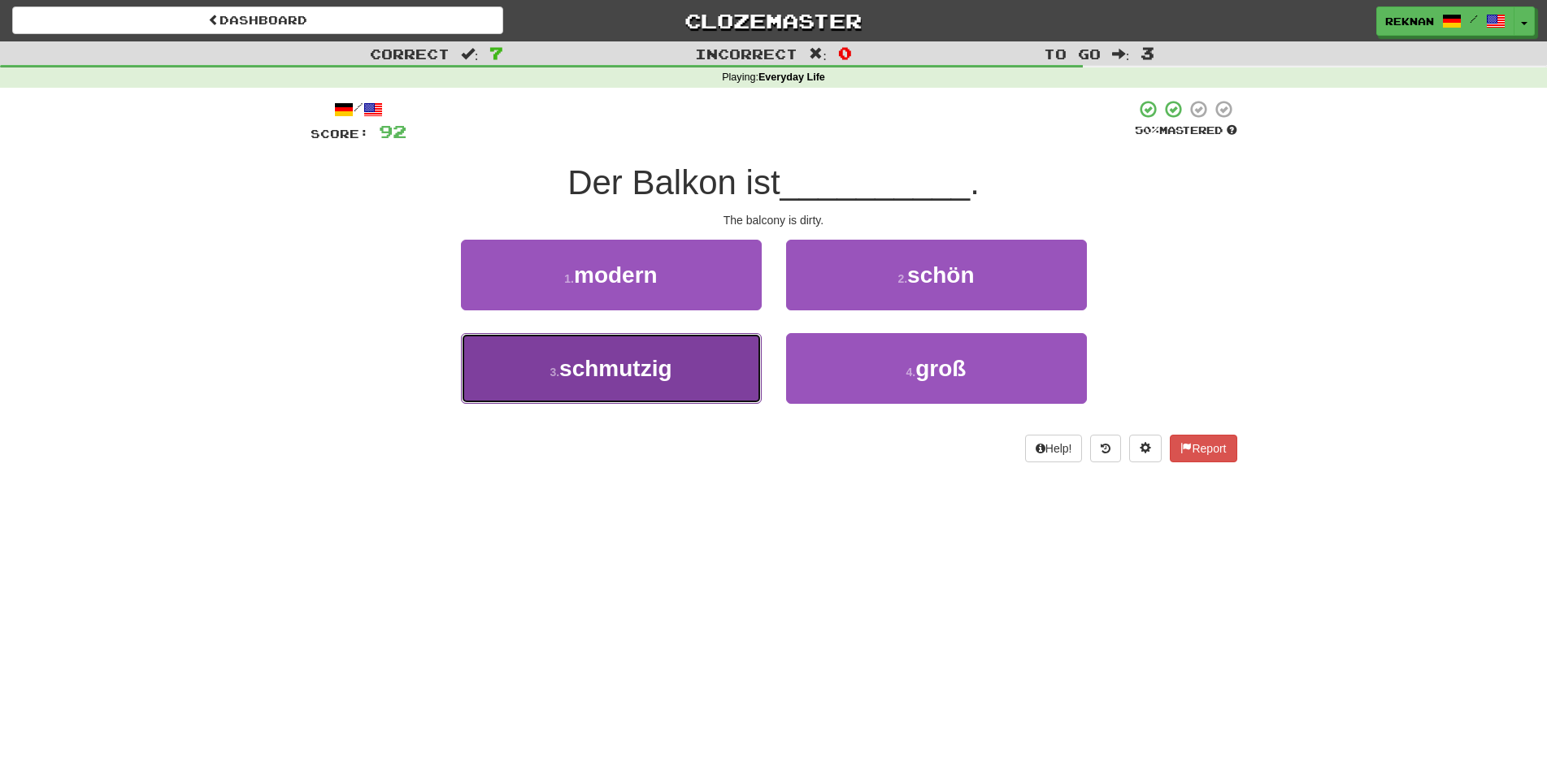
click at [700, 404] on button "3 . schmutzig" at bounding box center [611, 368] width 301 height 71
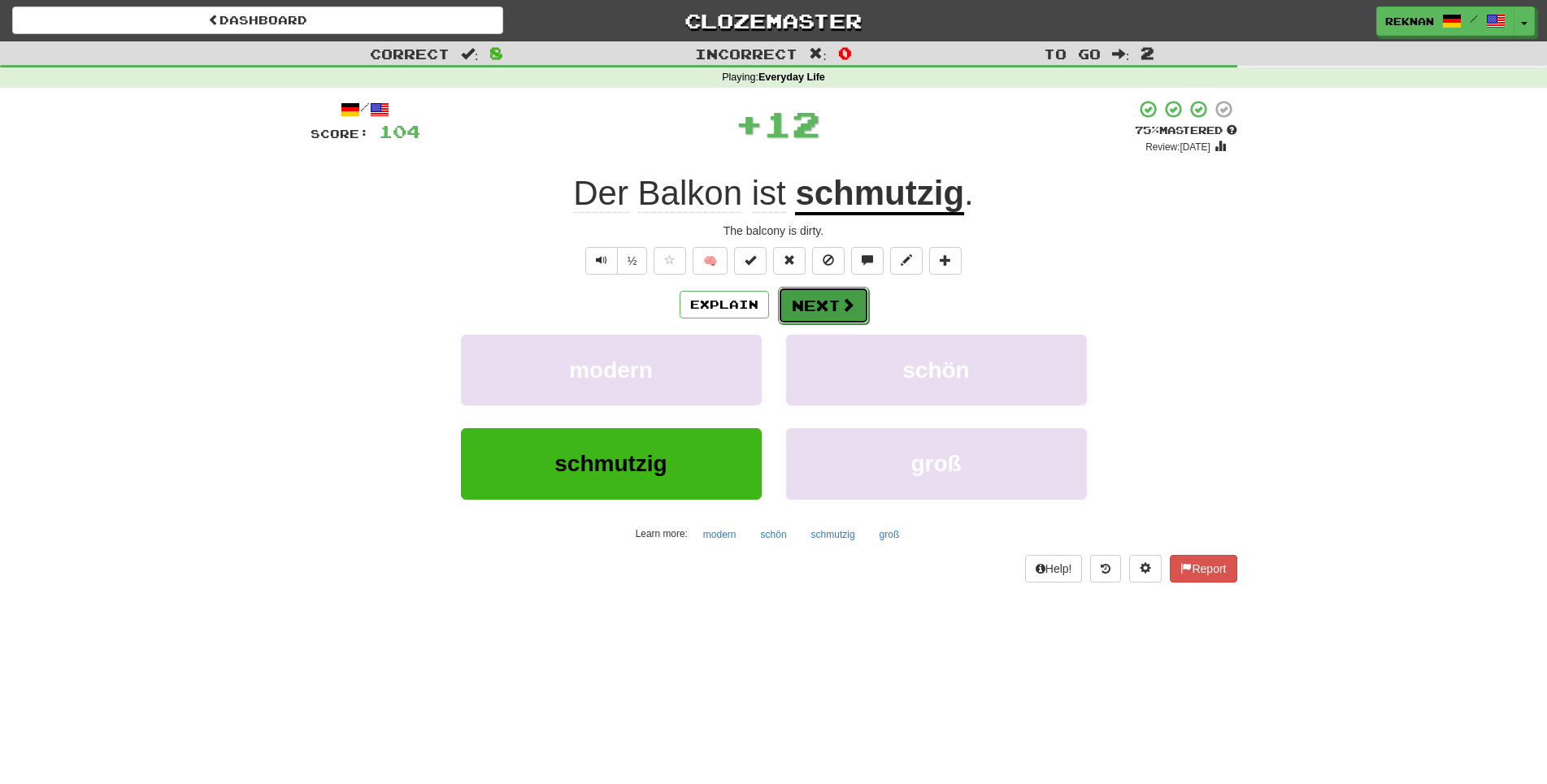
click at [823, 324] on button "Next" at bounding box center [823, 305] width 91 height 37
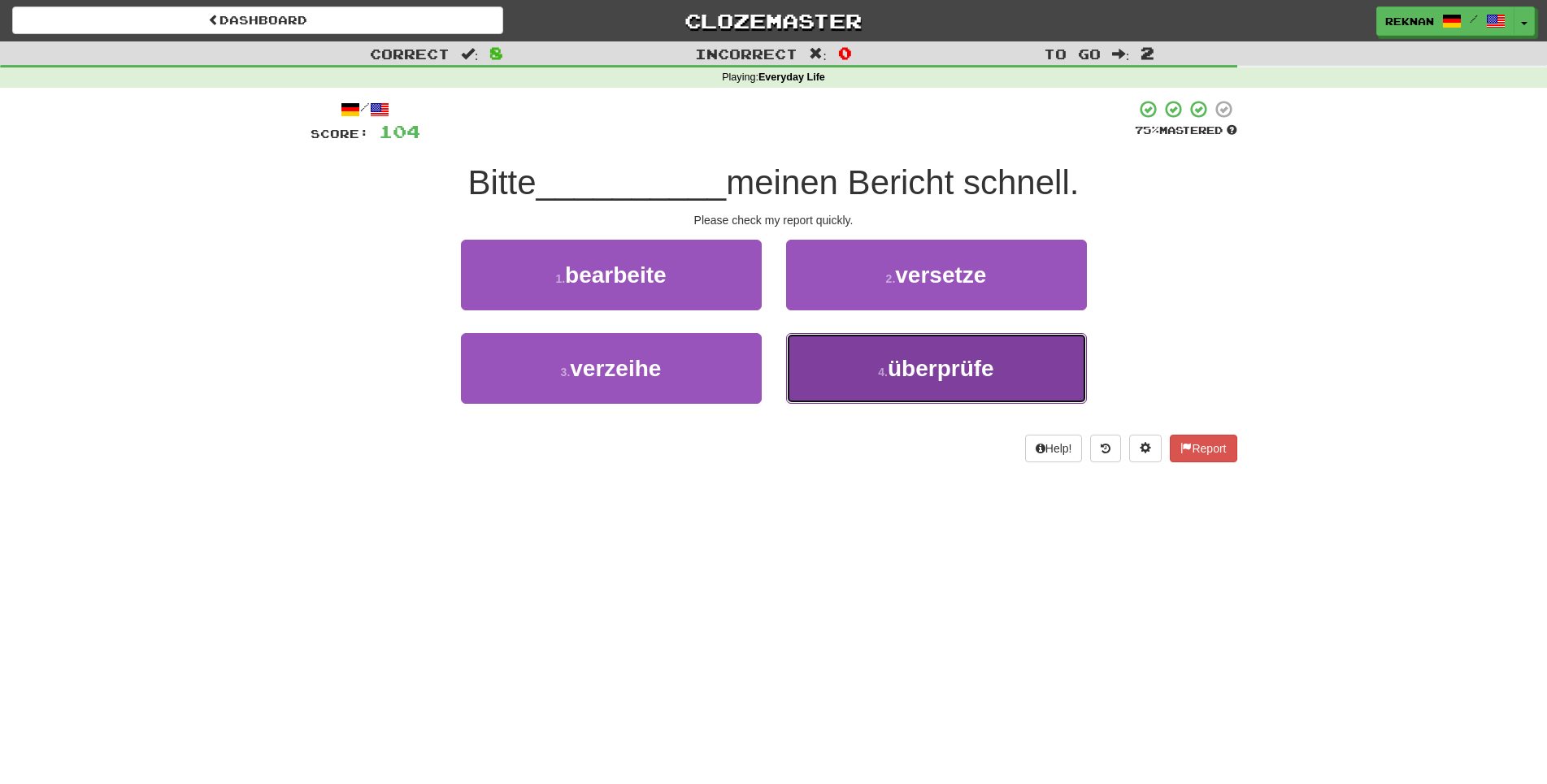
click at [897, 381] on span "überprüfe" at bounding box center [941, 368] width 106 height 25
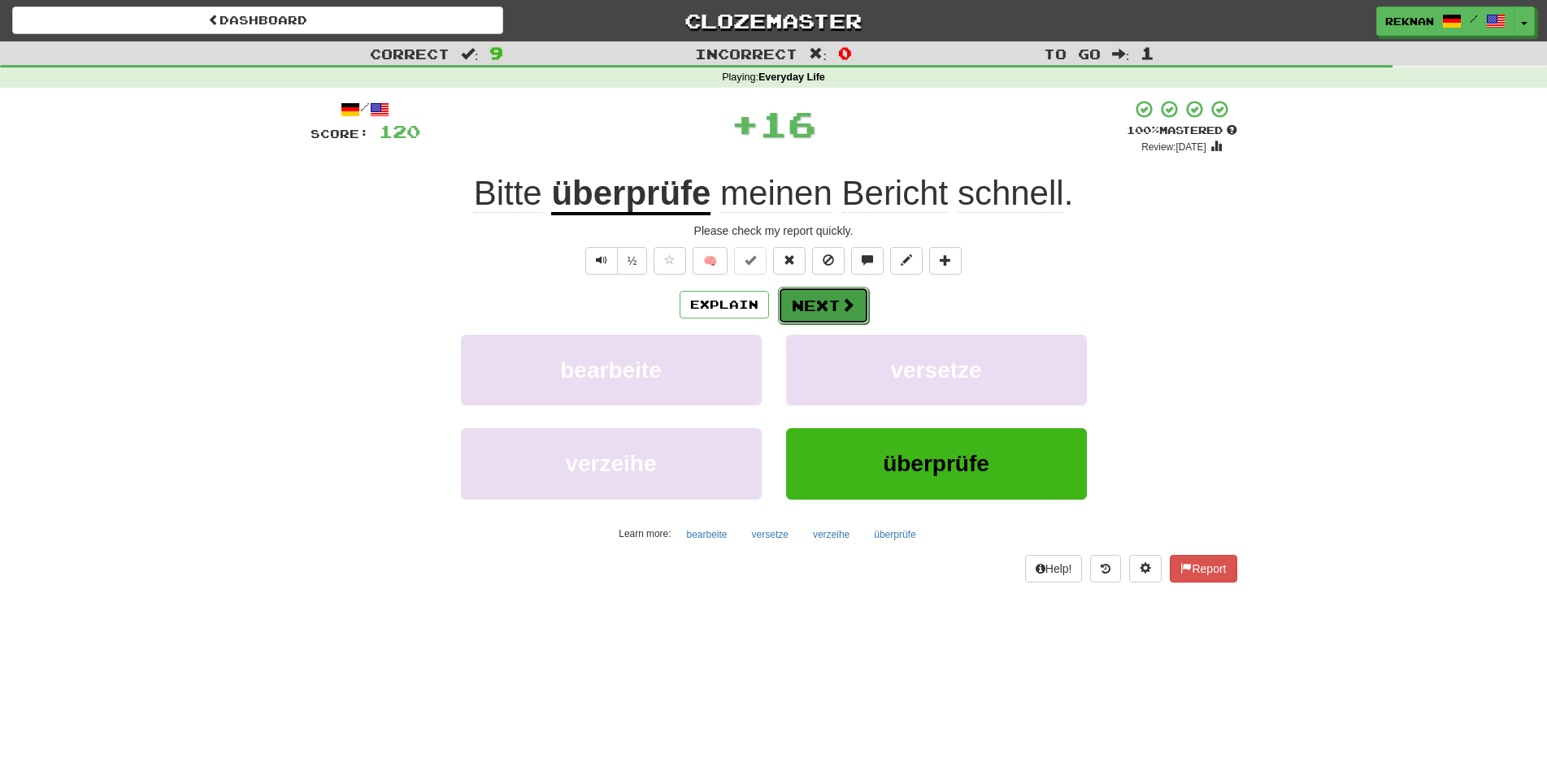
click at [833, 324] on button "Next" at bounding box center [823, 305] width 91 height 37
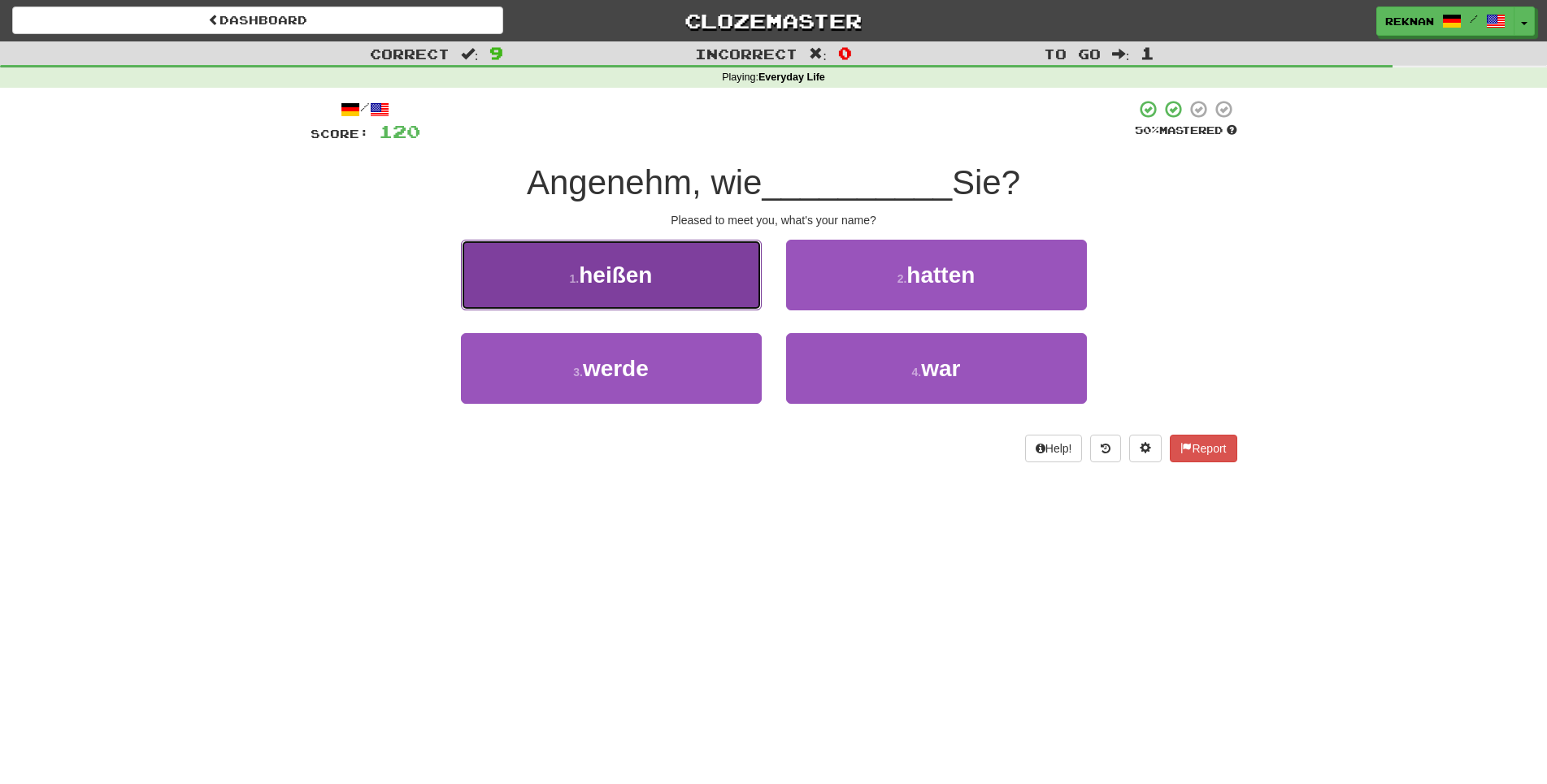
click at [709, 294] on button "1 . heißen" at bounding box center [611, 275] width 301 height 71
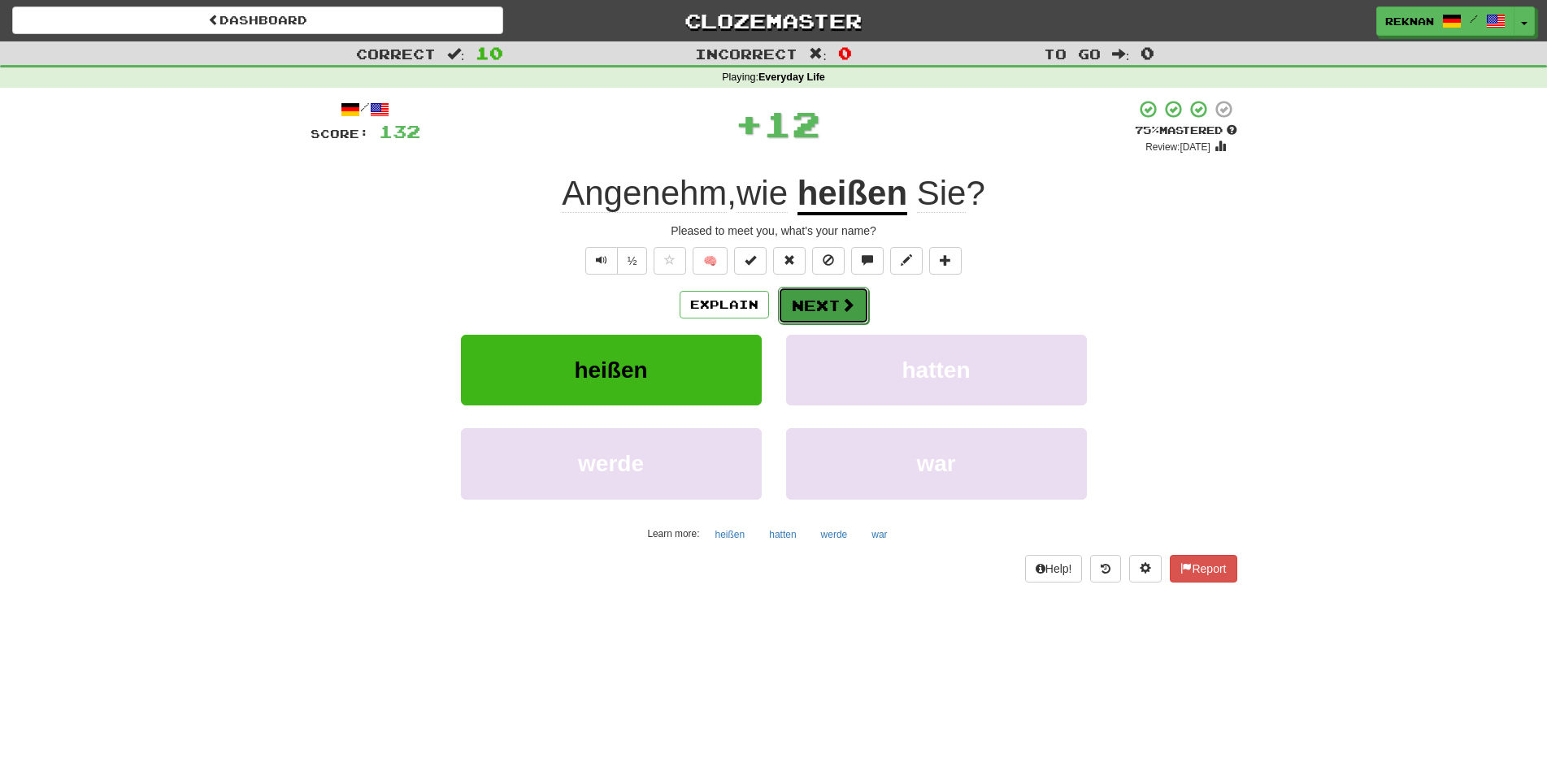
click at [825, 323] on button "Next" at bounding box center [823, 305] width 91 height 37
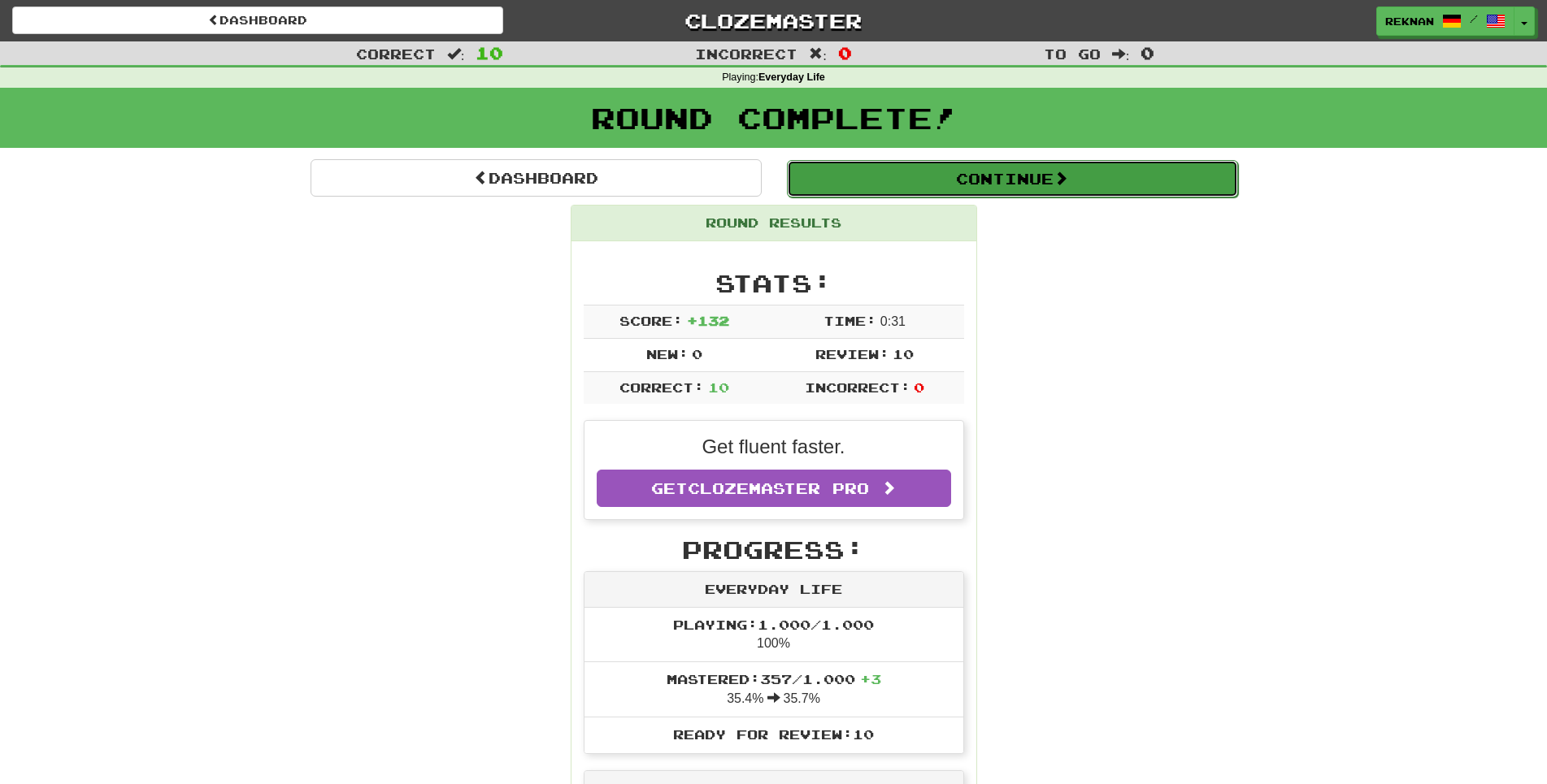
click at [980, 198] on button "Continue" at bounding box center [1012, 178] width 451 height 37
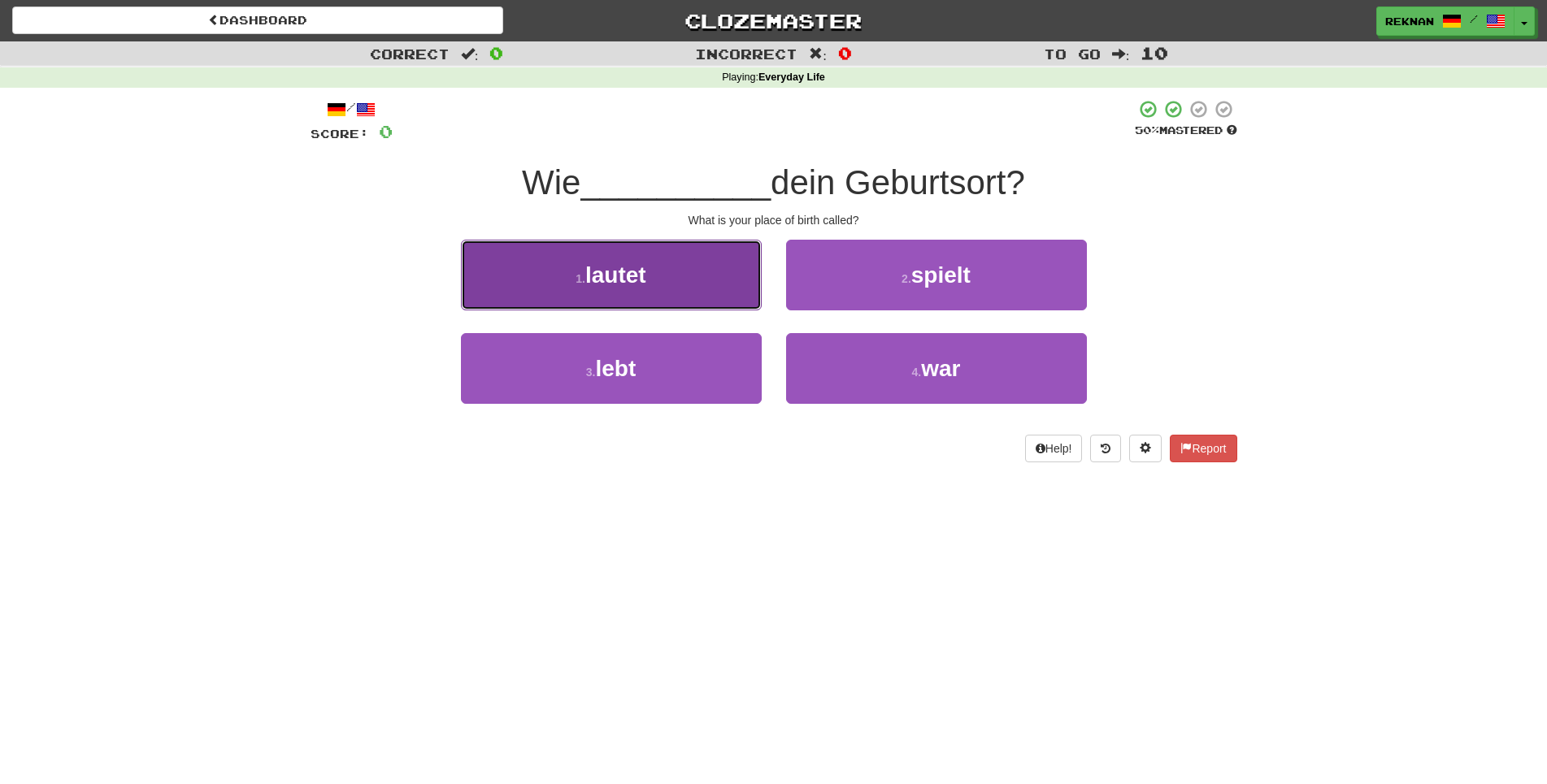
click at [578, 309] on button "1 . lautet" at bounding box center [611, 275] width 301 height 71
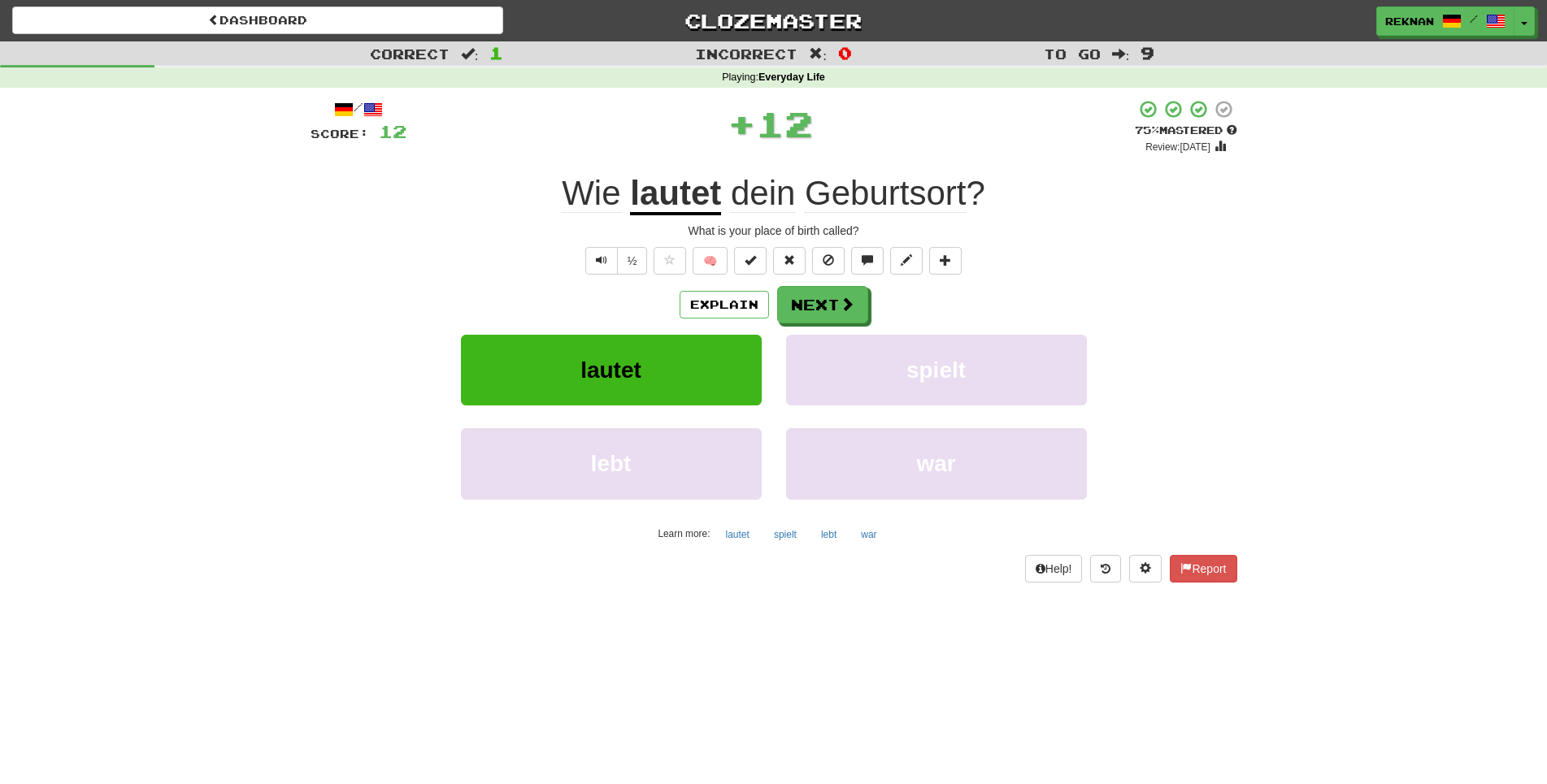
click at [800, 308] on div "/ Score: 12 + 12 75 % Mastered Review: 2025-10-16 Wie lautet dein Geburtsort ? …" at bounding box center [774, 340] width 927 height 483
drag, startPoint x: 800, startPoint y: 308, endPoint x: 809, endPoint y: 322, distance: 16.6
click at [809, 322] on div "/ Score: 12 + 12 75 % Mastered Review: 2025-10-16 Wie lautet dein Geburtsort ? …" at bounding box center [774, 340] width 927 height 483
click at [813, 322] on button "Next" at bounding box center [823, 305] width 91 height 37
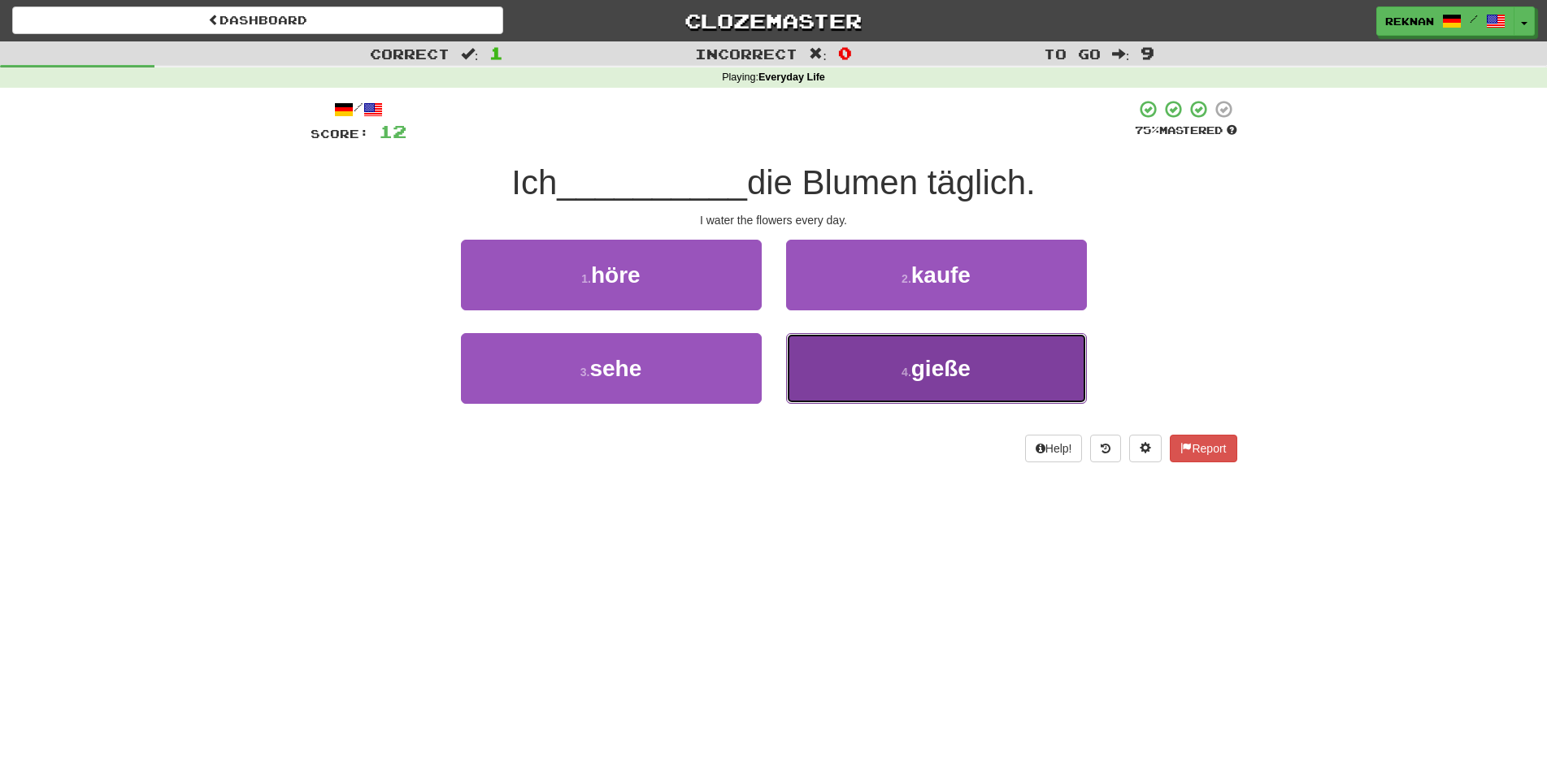
click at [880, 400] on button "4 . gieße" at bounding box center [936, 368] width 301 height 71
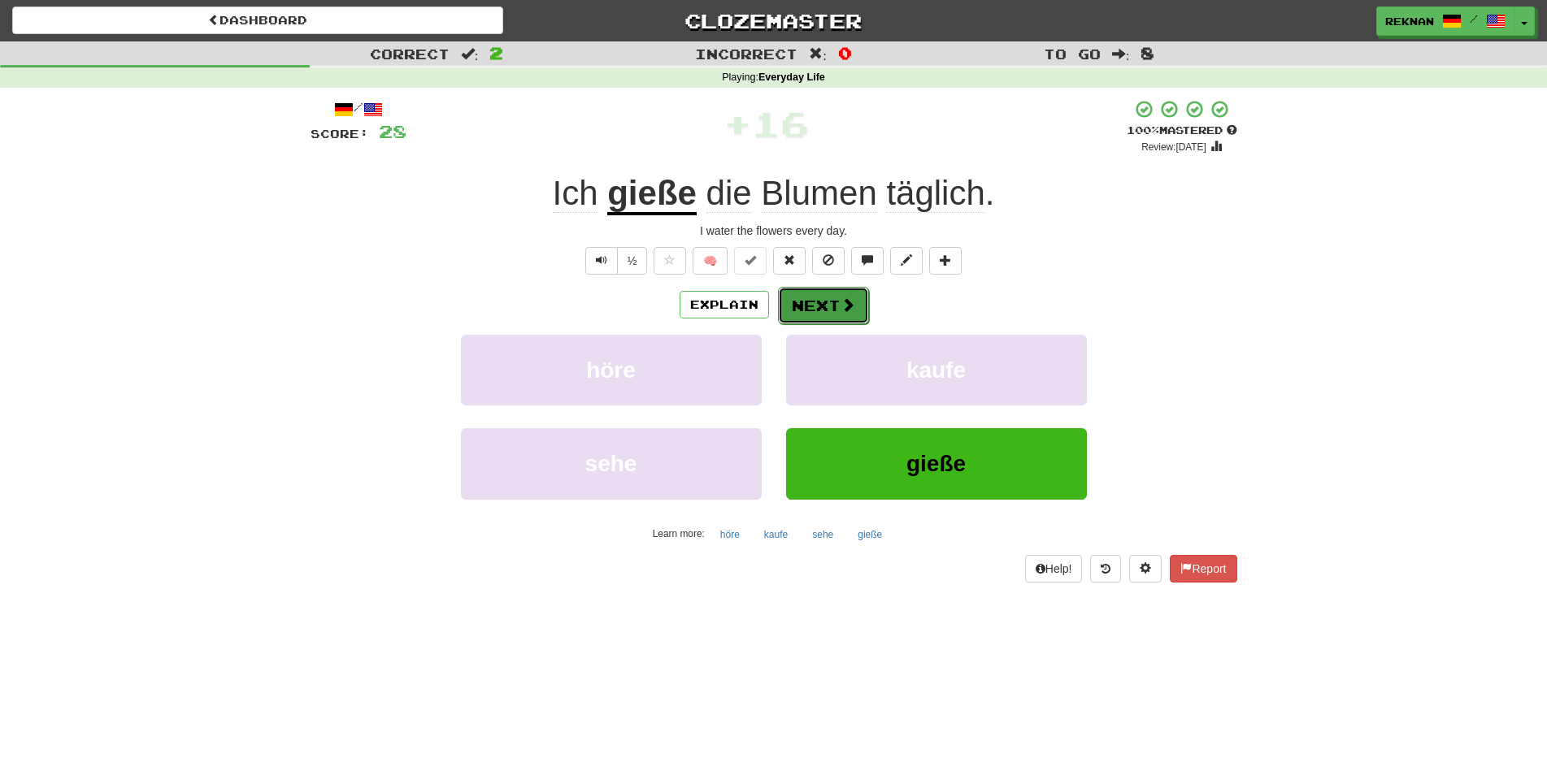
click at [834, 324] on button "Next" at bounding box center [823, 305] width 91 height 37
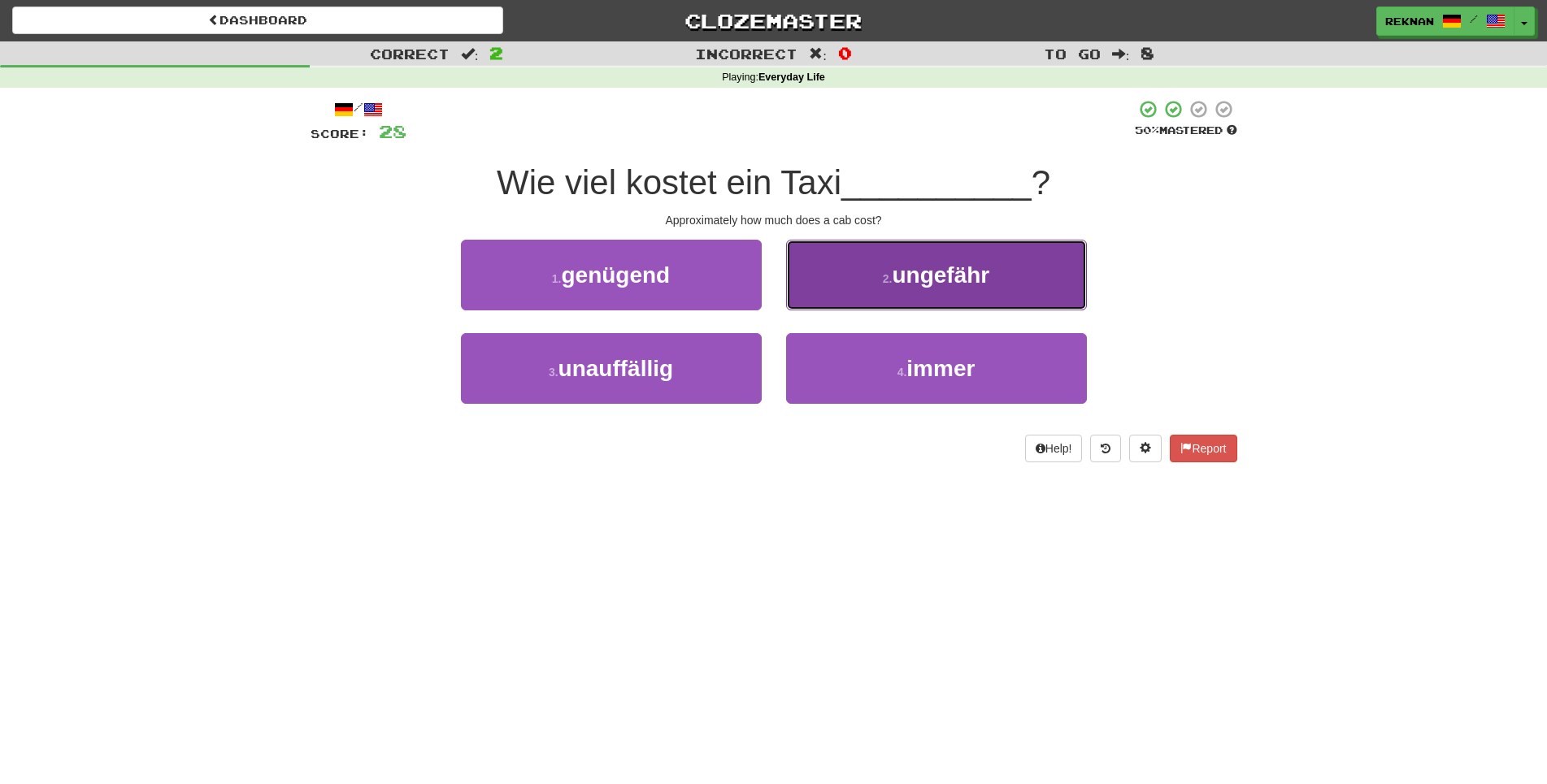
click at [903, 288] on span "ungefähr" at bounding box center [940, 275] width 97 height 25
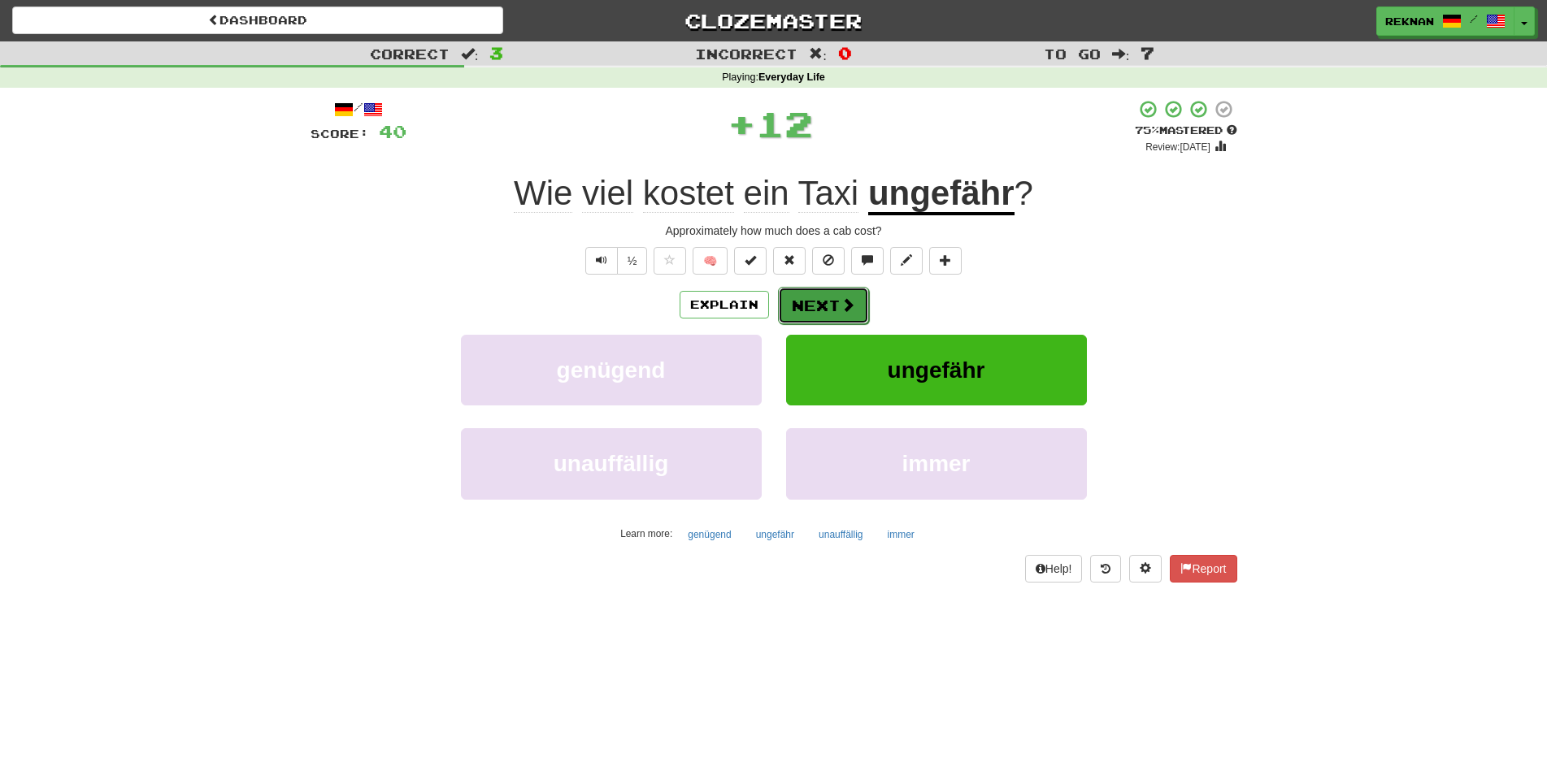
click at [859, 324] on button "Next" at bounding box center [823, 305] width 91 height 37
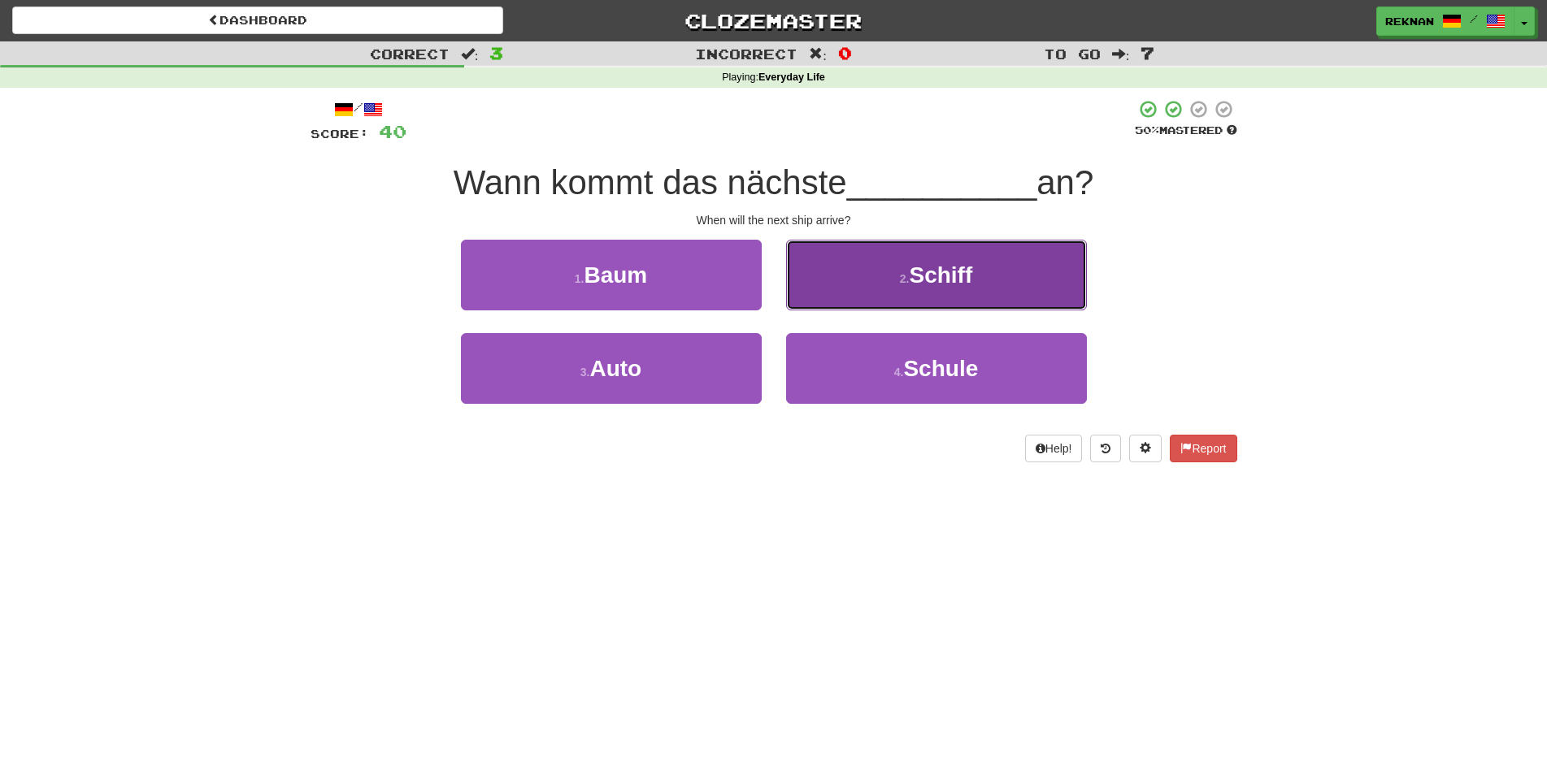
click at [896, 288] on button "2 . Schiff" at bounding box center [936, 275] width 301 height 71
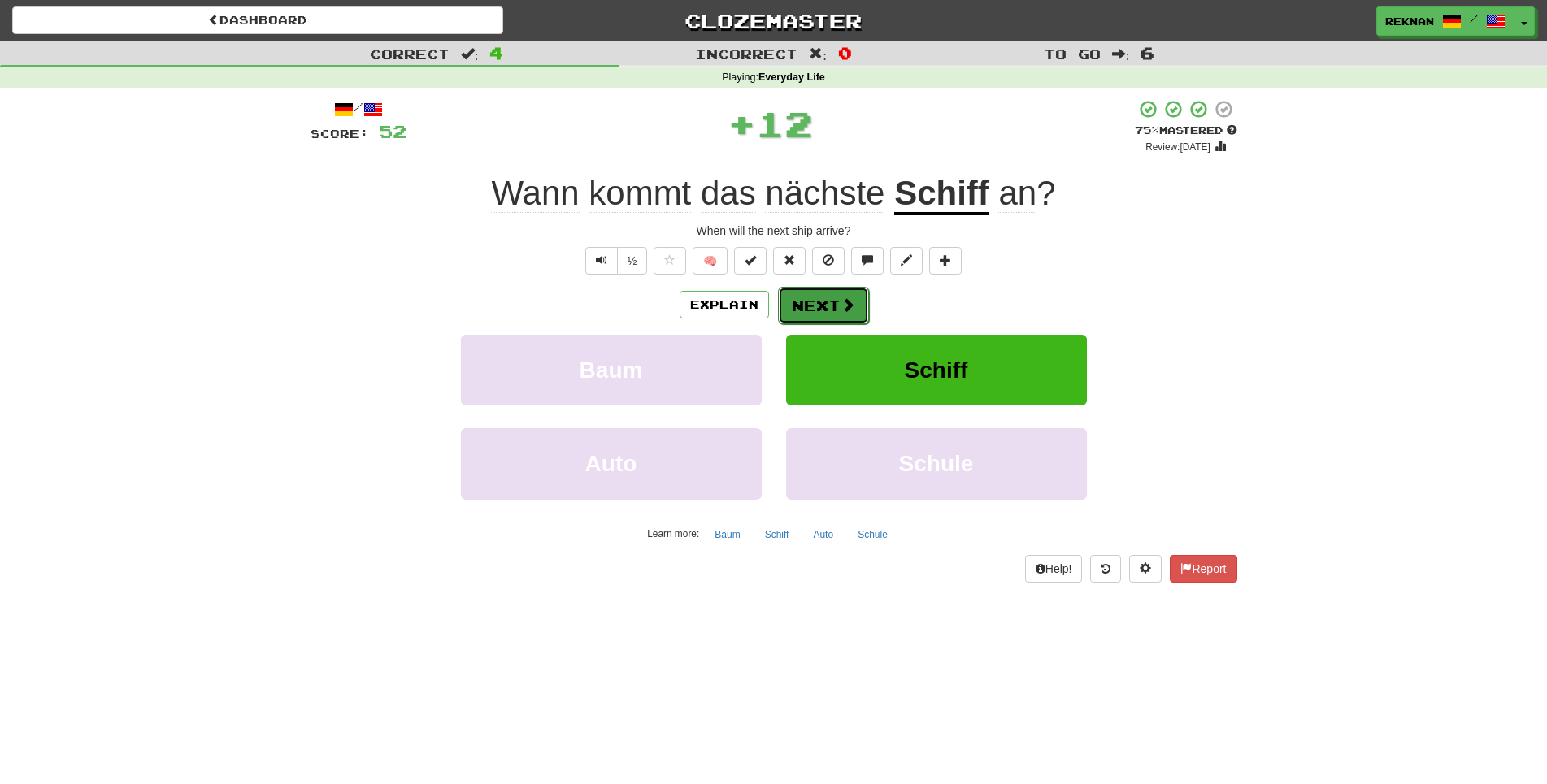
click at [861, 324] on button "Next" at bounding box center [823, 305] width 91 height 37
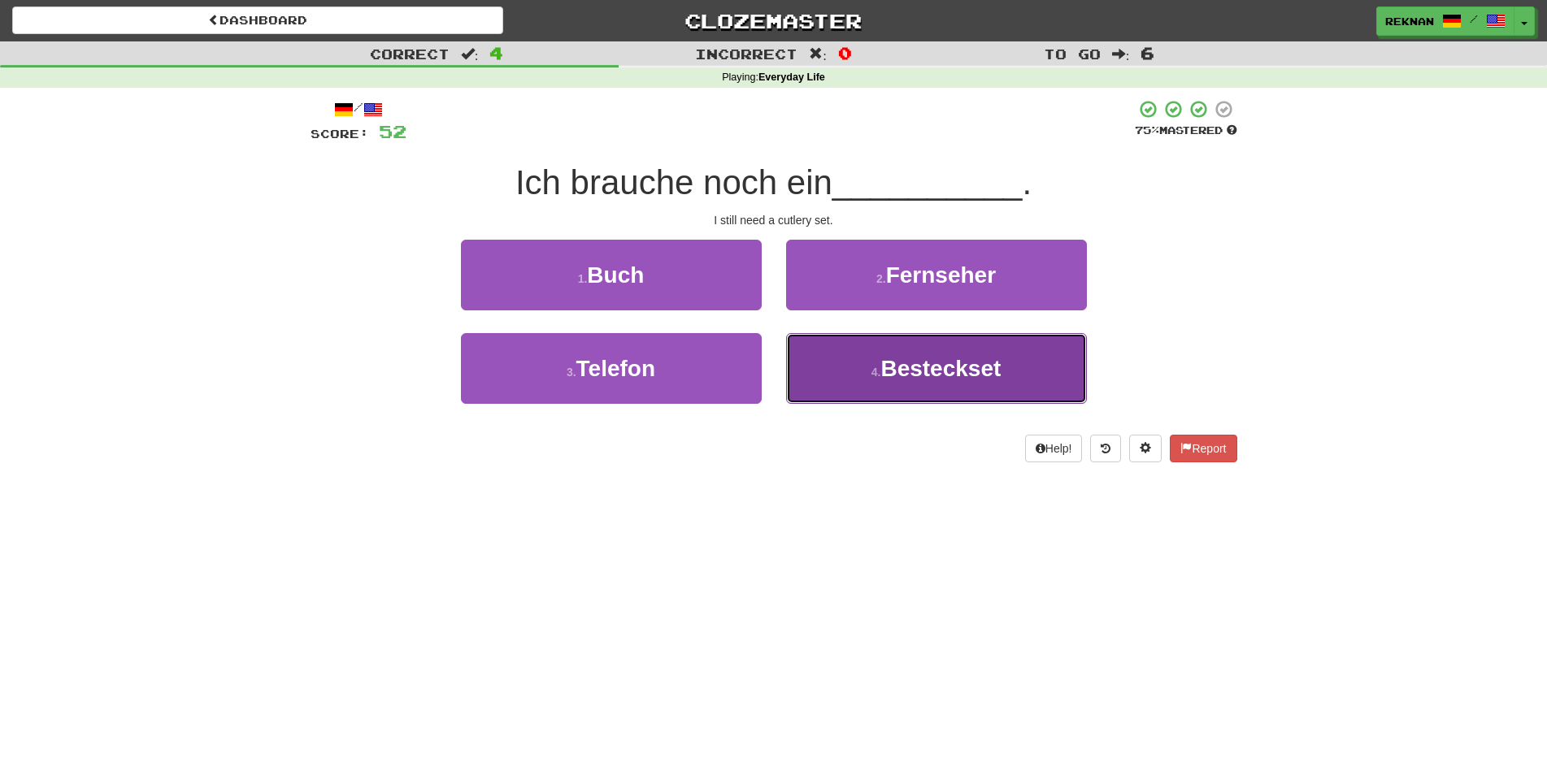
click at [875, 378] on small "4 ." at bounding box center [876, 372] width 10 height 13
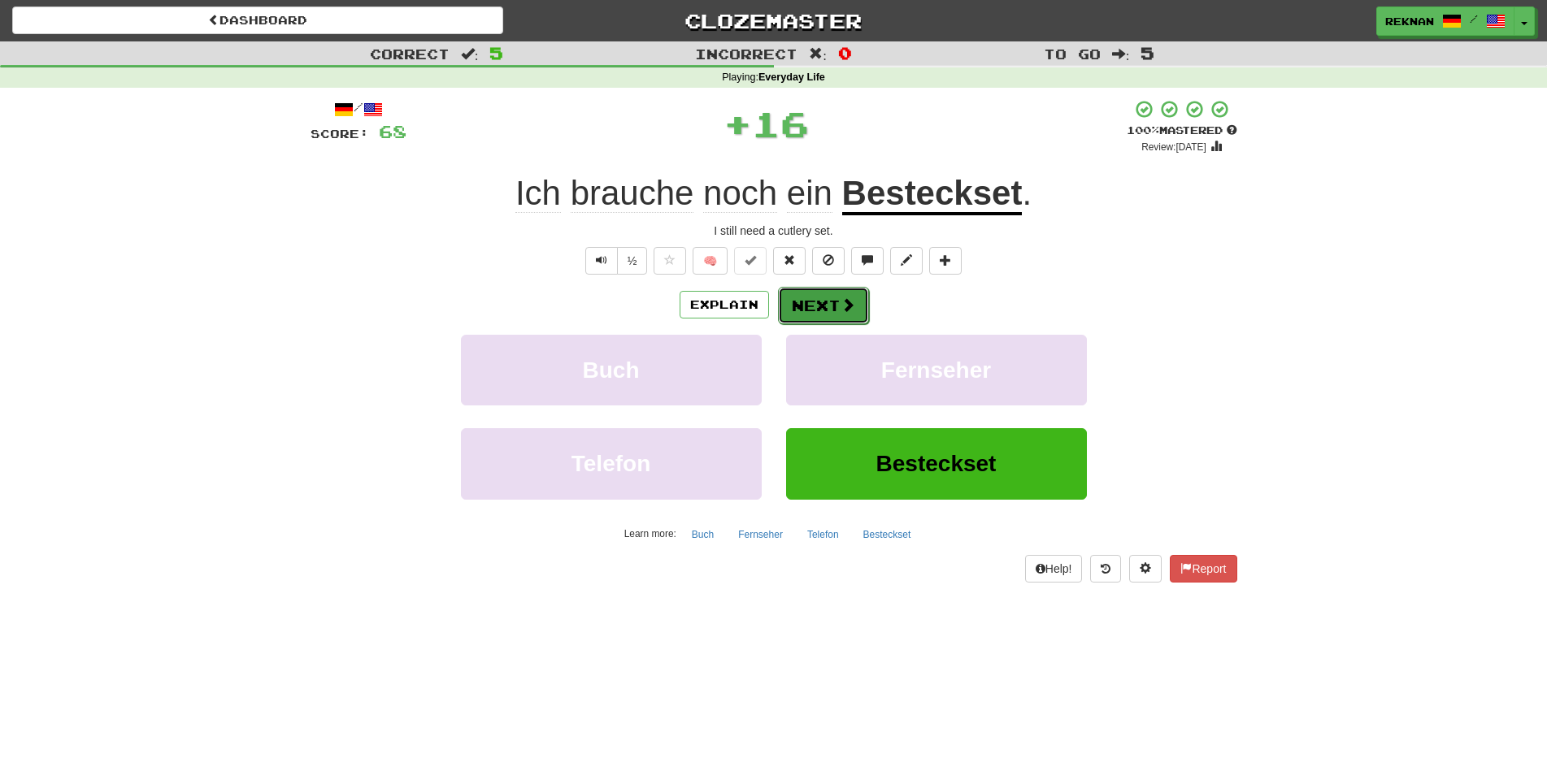
click at [802, 324] on button "Next" at bounding box center [823, 305] width 91 height 37
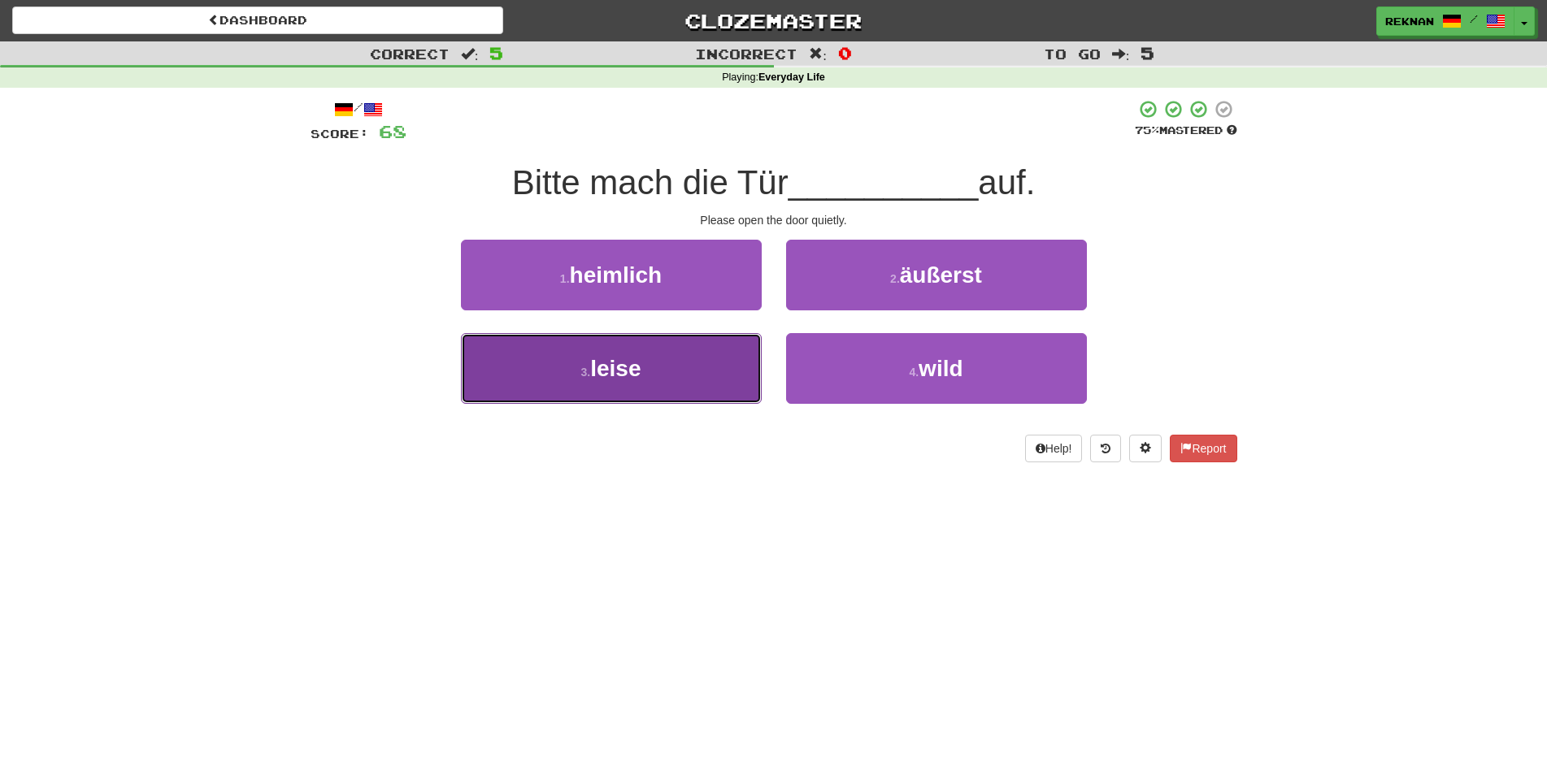
click at [685, 404] on button "3 . leise" at bounding box center [611, 368] width 301 height 71
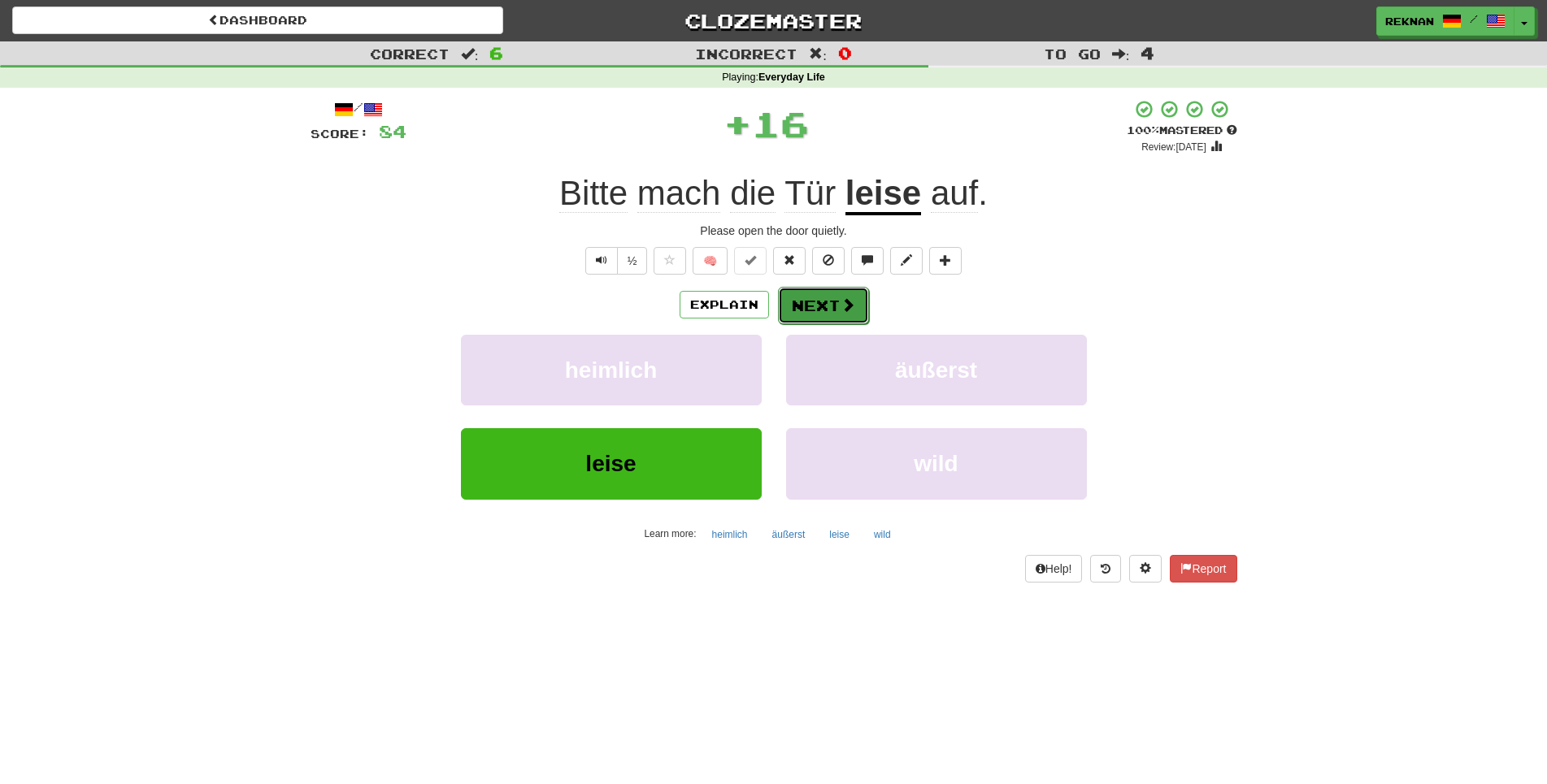
click at [852, 312] on span at bounding box center [848, 305] width 15 height 15
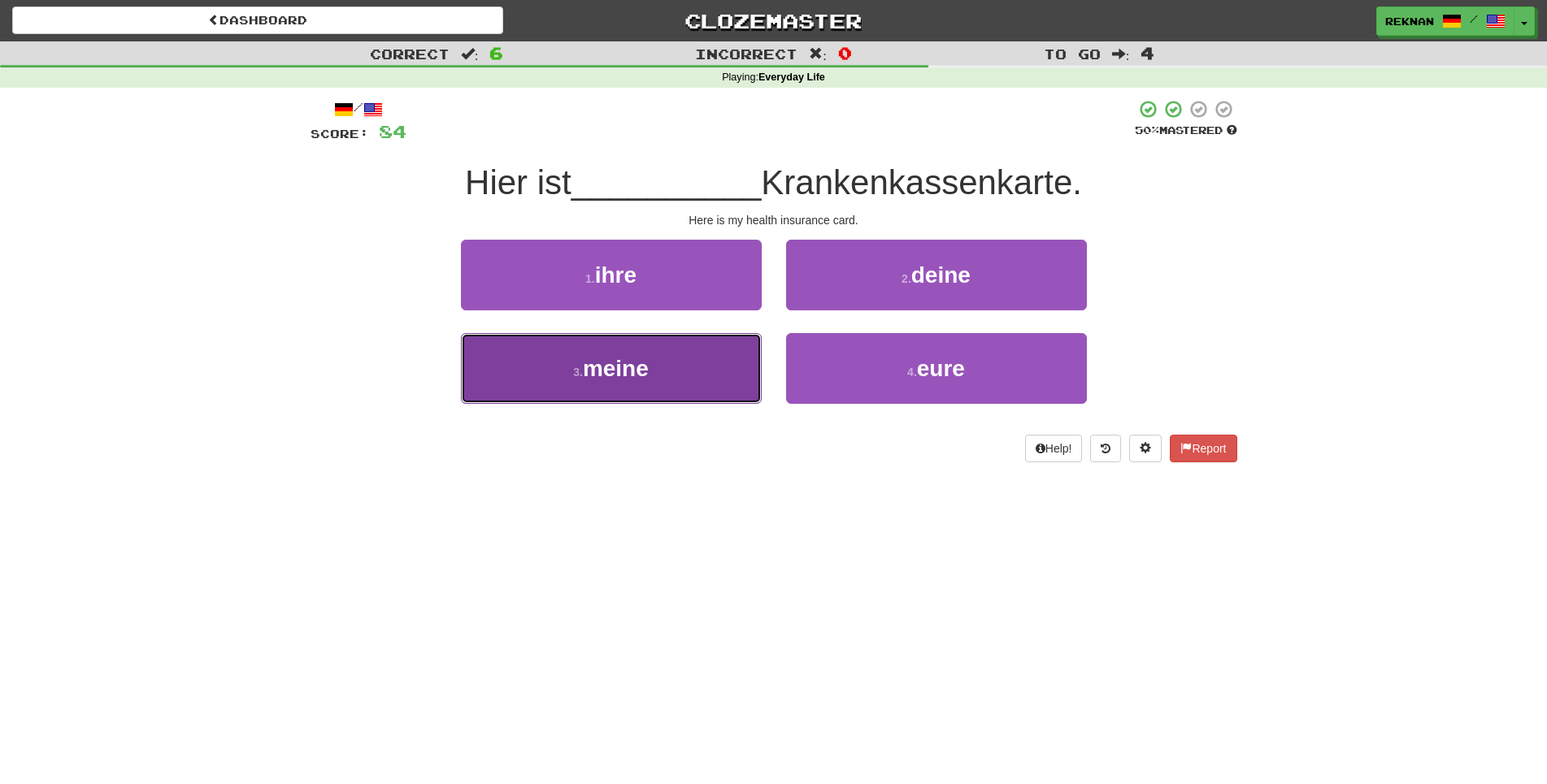
click at [668, 395] on button "3 . meine" at bounding box center [611, 368] width 301 height 71
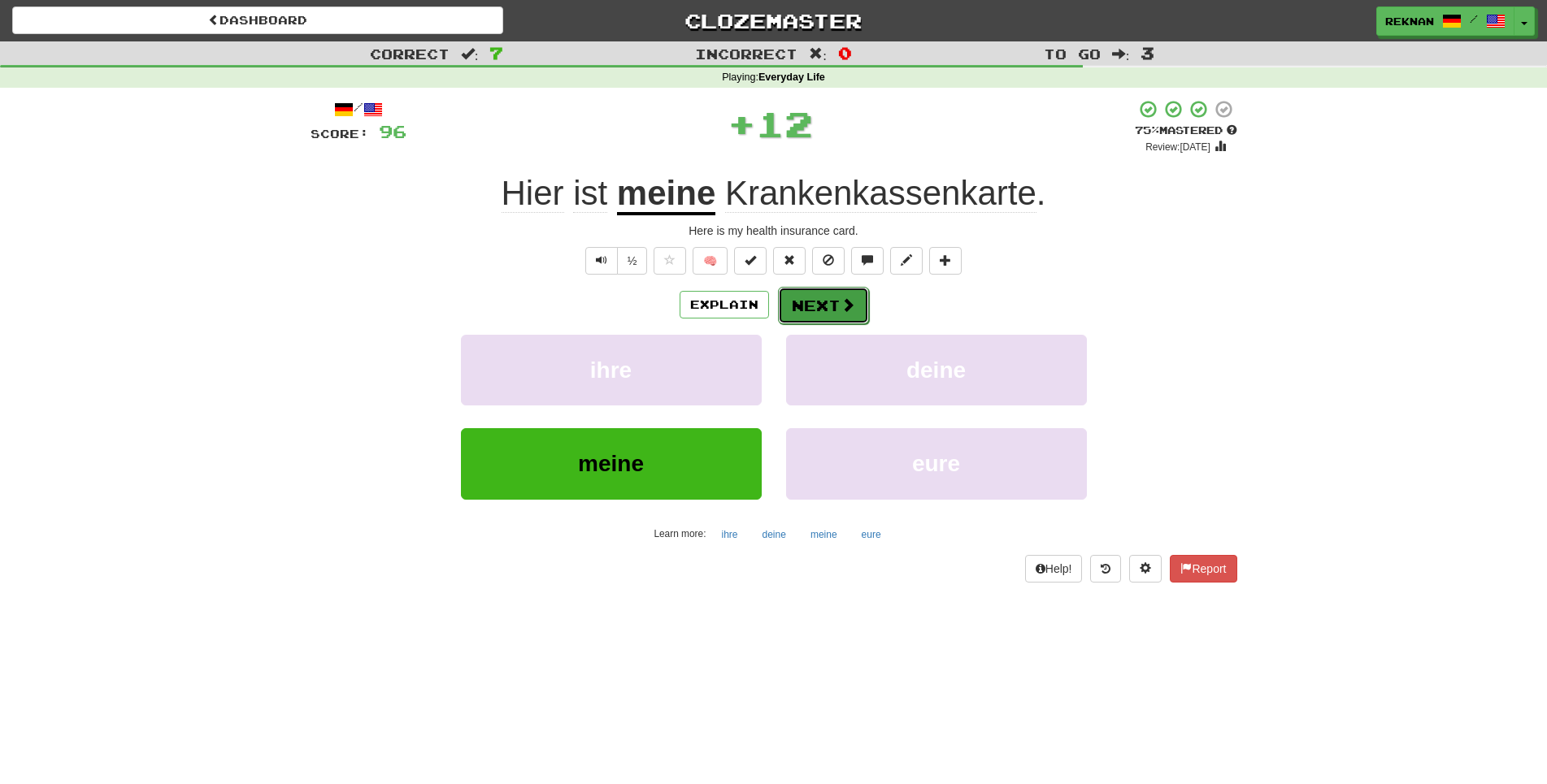
drag, startPoint x: 824, startPoint y: 321, endPoint x: 823, endPoint y: 336, distance: 15.0
click at [823, 324] on button "Next" at bounding box center [823, 305] width 91 height 37
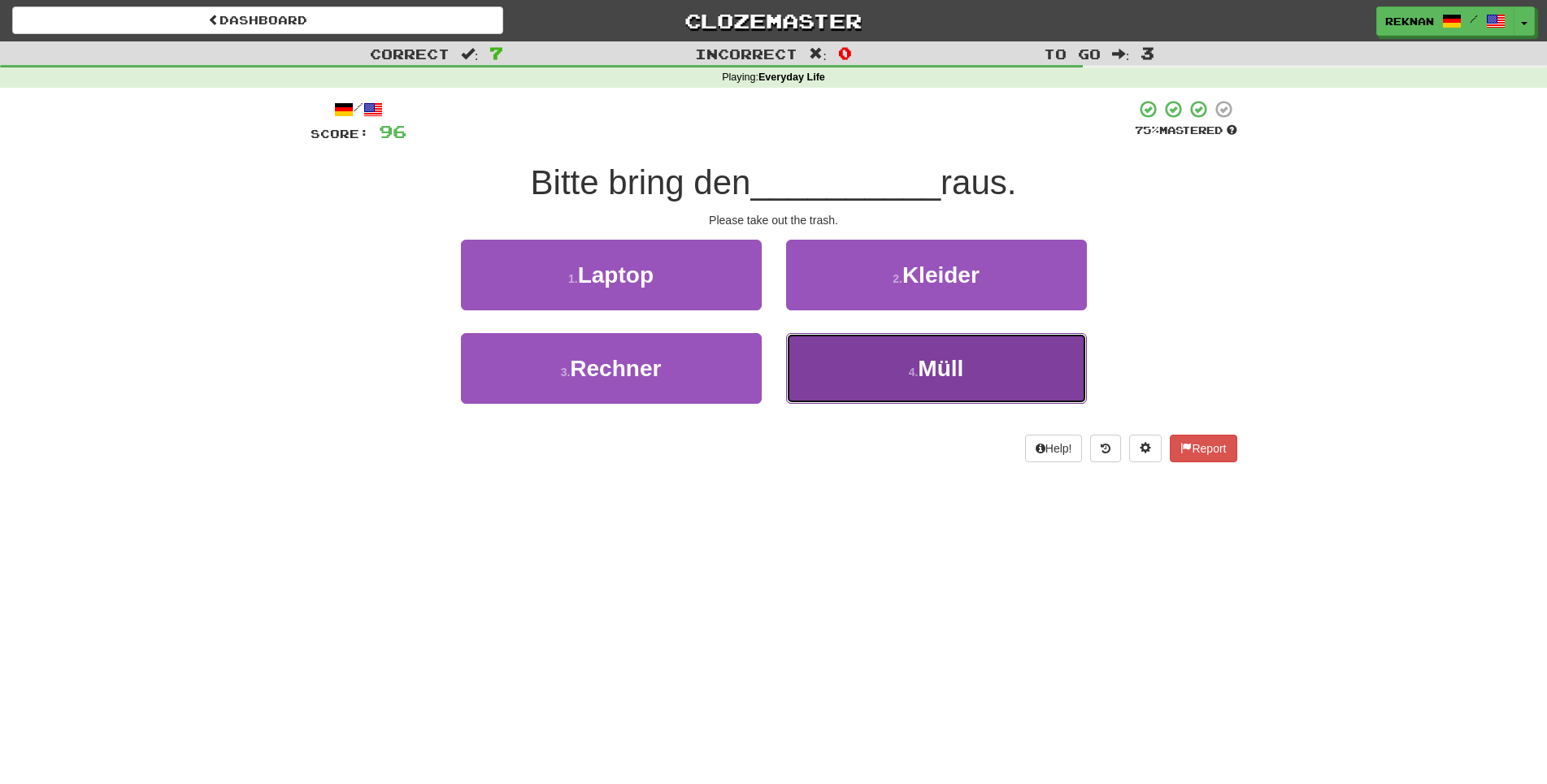
click at [901, 399] on button "4 . Müll" at bounding box center [936, 368] width 301 height 71
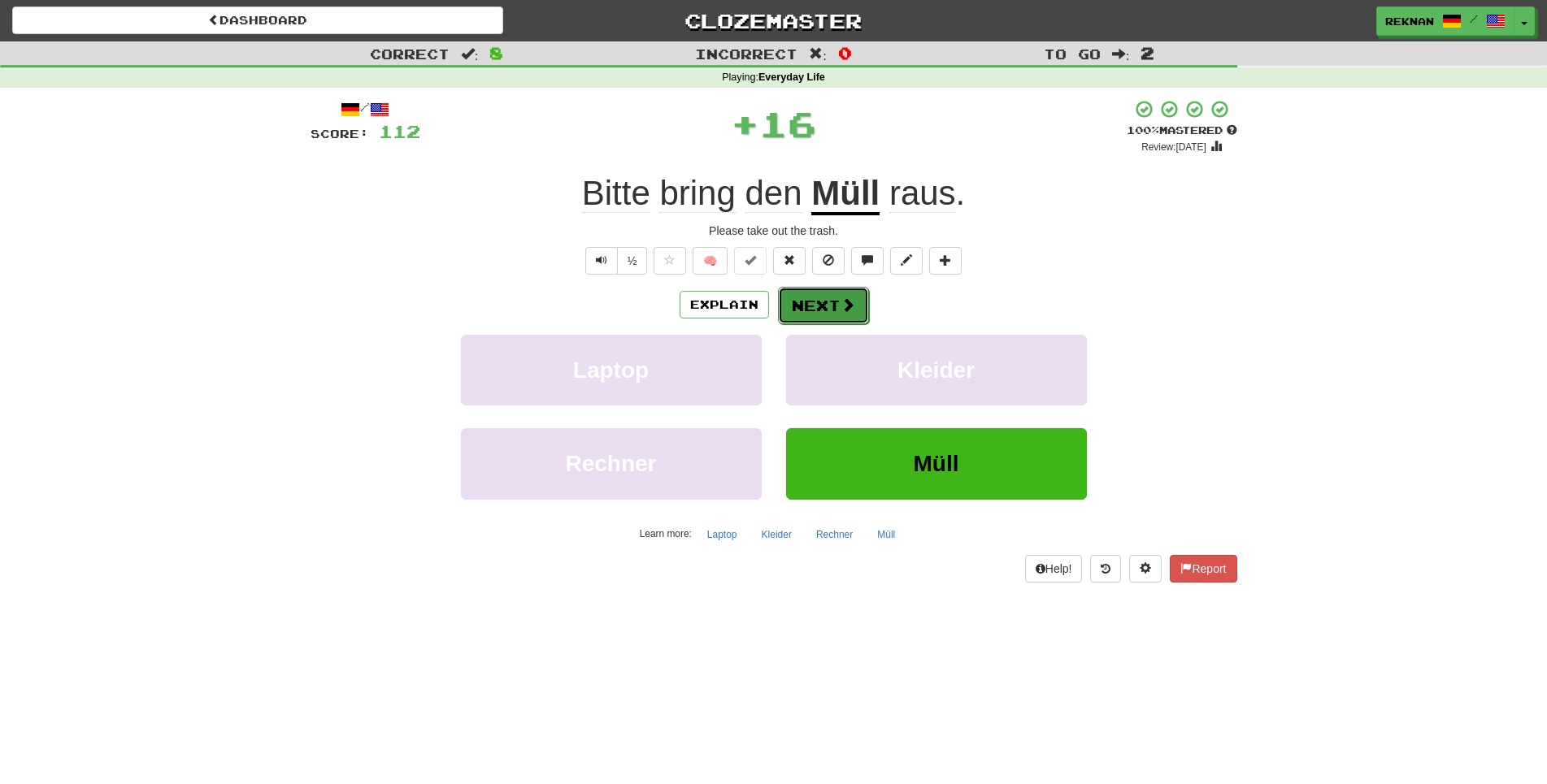
click at [824, 324] on button "Next" at bounding box center [823, 305] width 91 height 37
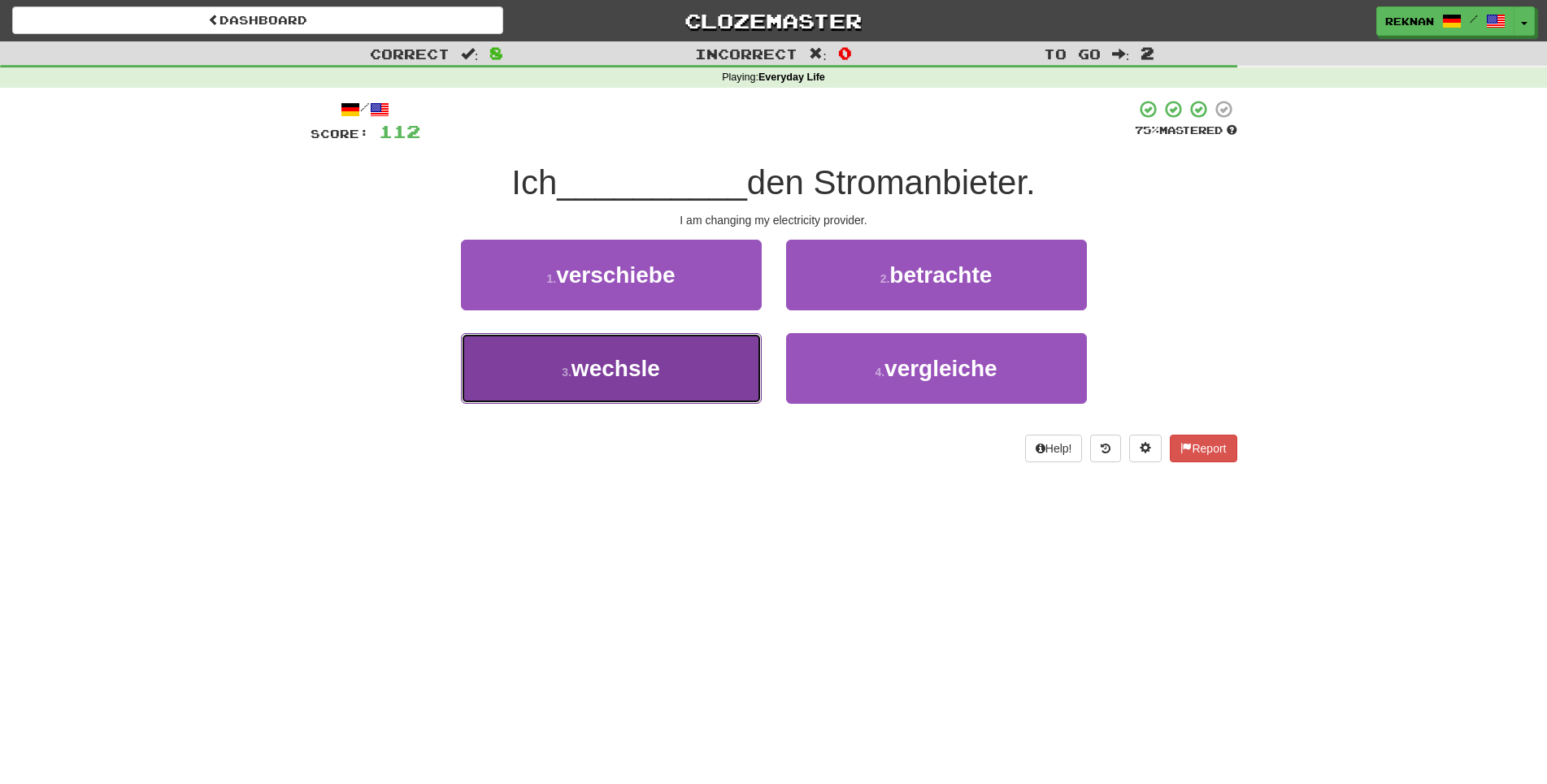
click at [657, 381] on span "wechsle" at bounding box center [616, 368] width 89 height 25
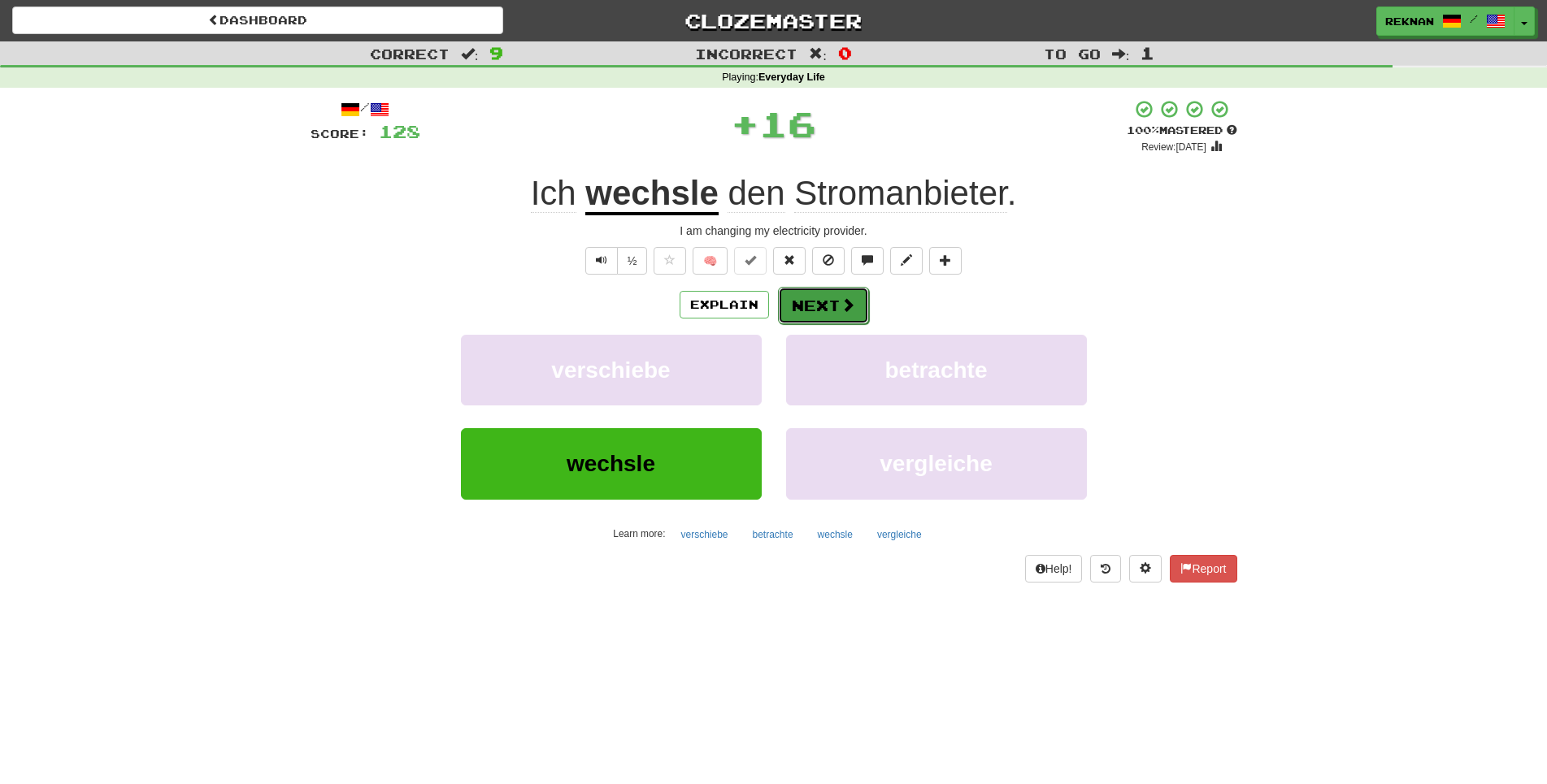
click at [818, 324] on button "Next" at bounding box center [823, 305] width 91 height 37
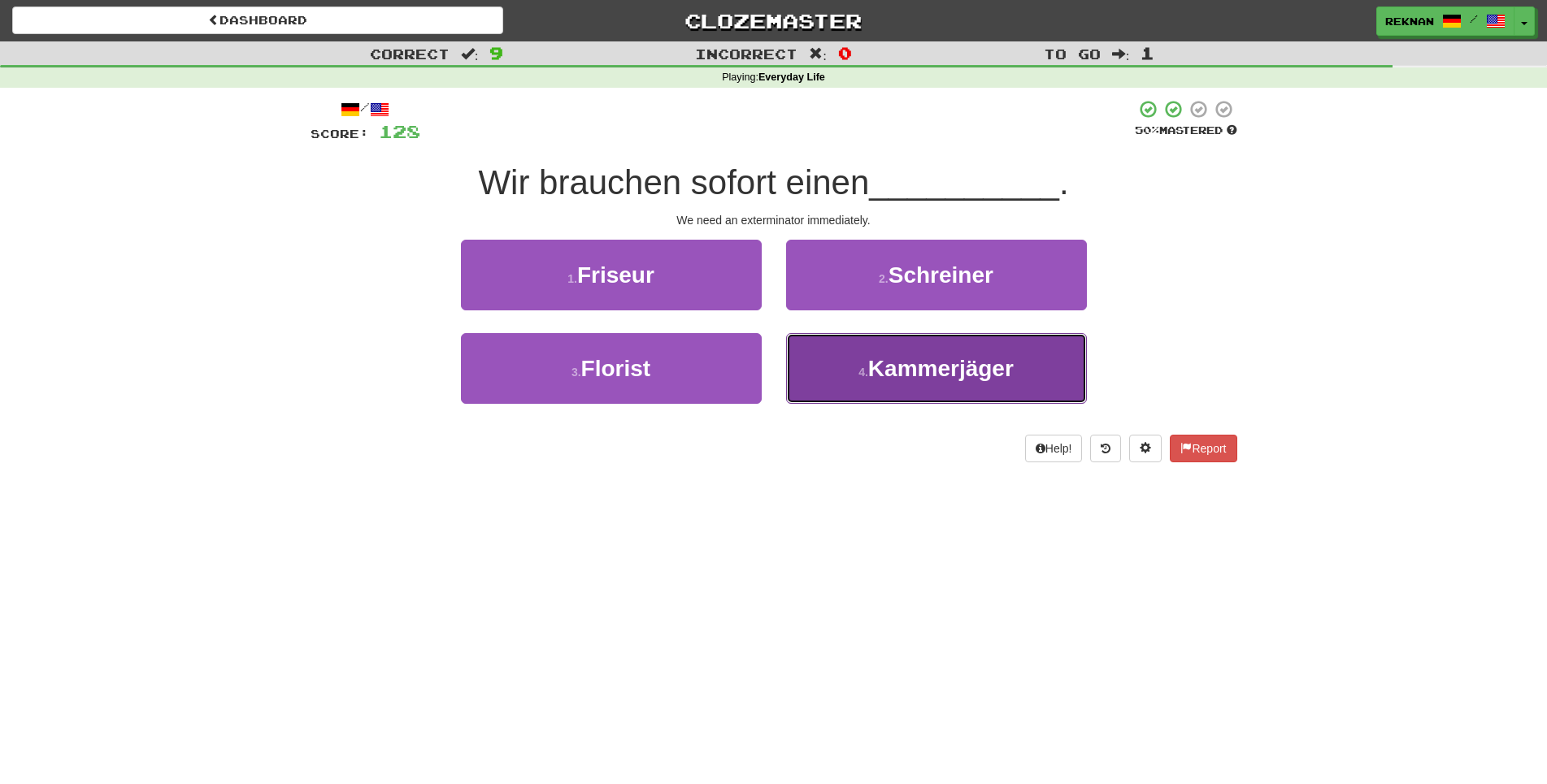
click at [868, 381] on span "Kammerjäger" at bounding box center [941, 368] width 145 height 25
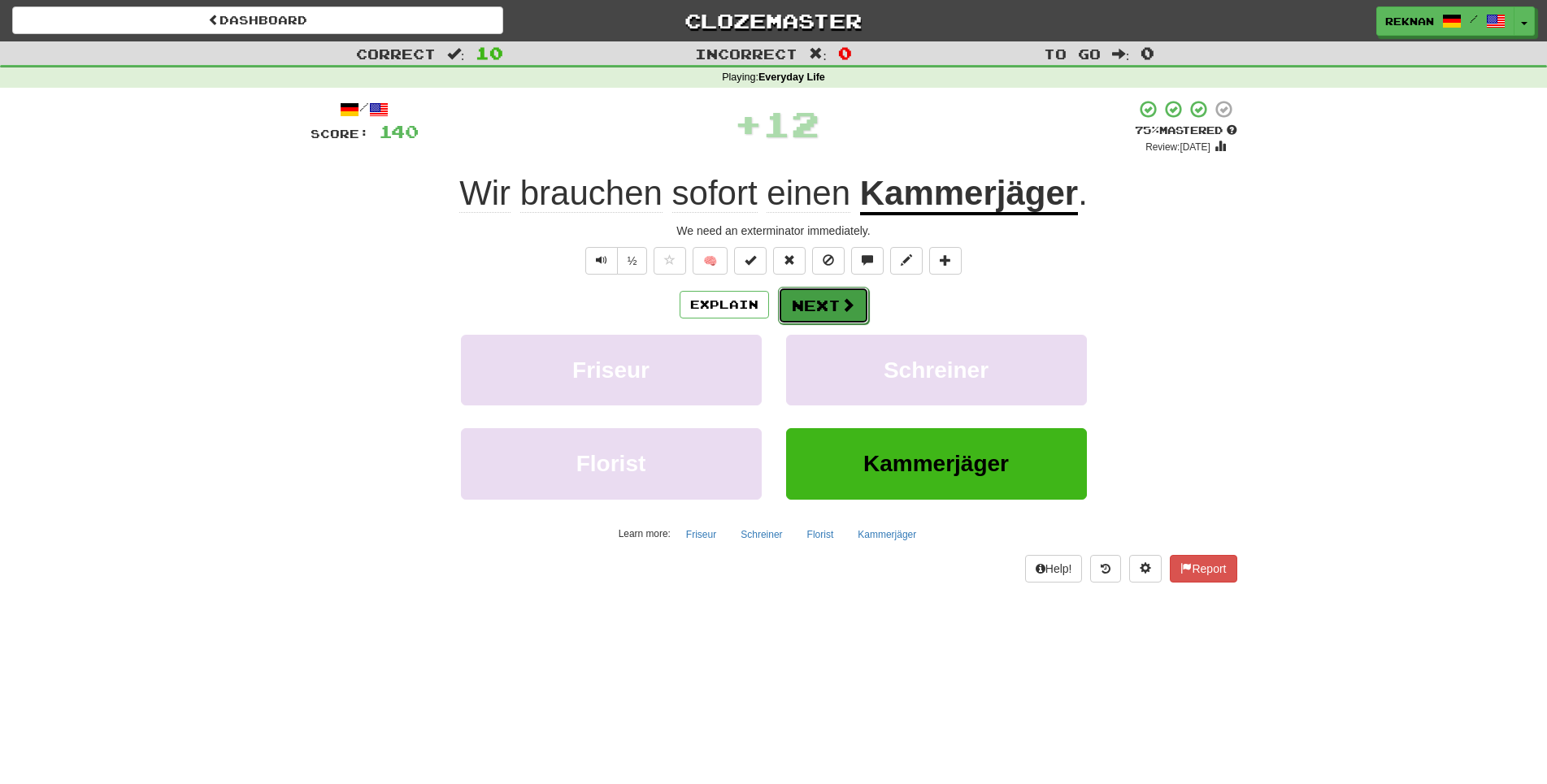
click at [816, 324] on button "Next" at bounding box center [823, 305] width 91 height 37
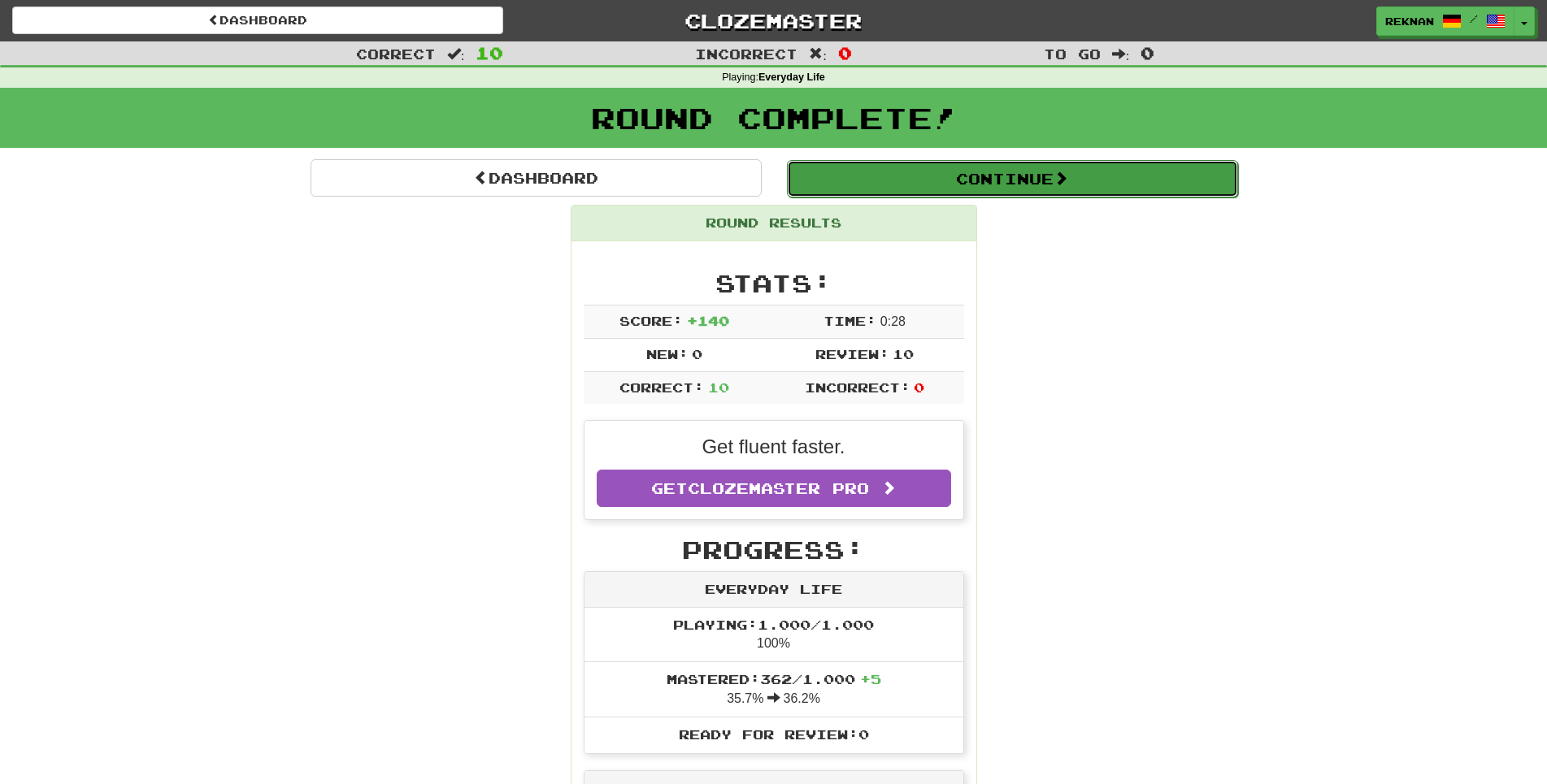
click at [1019, 172] on button "Continue" at bounding box center [1012, 178] width 451 height 37
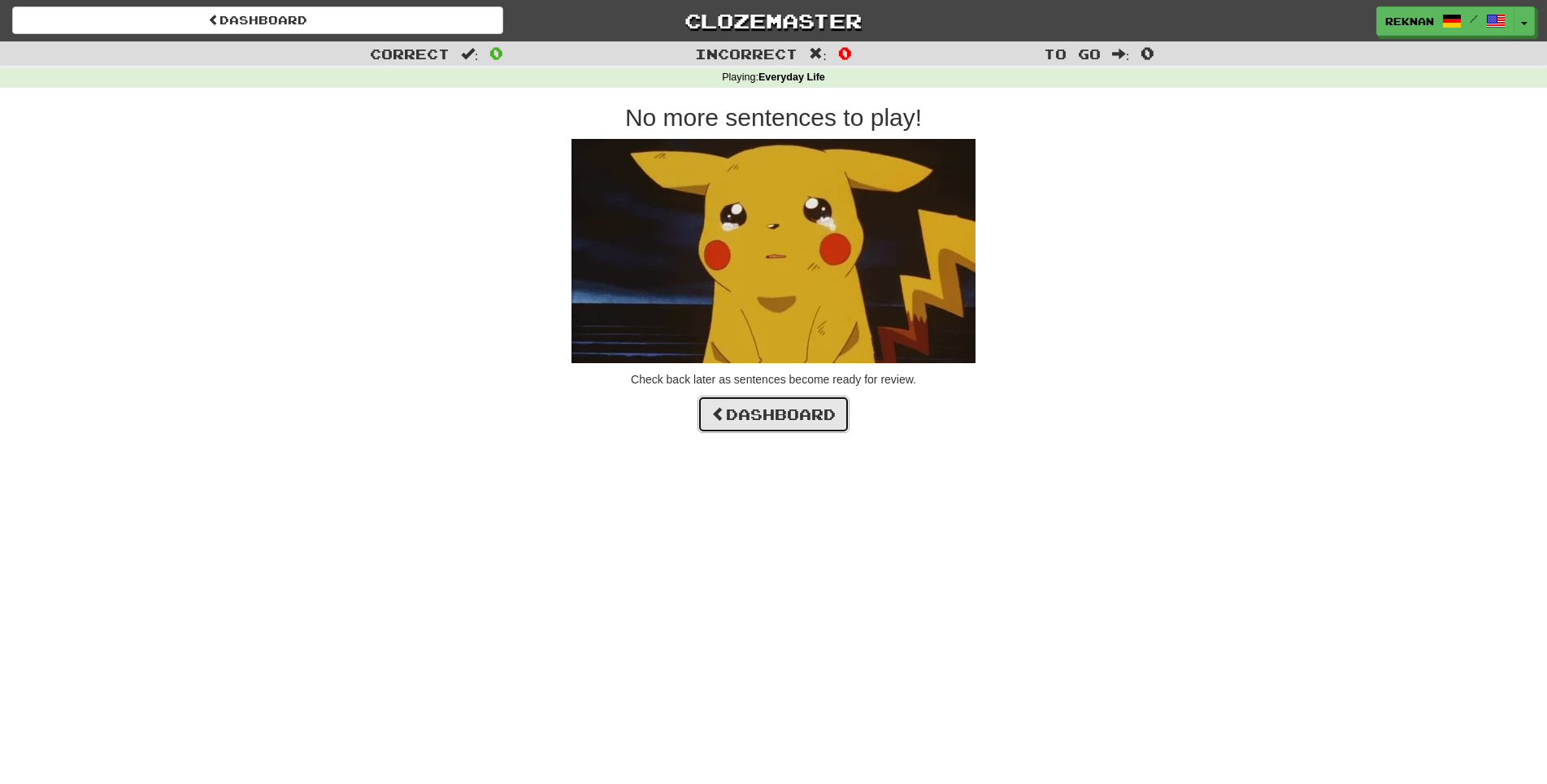
click at [772, 433] on link "Dashboard" at bounding box center [773, 414] width 152 height 37
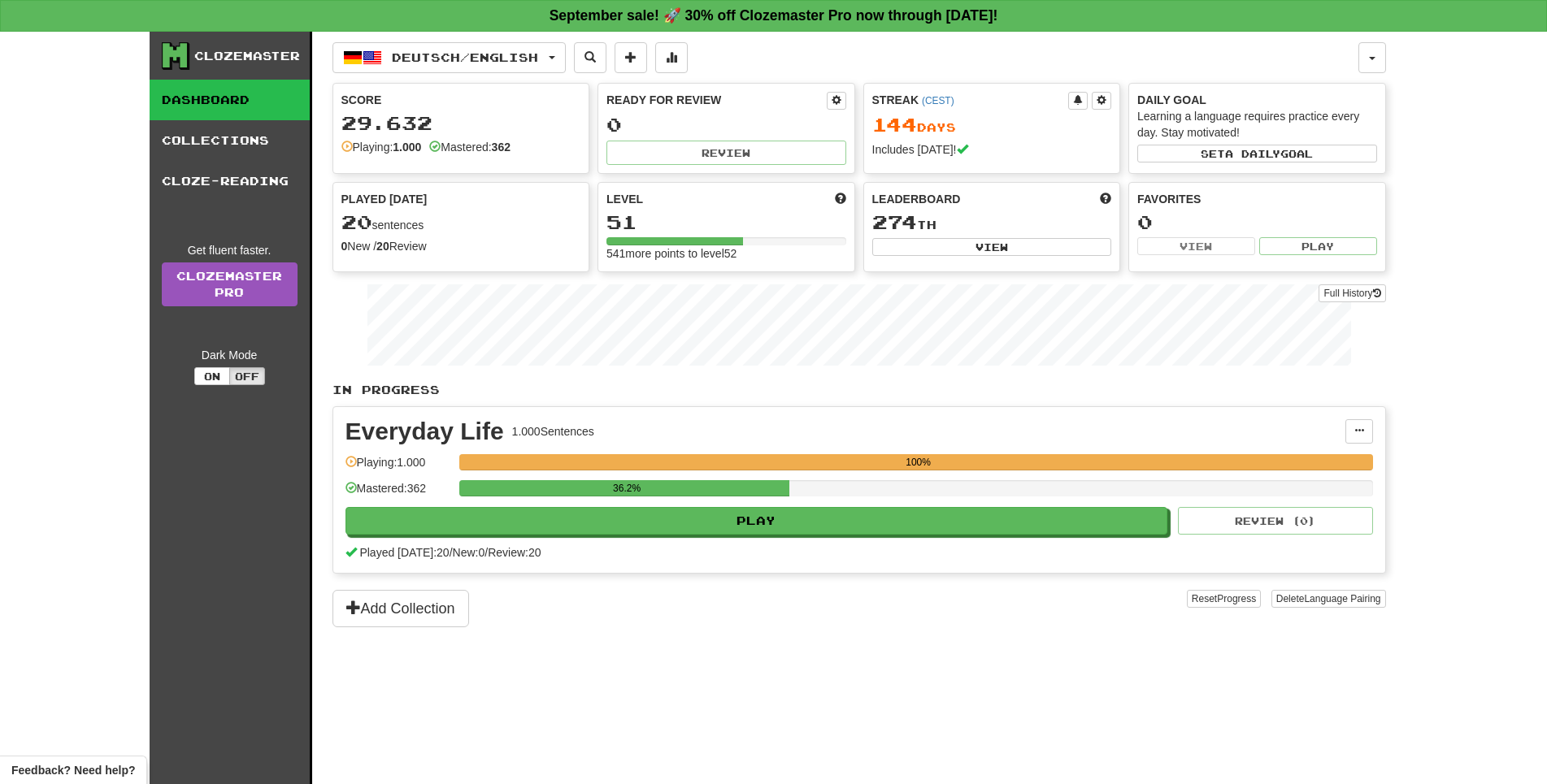
click at [1353, 43] on div "Deutsch / English Deutsch / English Streak: 144 Review: 0 Points [DATE]: 272 Es…" at bounding box center [859, 428] width 1053 height 793
click at [1358, 54] on button "button" at bounding box center [1372, 58] width 27 height 31
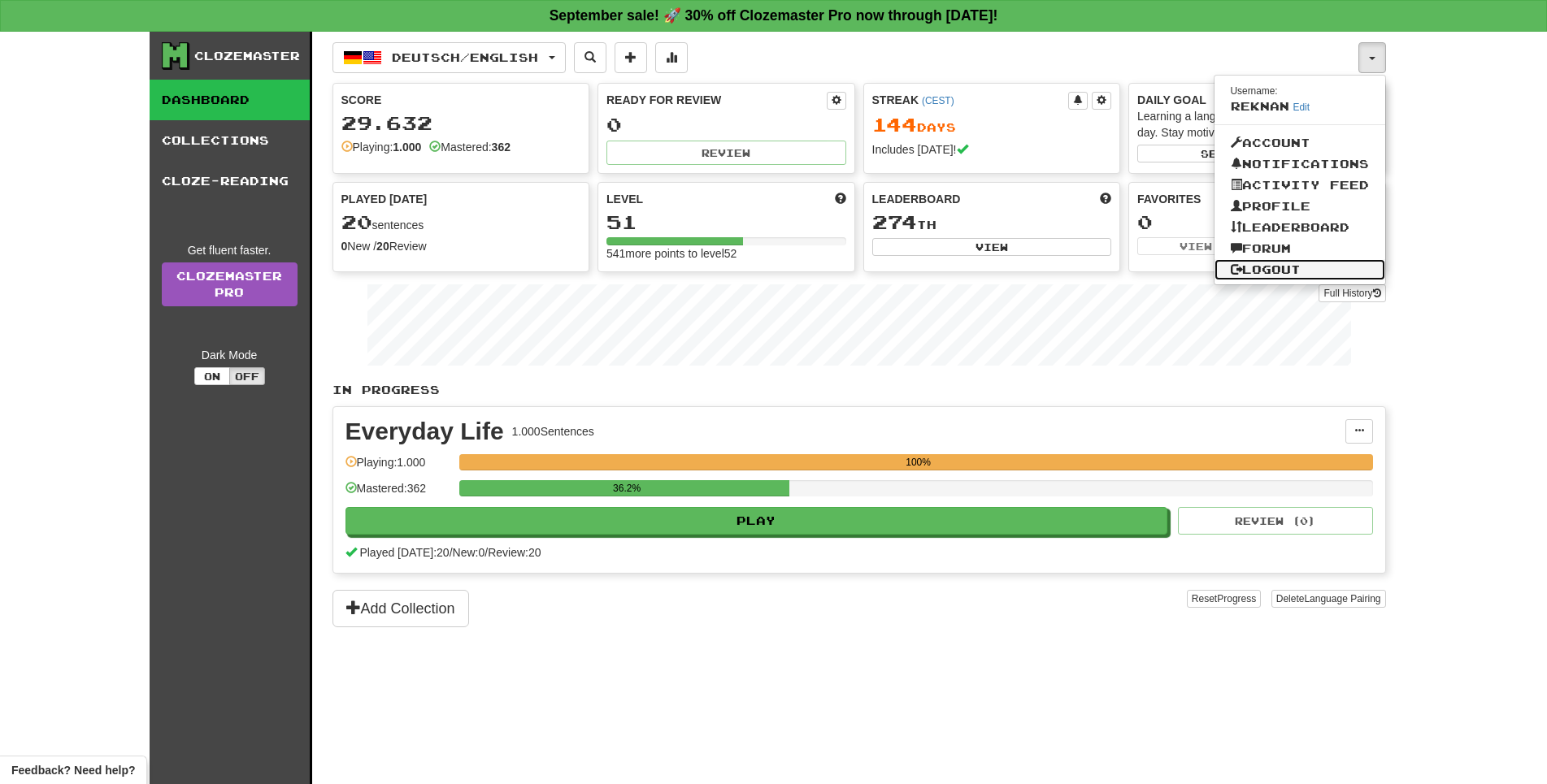
click at [1269, 280] on link "Logout" at bounding box center [1299, 270] width 171 height 21
